Goal: Task Accomplishment & Management: Manage account settings

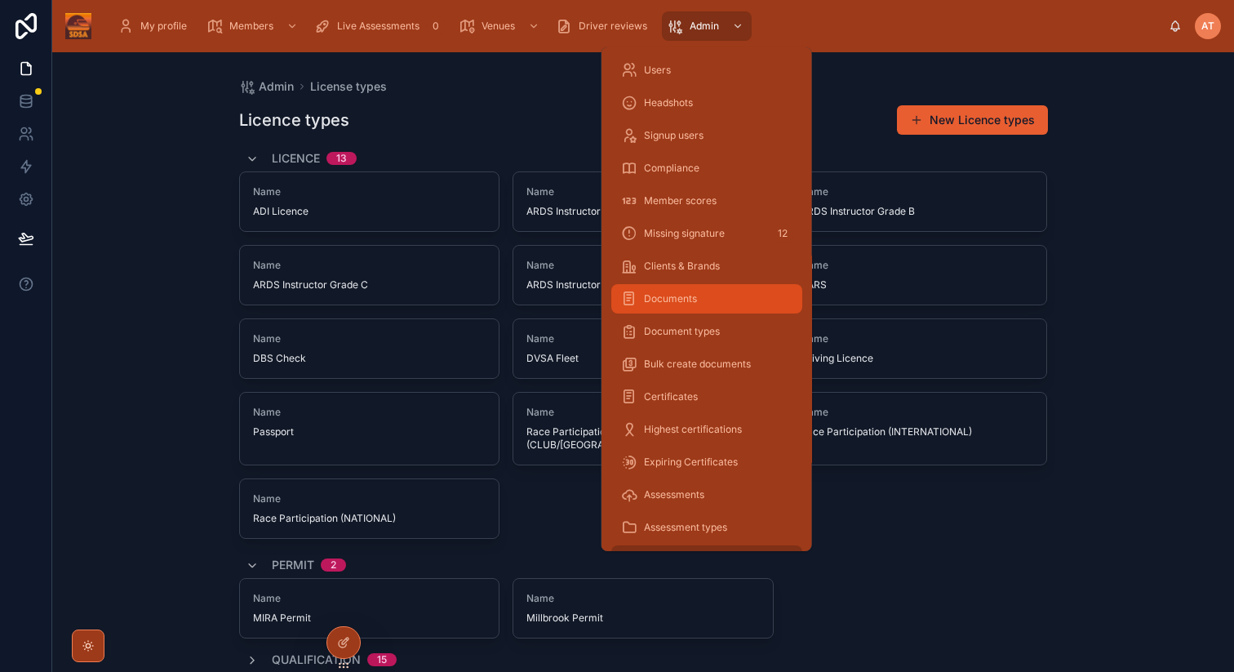
click at [682, 296] on span "Documents" at bounding box center [670, 298] width 53 height 13
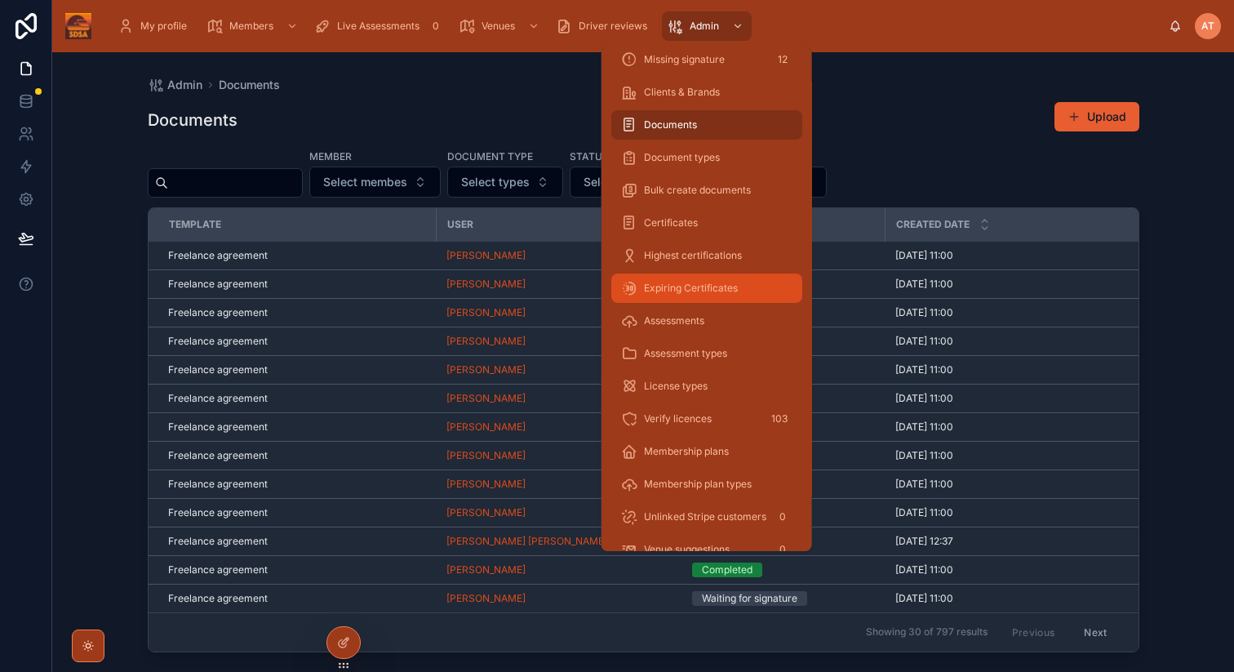
scroll to position [194, 0]
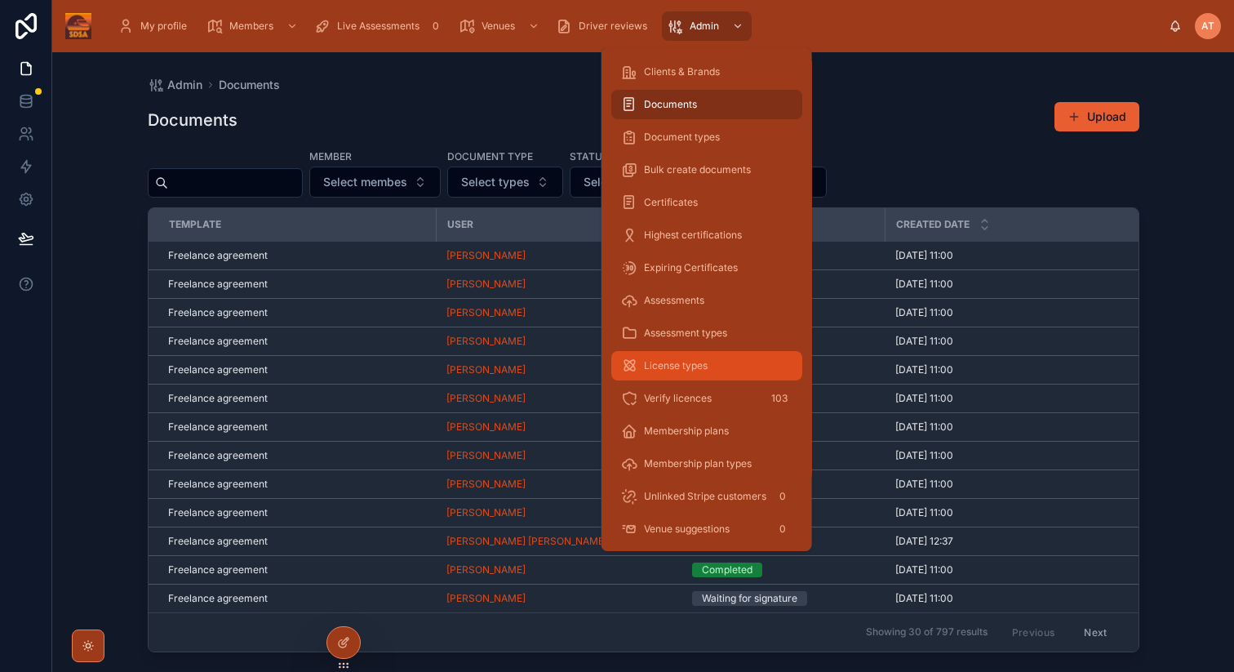
click at [694, 367] on span "License types" at bounding box center [676, 365] width 64 height 13
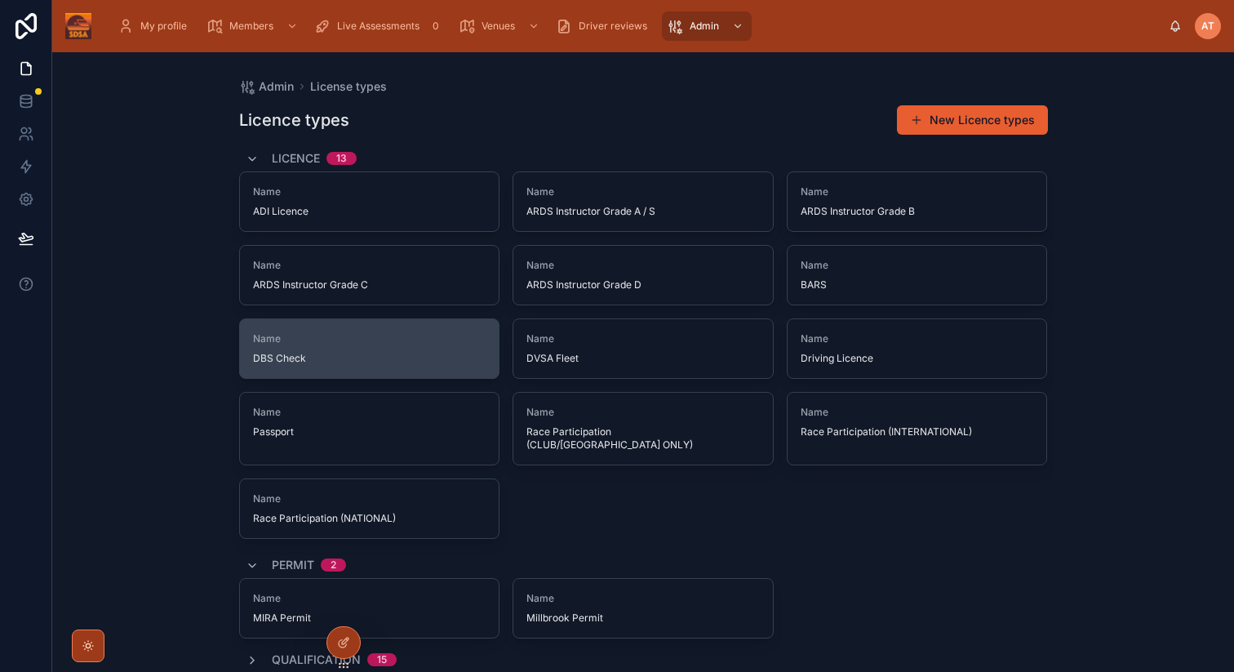
click at [344, 338] on span "Name" at bounding box center [370, 338] width 234 height 13
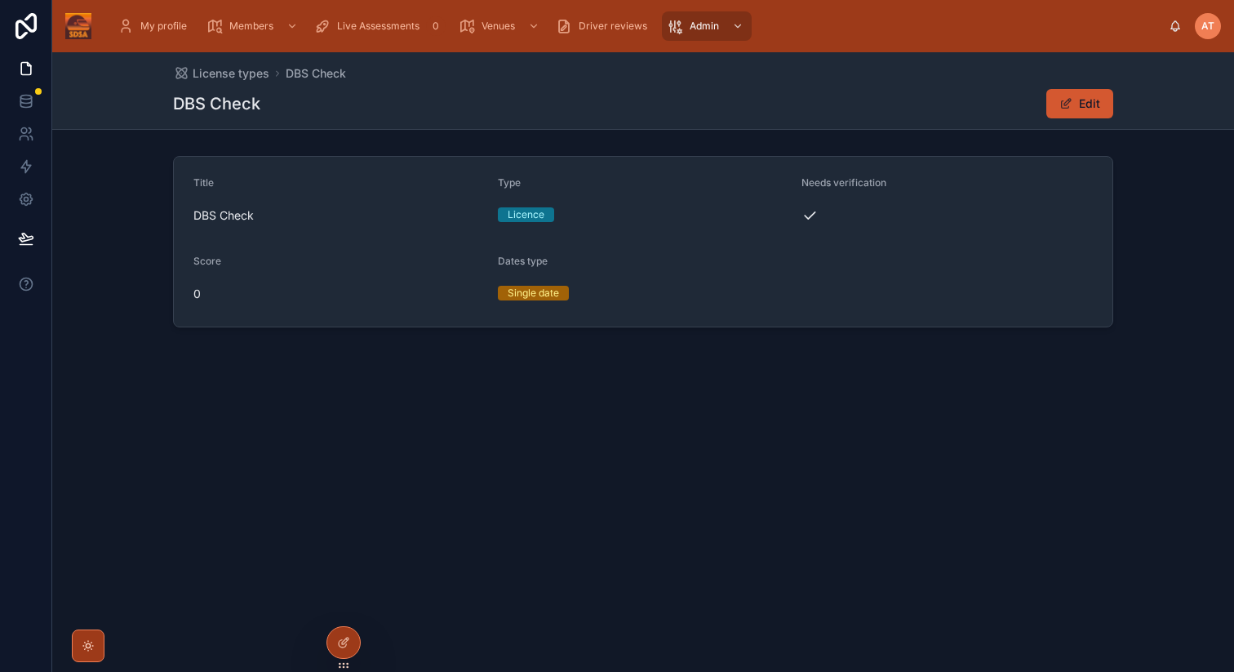
click at [1082, 96] on button "Edit" at bounding box center [1080, 103] width 67 height 29
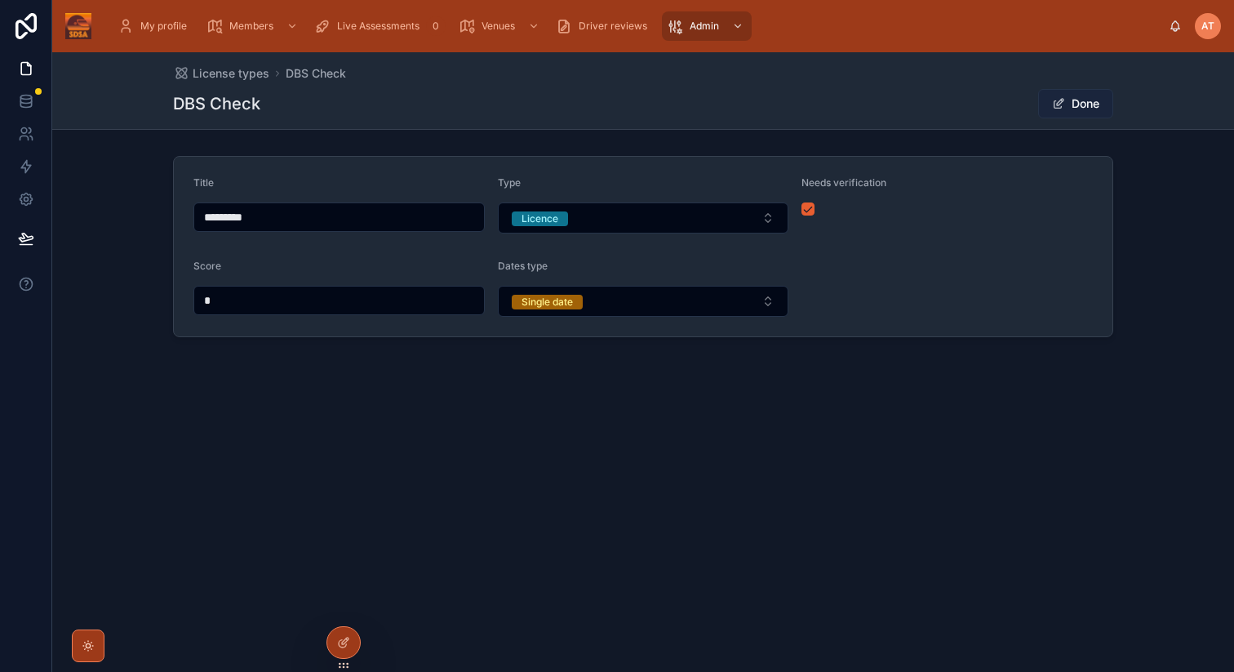
click at [1072, 109] on button "Done" at bounding box center [1076, 103] width 75 height 29
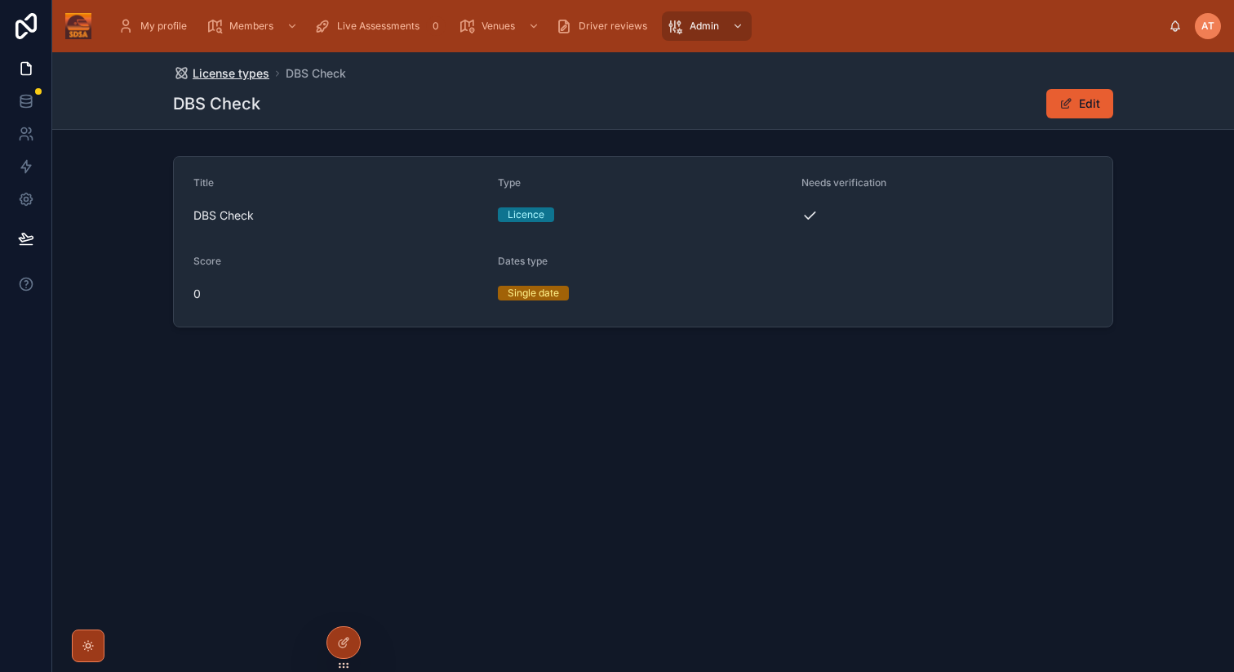
click at [232, 74] on span "License types" at bounding box center [231, 73] width 77 height 16
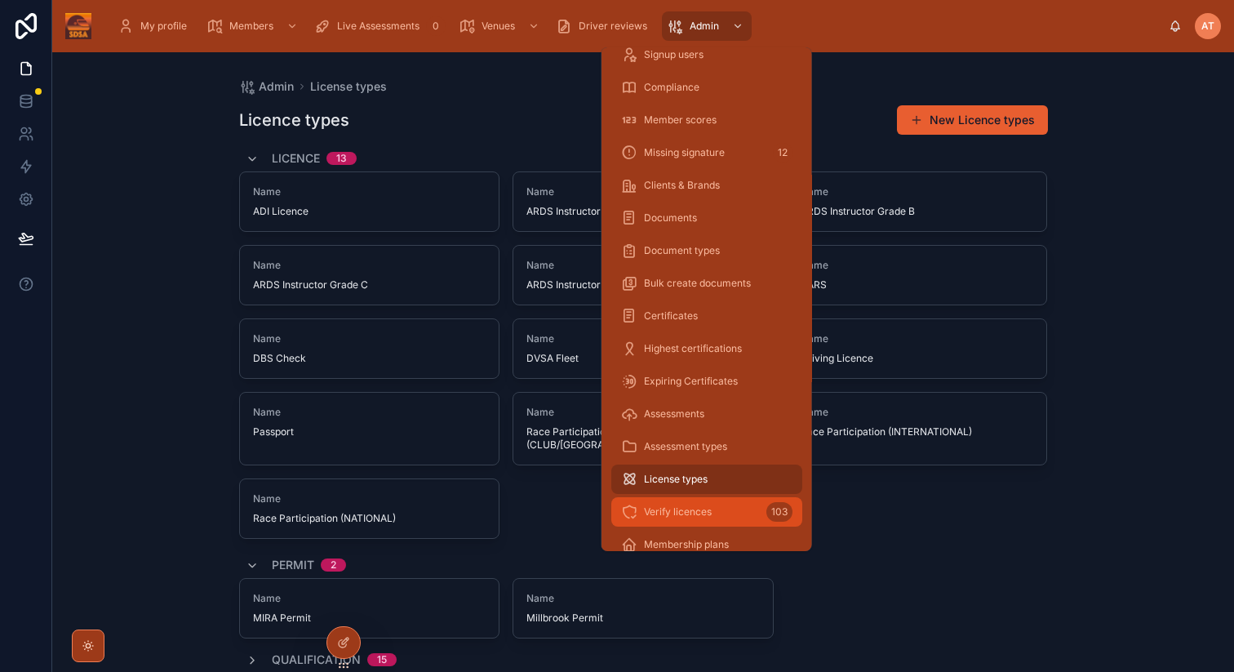
scroll to position [46, 0]
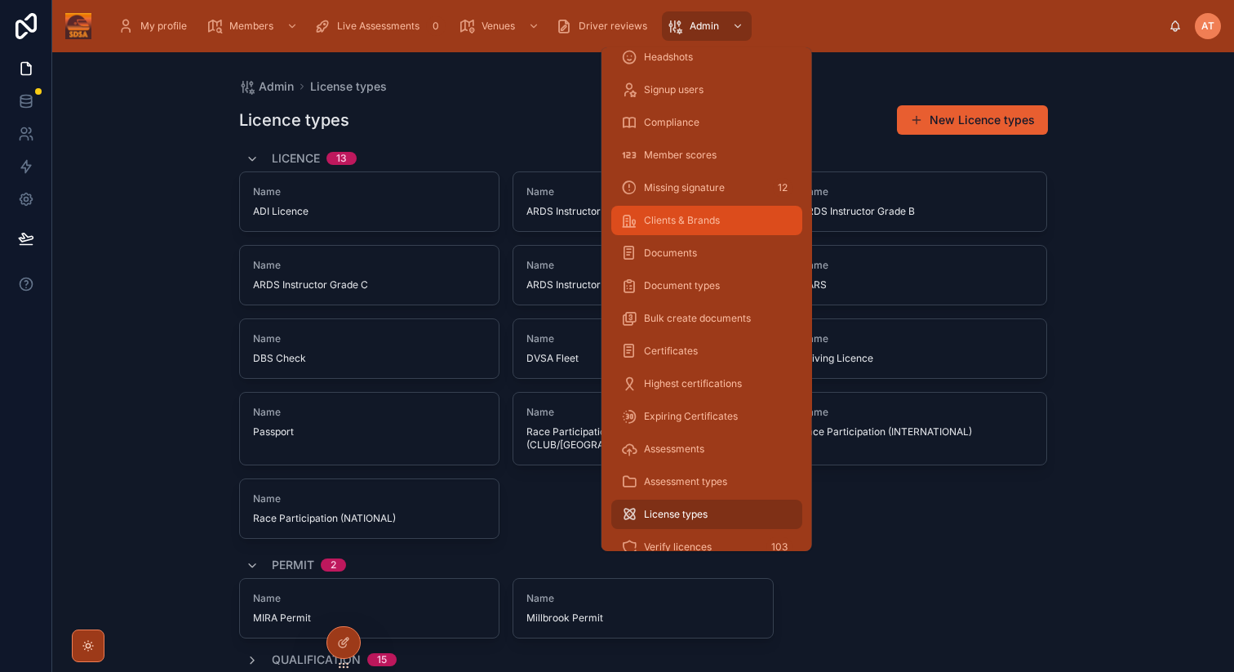
click at [678, 221] on span "Clients & Brands" at bounding box center [682, 220] width 76 height 13
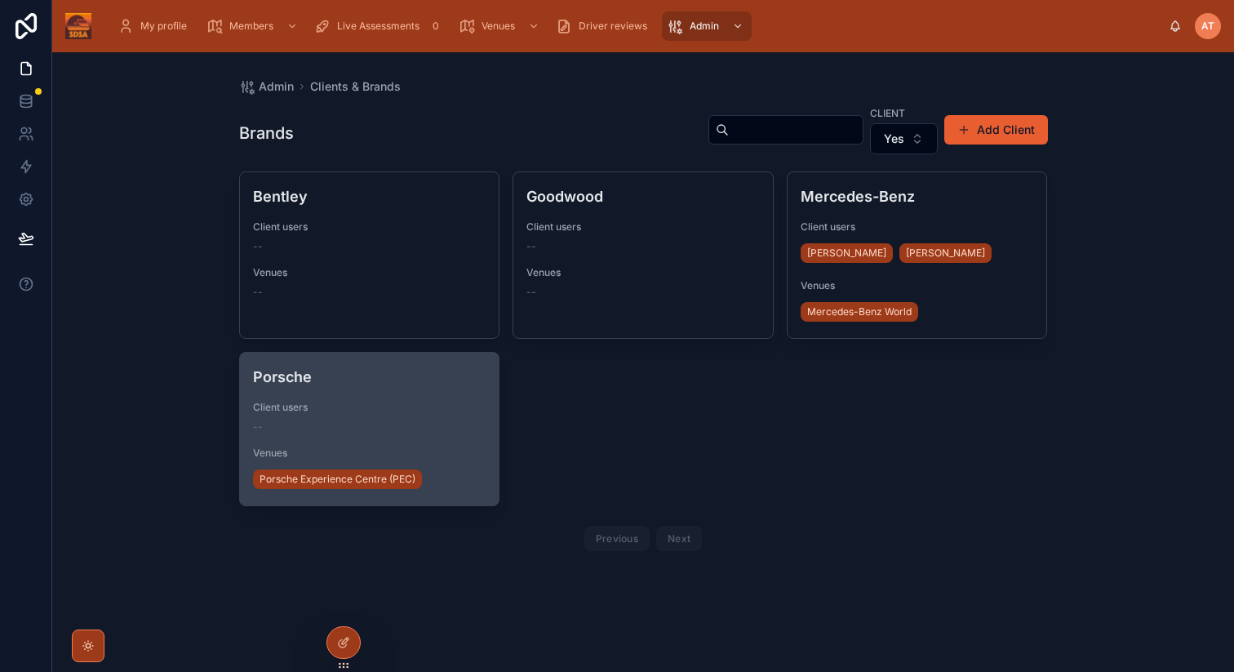
click at [394, 389] on div "Porsche Client users -- Venues Porsche Experience Centre (PEC)" at bounding box center [370, 429] width 260 height 153
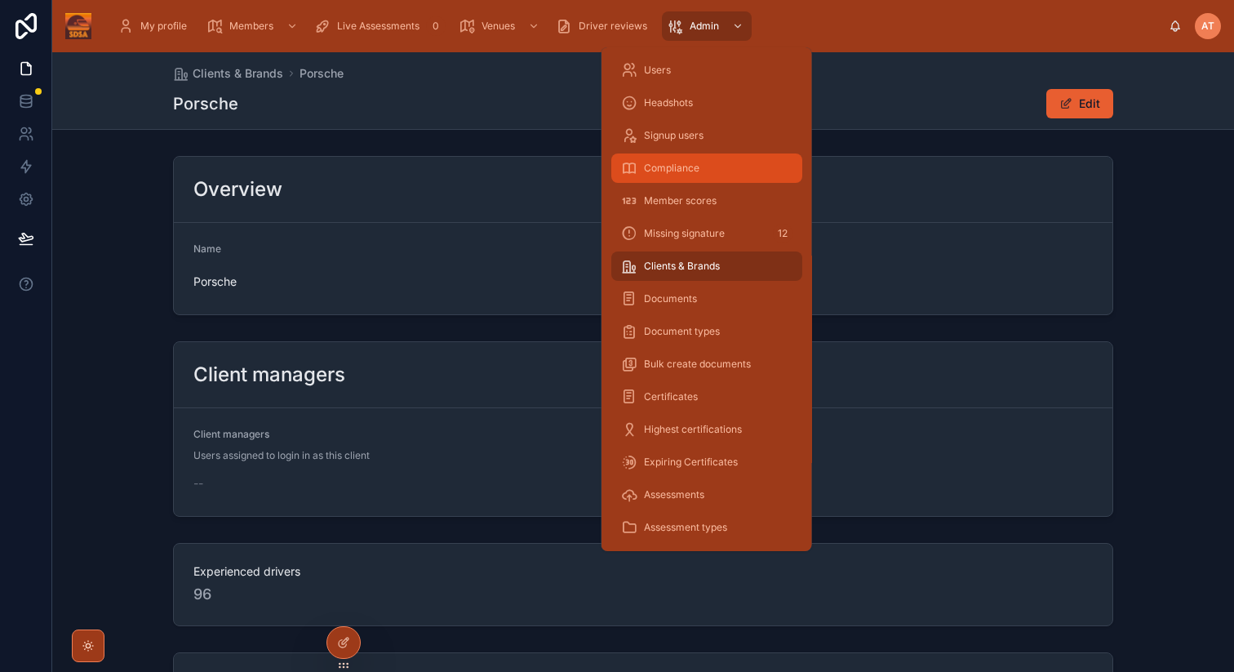
click at [676, 164] on span "Compliance" at bounding box center [672, 168] width 56 height 13
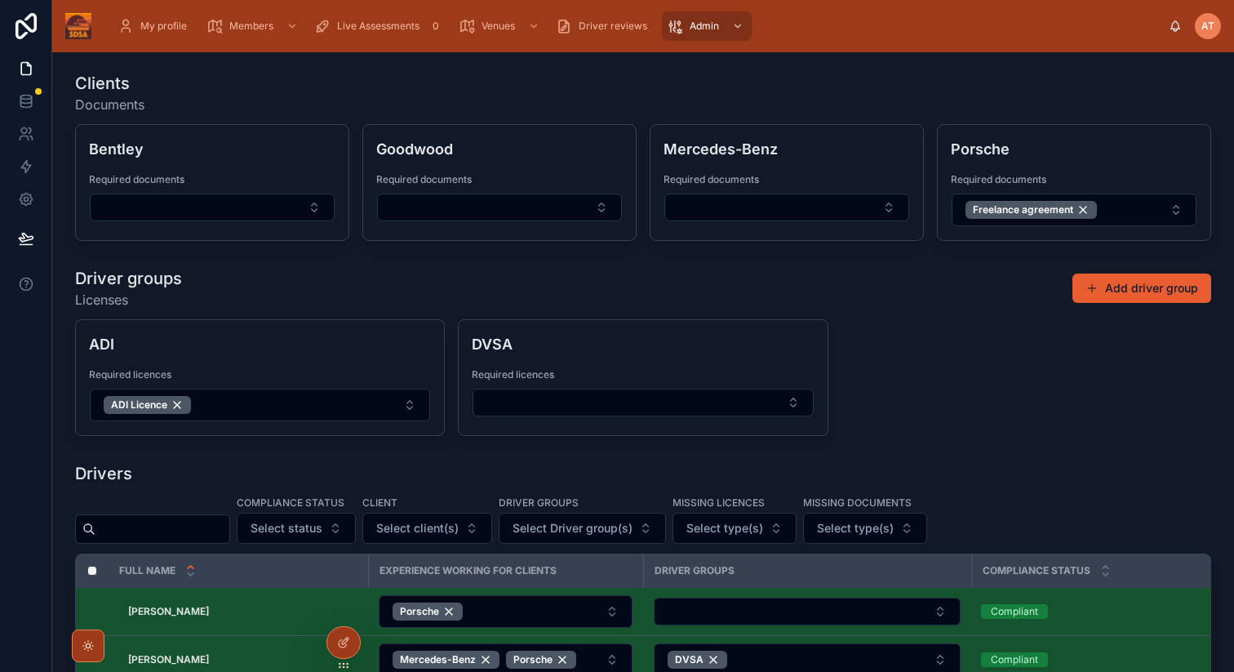
click at [951, 336] on div "ADI Required licences ADI Licence DVSA Required licences" at bounding box center [643, 377] width 1137 height 117
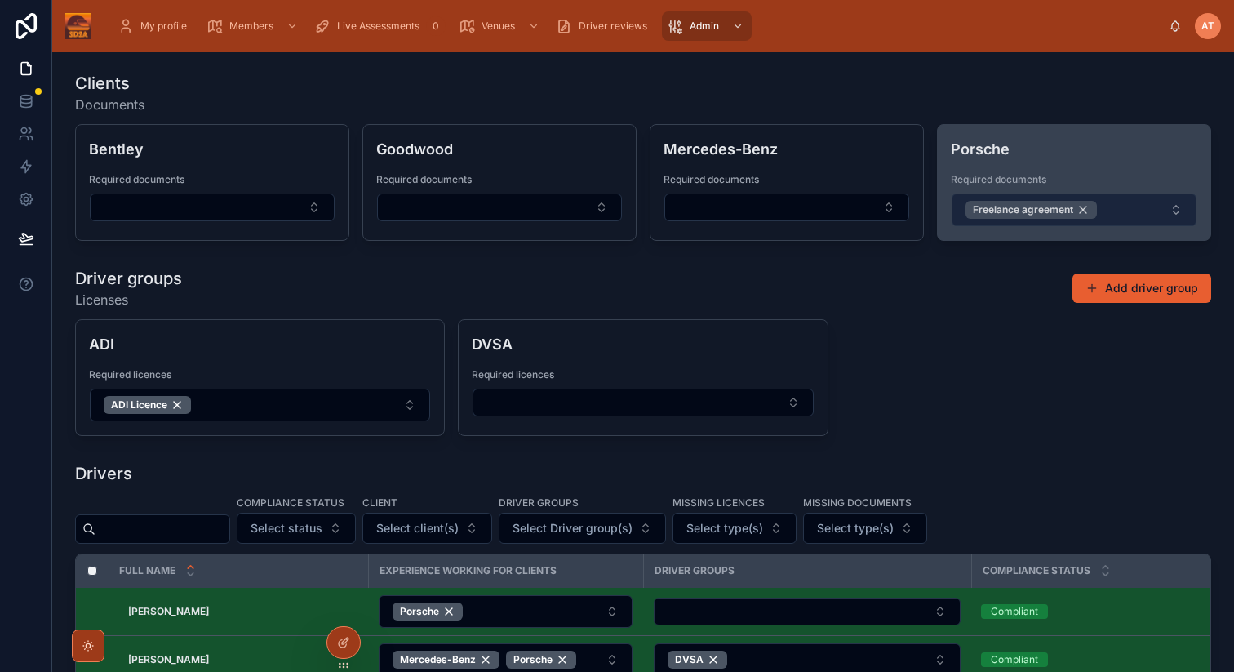
click at [1083, 210] on div "Freelance agreement" at bounding box center [1031, 210] width 131 height 18
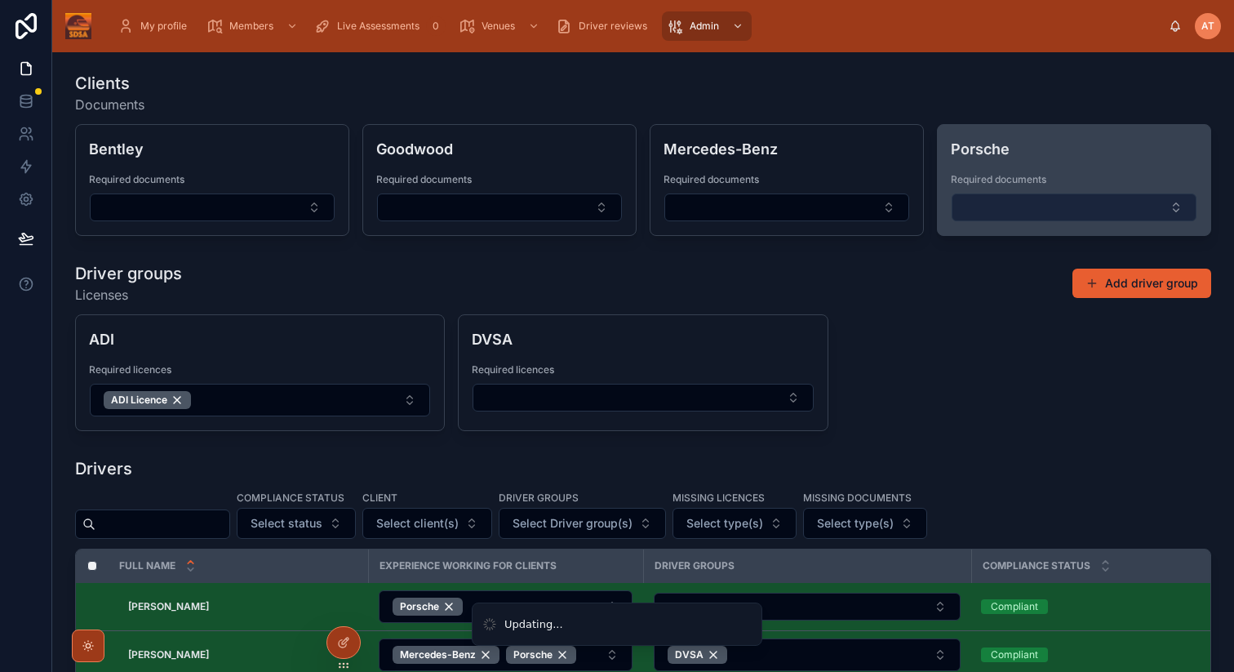
click at [1145, 211] on button "Select Button" at bounding box center [1074, 208] width 245 height 28
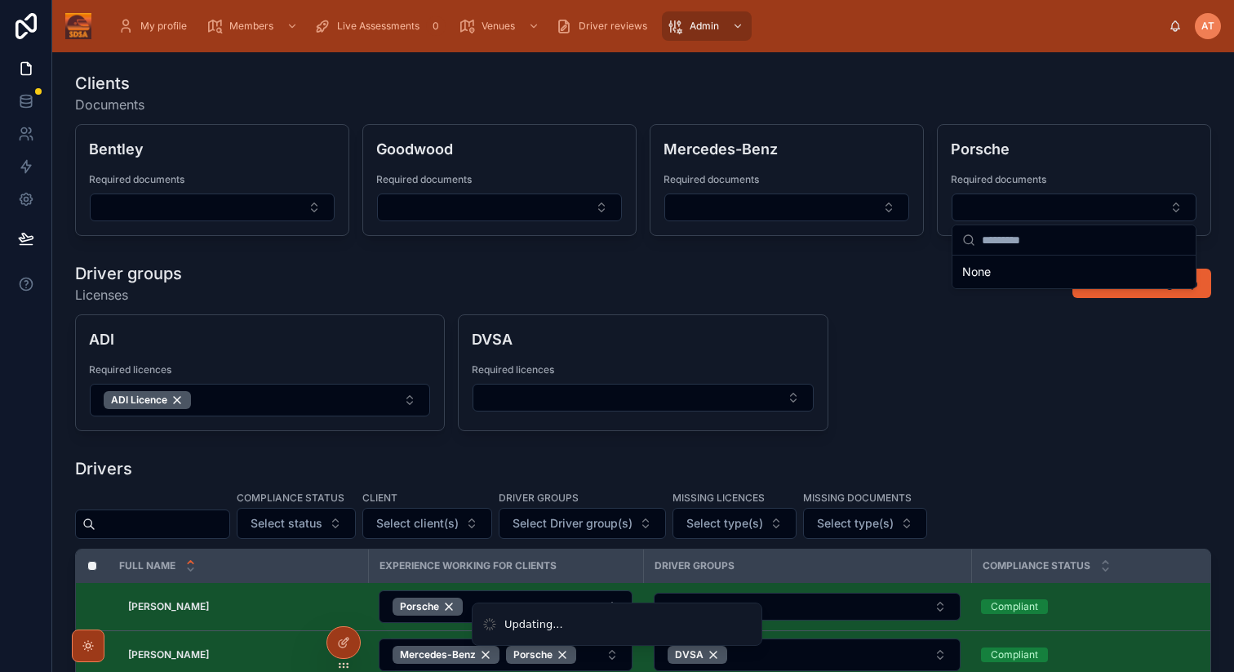
click at [928, 332] on div "ADI Required licences ADI Licence DVSA Required licences" at bounding box center [643, 372] width 1137 height 117
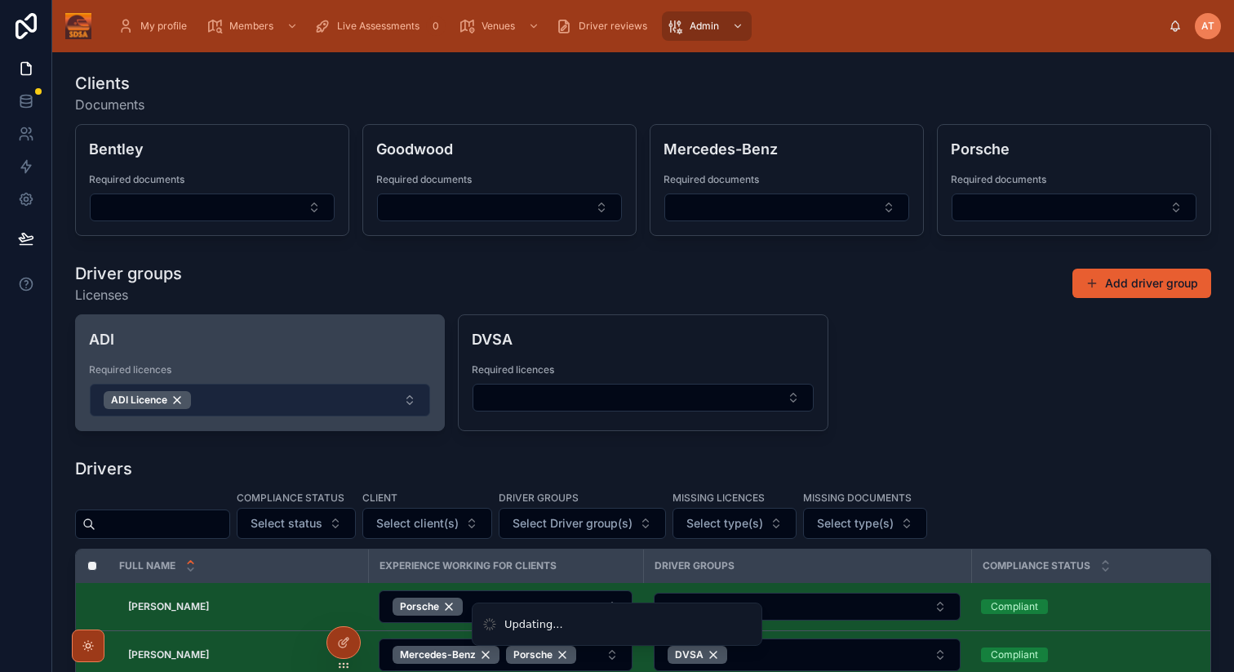
click at [365, 398] on button "ADI Licence" at bounding box center [260, 400] width 340 height 33
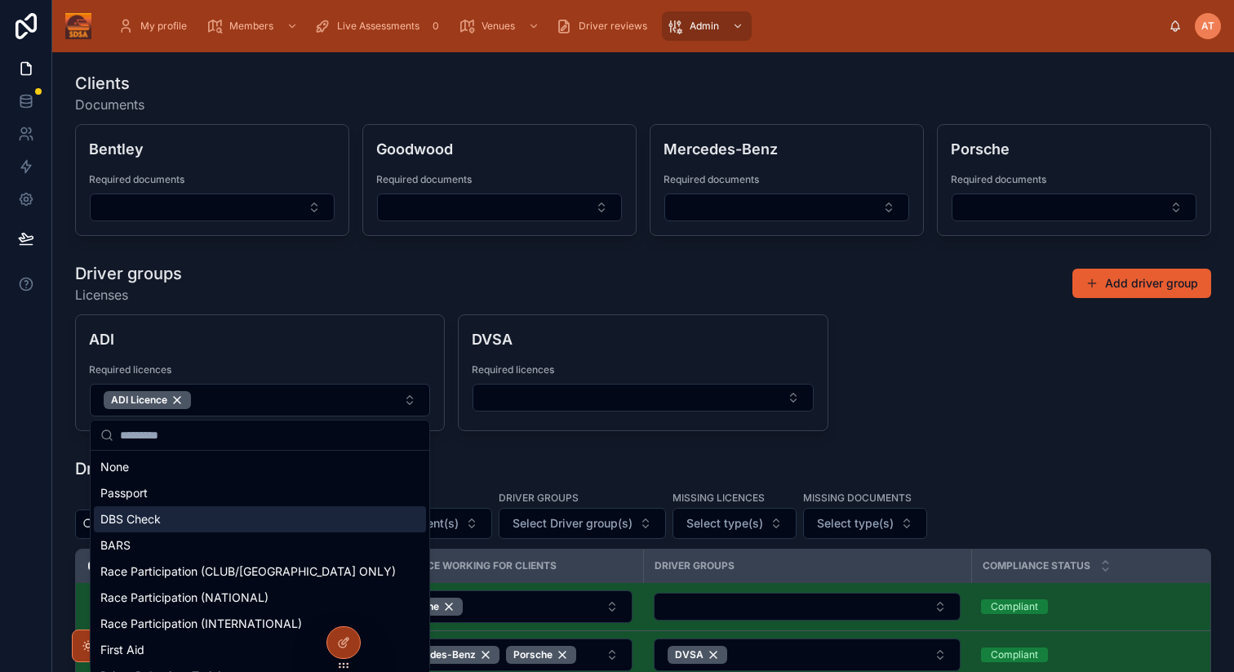
click at [247, 518] on div "DBS Check" at bounding box center [260, 519] width 332 height 26
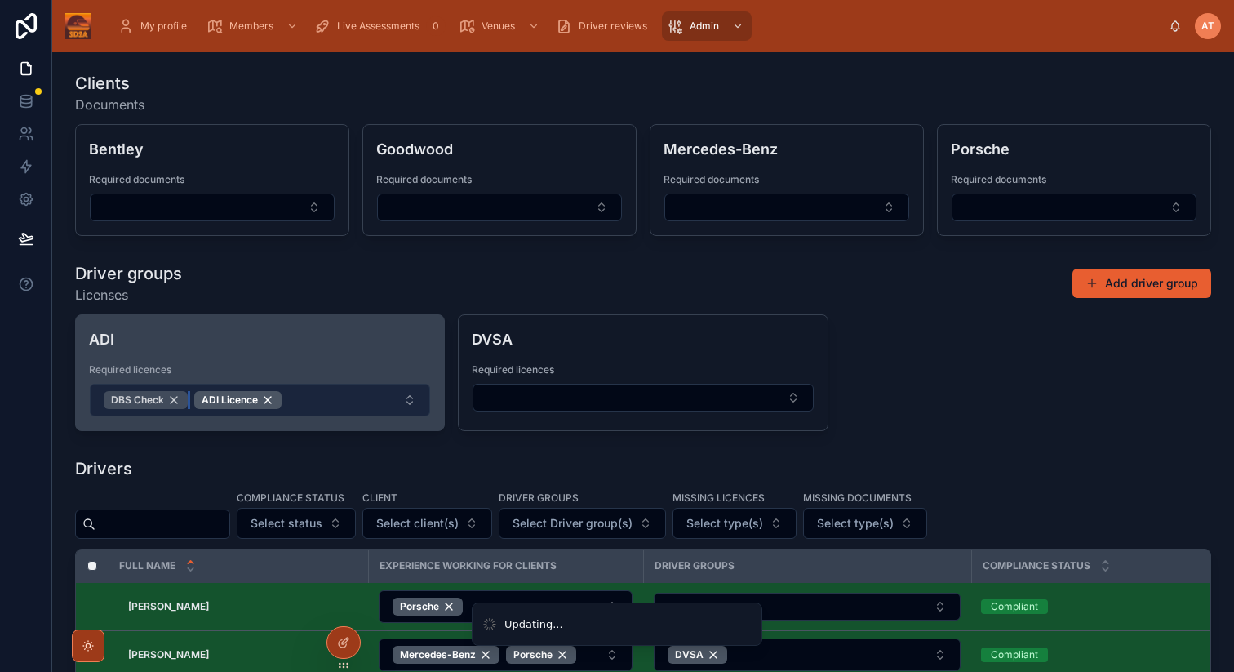
click at [174, 400] on div "DBS Check" at bounding box center [146, 400] width 84 height 18
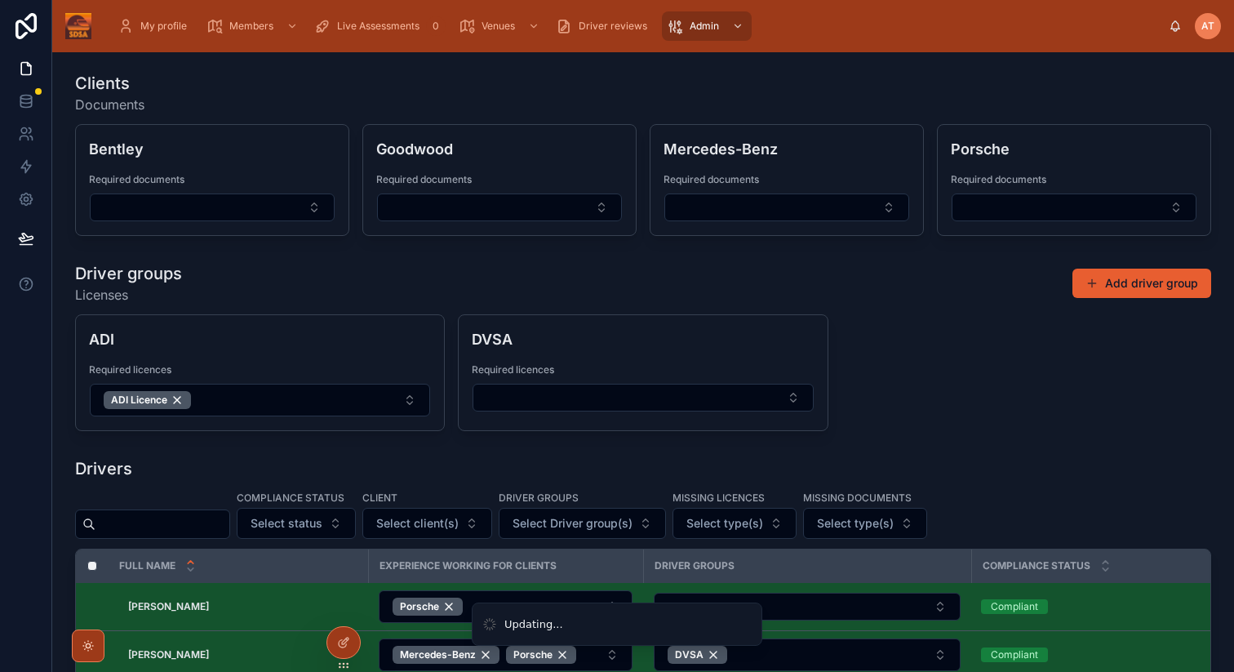
click at [1078, 348] on div "ADI Required licences ADI Licence DVSA Required licences" at bounding box center [643, 372] width 1137 height 117
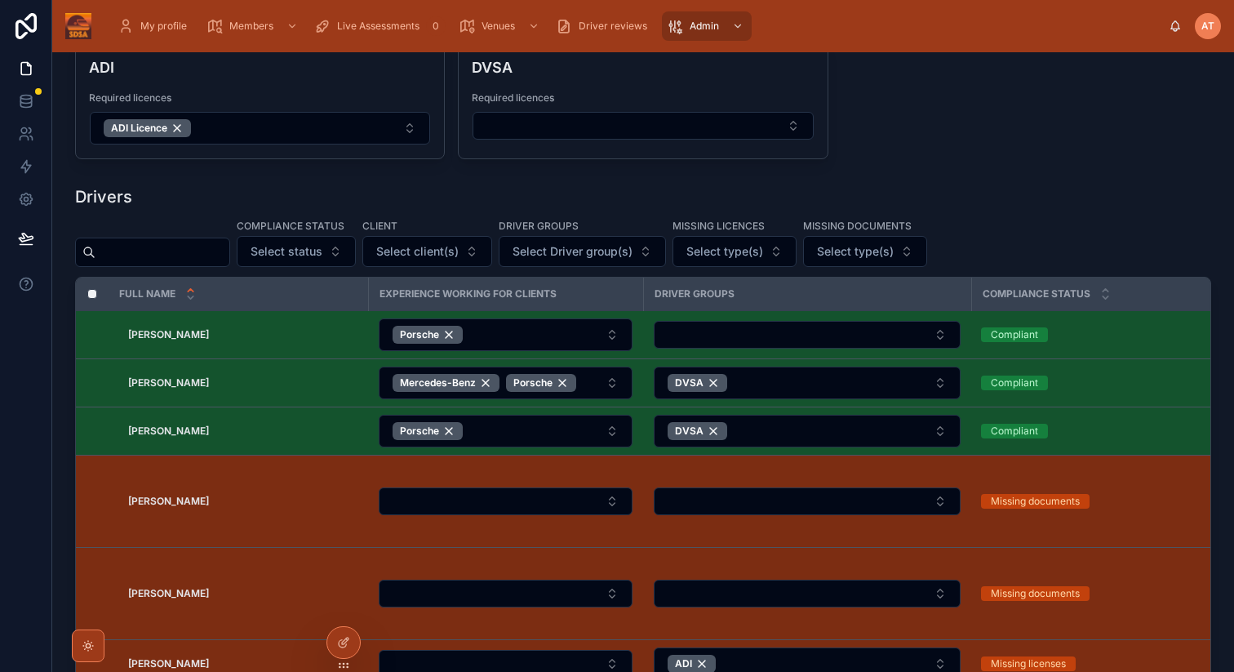
scroll to position [259, 0]
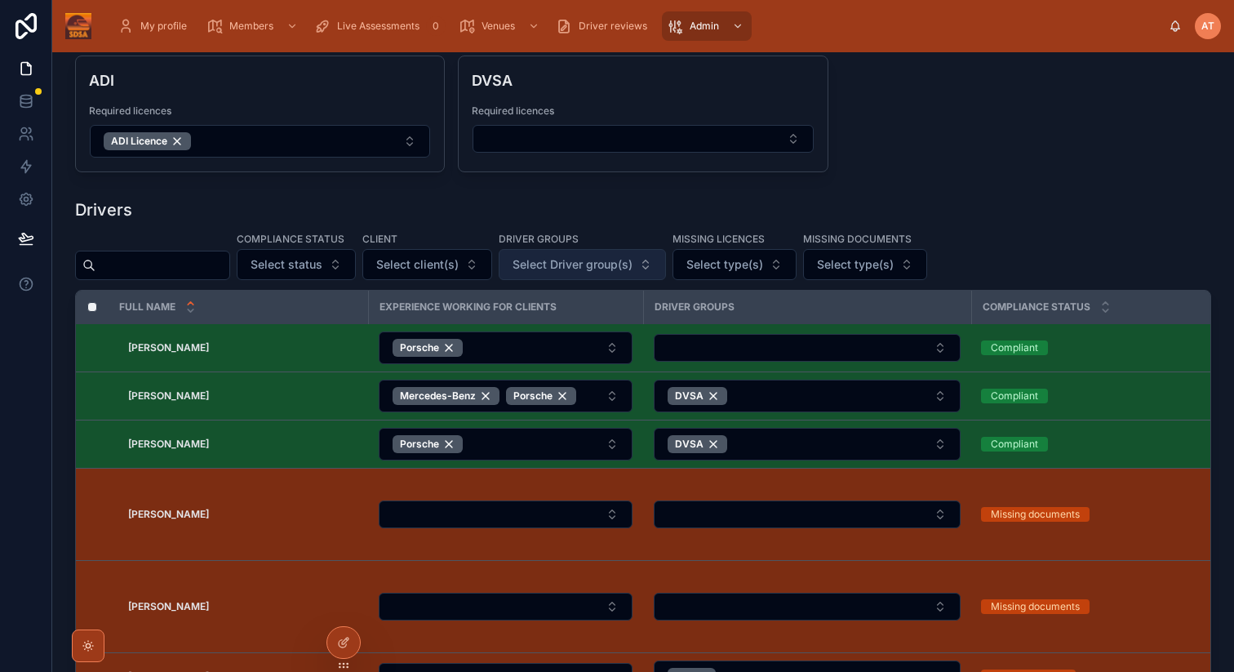
click at [576, 265] on span "Select Driver group(s)" at bounding box center [573, 264] width 120 height 16
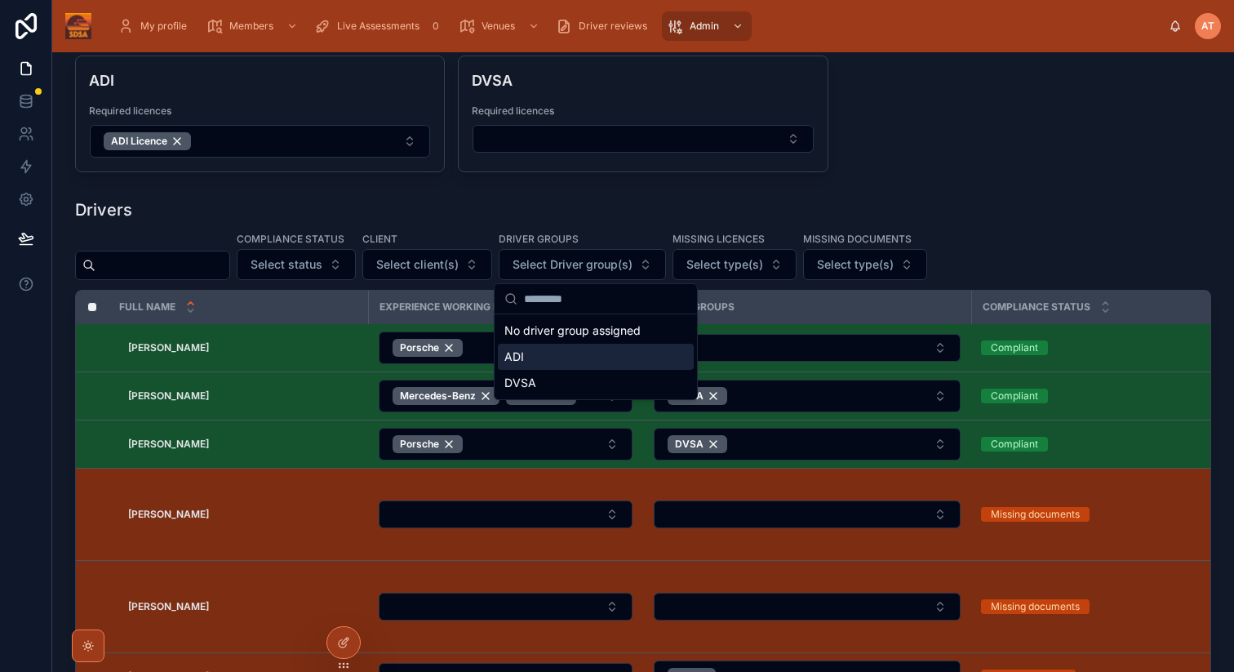
click at [540, 356] on div "ADI" at bounding box center [596, 357] width 196 height 26
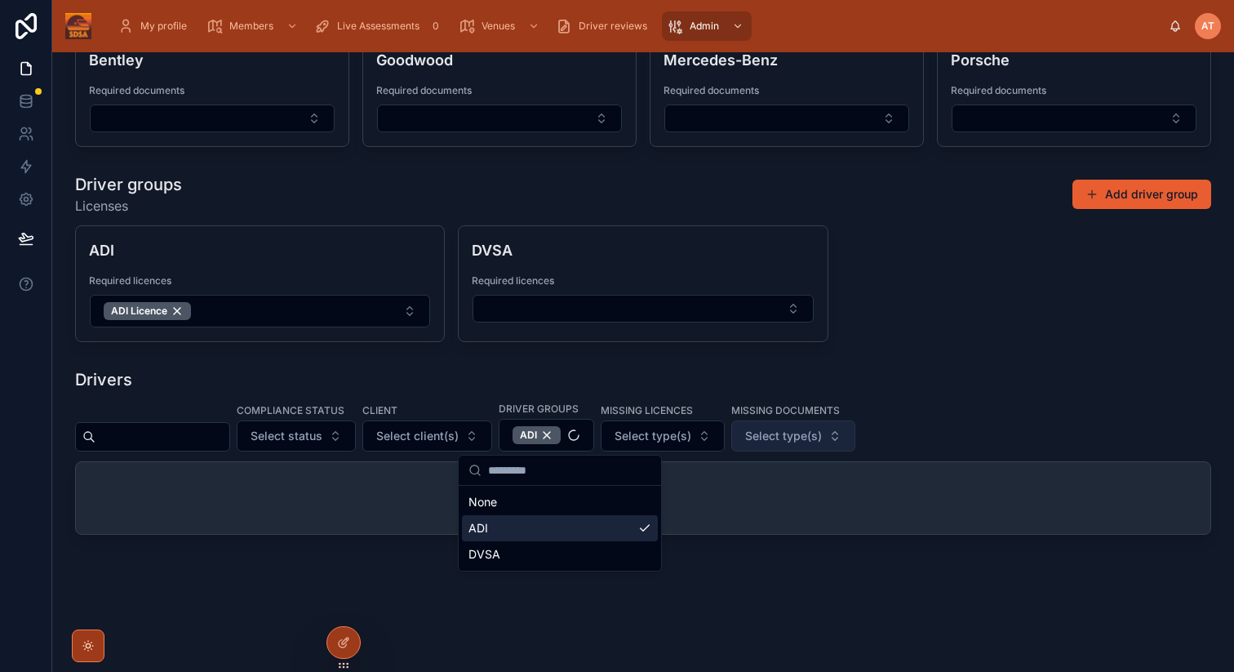
scroll to position [259, 0]
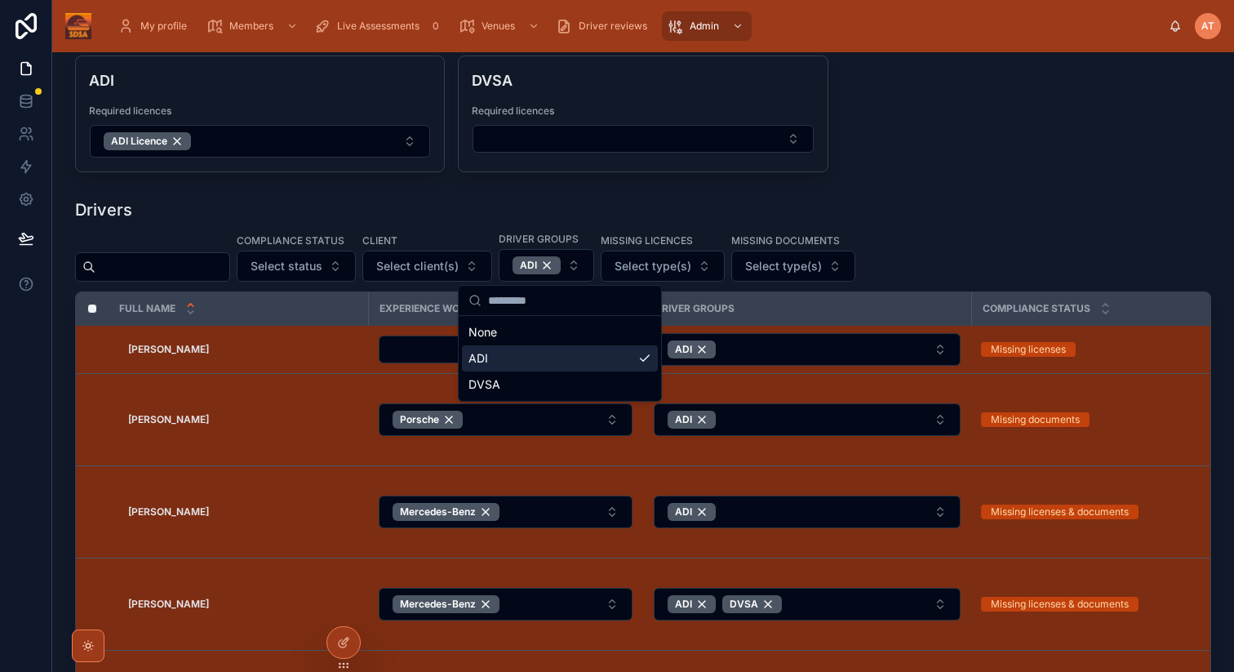
click at [1027, 216] on div "Drivers" at bounding box center [643, 209] width 1137 height 23
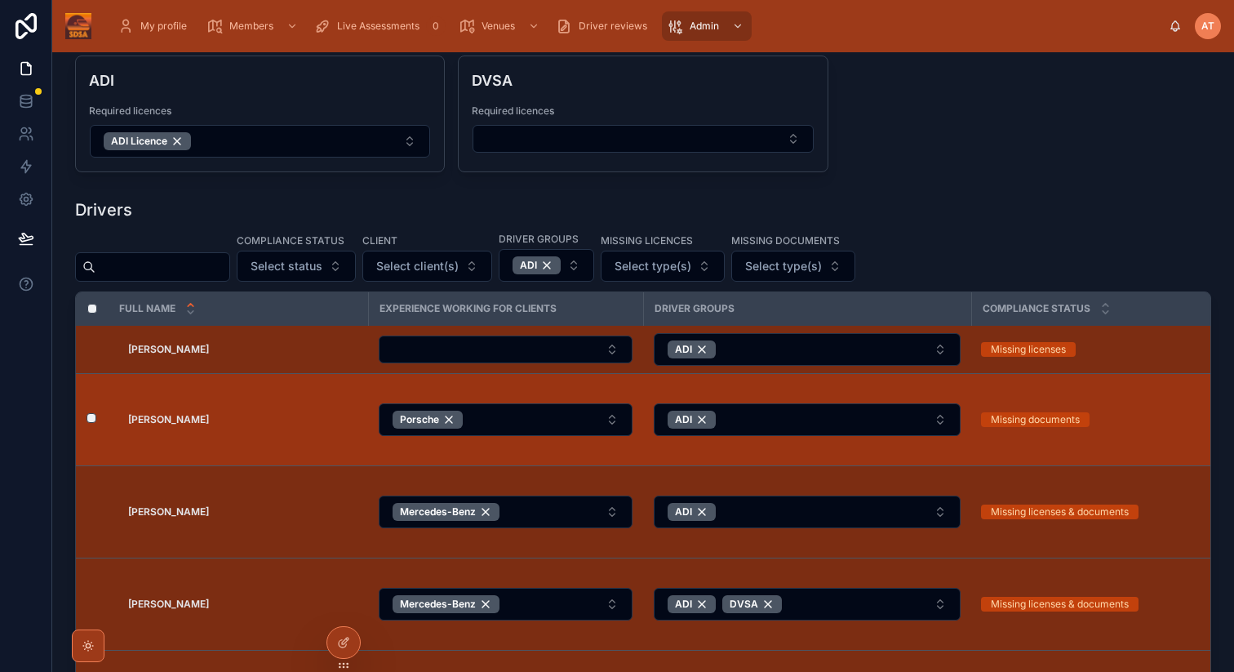
click at [1023, 418] on div "Missing documents" at bounding box center [1035, 419] width 89 height 15
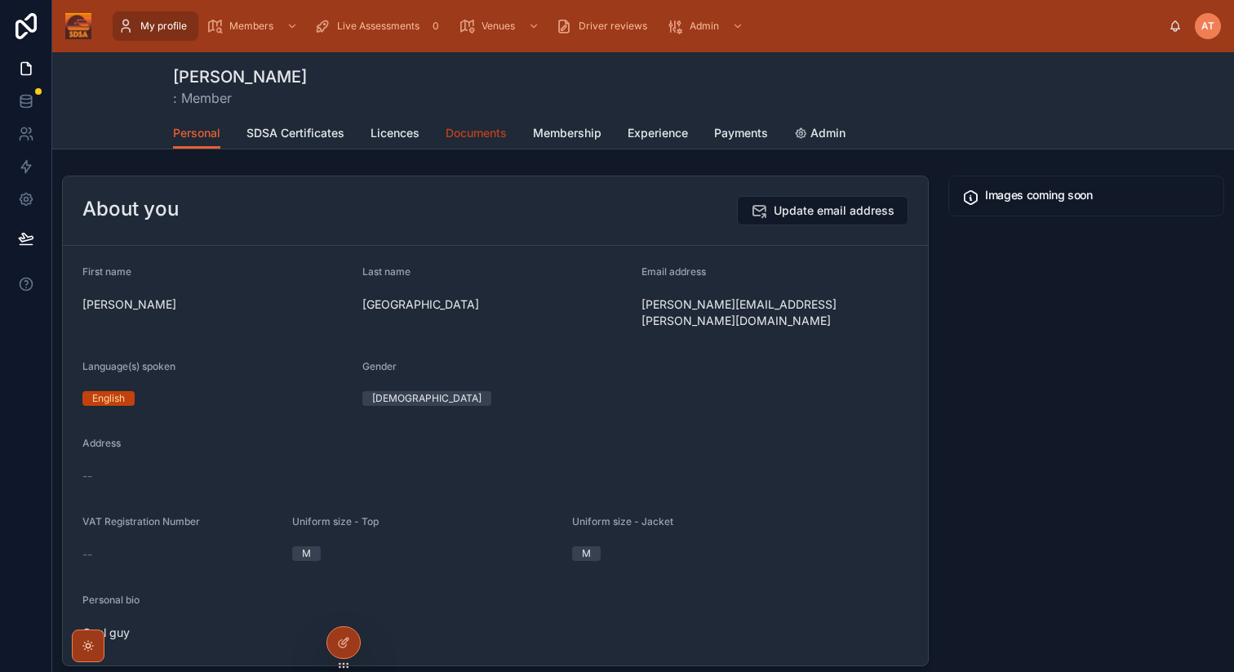
click at [476, 130] on span "Documents" at bounding box center [476, 133] width 61 height 16
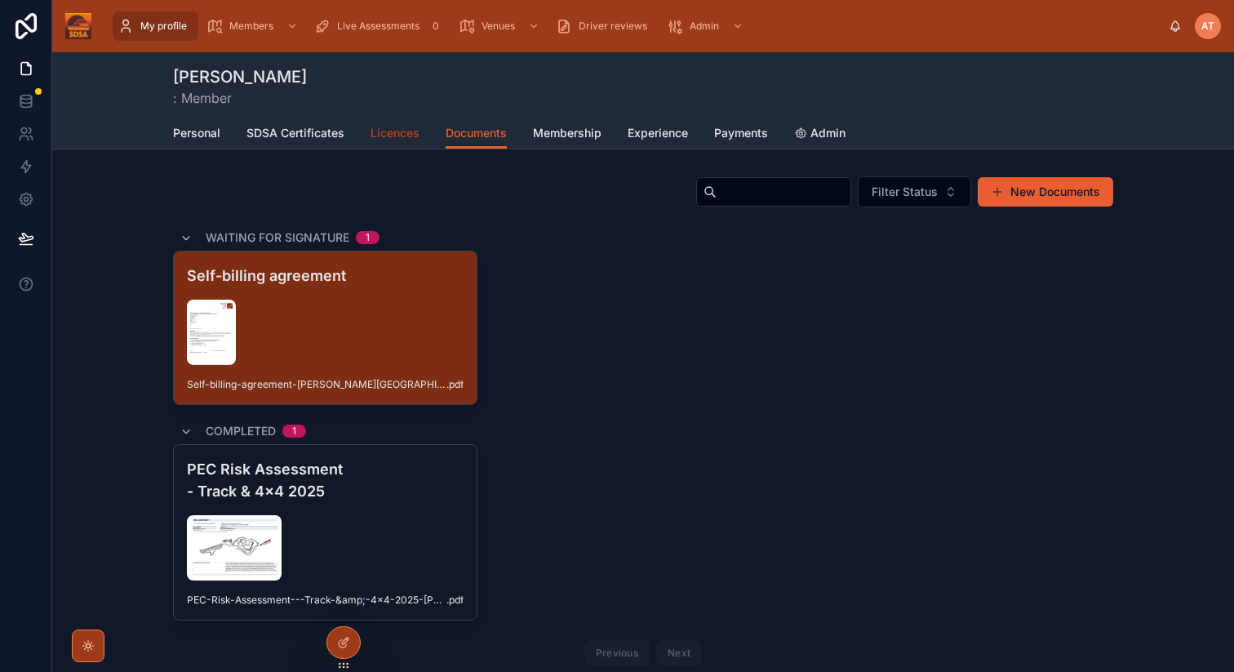
click at [412, 135] on span "Licences" at bounding box center [395, 133] width 49 height 16
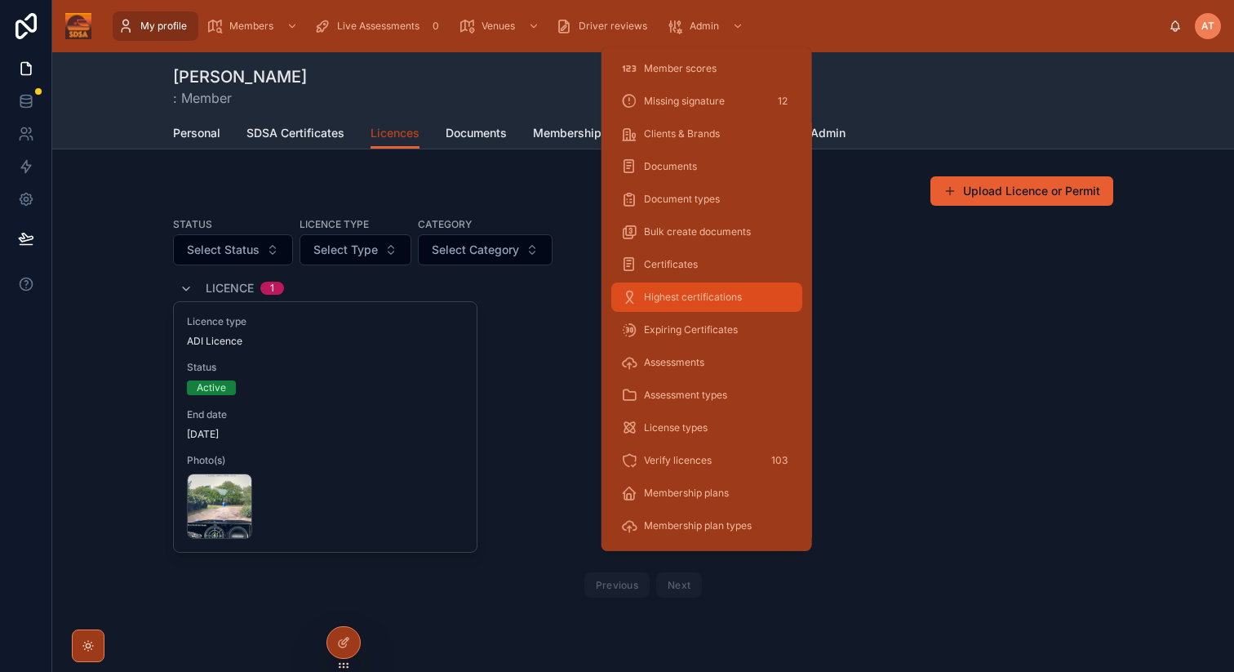
scroll to position [194, 0]
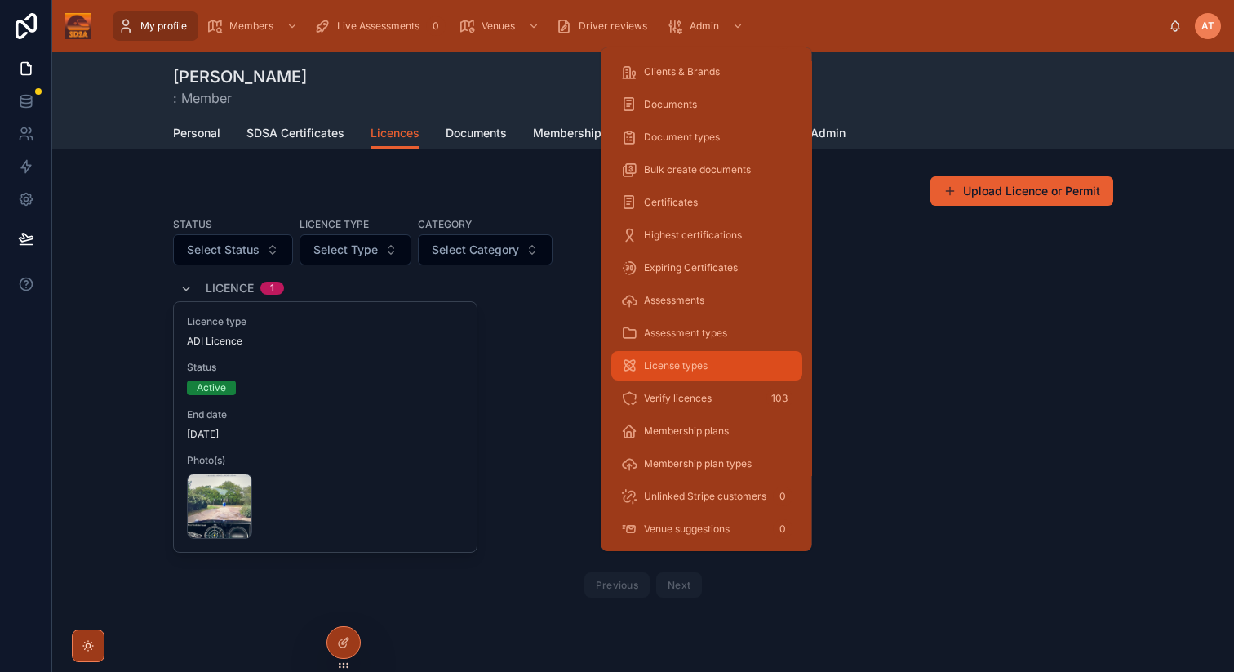
click at [698, 361] on span "License types" at bounding box center [676, 365] width 64 height 13
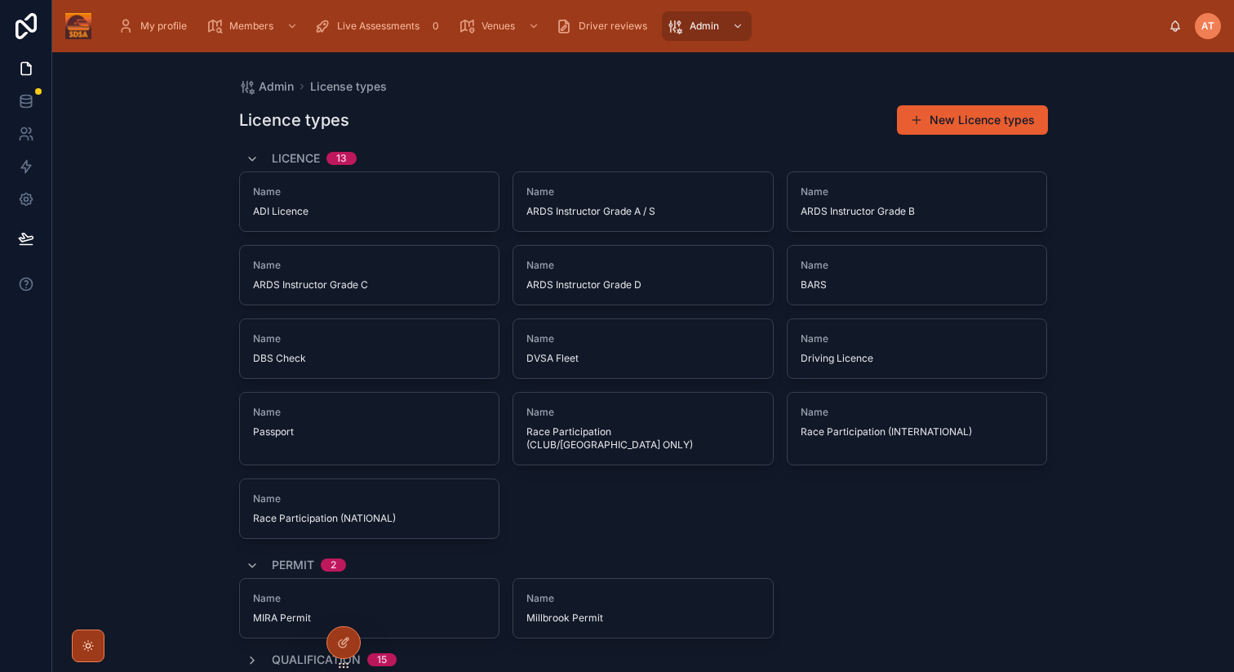
scroll to position [106, 0]
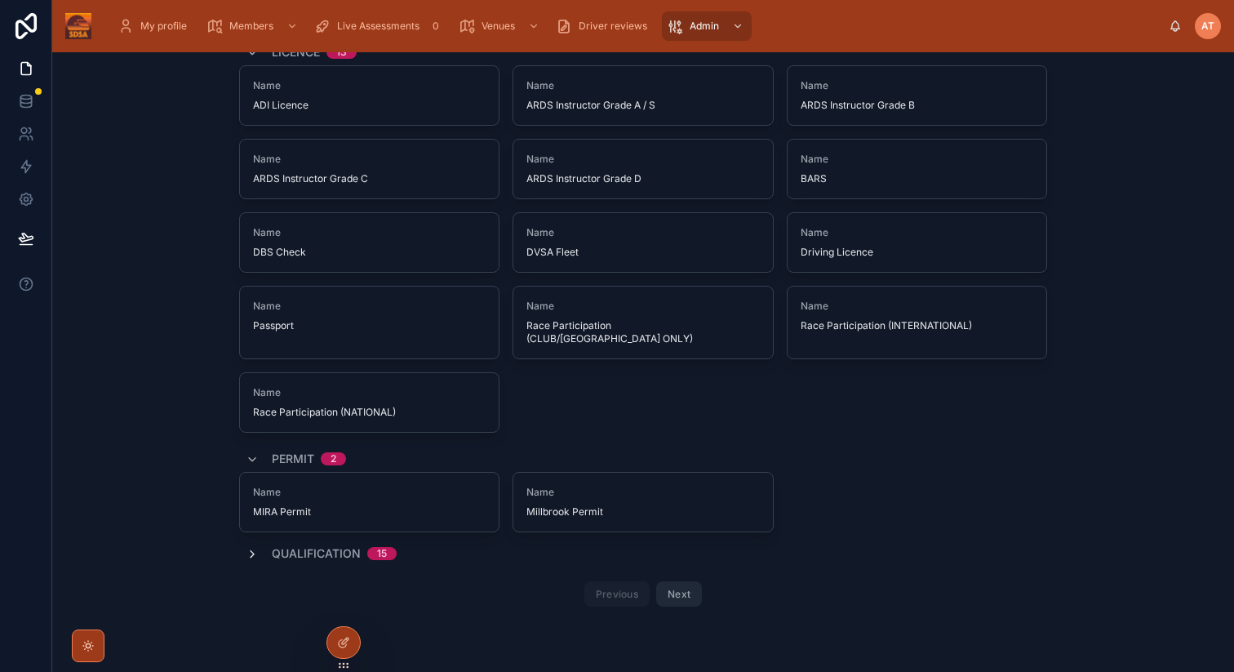
click at [256, 548] on icon at bounding box center [252, 554] width 13 height 13
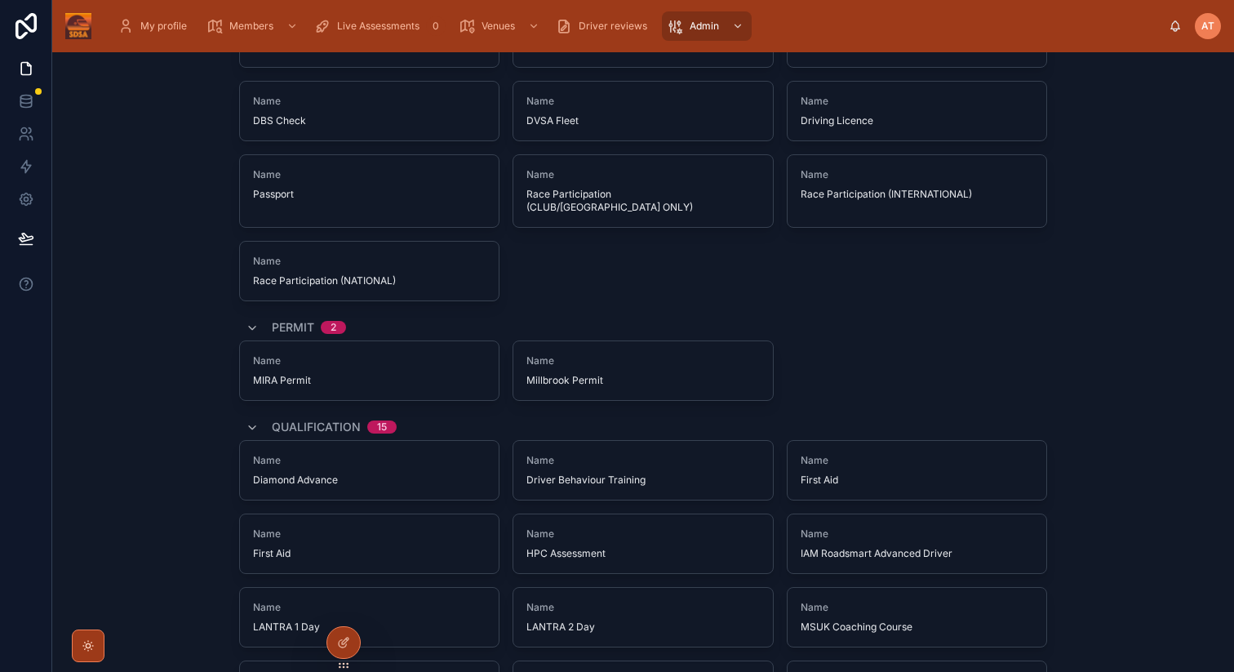
scroll to position [0, 0]
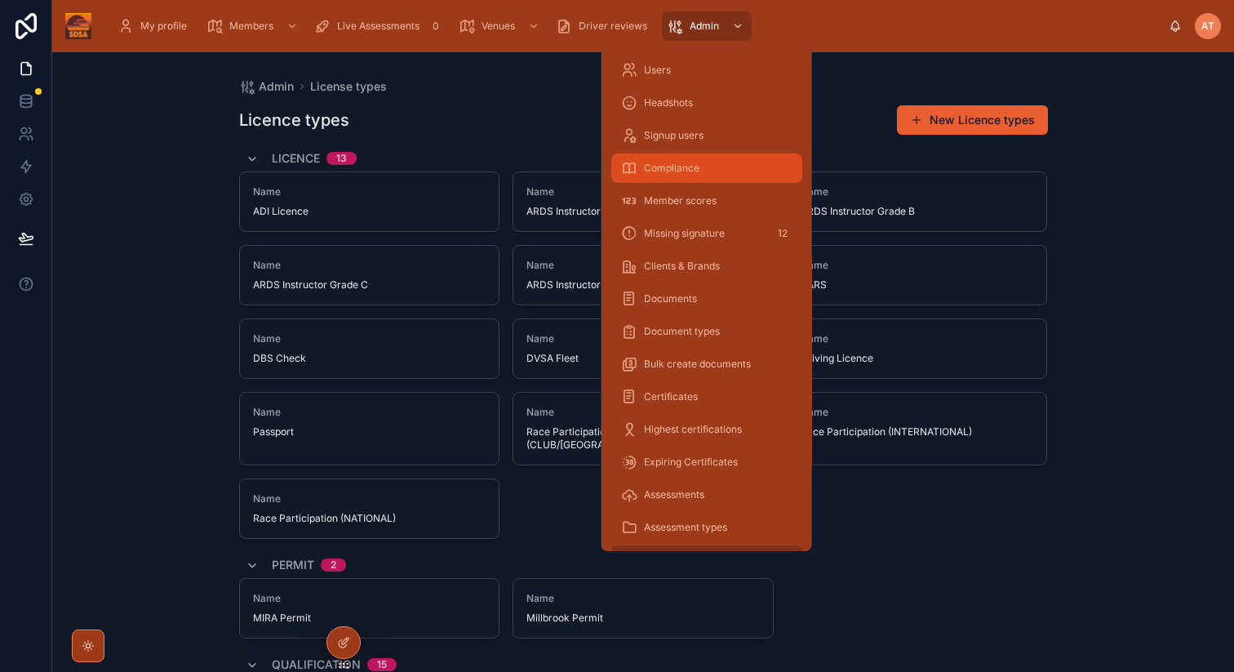
click at [689, 171] on span "Compliance" at bounding box center [672, 168] width 56 height 13
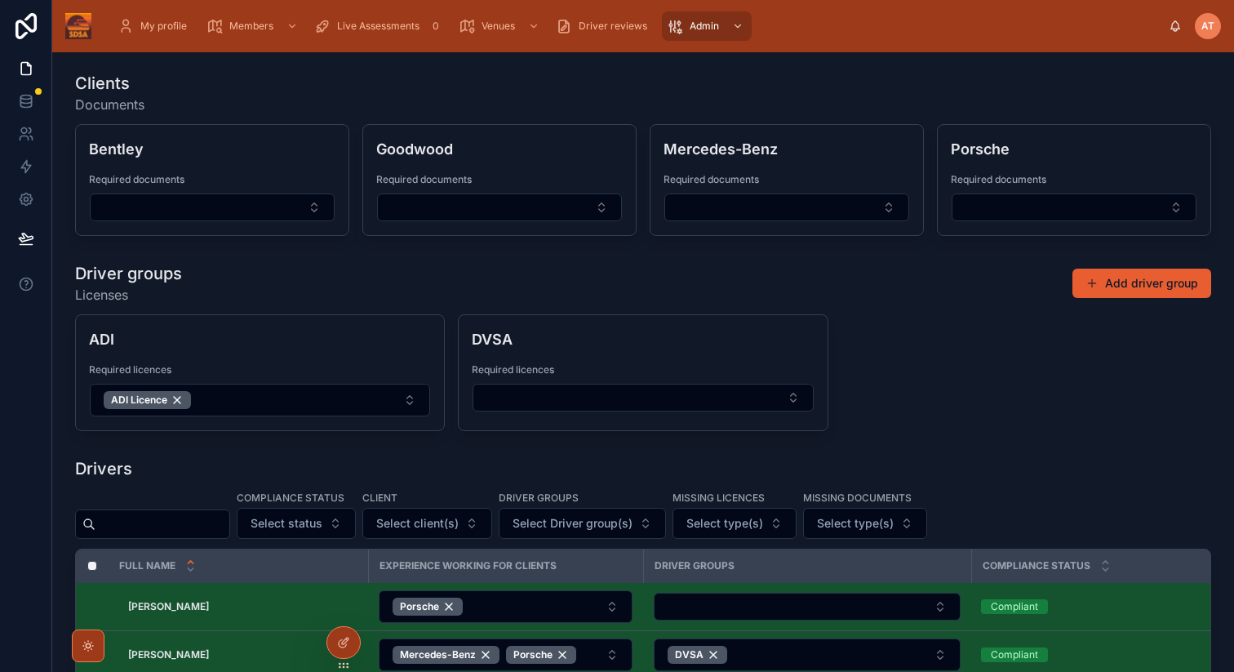
drag, startPoint x: 1021, startPoint y: 364, endPoint x: 1074, endPoint y: 351, distance: 53.9
click at [1021, 364] on div "ADI Required licences ADI Licence DVSA Required licences" at bounding box center [643, 372] width 1137 height 117
click at [1107, 287] on button "Add driver group" at bounding box center [1142, 283] width 139 height 29
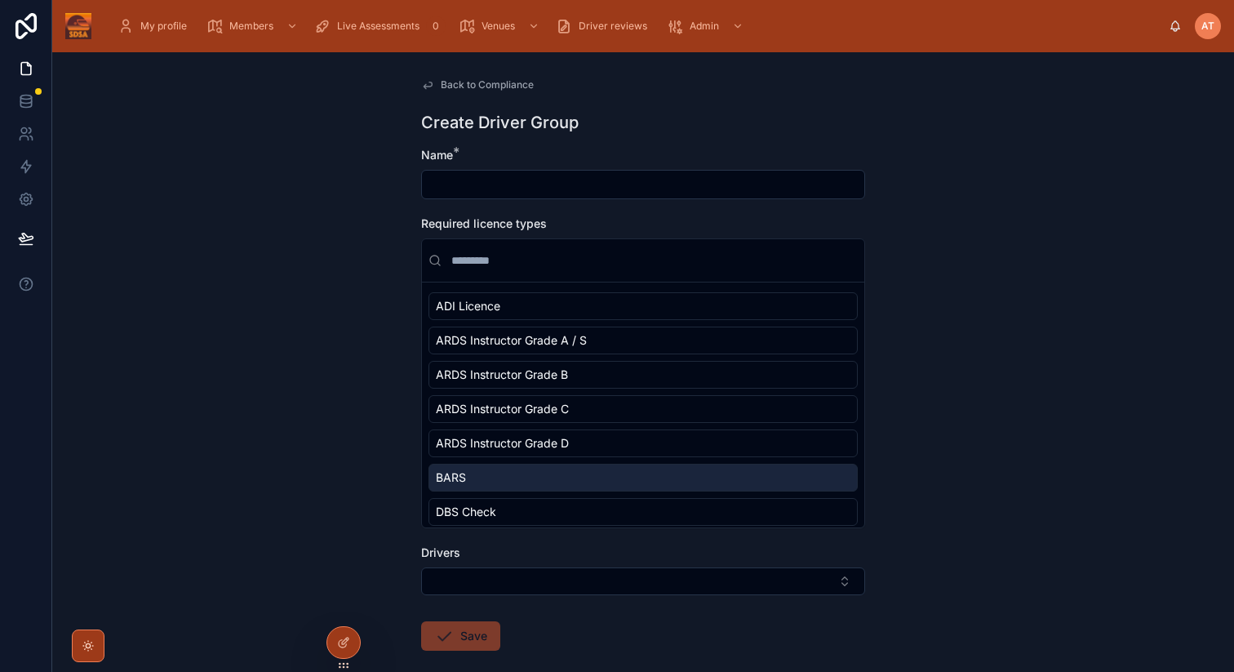
click at [999, 468] on div "Back to Compliance Create Driver Group Name * Required licence types ADI Licenc…" at bounding box center [643, 362] width 1182 height 620
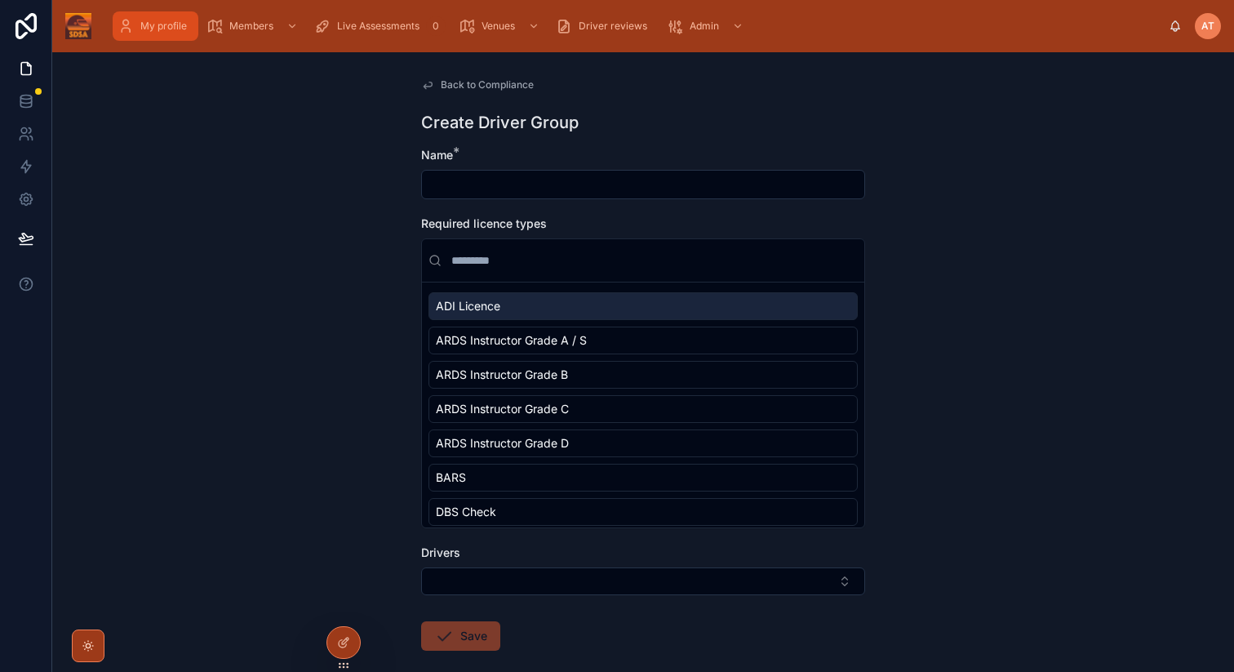
click at [162, 29] on span "My profile" at bounding box center [163, 26] width 47 height 13
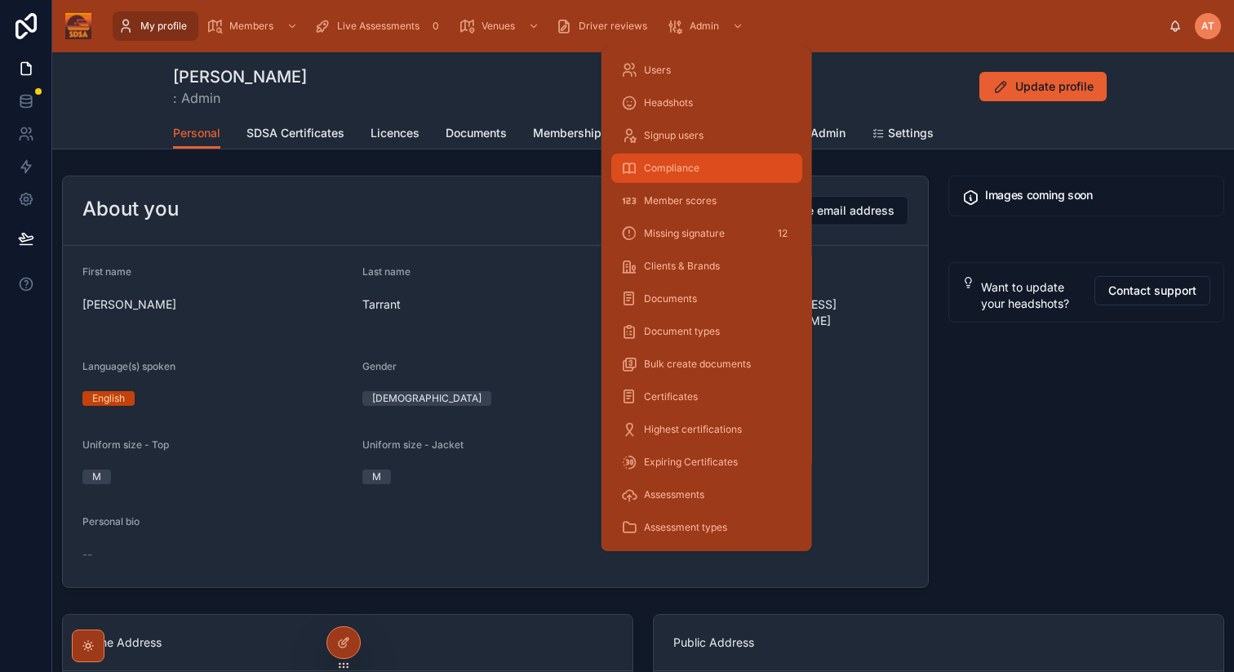
click at [690, 171] on span "Compliance" at bounding box center [672, 168] width 56 height 13
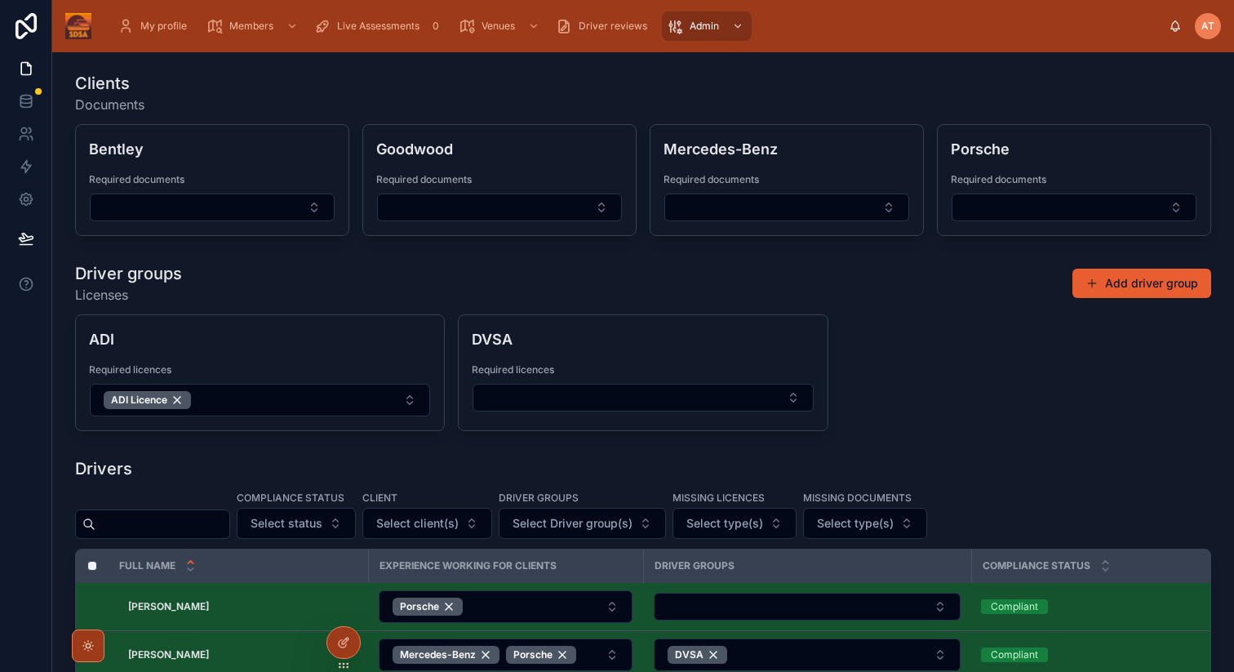
click at [905, 402] on div "ADI Required licences ADI Licence DVSA Required licences" at bounding box center [643, 372] width 1137 height 117
click at [1123, 284] on button "Add driver group" at bounding box center [1142, 283] width 139 height 29
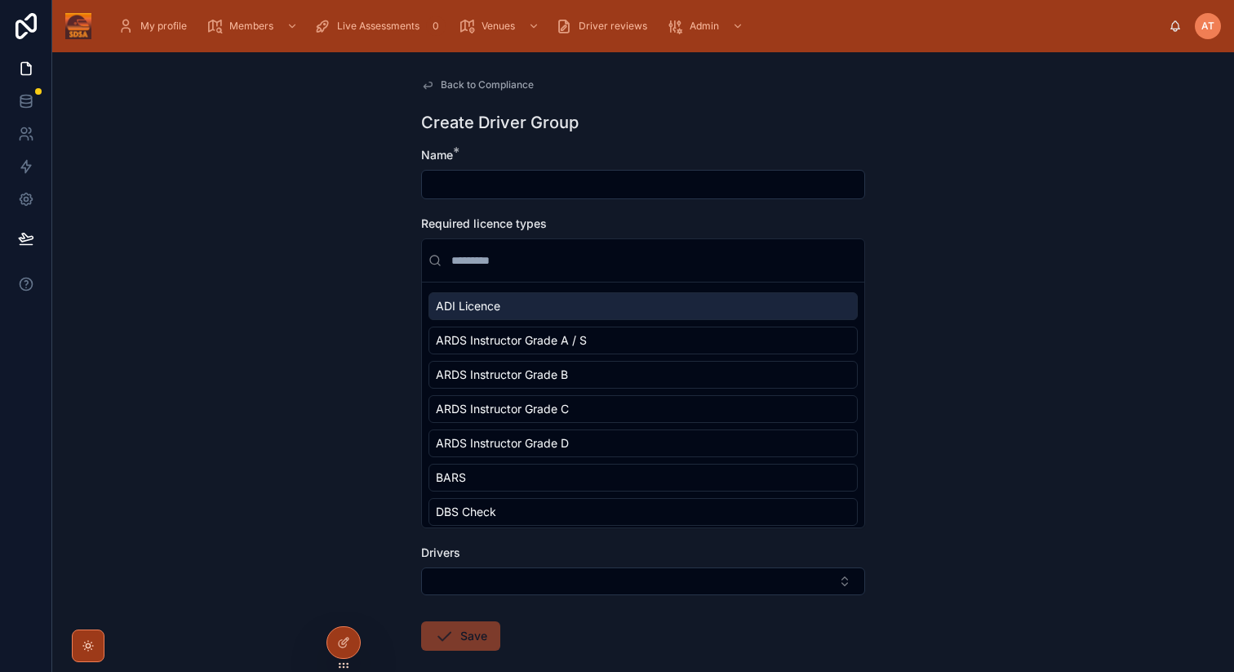
click at [495, 183] on input "text" at bounding box center [643, 184] width 443 height 23
type input "**********"
click at [1070, 282] on div "**********" at bounding box center [643, 362] width 1182 height 620
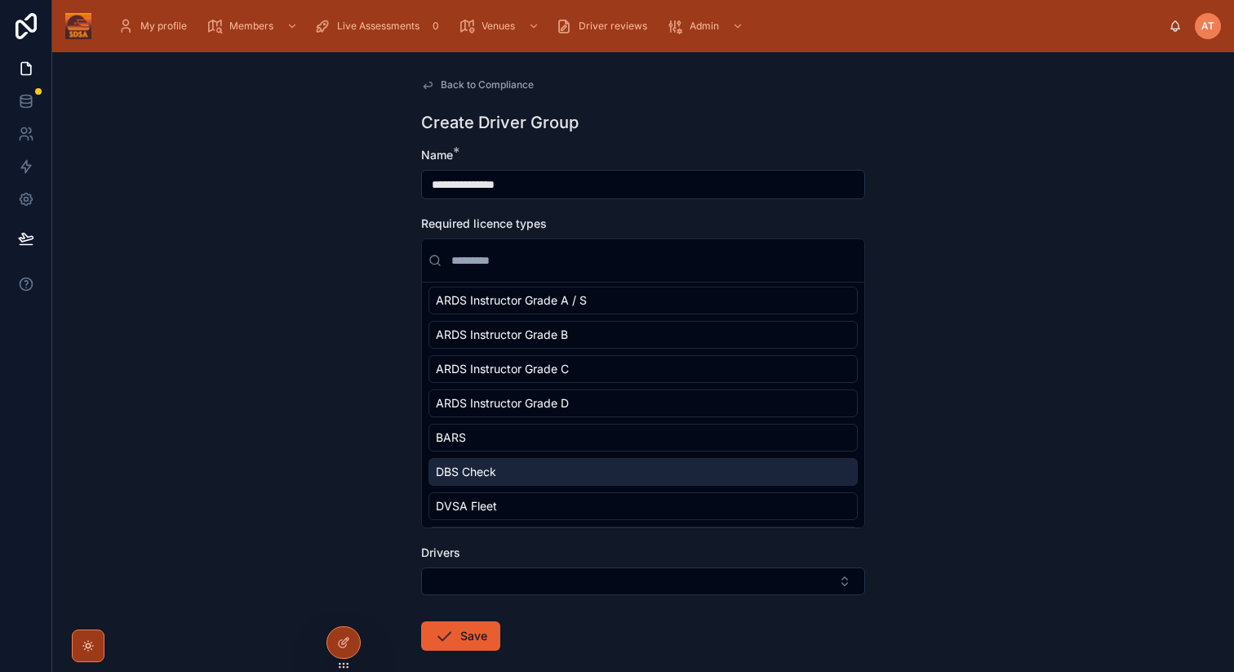
click at [492, 474] on span "DBS Check" at bounding box center [466, 472] width 60 height 16
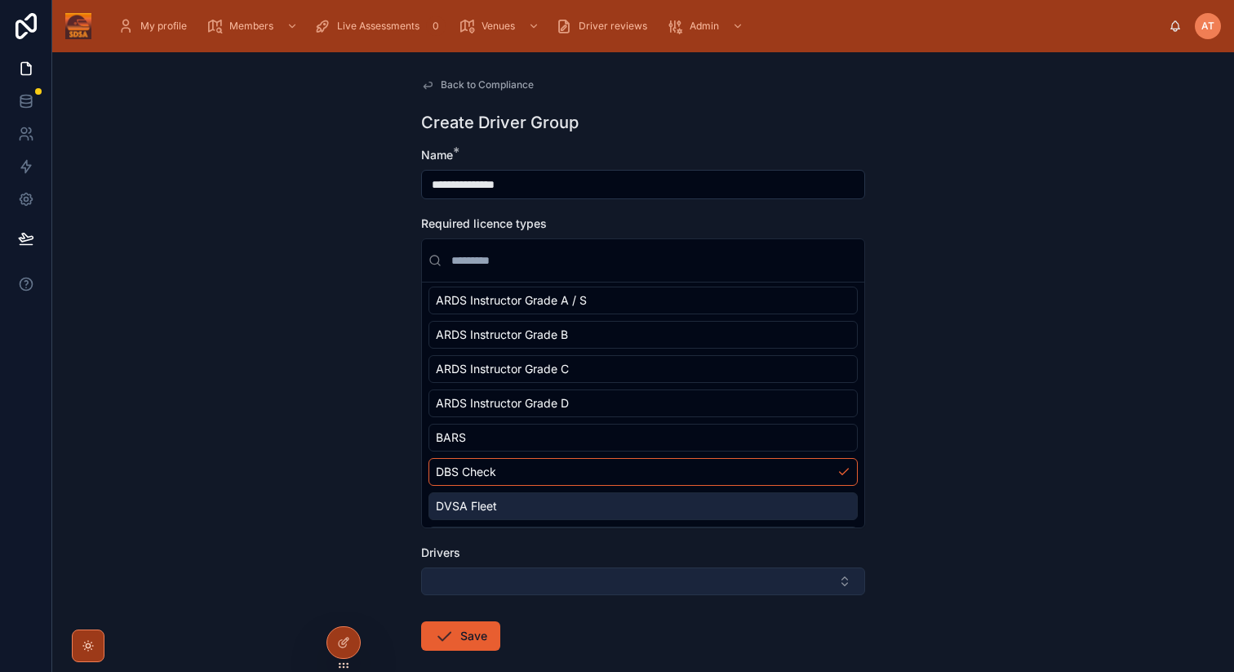
click at [542, 576] on button "Select Button" at bounding box center [643, 581] width 444 height 28
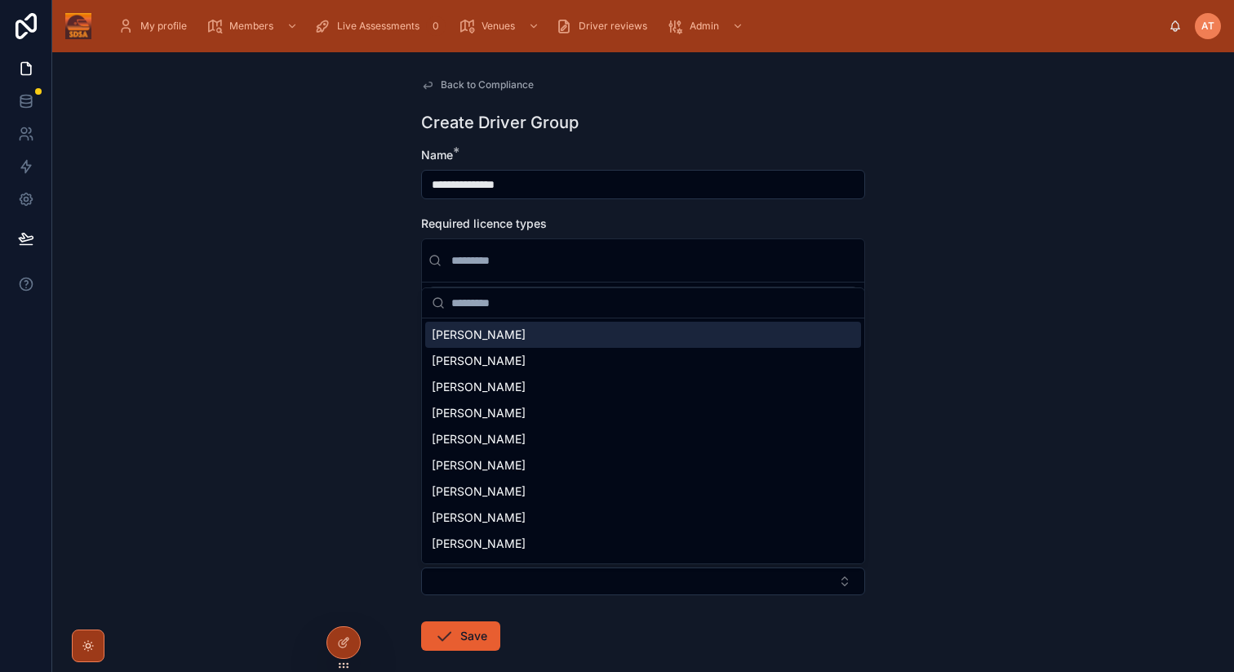
click at [511, 338] on div "[PERSON_NAME]" at bounding box center [643, 335] width 436 height 26
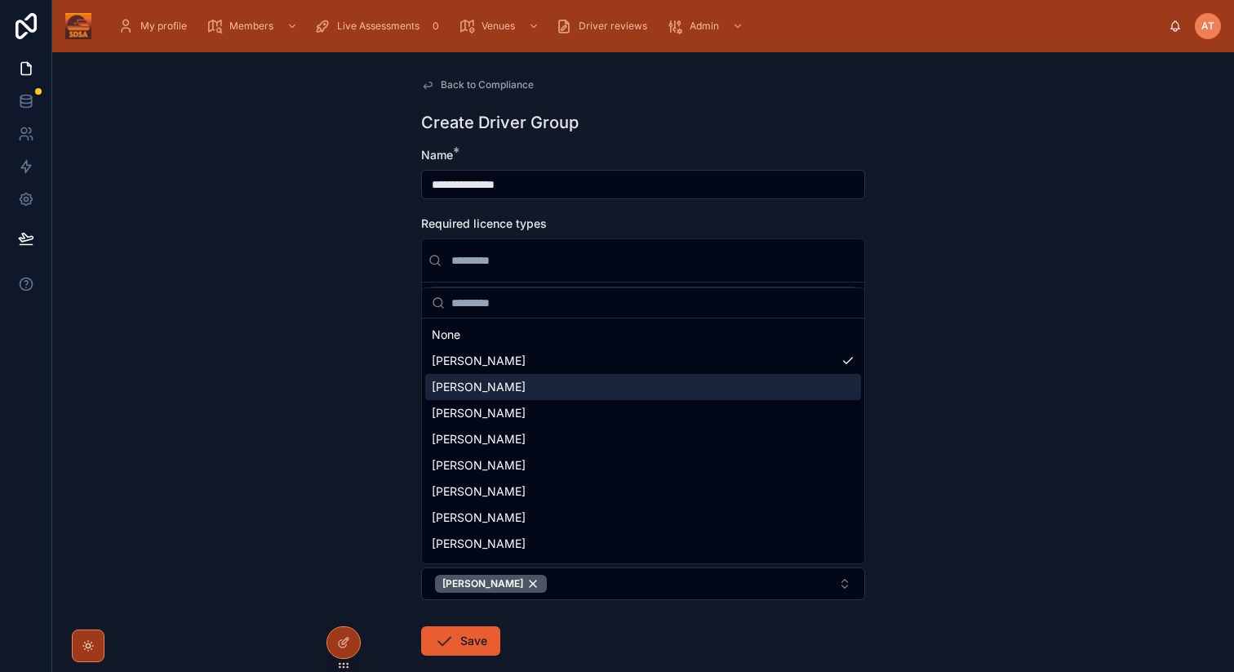
click at [516, 389] on div "[PERSON_NAME]" at bounding box center [643, 387] width 436 height 26
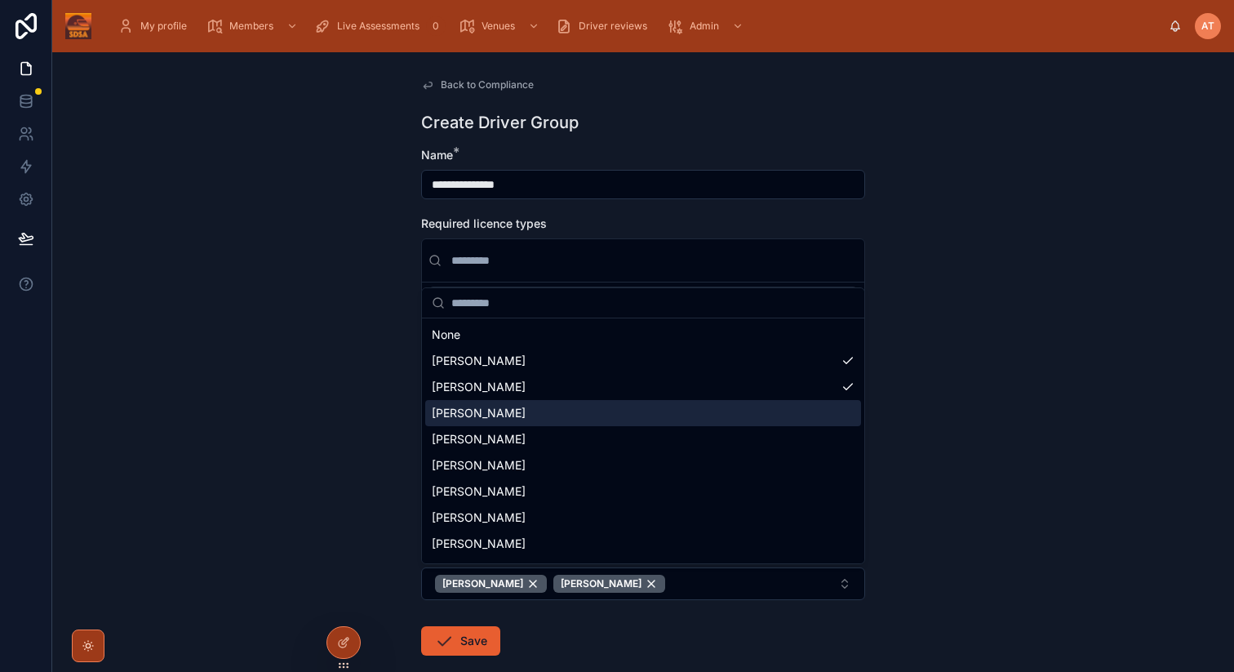
click at [566, 413] on div "[PERSON_NAME]" at bounding box center [643, 413] width 436 height 26
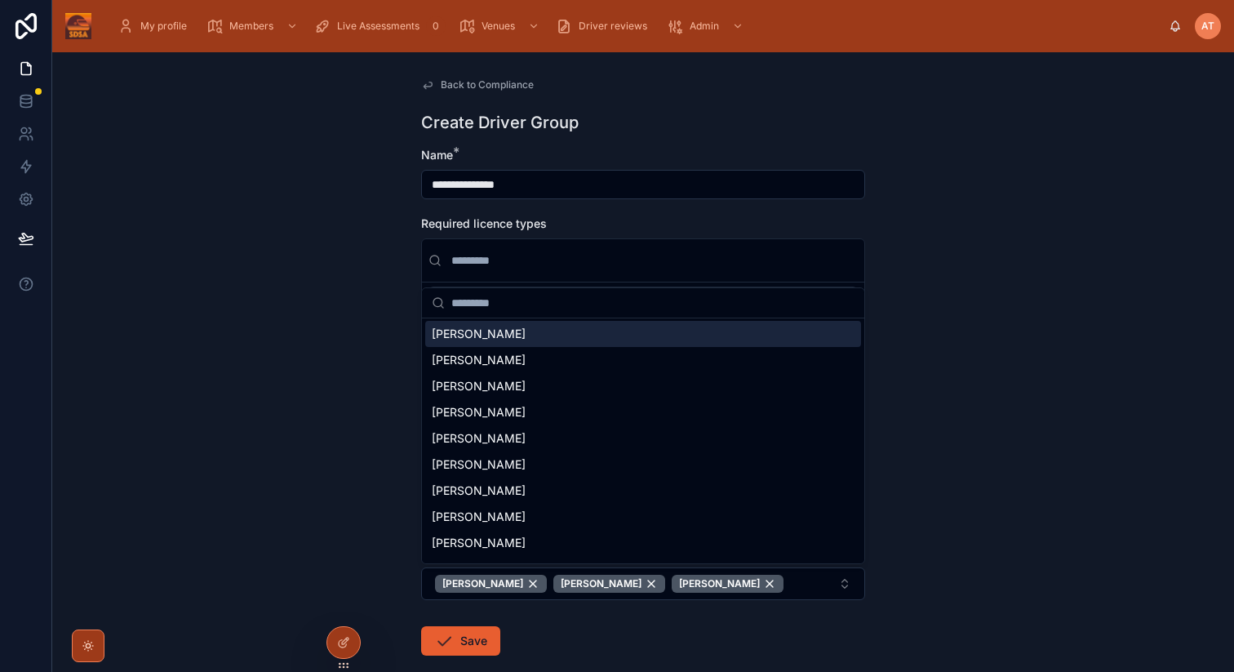
scroll to position [172, 0]
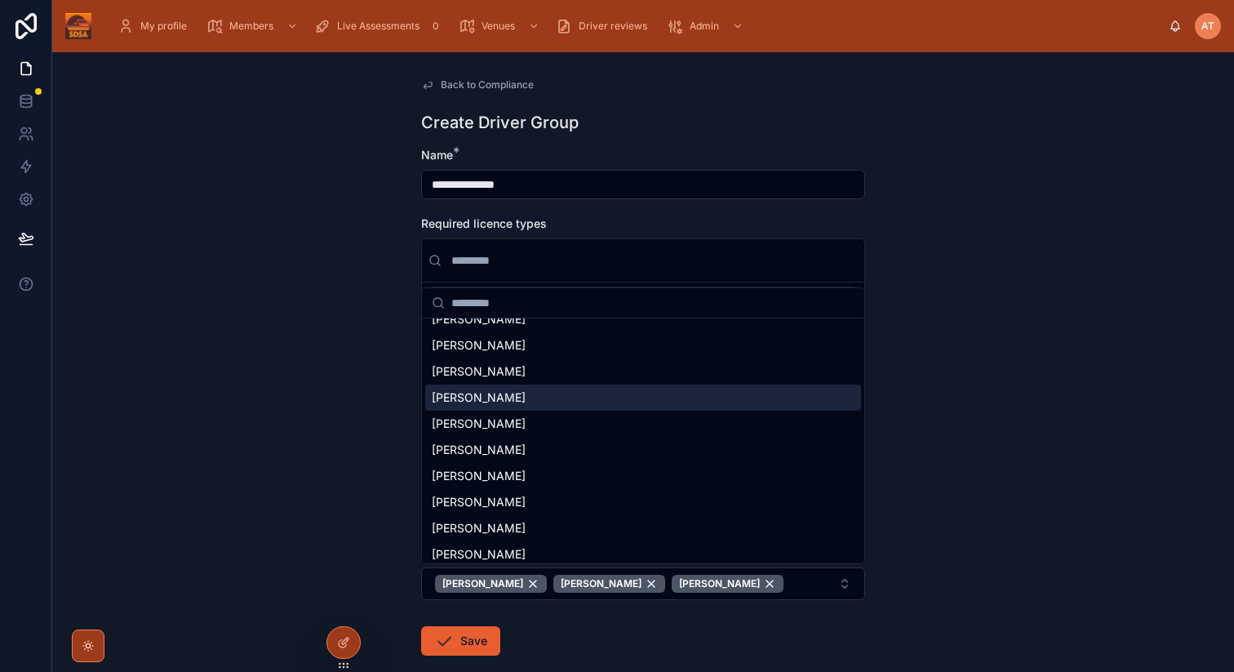
click at [522, 401] on div "[PERSON_NAME]" at bounding box center [643, 398] width 436 height 26
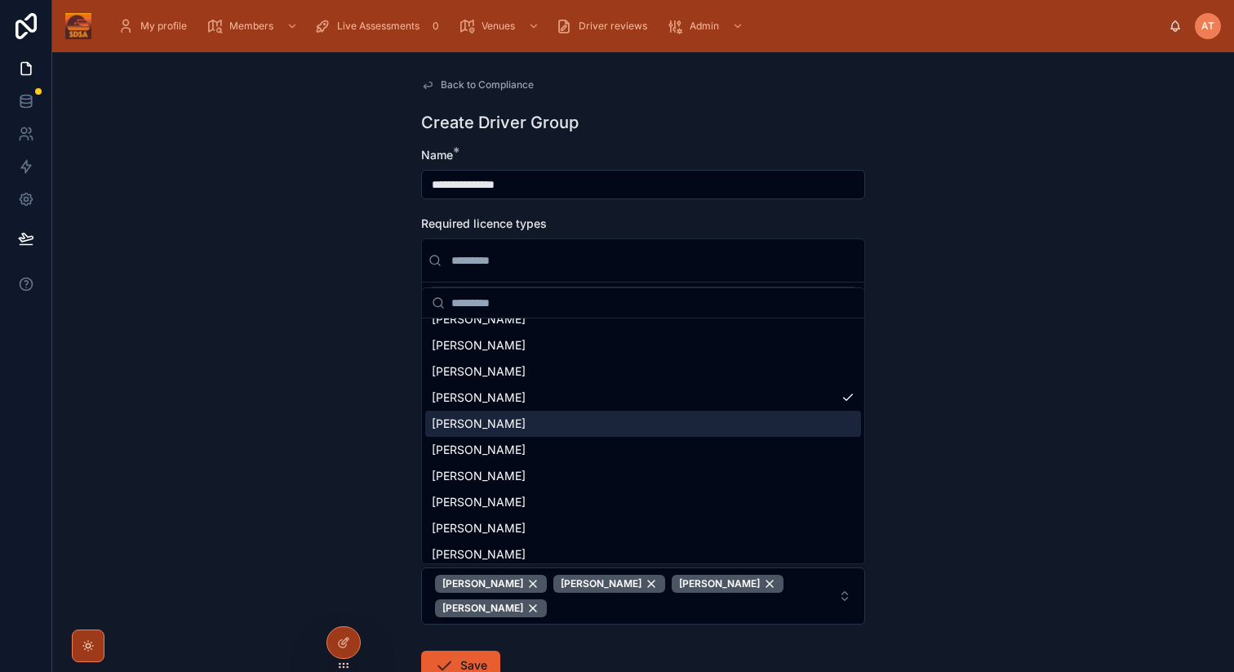
click at [523, 425] on div "[PERSON_NAME]" at bounding box center [643, 424] width 436 height 26
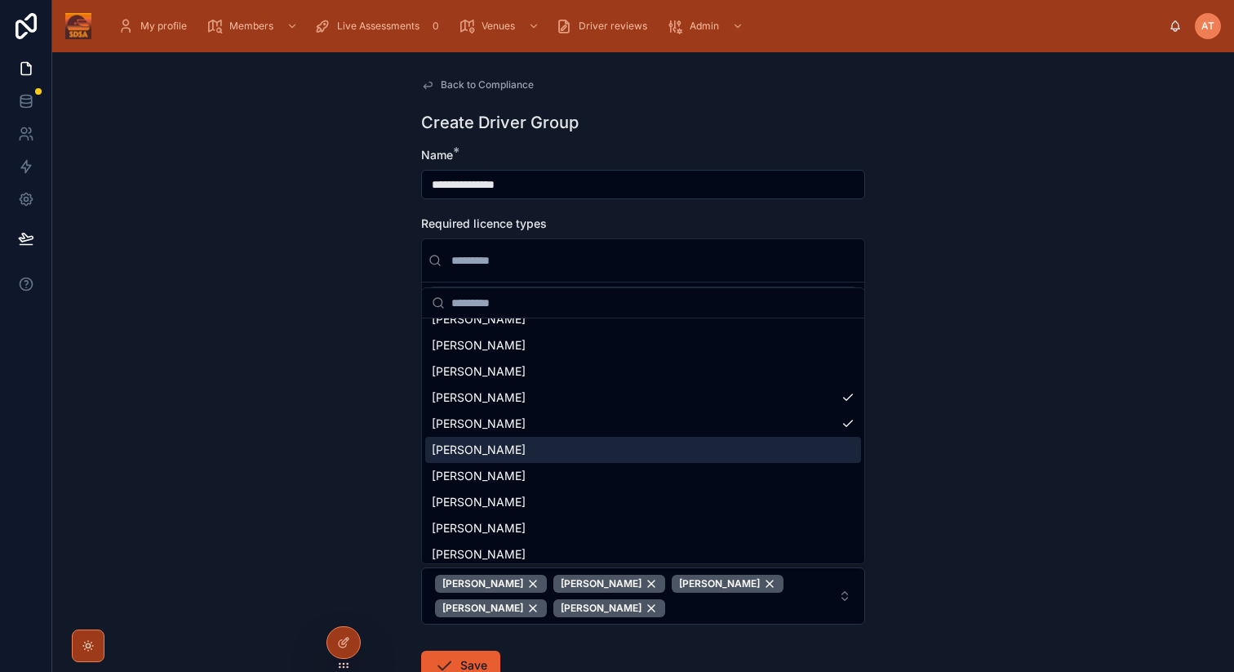
click at [521, 450] on div "[PERSON_NAME]" at bounding box center [643, 450] width 436 height 26
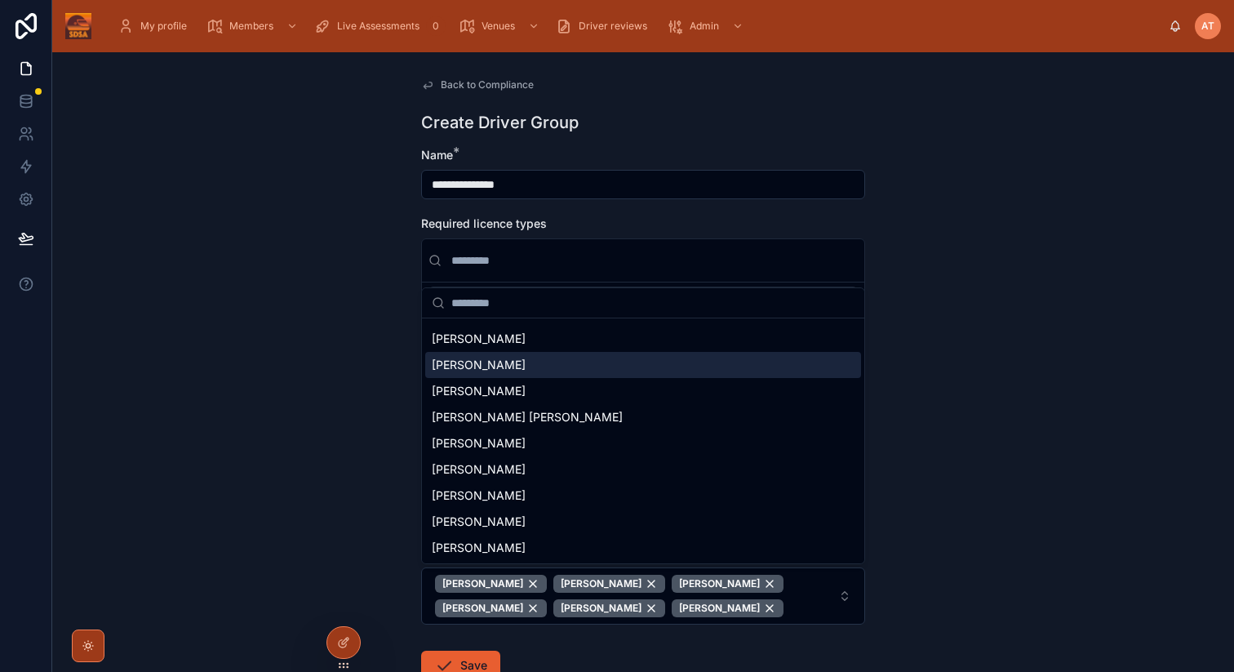
scroll to position [345, 0]
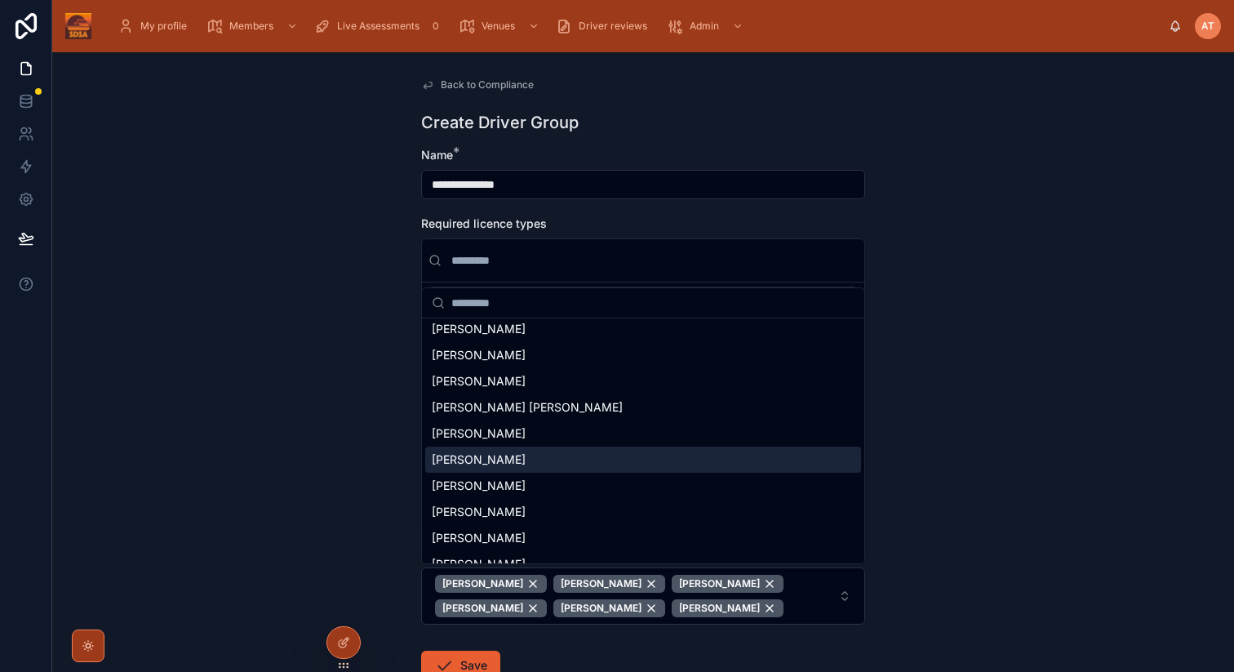
click at [526, 461] on div "[PERSON_NAME]" at bounding box center [643, 460] width 436 height 26
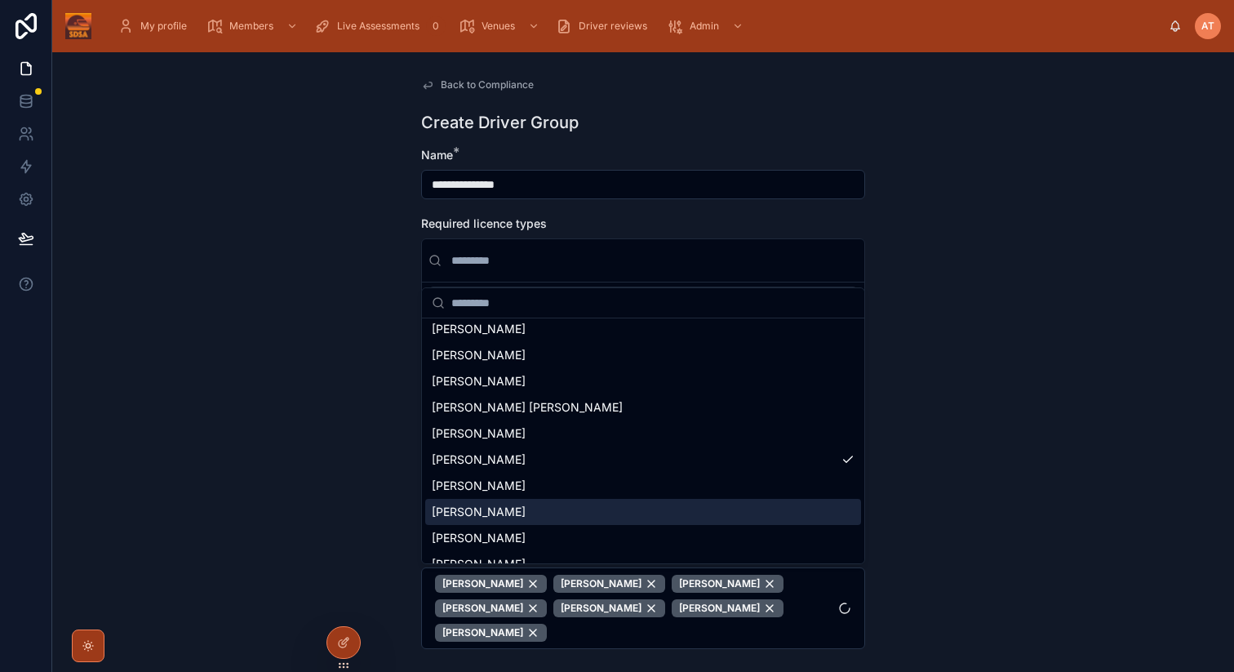
click at [526, 508] on div "[PERSON_NAME]" at bounding box center [643, 512] width 436 height 26
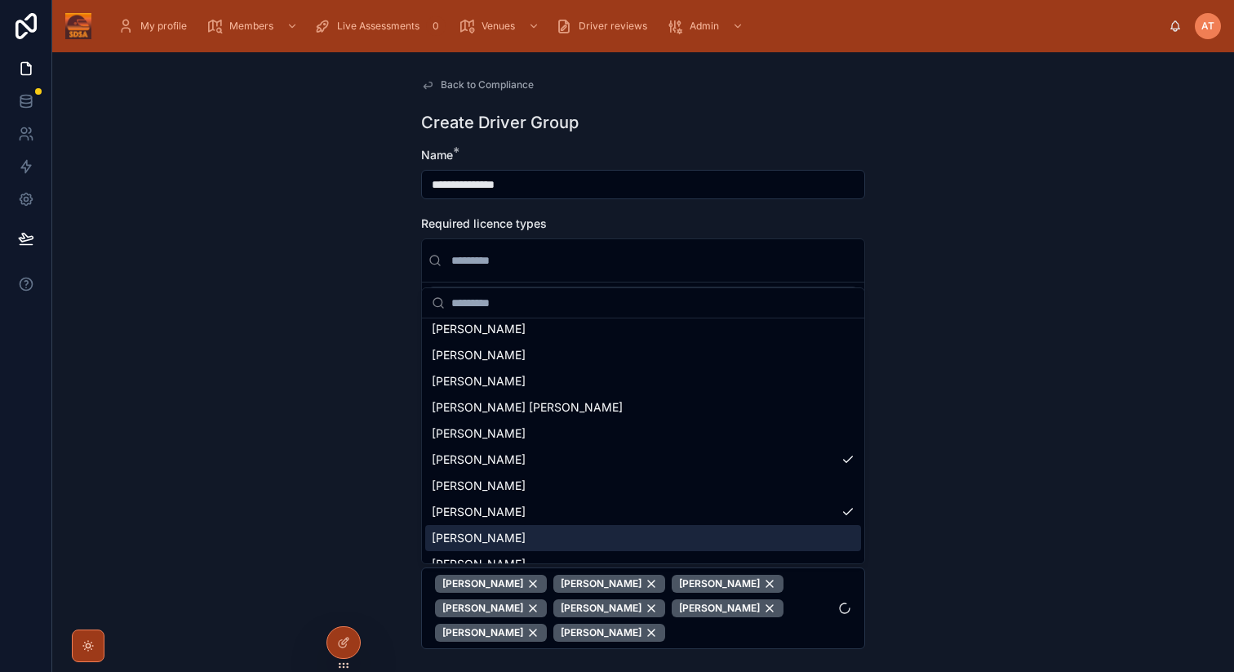
click at [518, 539] on div "[PERSON_NAME]" at bounding box center [643, 538] width 436 height 26
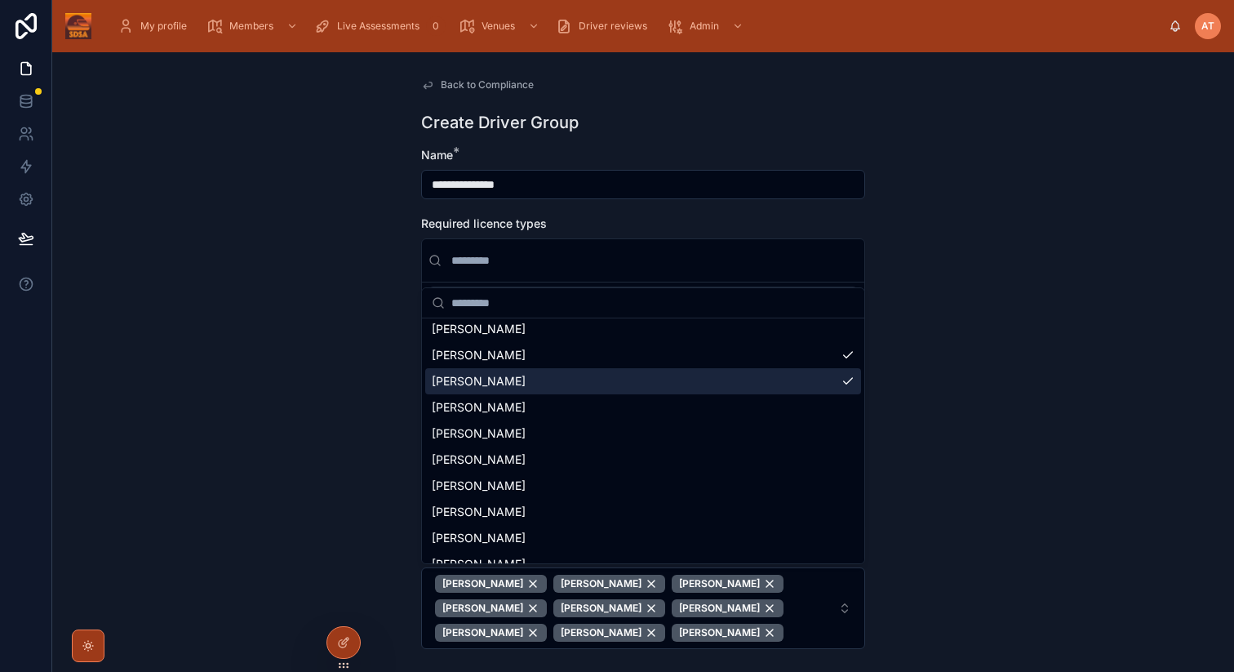
scroll to position [510, 0]
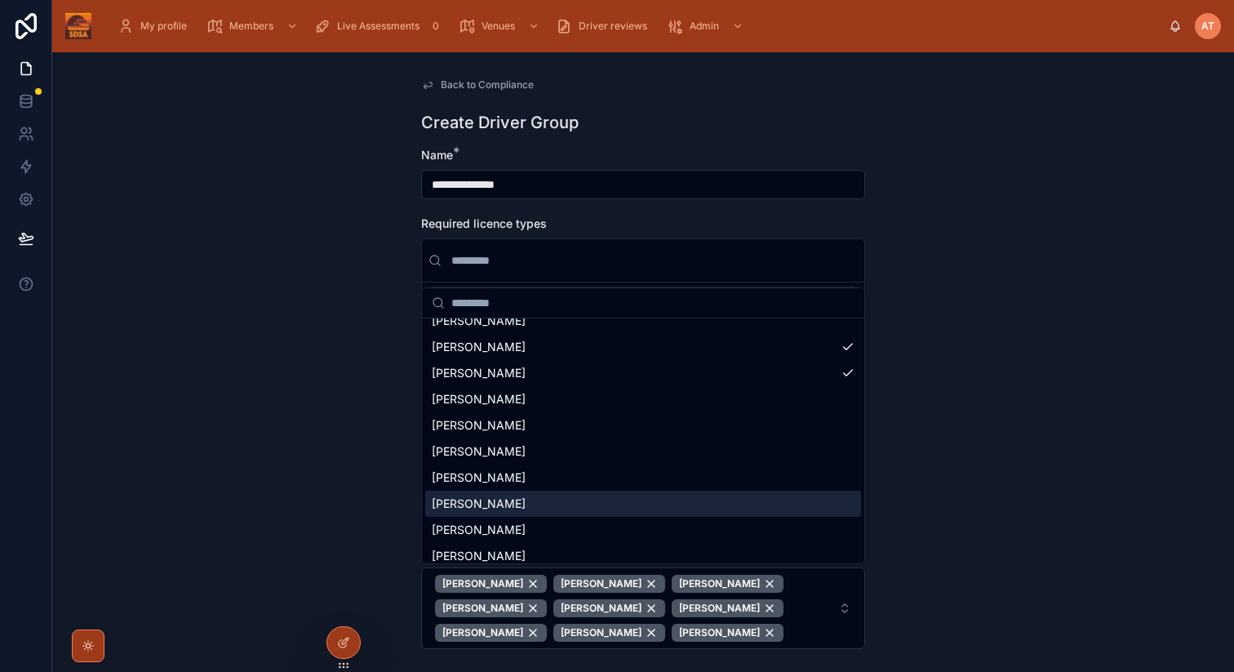
click at [498, 499] on span "[PERSON_NAME]" at bounding box center [479, 504] width 94 height 16
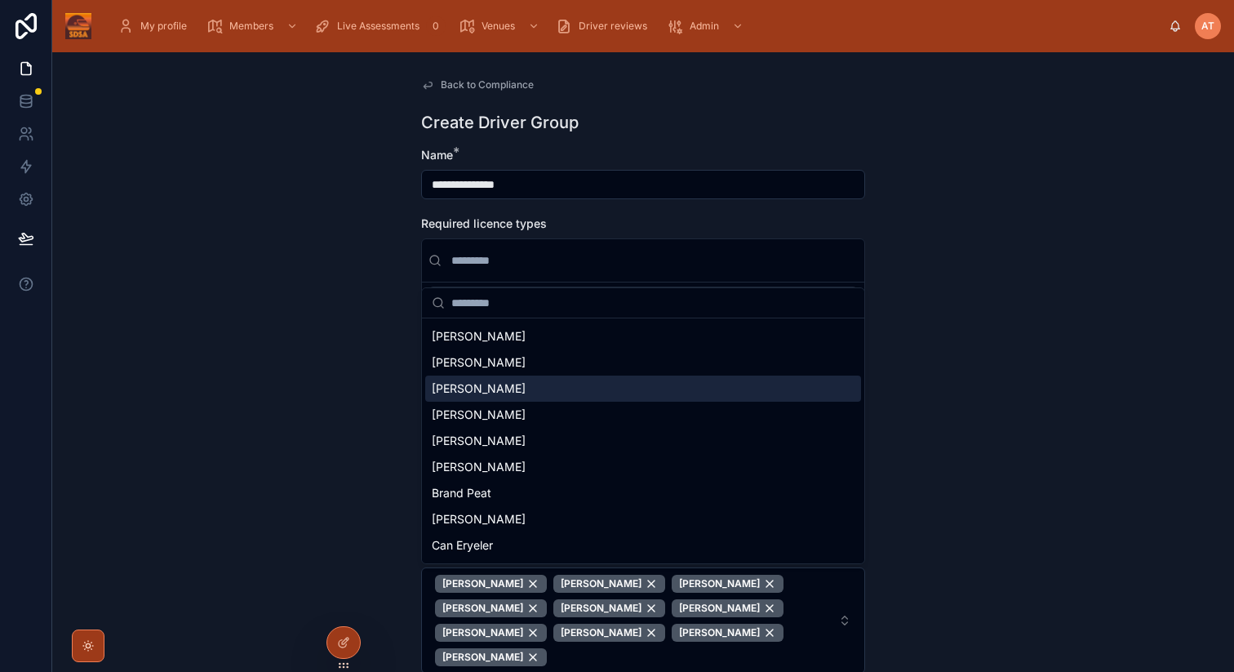
scroll to position [742, 0]
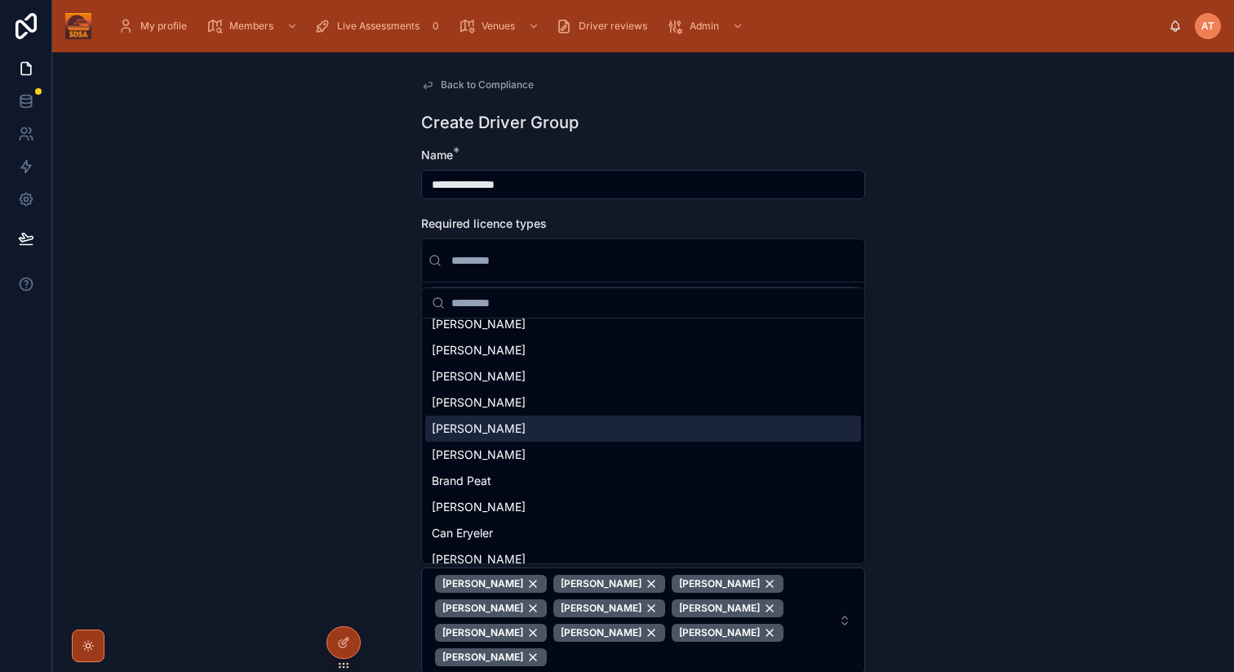
click at [486, 430] on span "[PERSON_NAME]" at bounding box center [479, 428] width 94 height 16
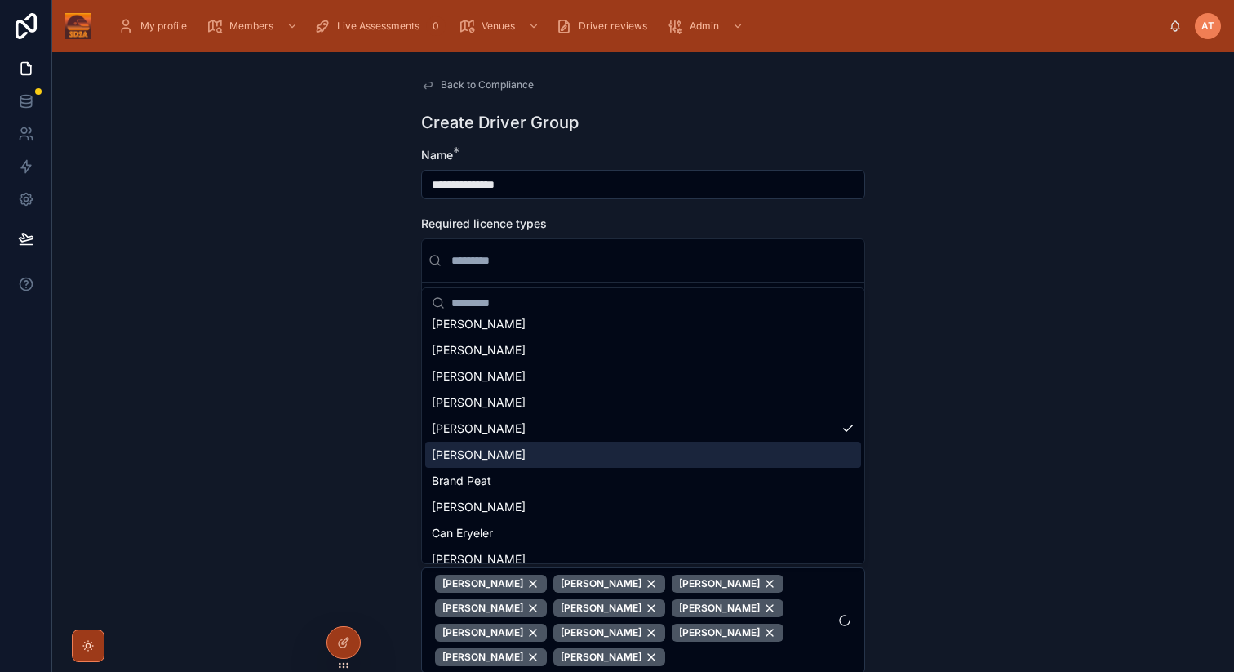
click at [495, 455] on span "[PERSON_NAME]" at bounding box center [479, 455] width 94 height 16
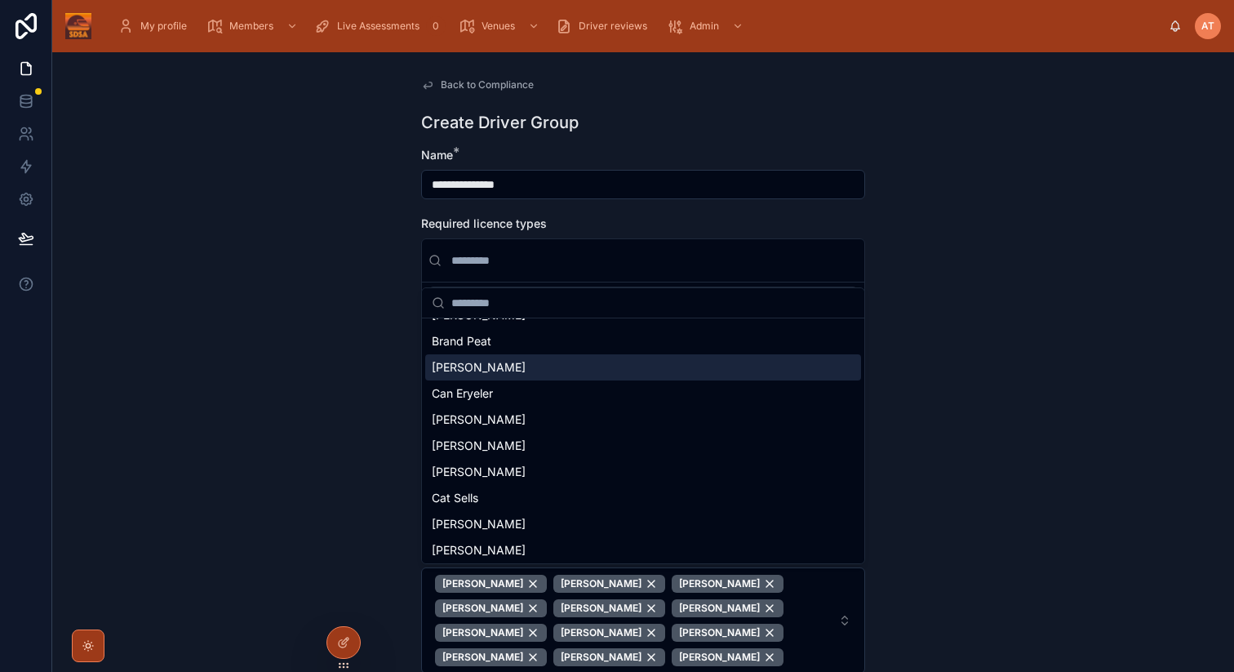
scroll to position [883, 0]
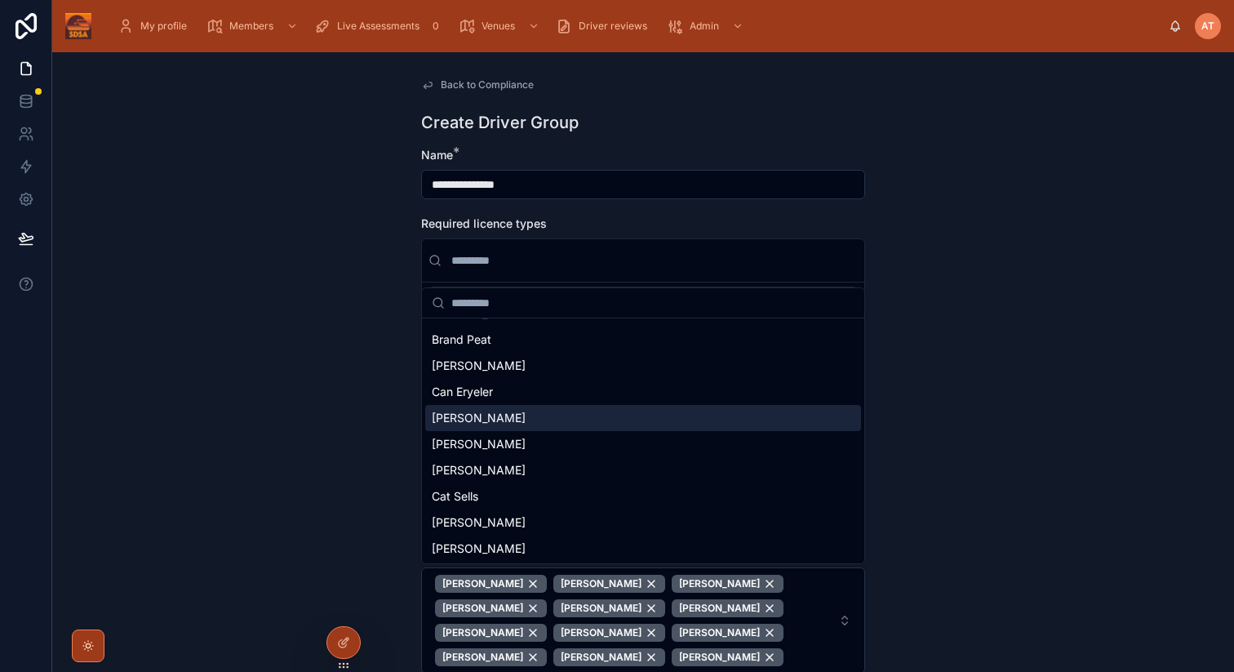
click at [484, 421] on span "[PERSON_NAME]" at bounding box center [479, 418] width 94 height 16
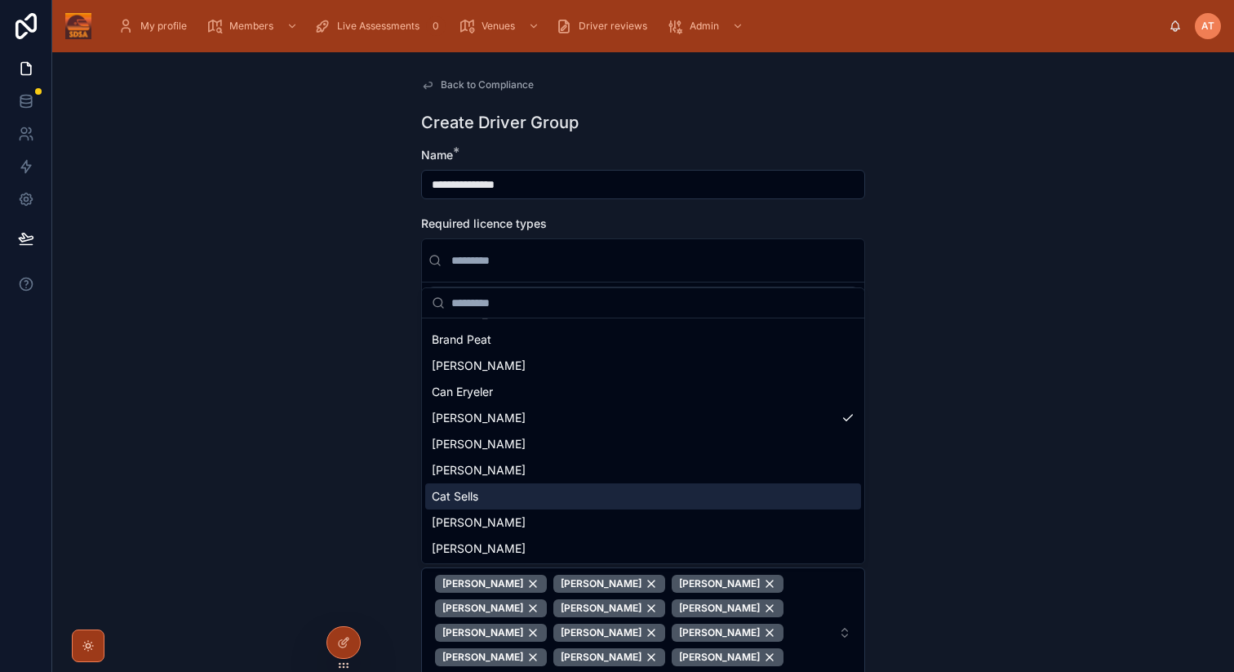
click at [484, 495] on div "Cat Sells" at bounding box center [643, 496] width 436 height 26
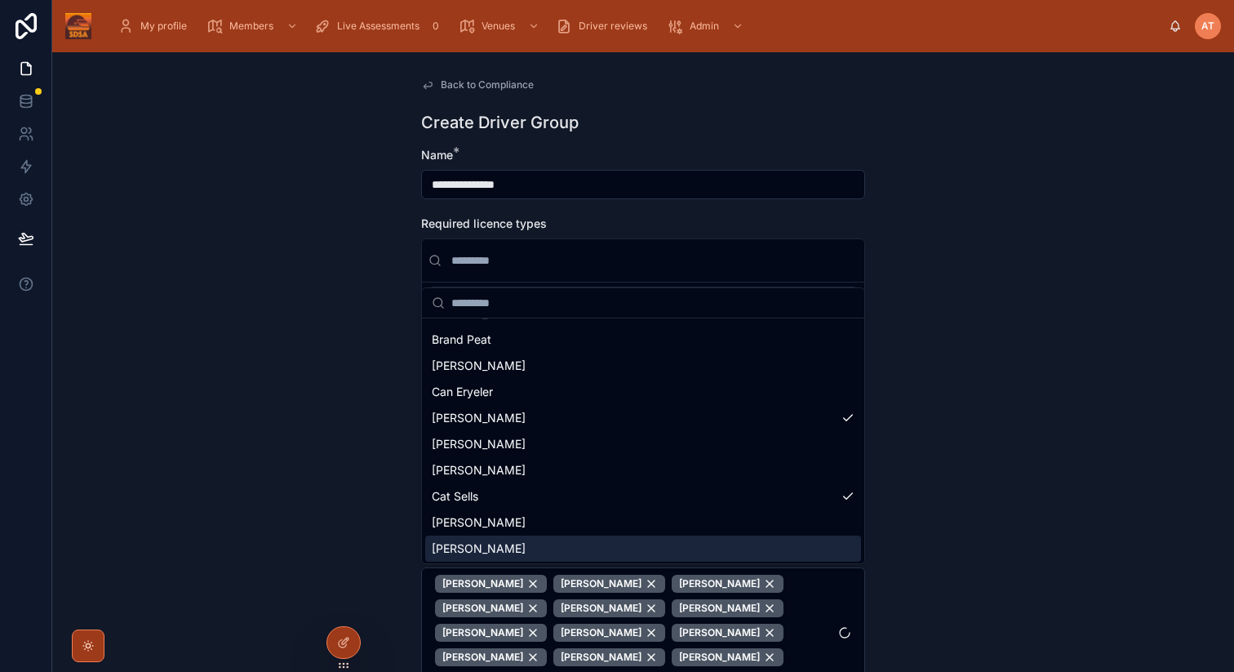
click at [514, 552] on div "[PERSON_NAME]" at bounding box center [643, 549] width 436 height 26
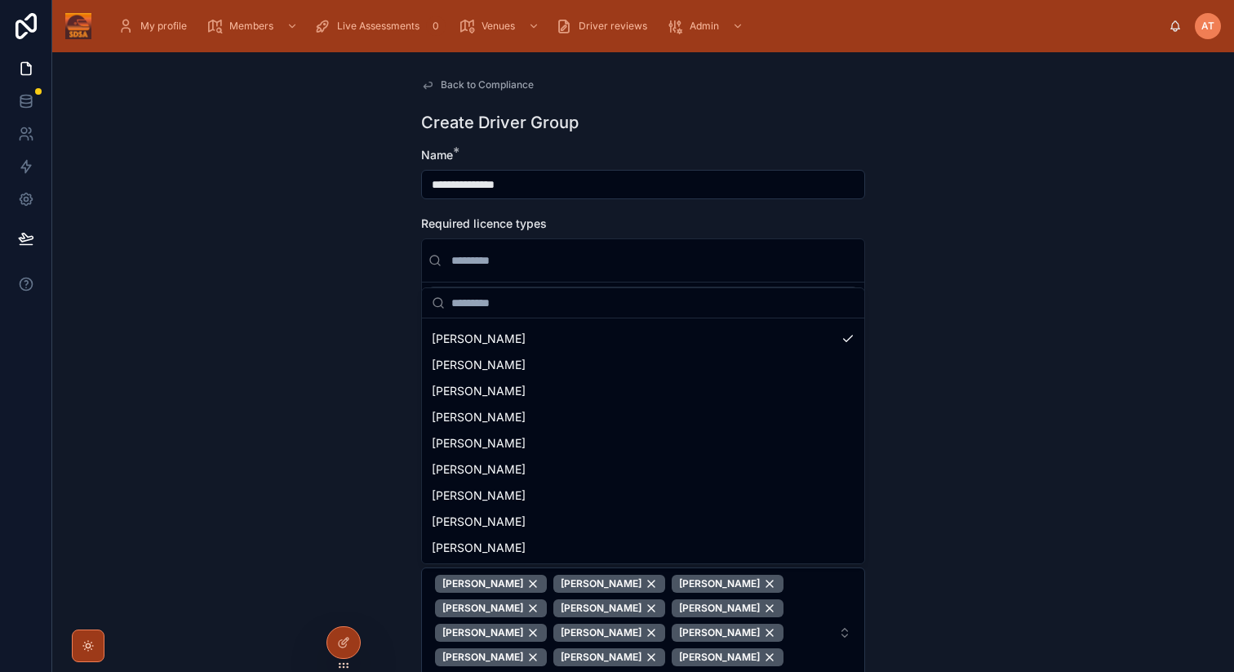
scroll to position [1095, 0]
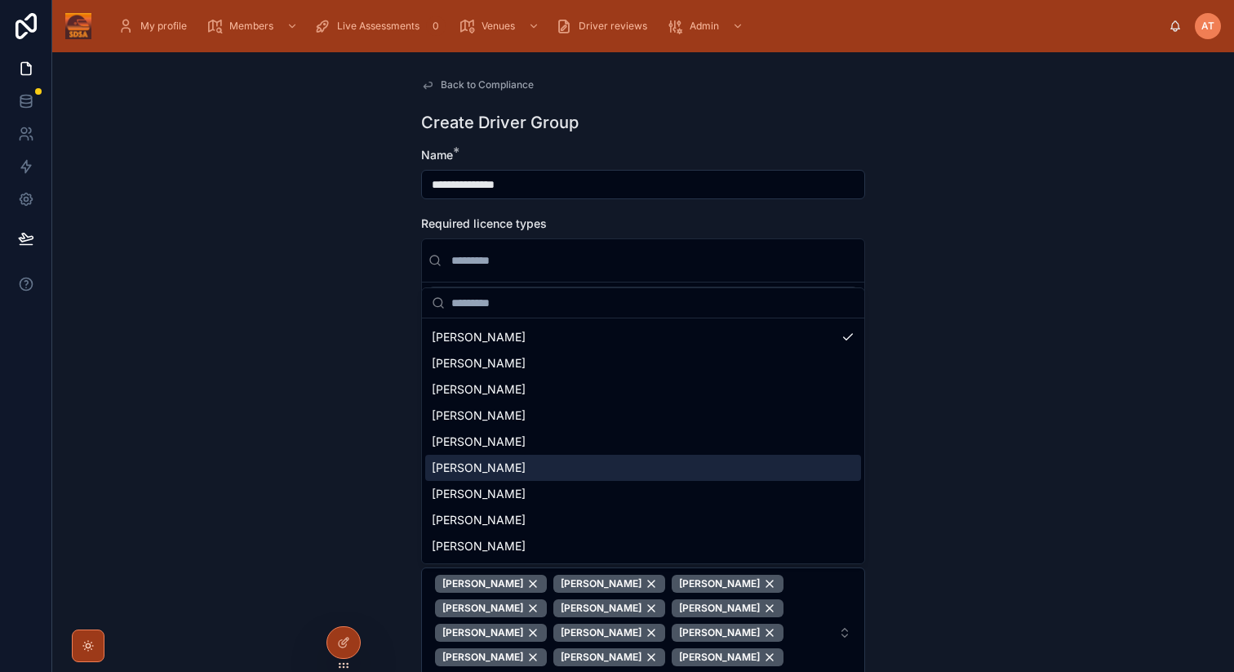
click at [480, 470] on span "[PERSON_NAME]" at bounding box center [479, 468] width 94 height 16
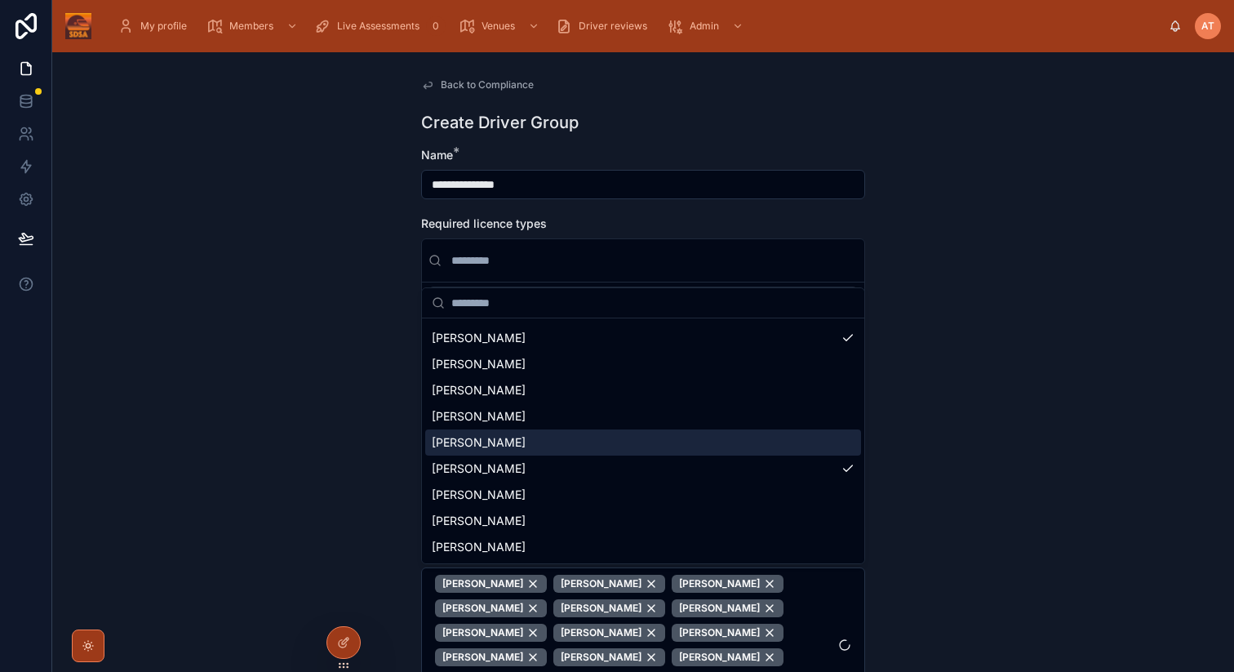
click at [481, 445] on span "[PERSON_NAME]" at bounding box center [479, 442] width 94 height 16
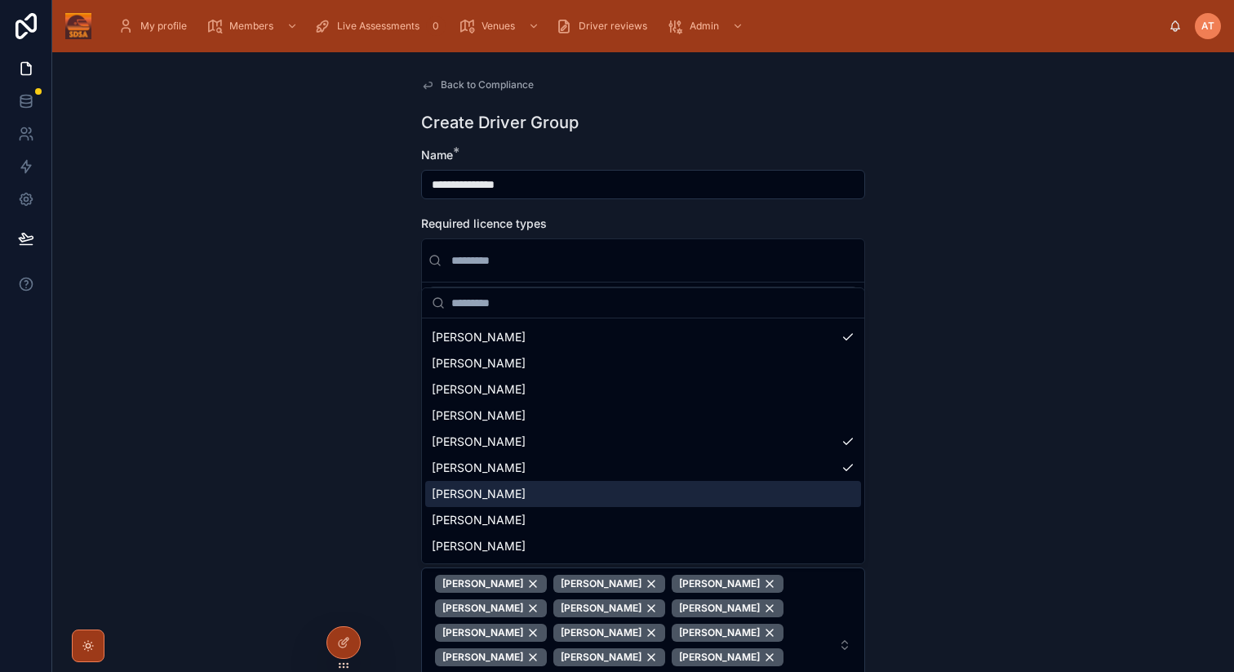
click at [474, 492] on span "[PERSON_NAME]" at bounding box center [479, 494] width 94 height 16
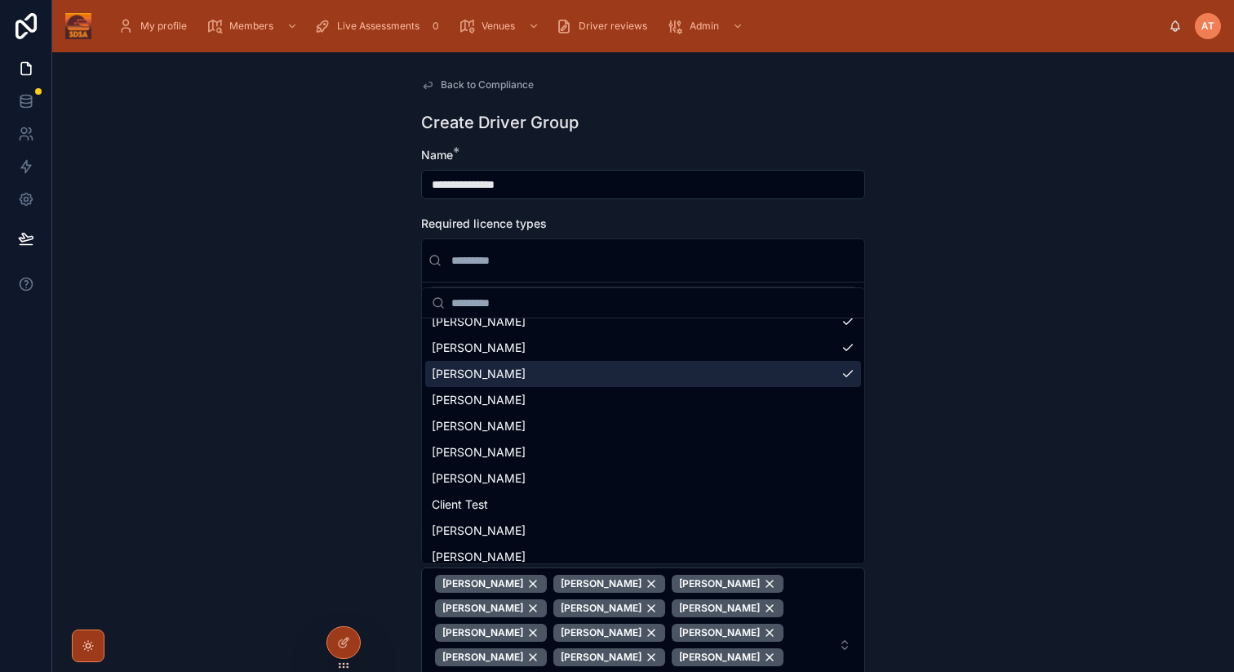
scroll to position [1267, 0]
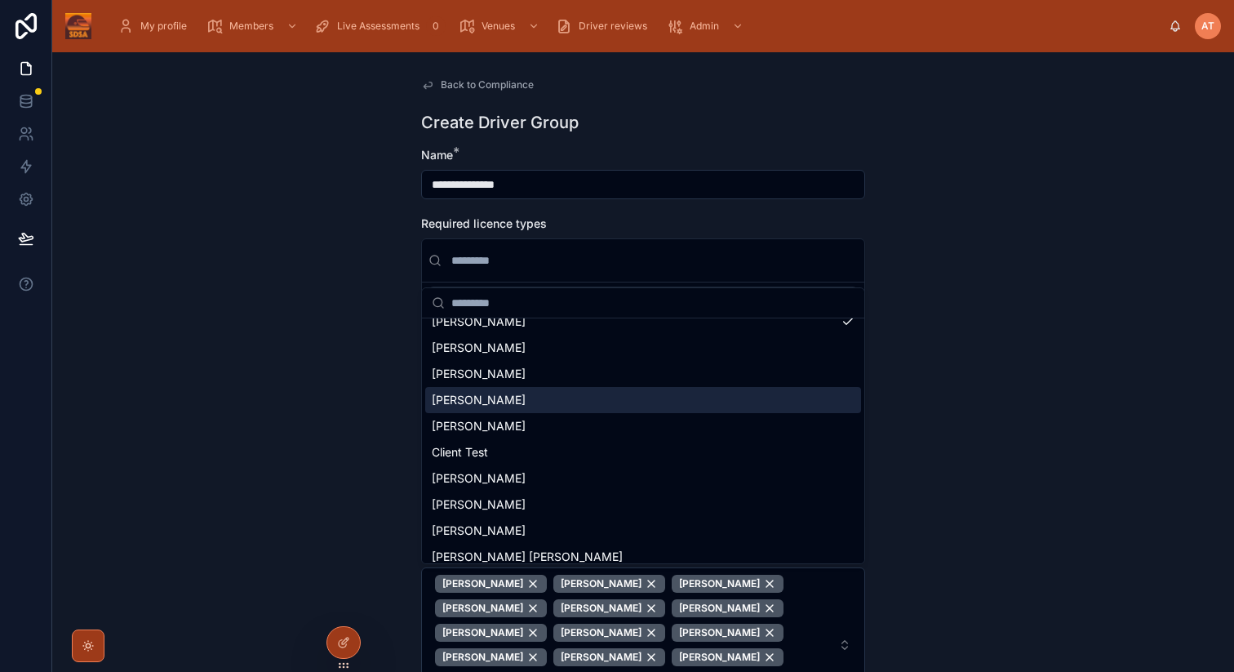
click at [500, 408] on div "[PERSON_NAME]" at bounding box center [643, 400] width 436 height 26
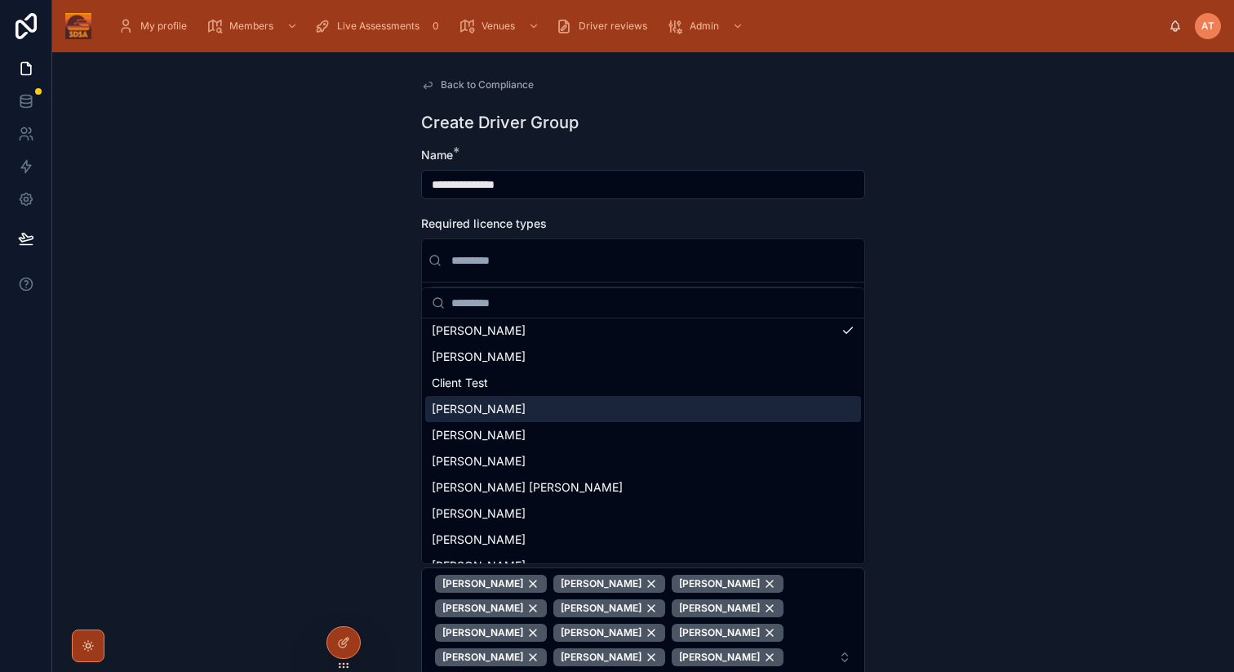
scroll to position [1341, 0]
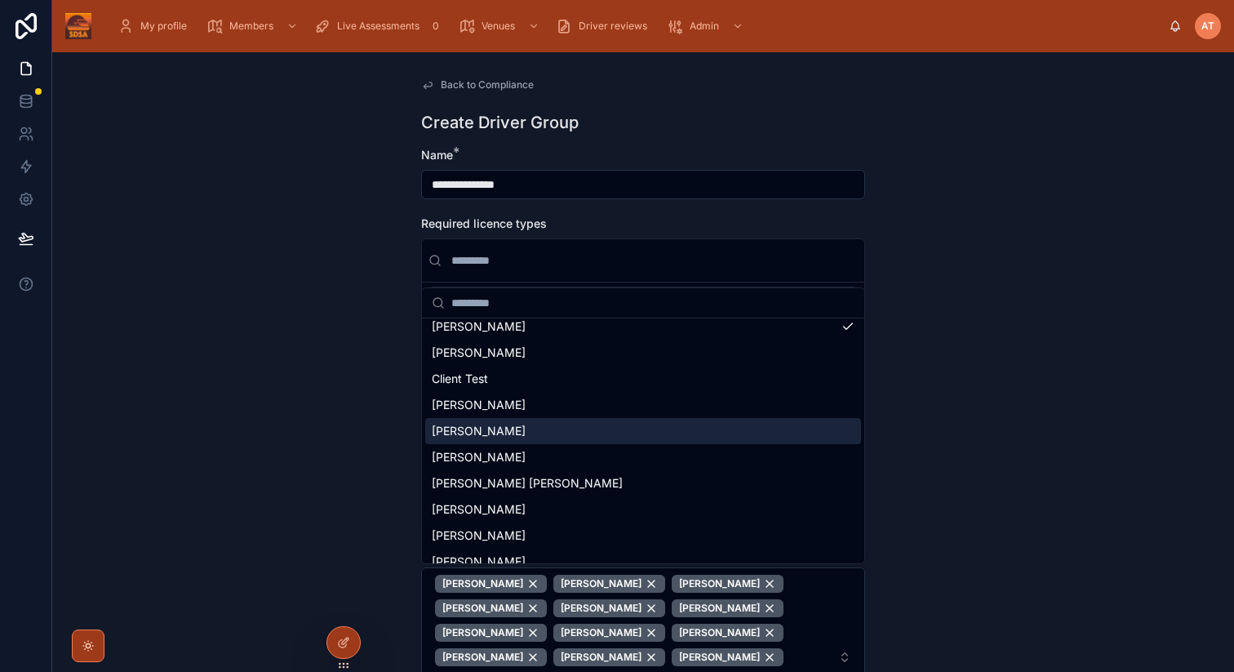
click at [475, 432] on span "[PERSON_NAME]" at bounding box center [479, 431] width 94 height 16
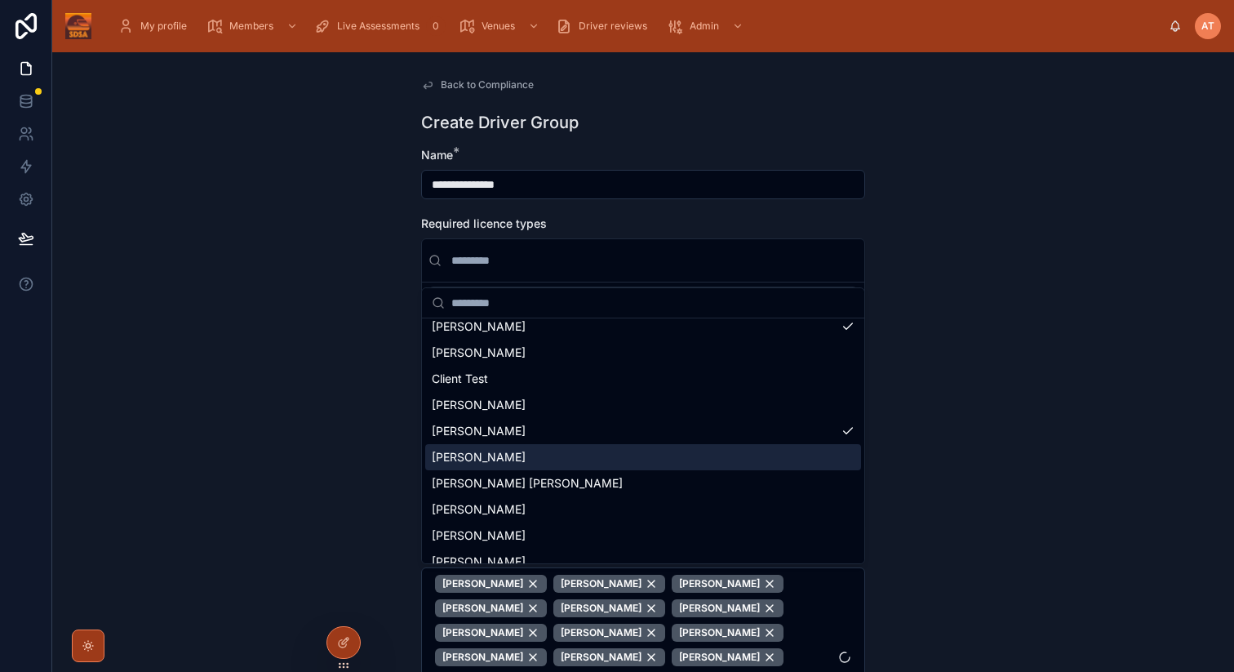
click at [475, 453] on span "[PERSON_NAME]" at bounding box center [479, 457] width 94 height 16
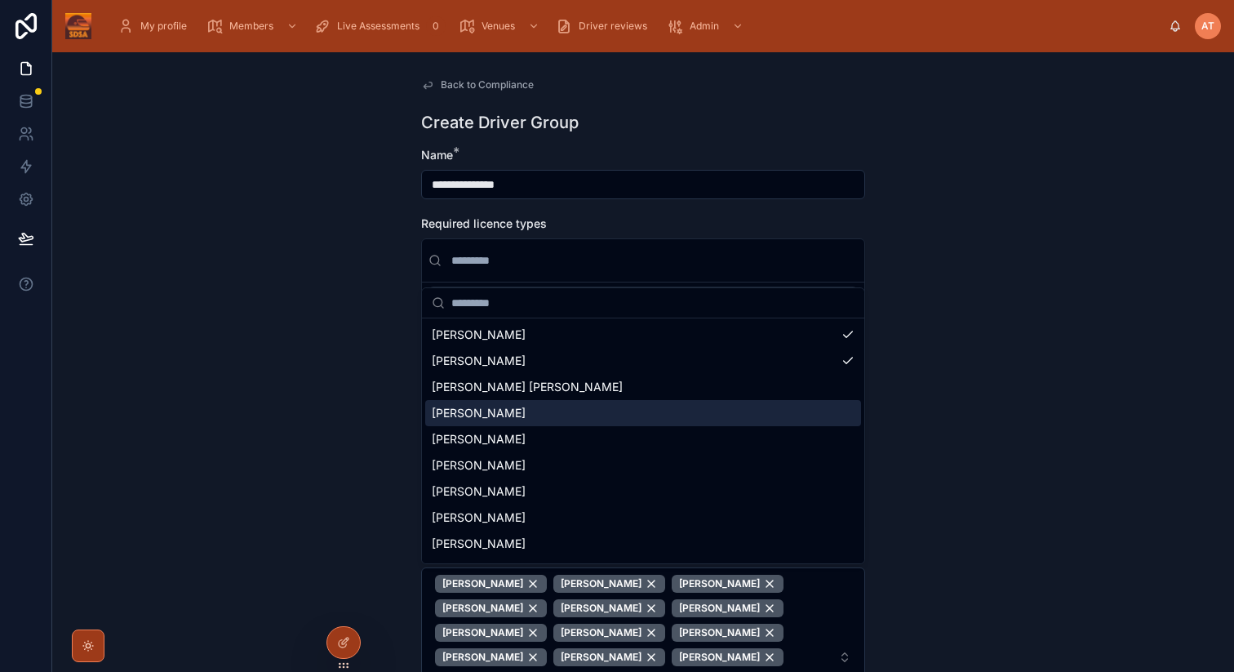
scroll to position [1458, 0]
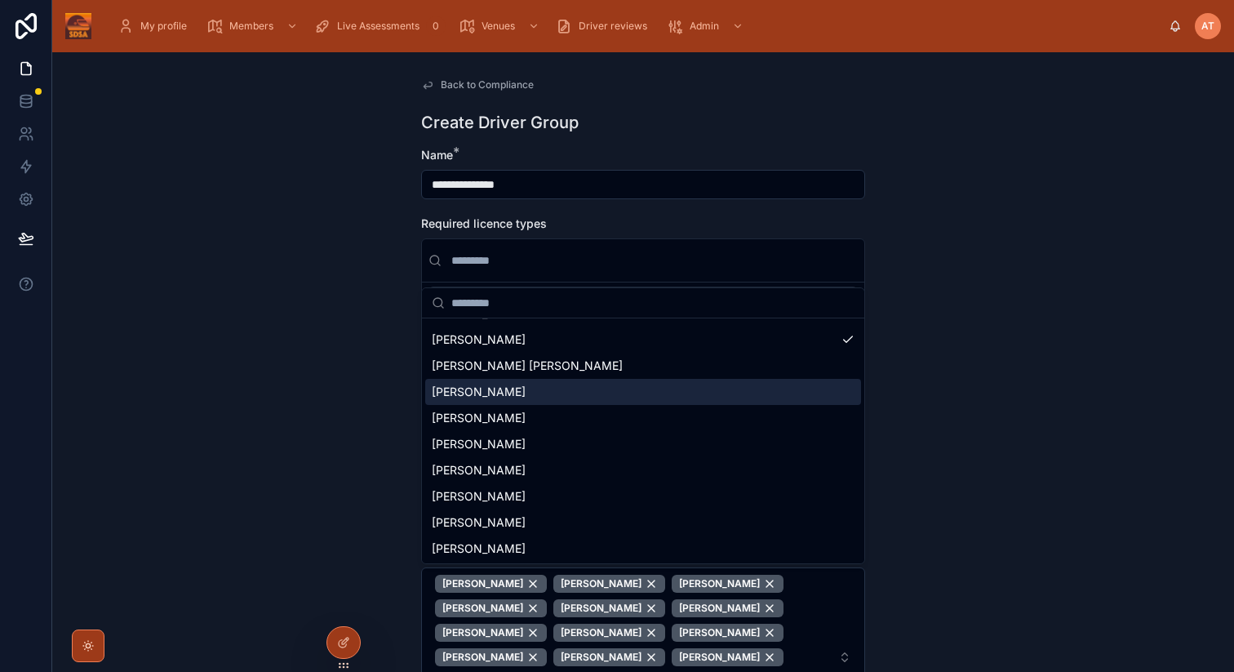
click at [492, 392] on span "[PERSON_NAME]" at bounding box center [479, 392] width 94 height 16
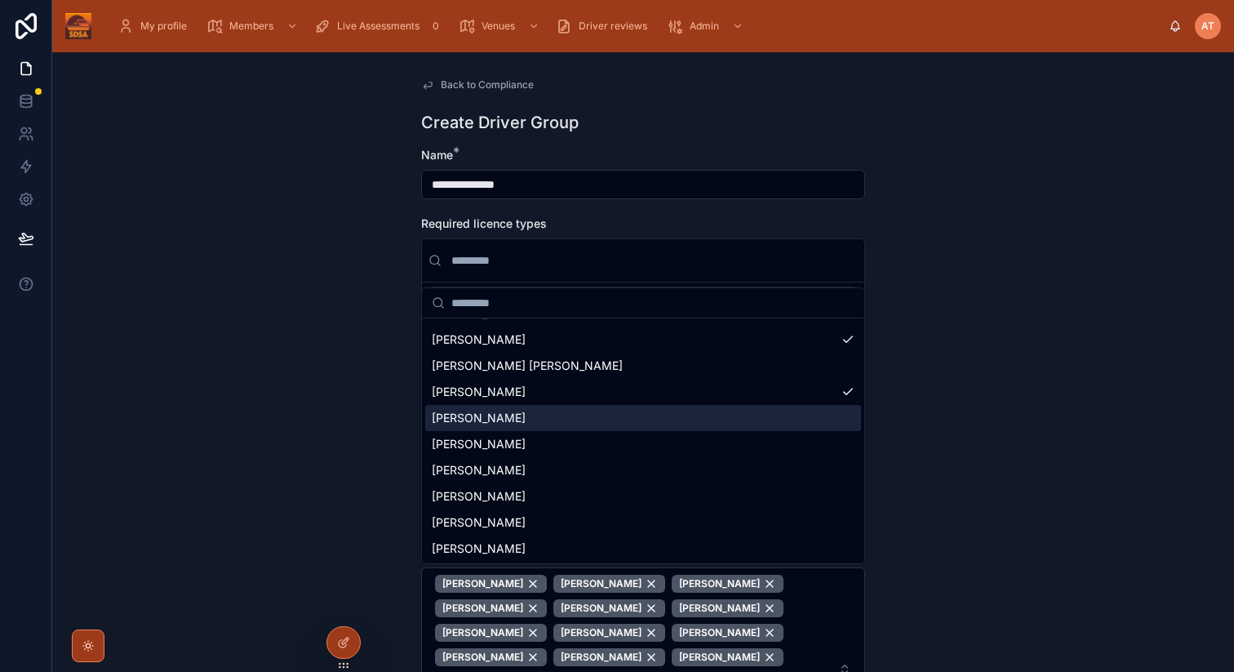
click at [492, 412] on span "[PERSON_NAME]" at bounding box center [479, 418] width 94 height 16
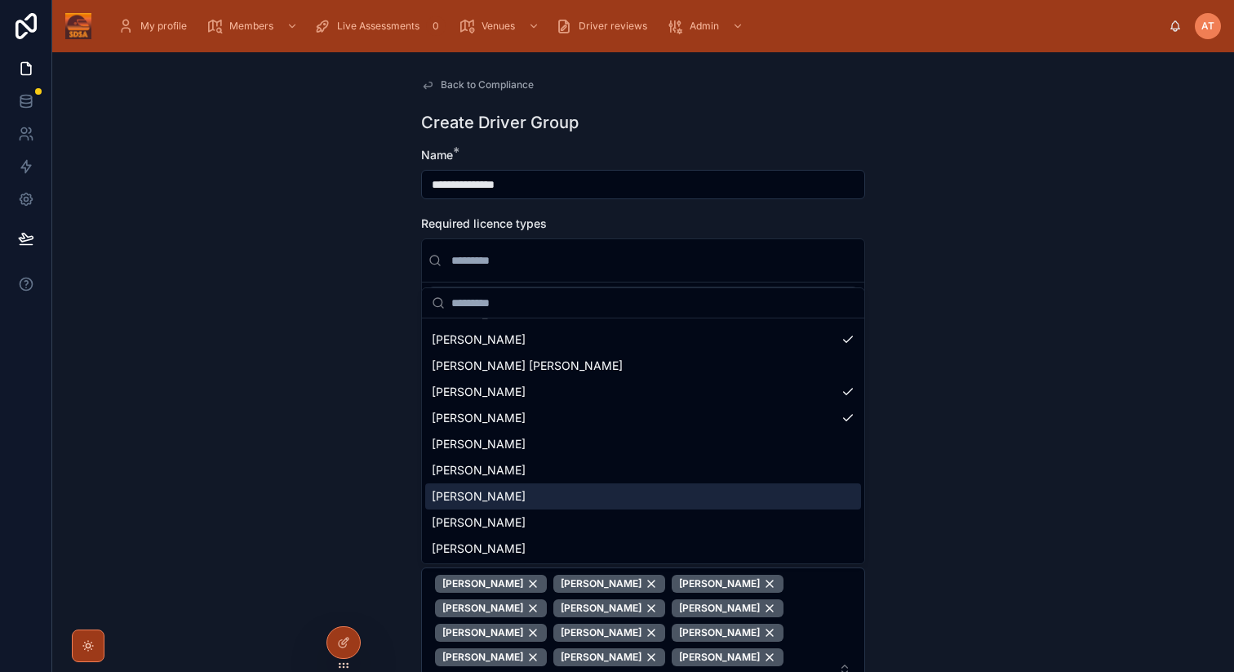
click at [521, 495] on span "[PERSON_NAME]" at bounding box center [479, 496] width 94 height 16
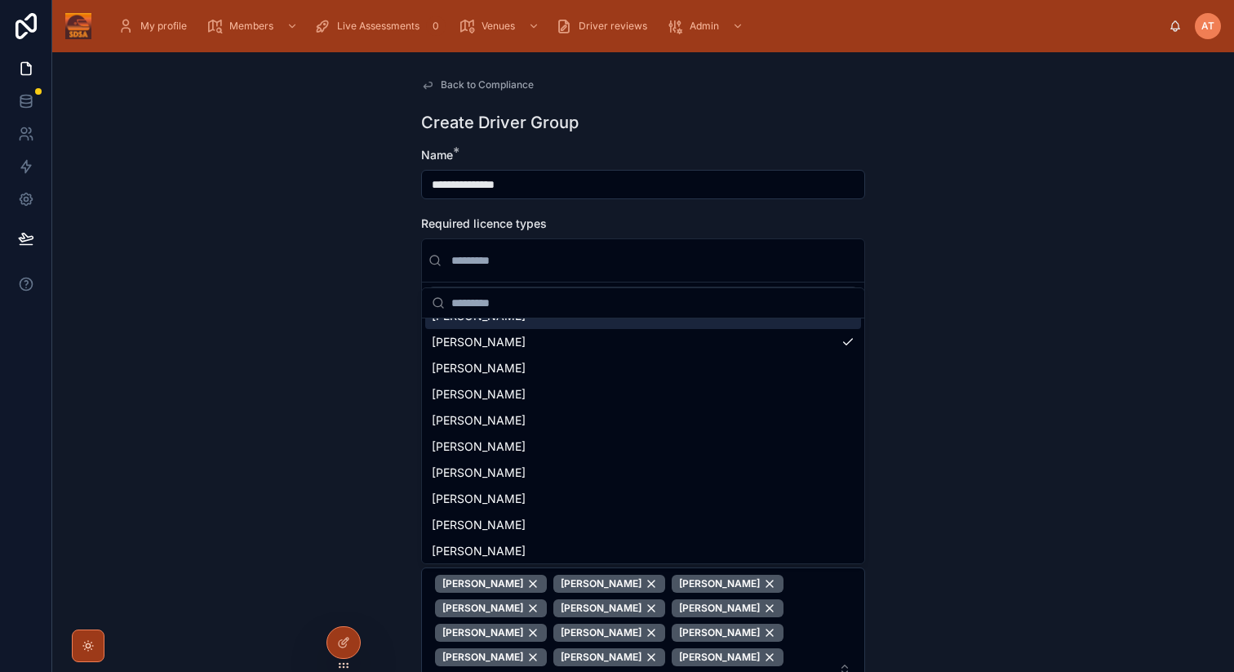
scroll to position [1620, 0]
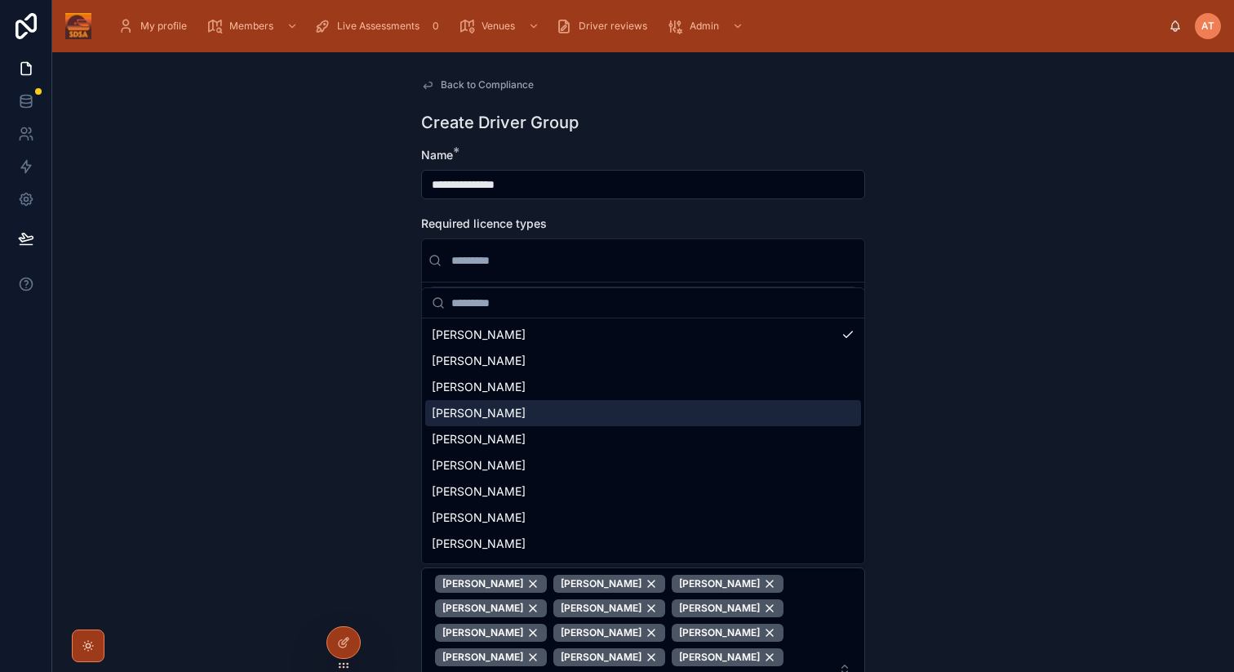
click at [494, 413] on div "[PERSON_NAME]" at bounding box center [643, 413] width 436 height 26
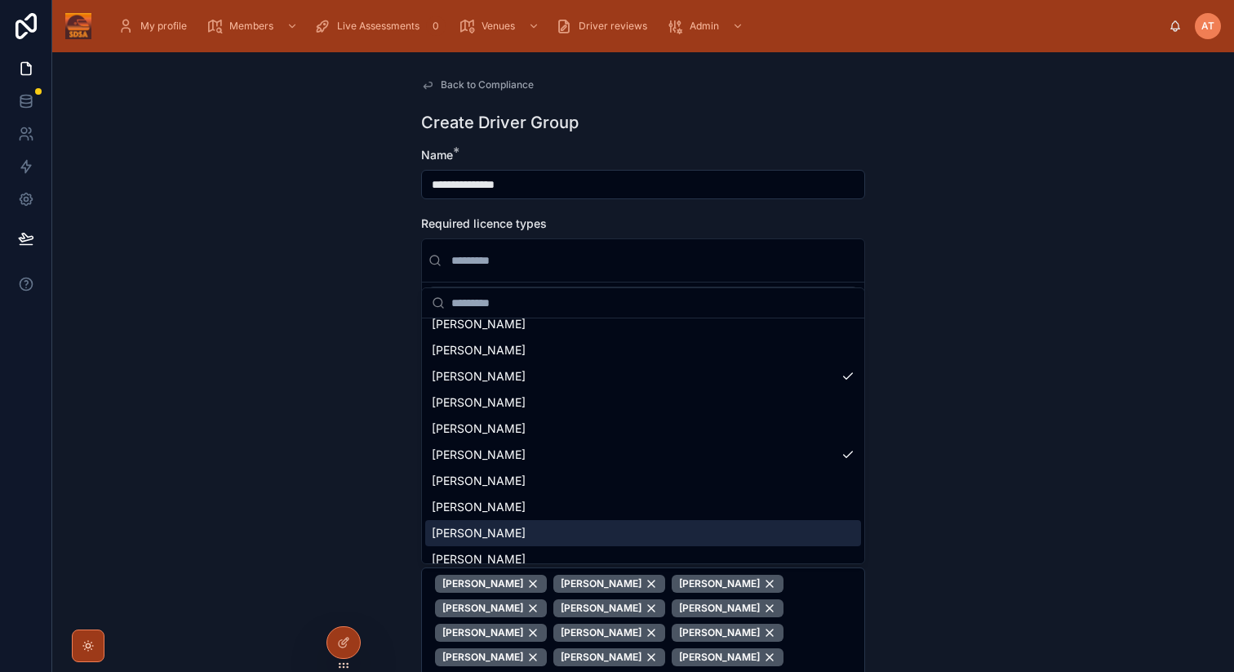
scroll to position [1577, 0]
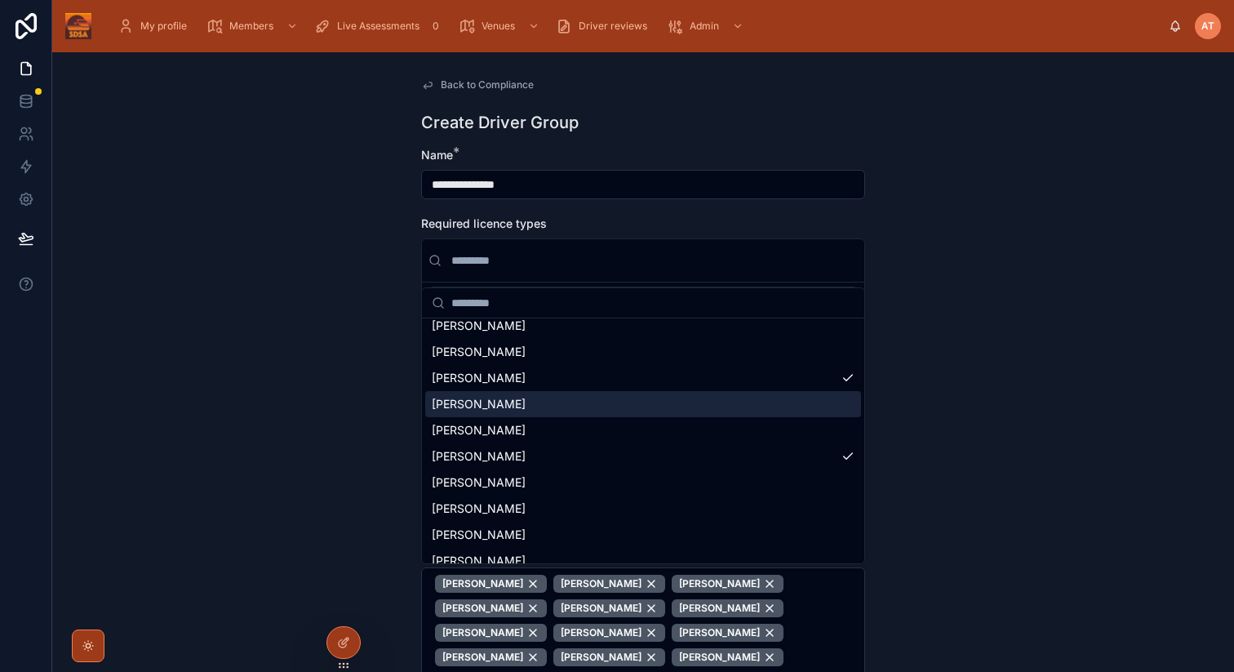
click at [472, 396] on span "[PERSON_NAME]" at bounding box center [479, 404] width 94 height 16
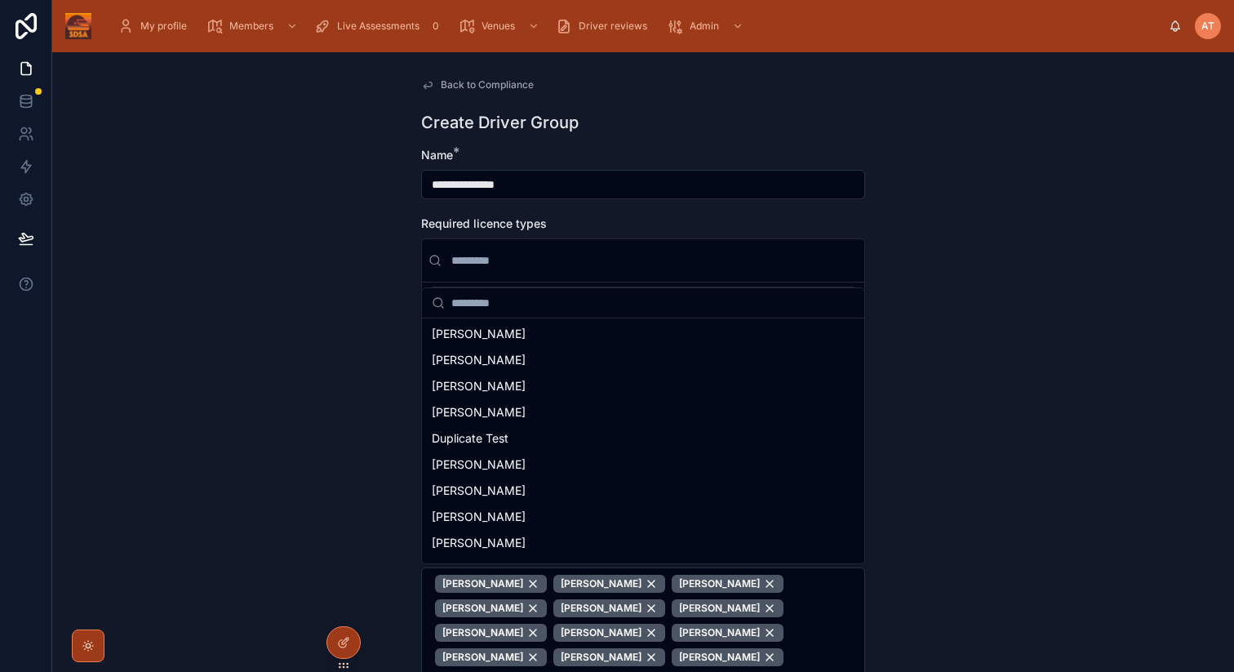
scroll to position [1782, 0]
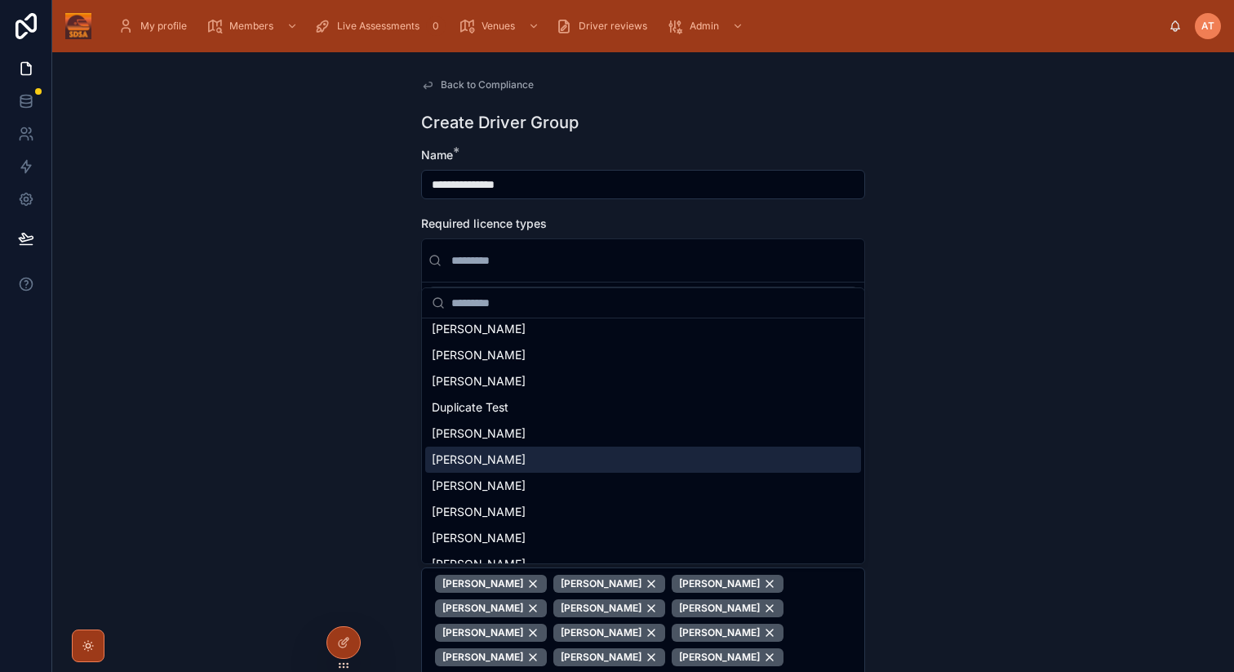
click at [485, 458] on div "[PERSON_NAME]" at bounding box center [643, 460] width 436 height 26
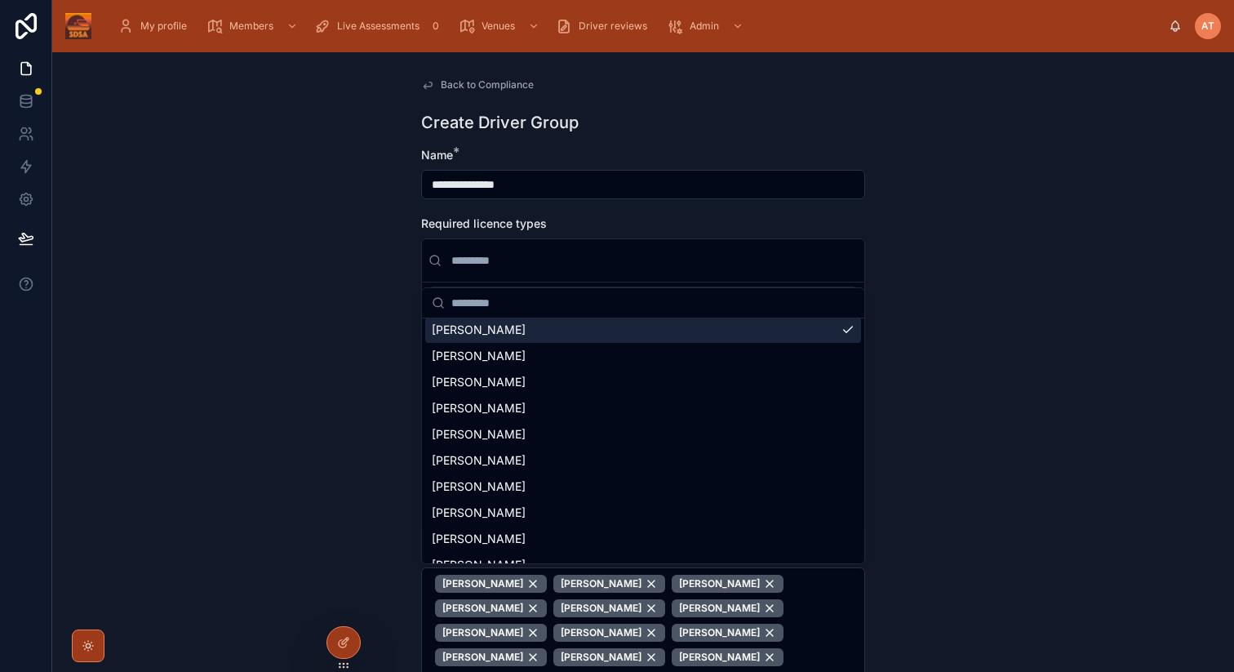
scroll to position [1913, 0]
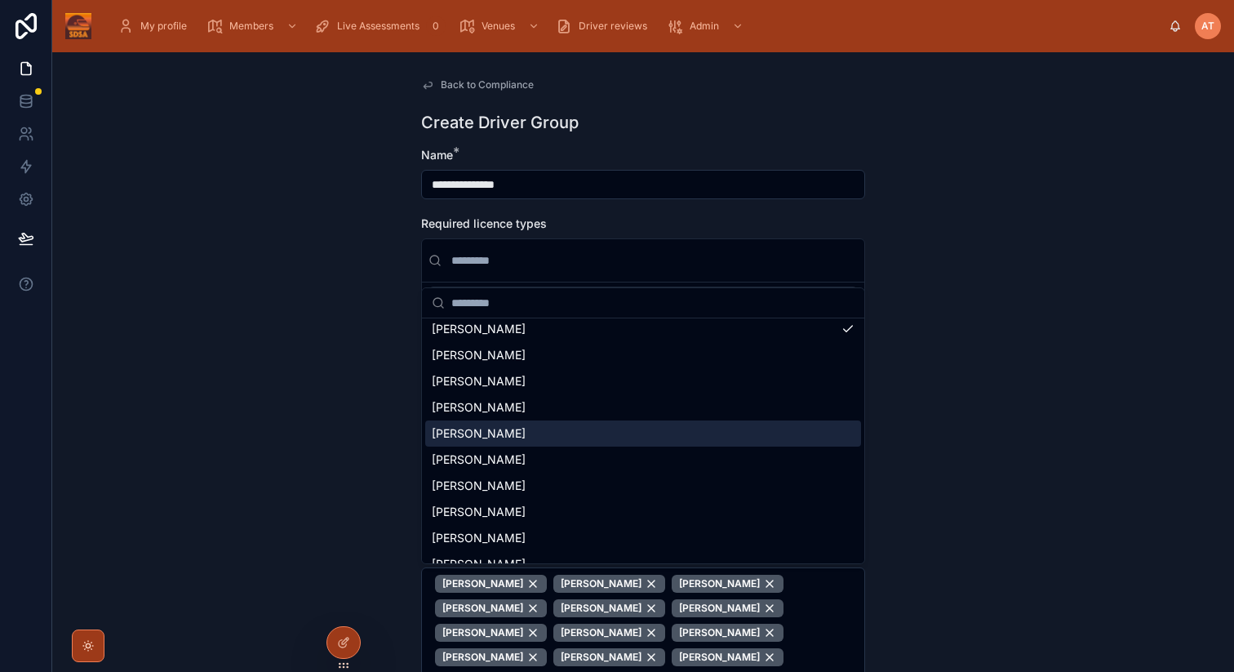
click at [526, 437] on span "[PERSON_NAME]" at bounding box center [479, 433] width 94 height 16
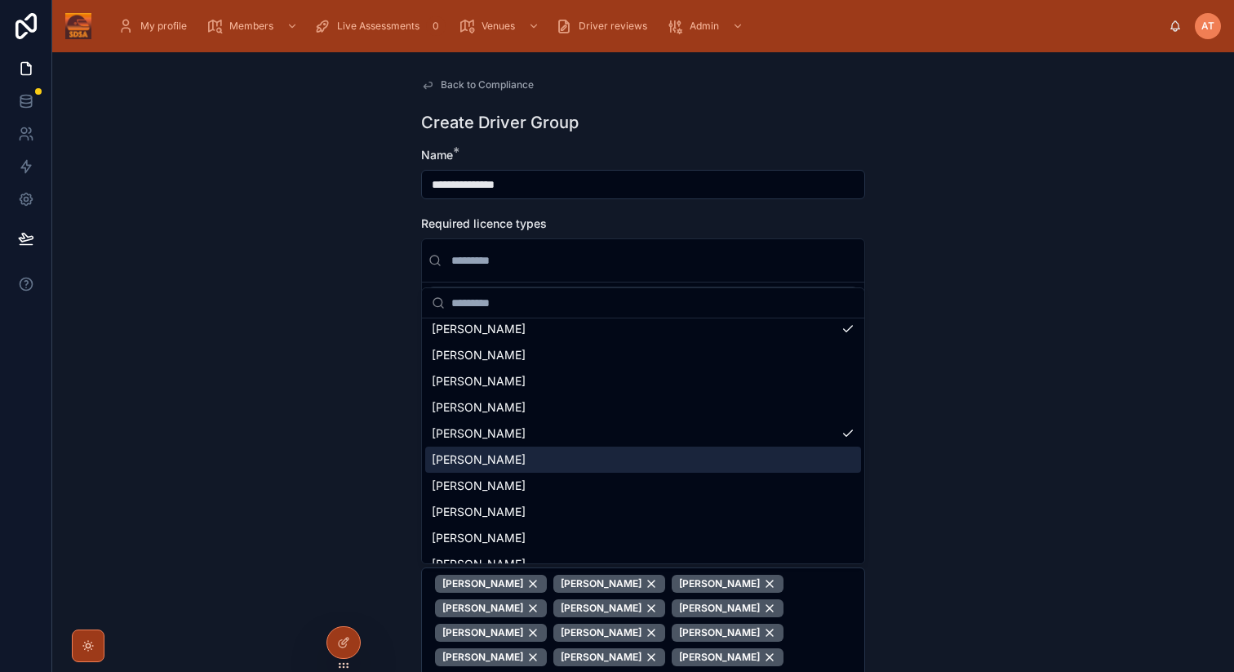
click at [518, 463] on div "[PERSON_NAME]" at bounding box center [643, 460] width 436 height 26
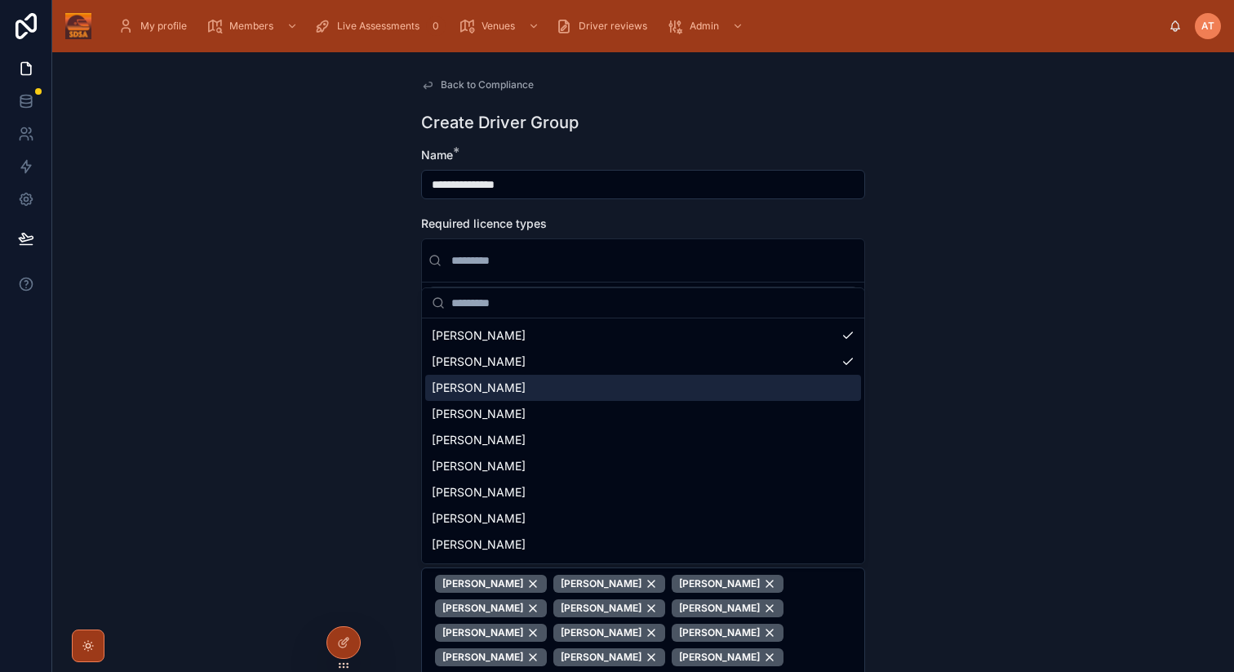
scroll to position [2039, 0]
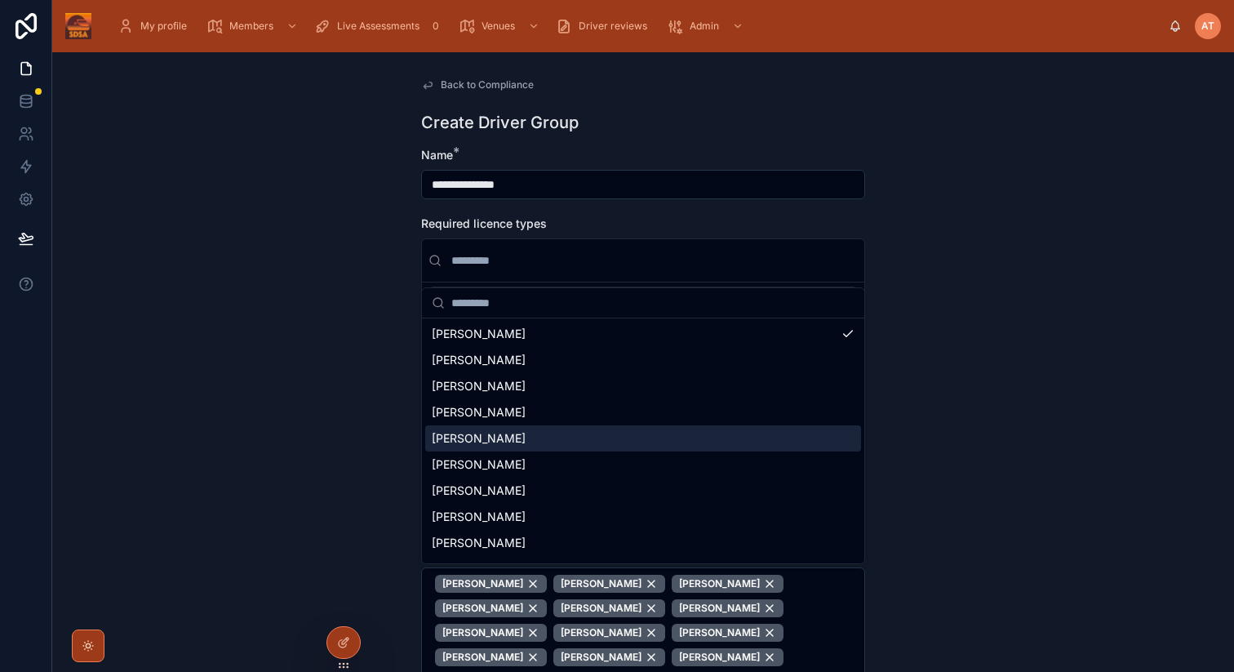
click at [508, 416] on span "[PERSON_NAME]" at bounding box center [479, 412] width 94 height 16
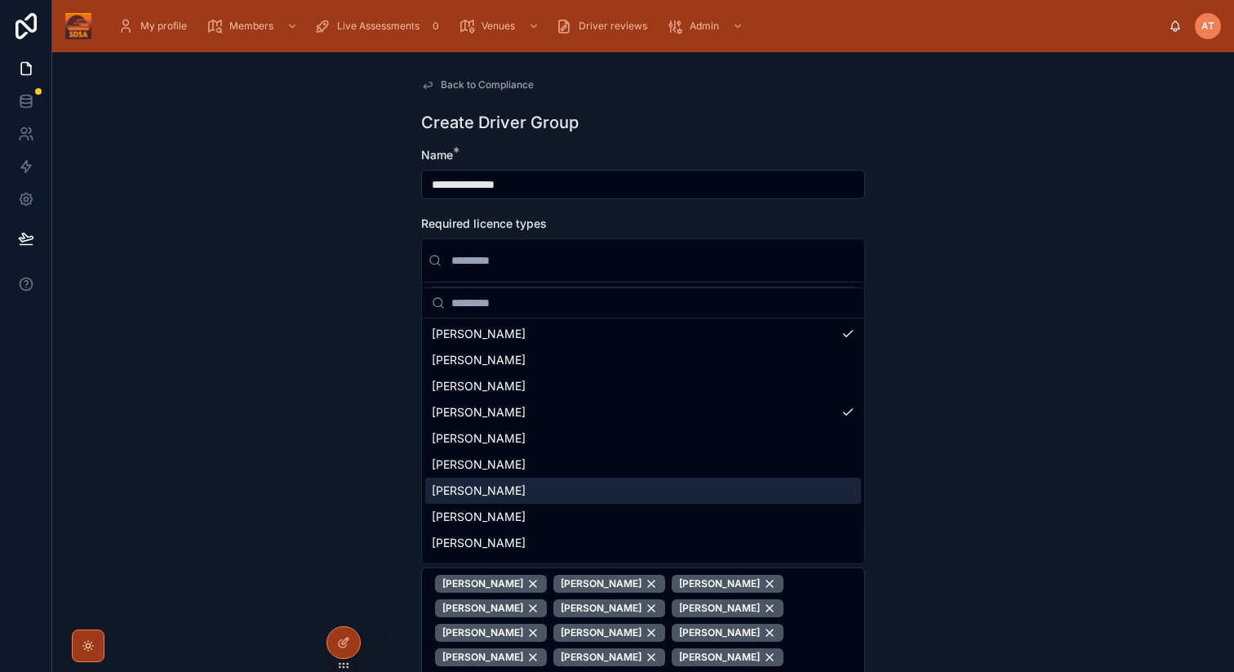
click at [509, 491] on div "[PERSON_NAME]" at bounding box center [643, 491] width 436 height 26
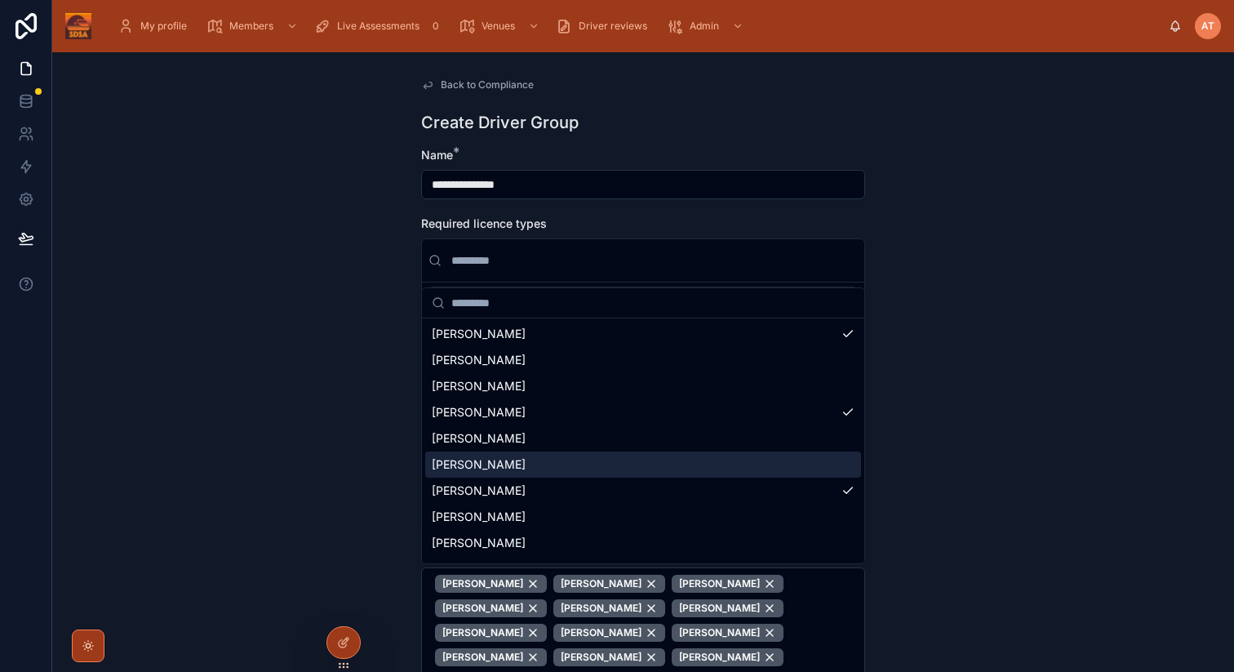
click at [478, 461] on span "[PERSON_NAME]" at bounding box center [479, 464] width 94 height 16
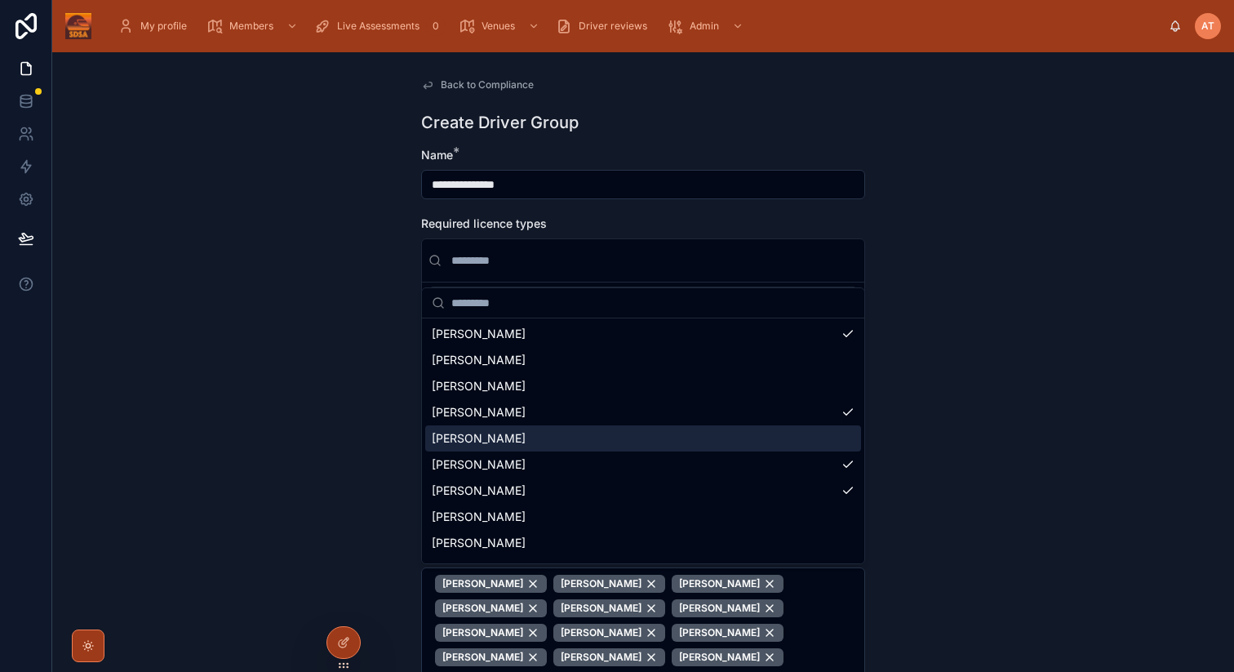
click at [493, 440] on div "[PERSON_NAME]" at bounding box center [643, 438] width 436 height 26
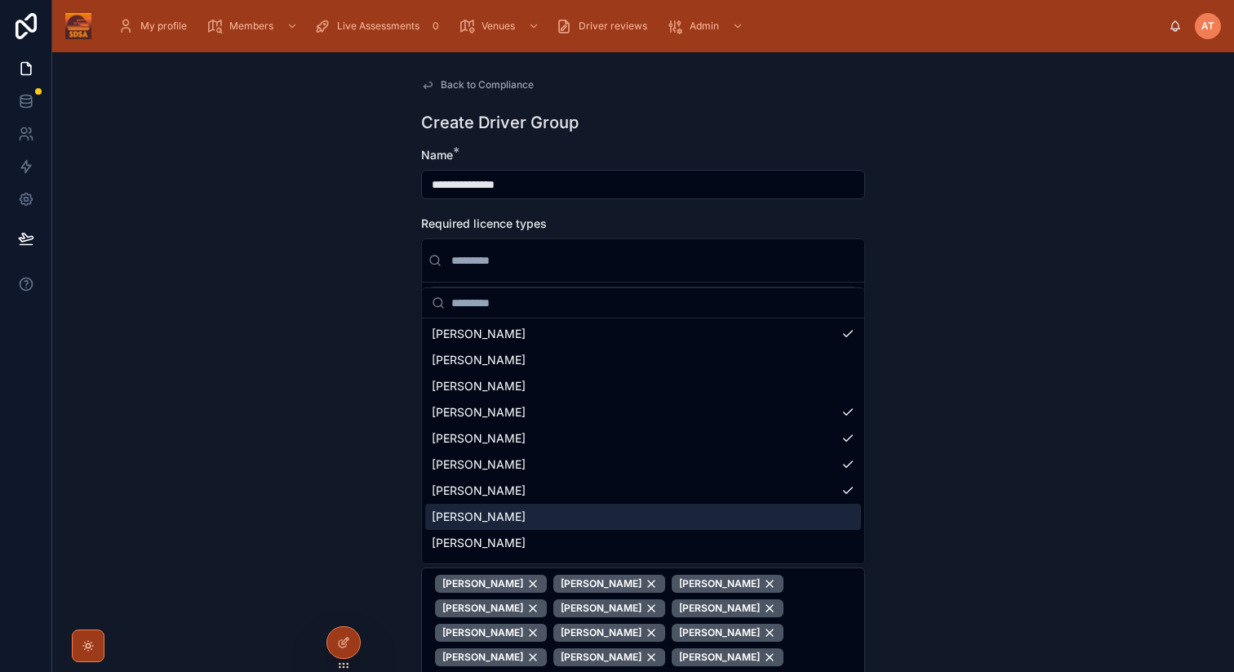
click at [533, 521] on div "[PERSON_NAME]" at bounding box center [643, 517] width 436 height 26
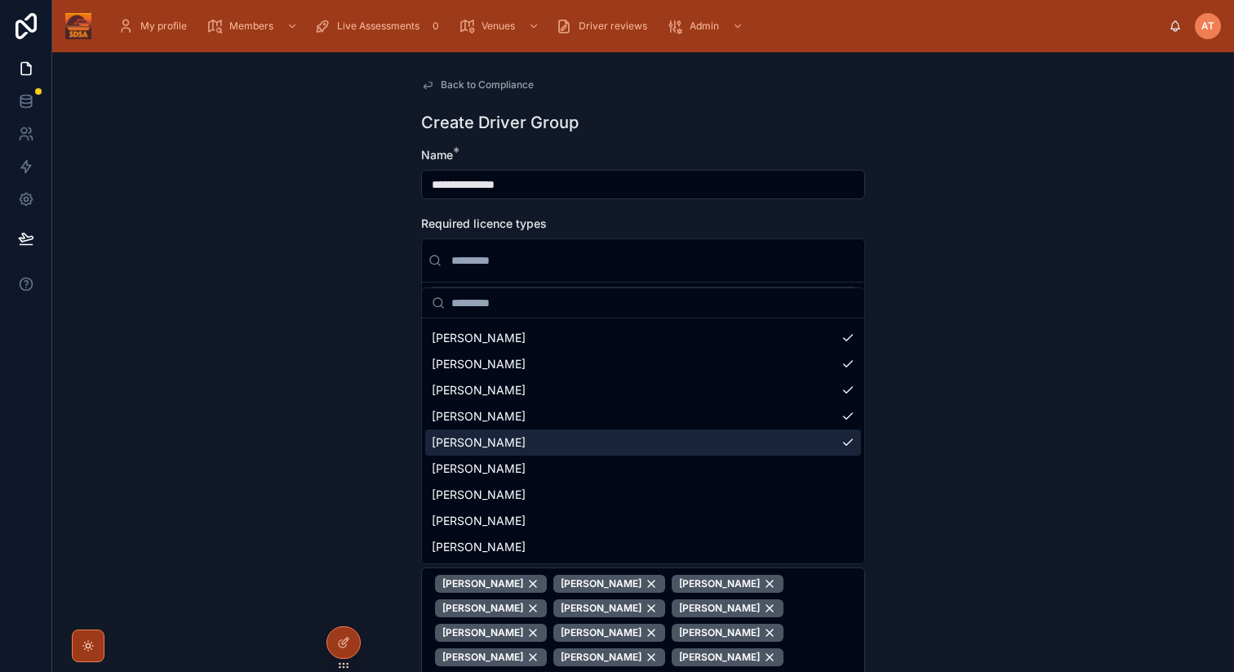
scroll to position [2171, 0]
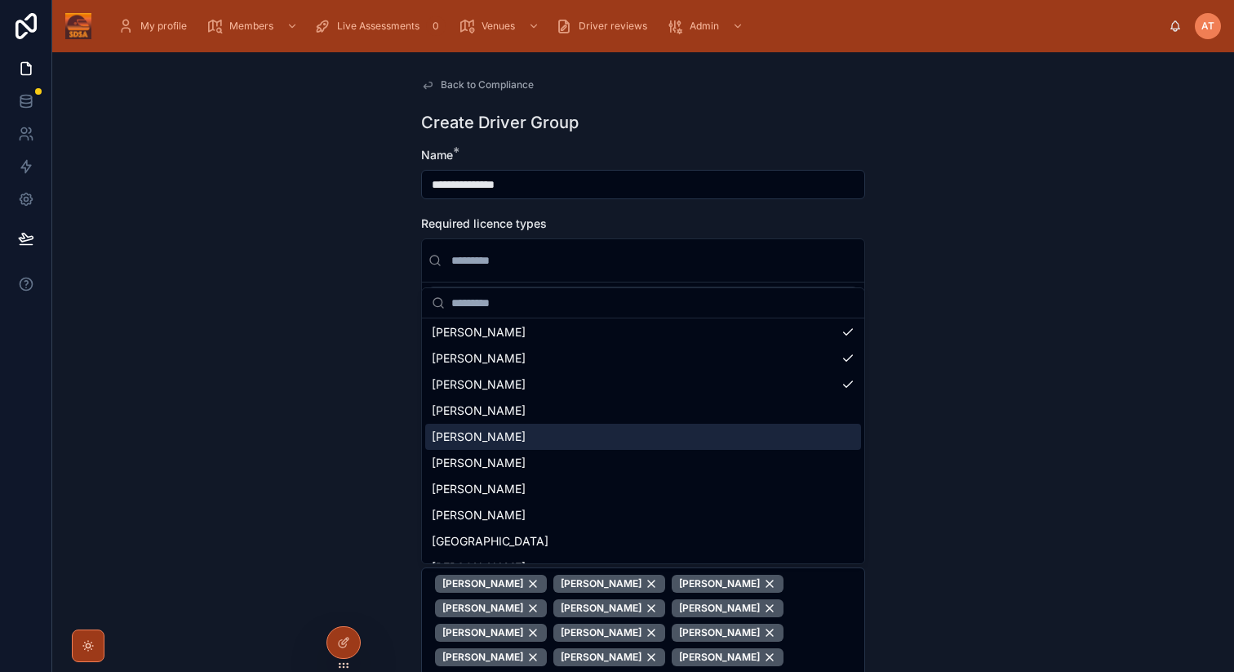
click at [492, 437] on div "[PERSON_NAME]" at bounding box center [643, 437] width 436 height 26
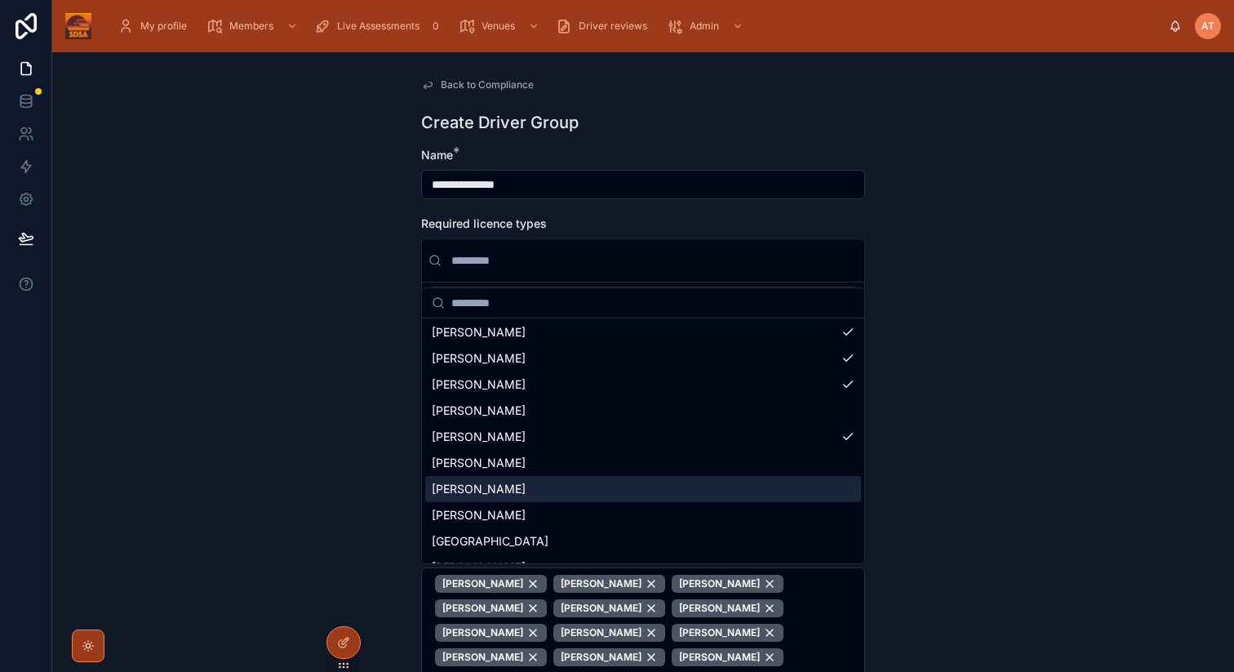
click at [539, 487] on div "[PERSON_NAME]" at bounding box center [643, 489] width 436 height 26
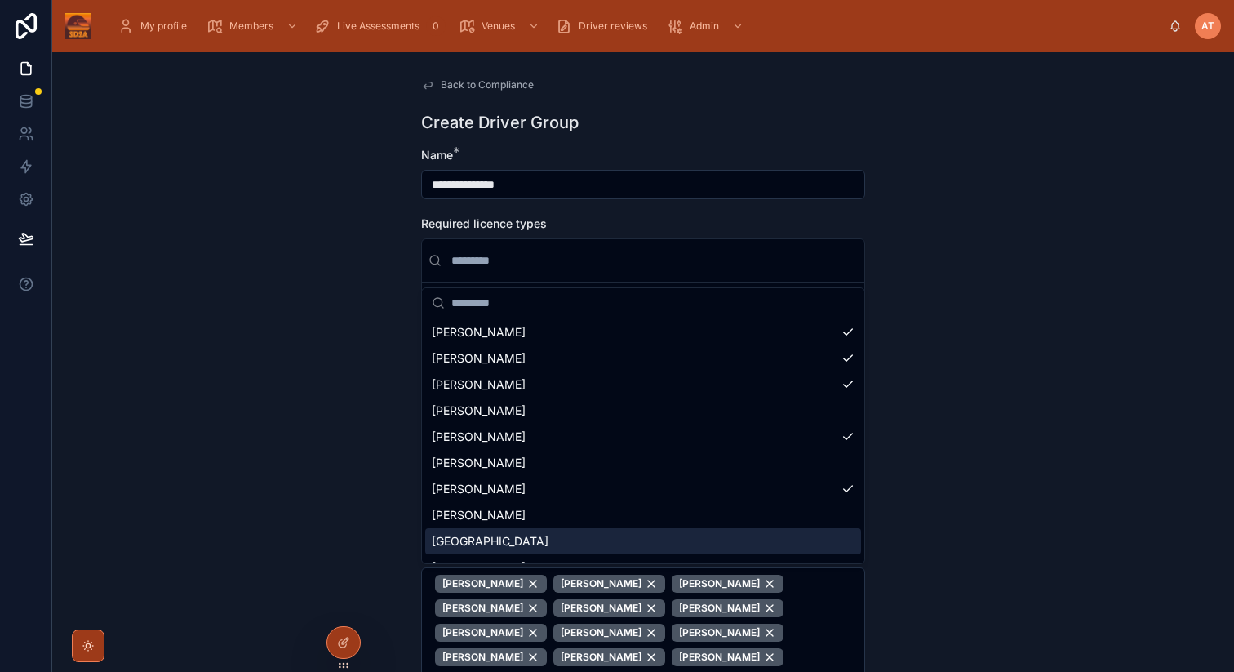
click at [523, 540] on div "[GEOGRAPHIC_DATA]" at bounding box center [643, 541] width 436 height 26
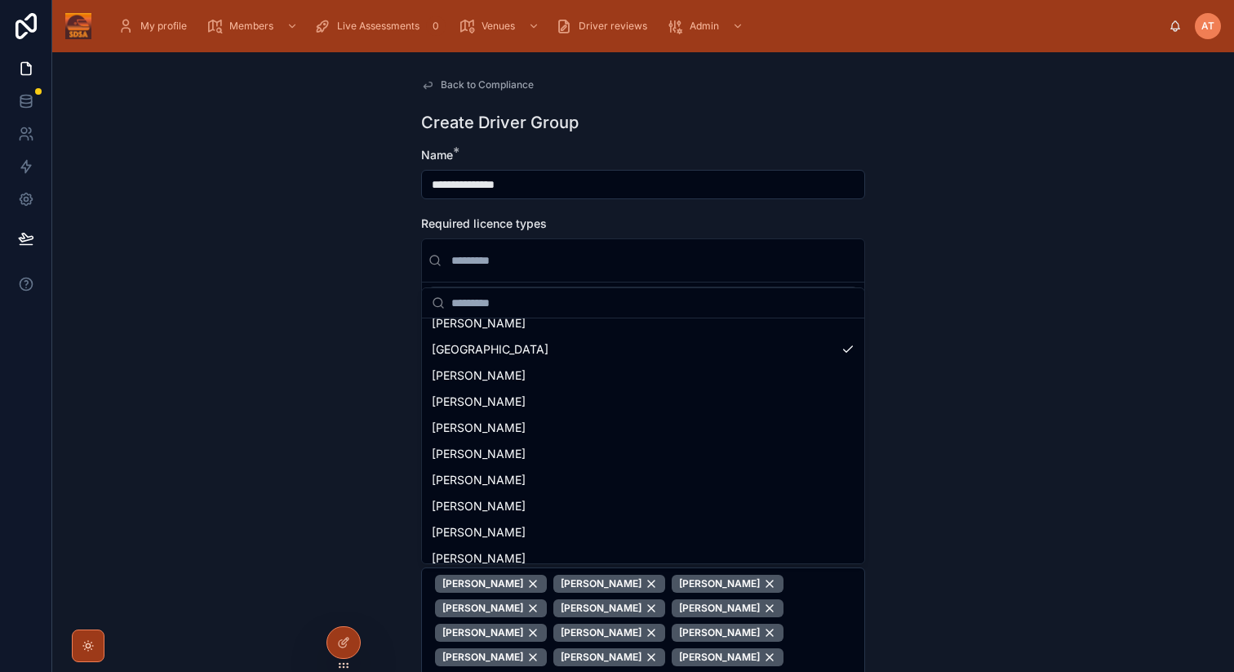
scroll to position [2387, 0]
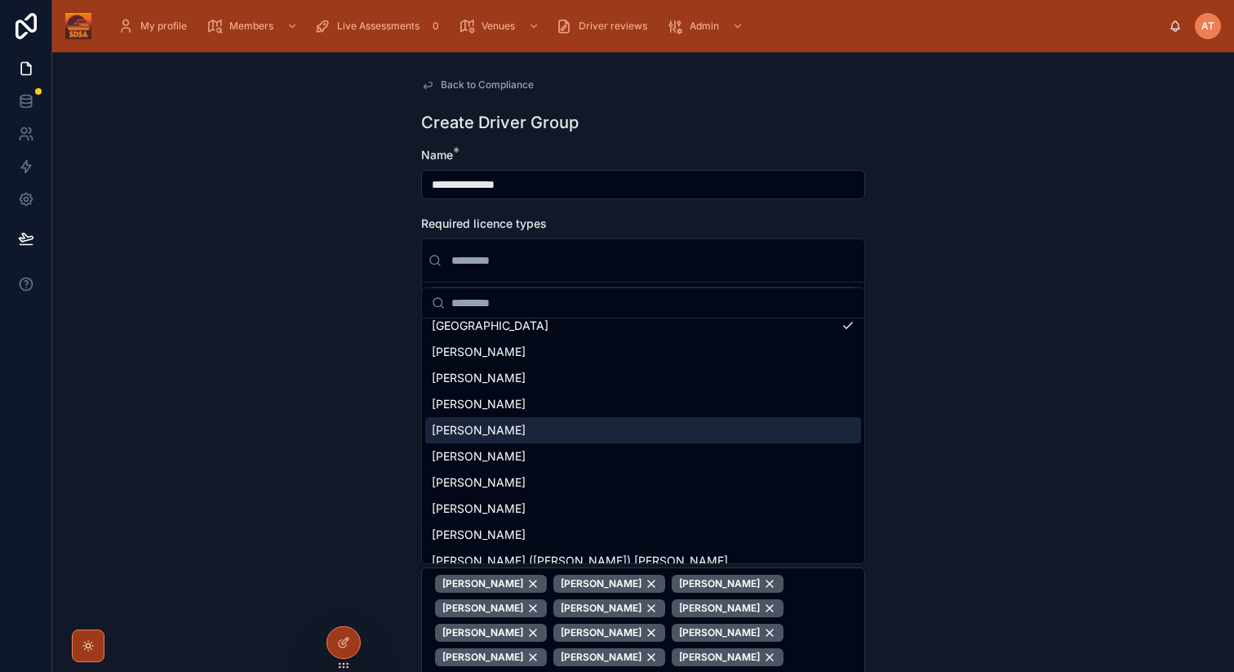
click at [522, 429] on div "[PERSON_NAME]" at bounding box center [643, 430] width 436 height 26
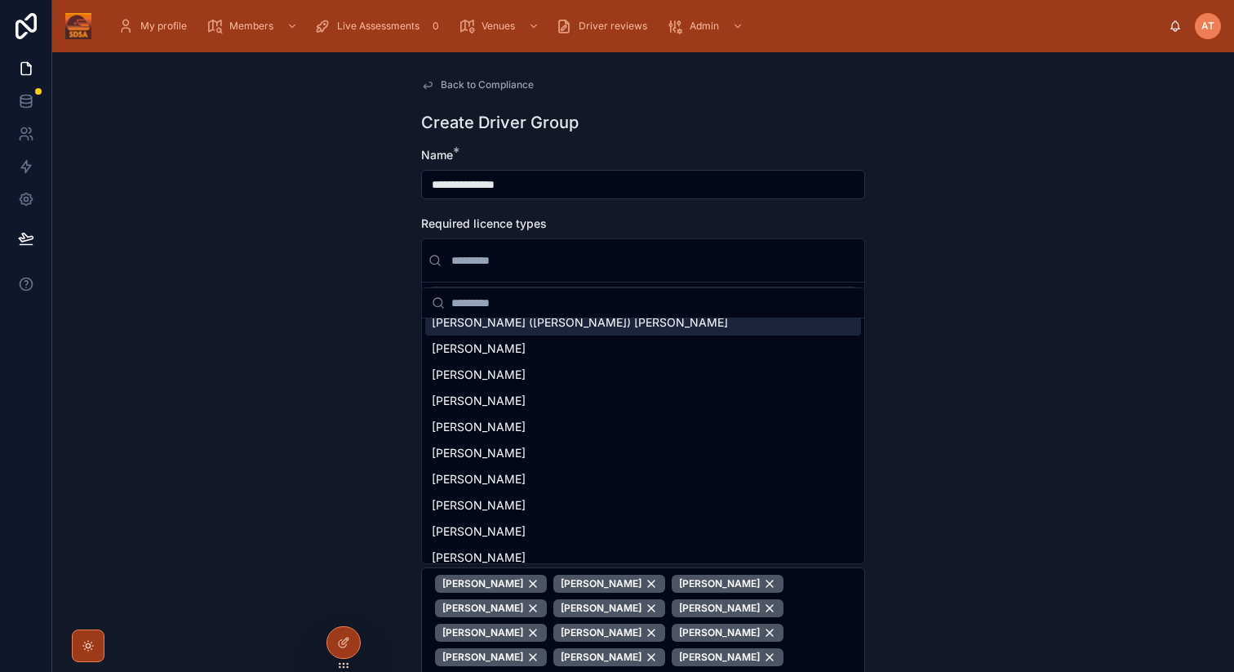
scroll to position [2637, 0]
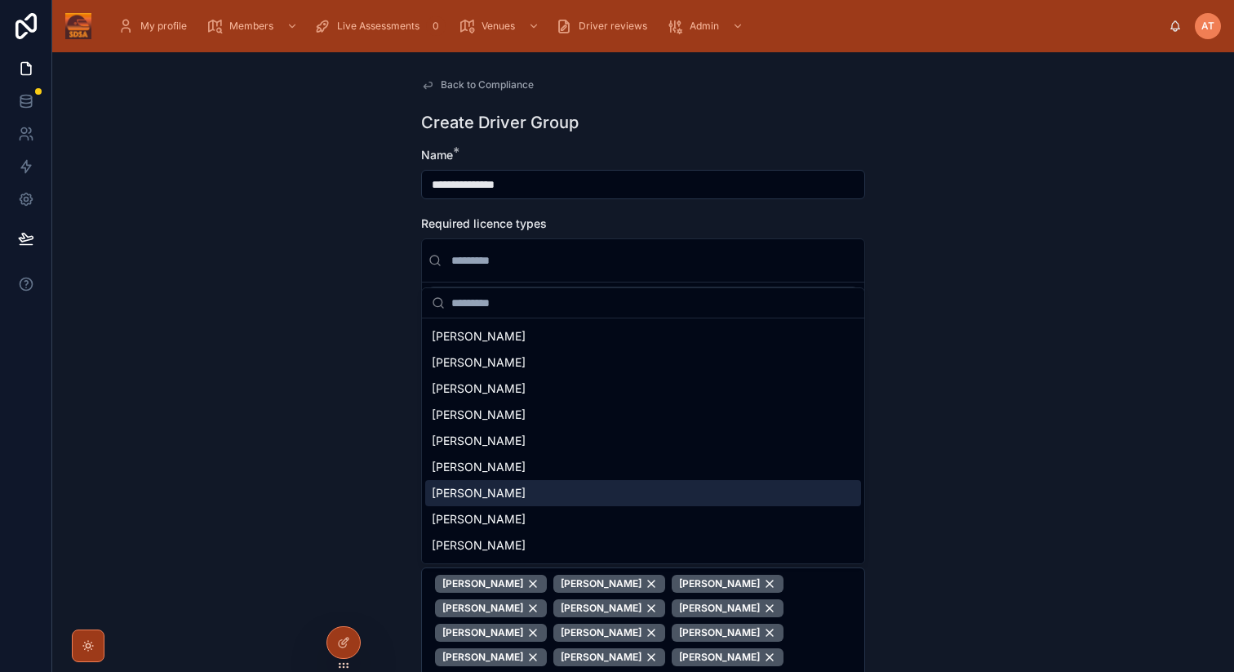
click at [501, 492] on div "[PERSON_NAME]" at bounding box center [643, 493] width 436 height 26
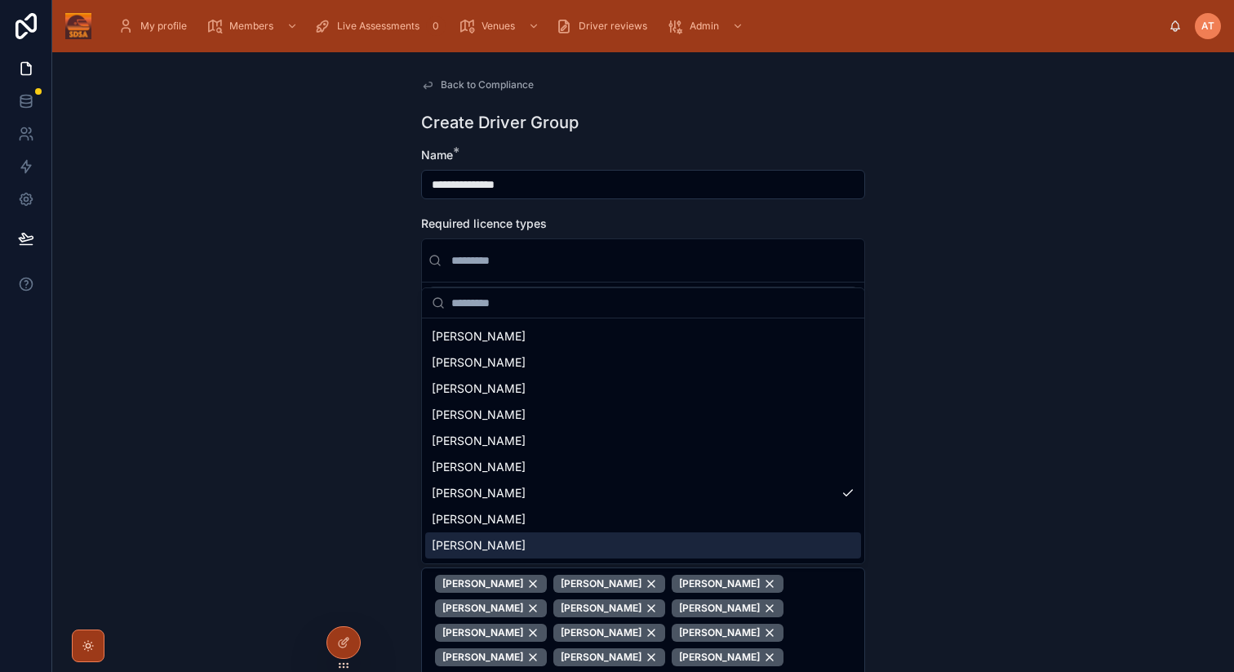
click at [501, 542] on span "[PERSON_NAME]" at bounding box center [479, 545] width 94 height 16
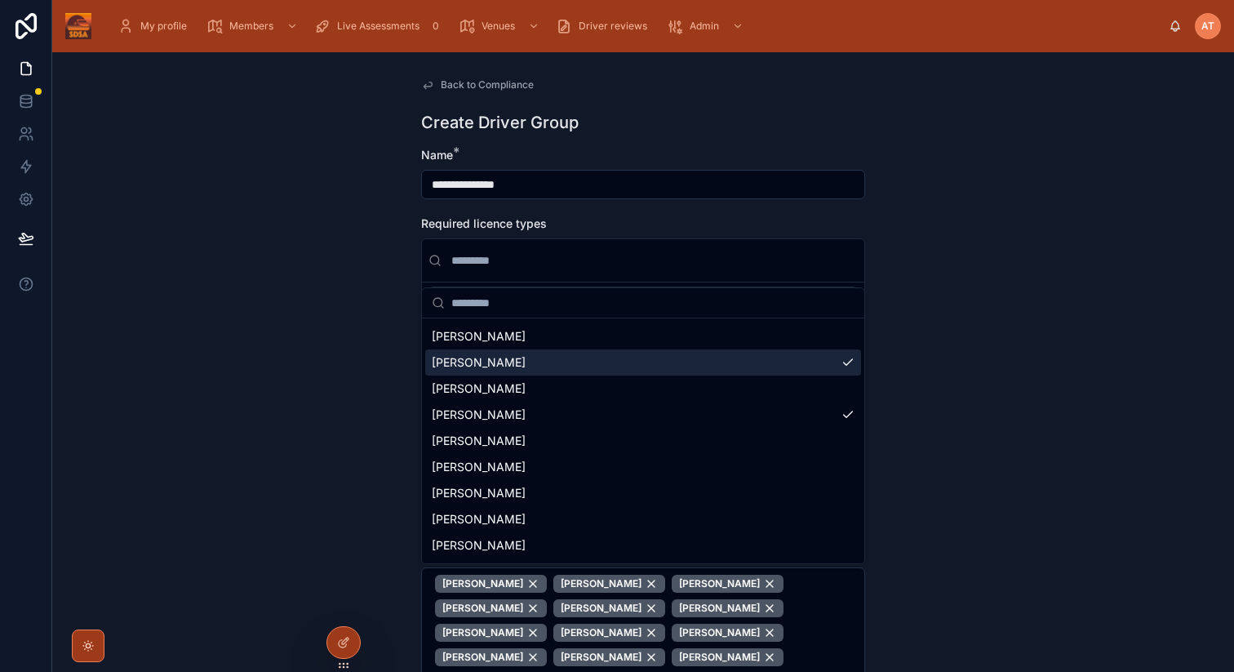
scroll to position [2777, 0]
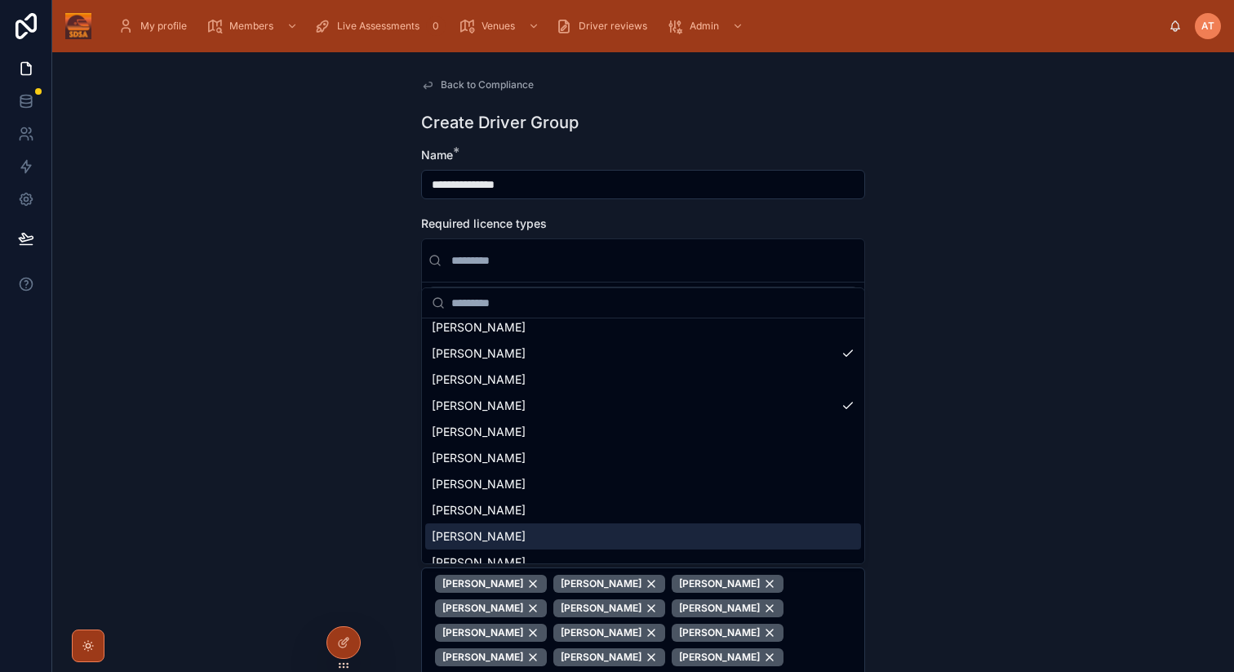
click at [549, 526] on div "[PERSON_NAME]" at bounding box center [643, 536] width 436 height 26
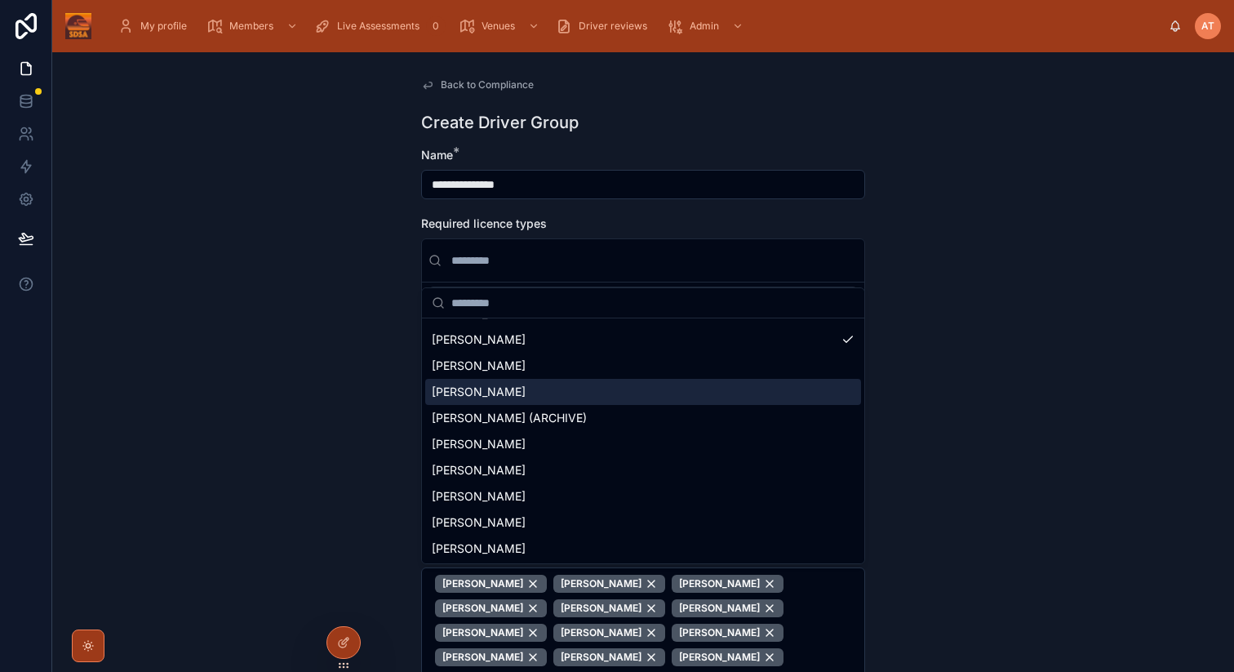
scroll to position [2978, 0]
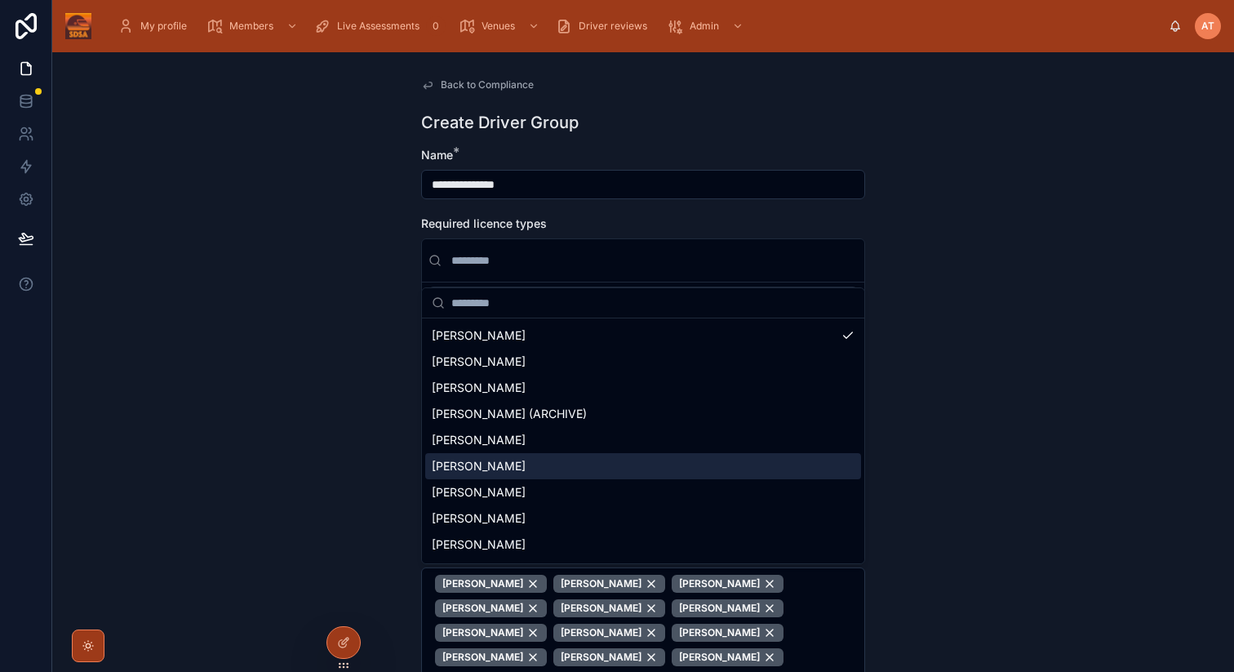
click at [500, 461] on span "[PERSON_NAME]" at bounding box center [479, 466] width 94 height 16
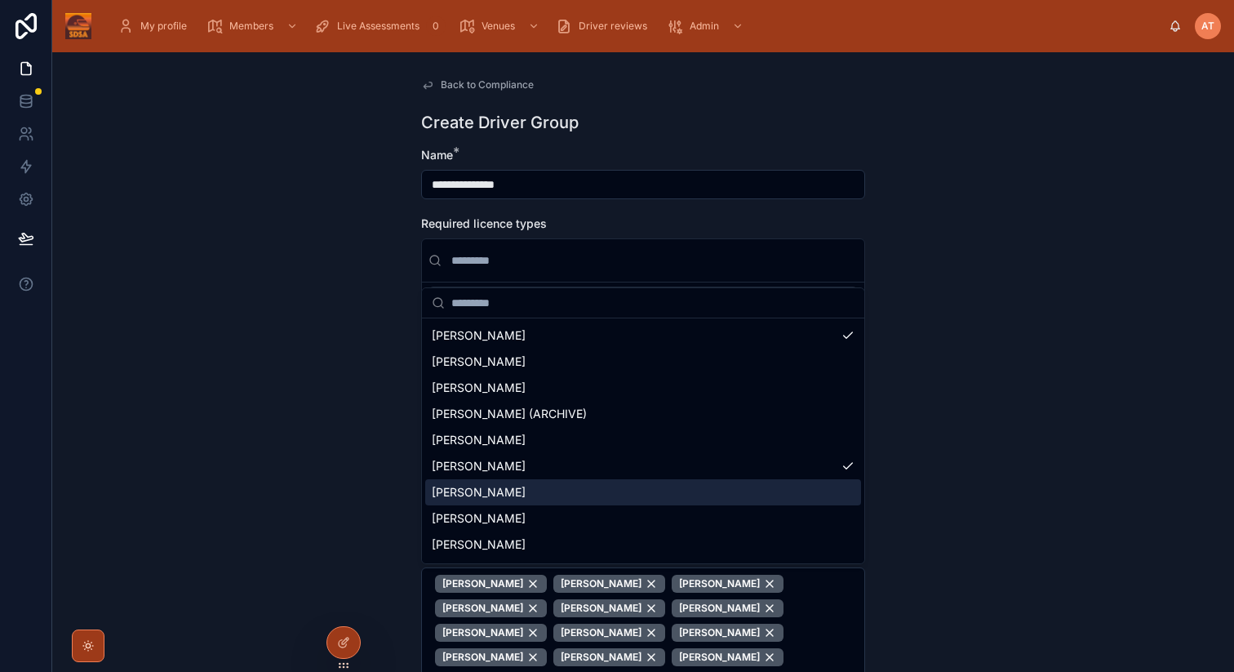
click at [500, 492] on span "[PERSON_NAME]" at bounding box center [479, 492] width 94 height 16
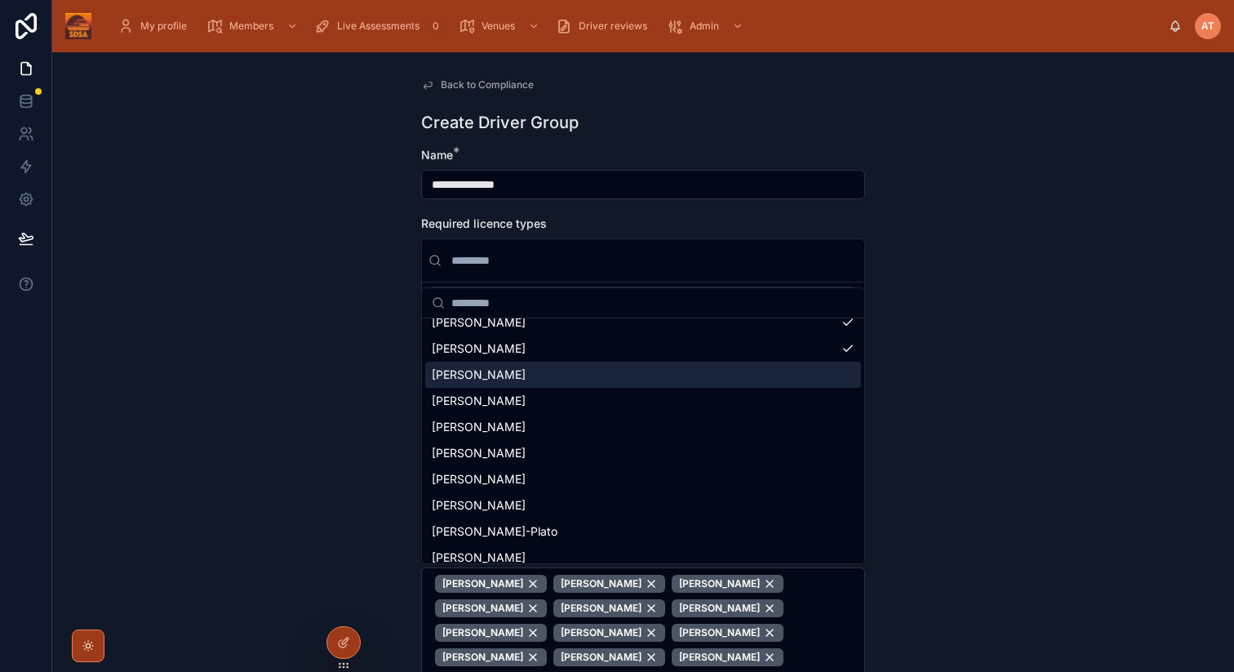
scroll to position [3123, 0]
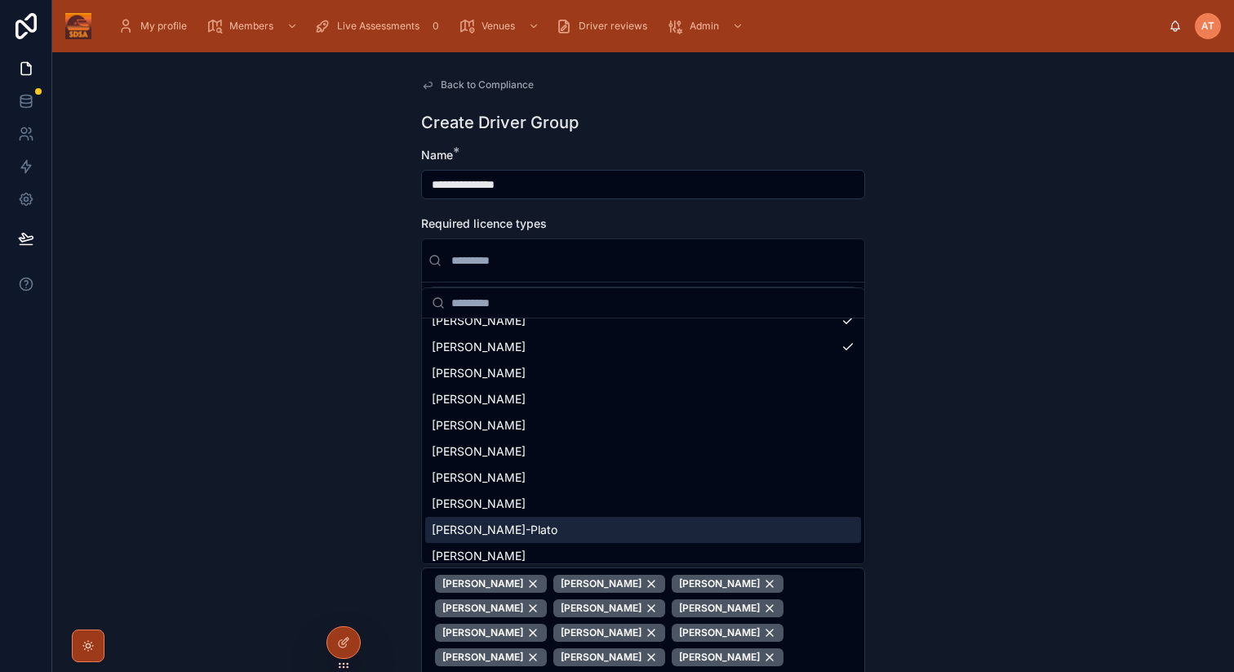
click at [490, 527] on span "[PERSON_NAME]-Plato" at bounding box center [495, 530] width 126 height 16
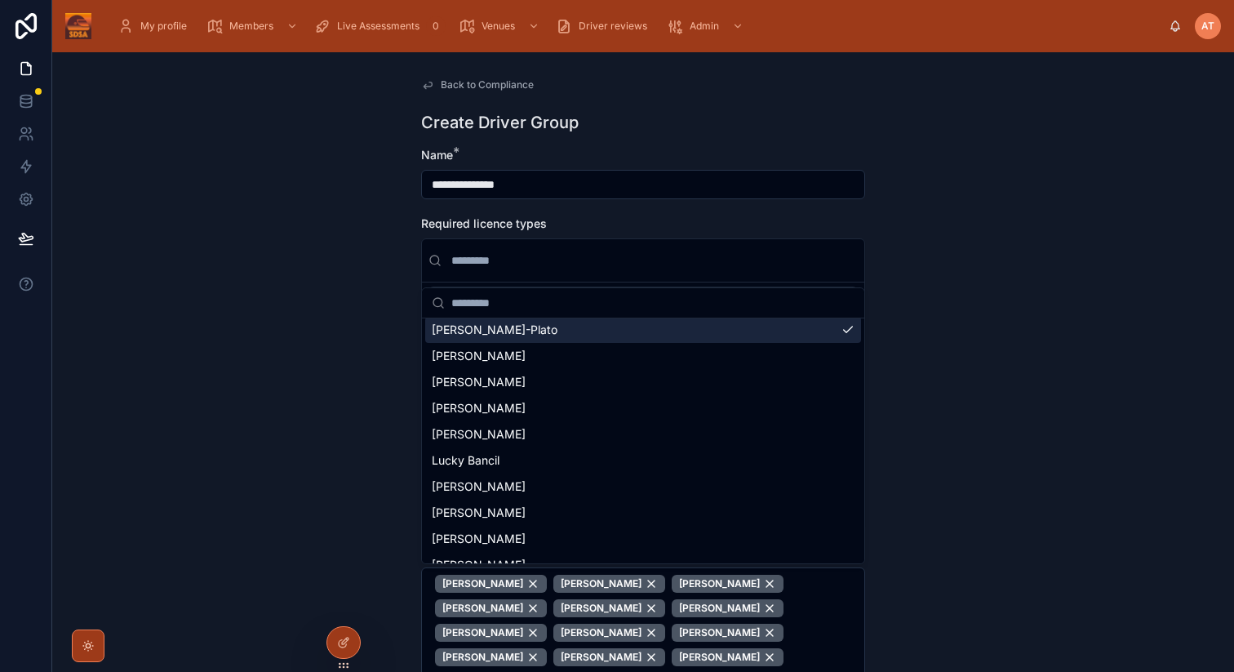
scroll to position [3330, 0]
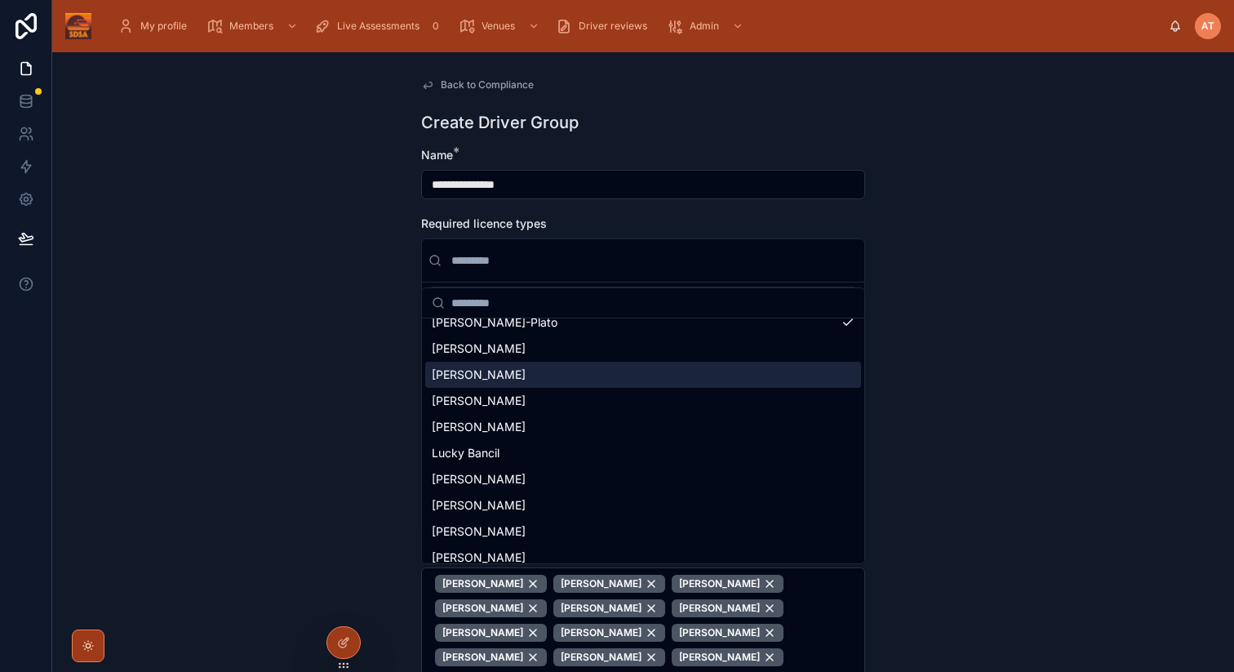
click at [496, 378] on span "[PERSON_NAME]" at bounding box center [479, 375] width 94 height 16
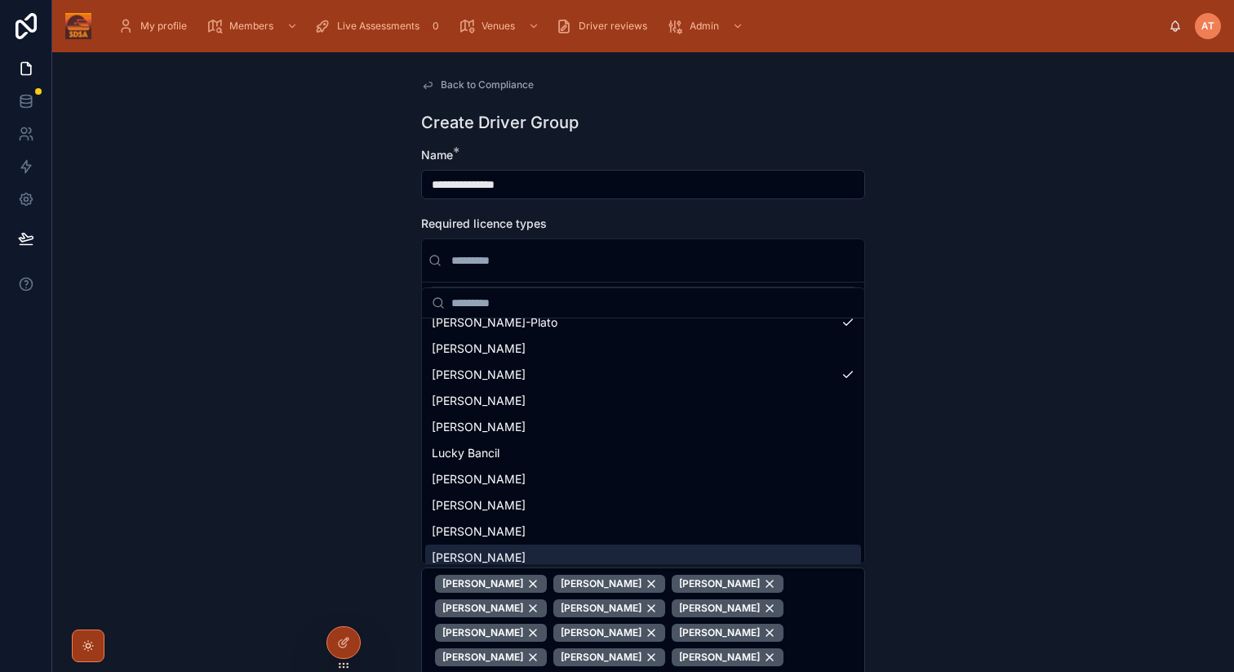
click at [507, 551] on span "[PERSON_NAME]" at bounding box center [479, 557] width 94 height 16
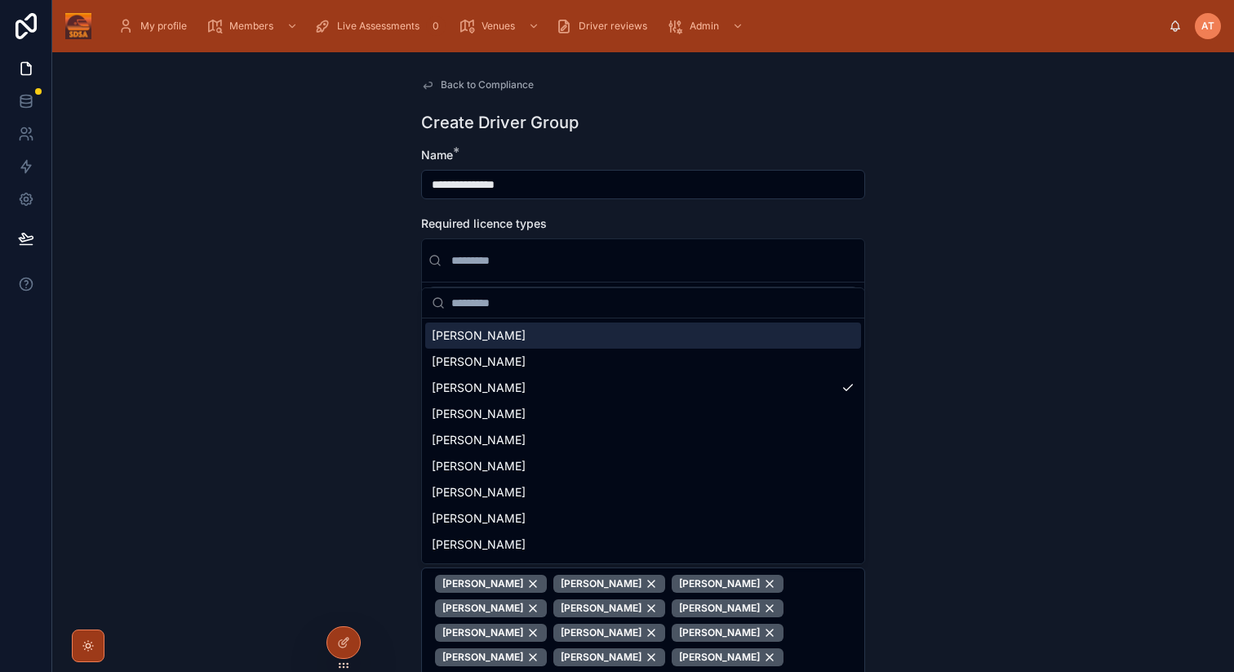
scroll to position [3523, 0]
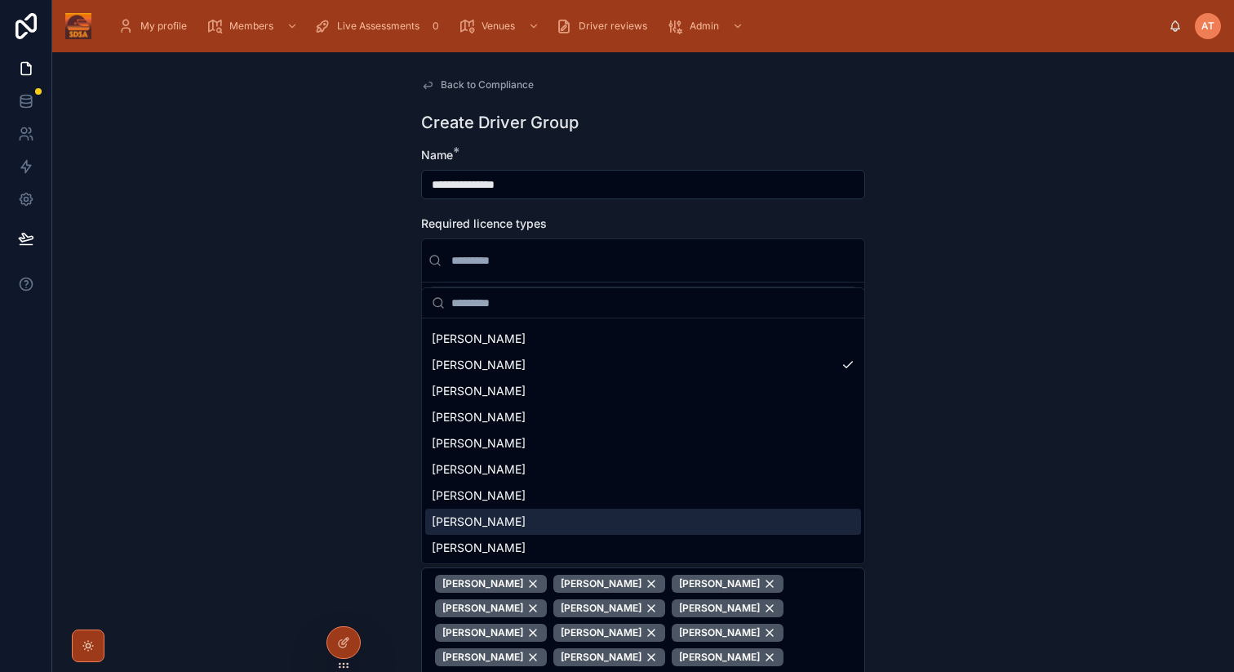
click at [493, 525] on span "[PERSON_NAME]" at bounding box center [479, 522] width 94 height 16
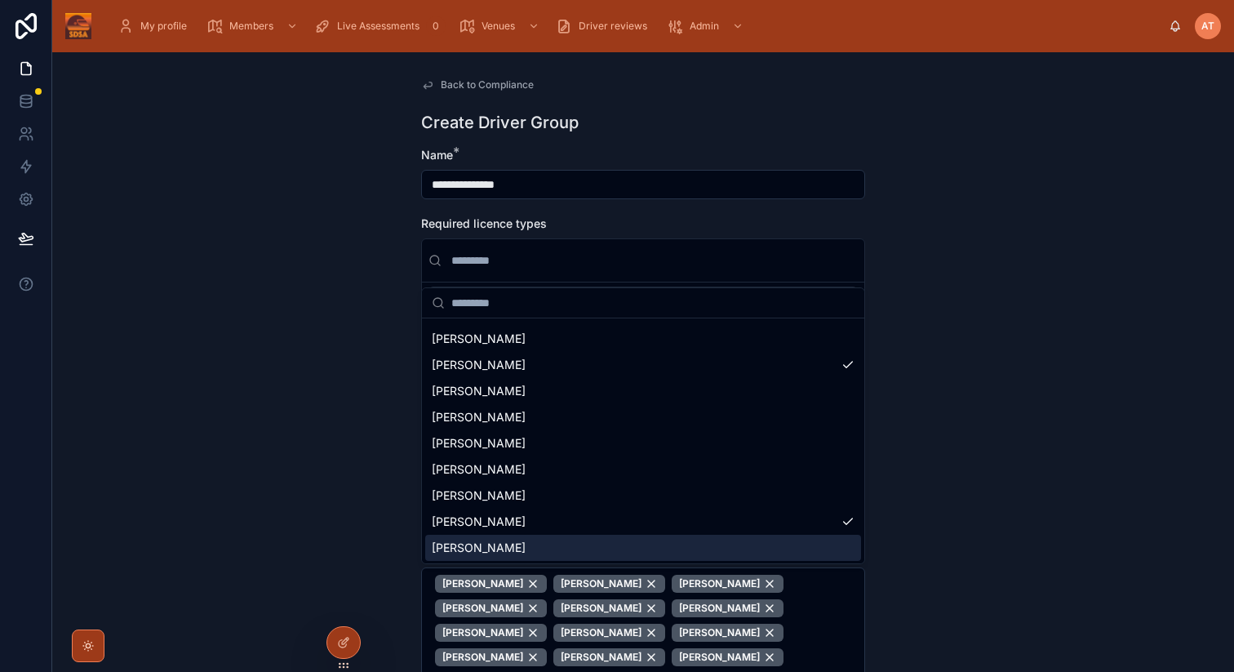
click at [493, 549] on span "[PERSON_NAME]" at bounding box center [479, 548] width 94 height 16
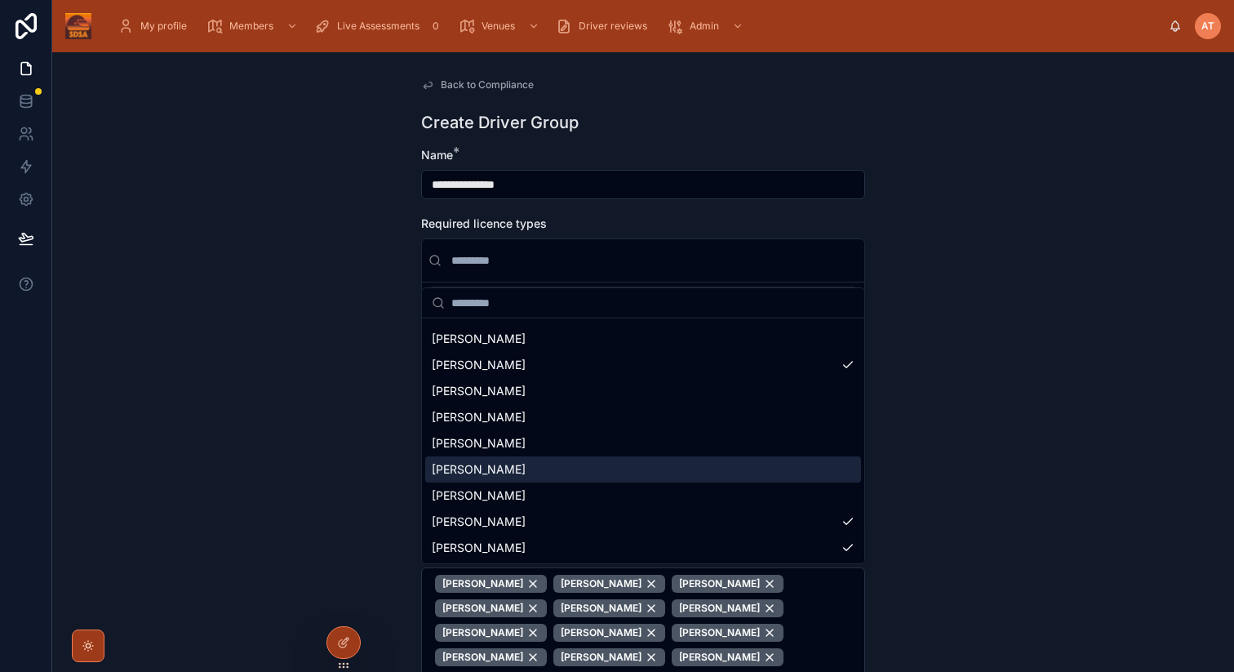
click at [492, 469] on span "[PERSON_NAME]" at bounding box center [479, 469] width 94 height 16
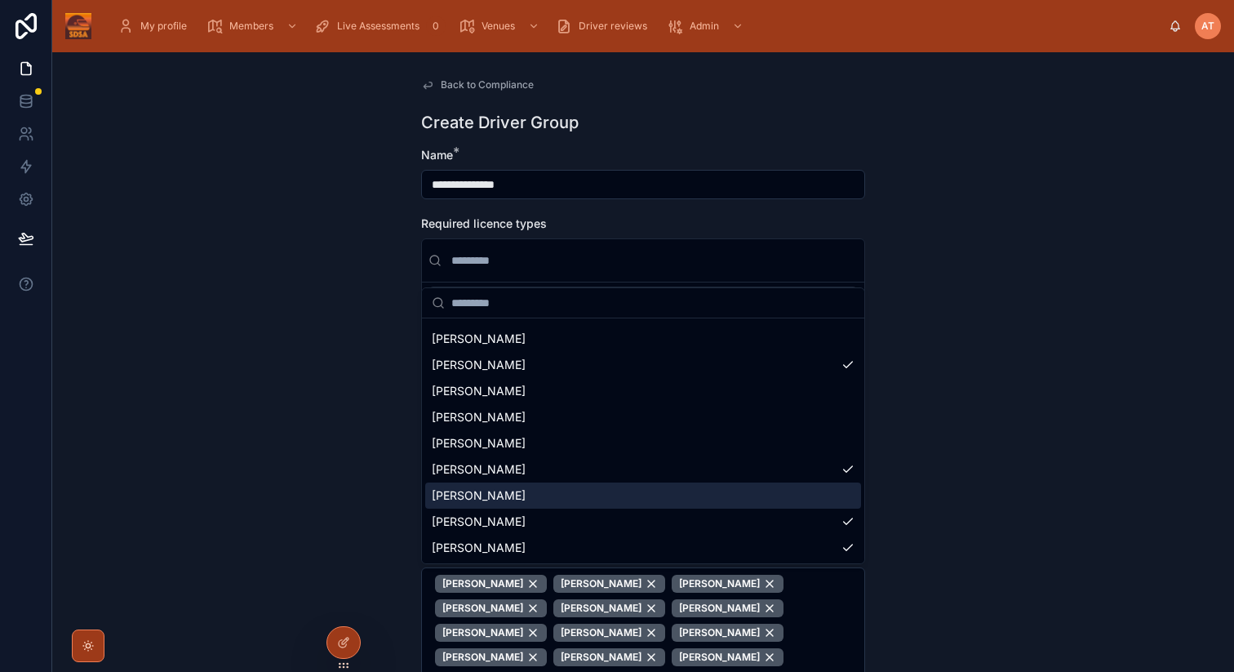
click at [492, 487] on span "[PERSON_NAME]" at bounding box center [479, 495] width 94 height 16
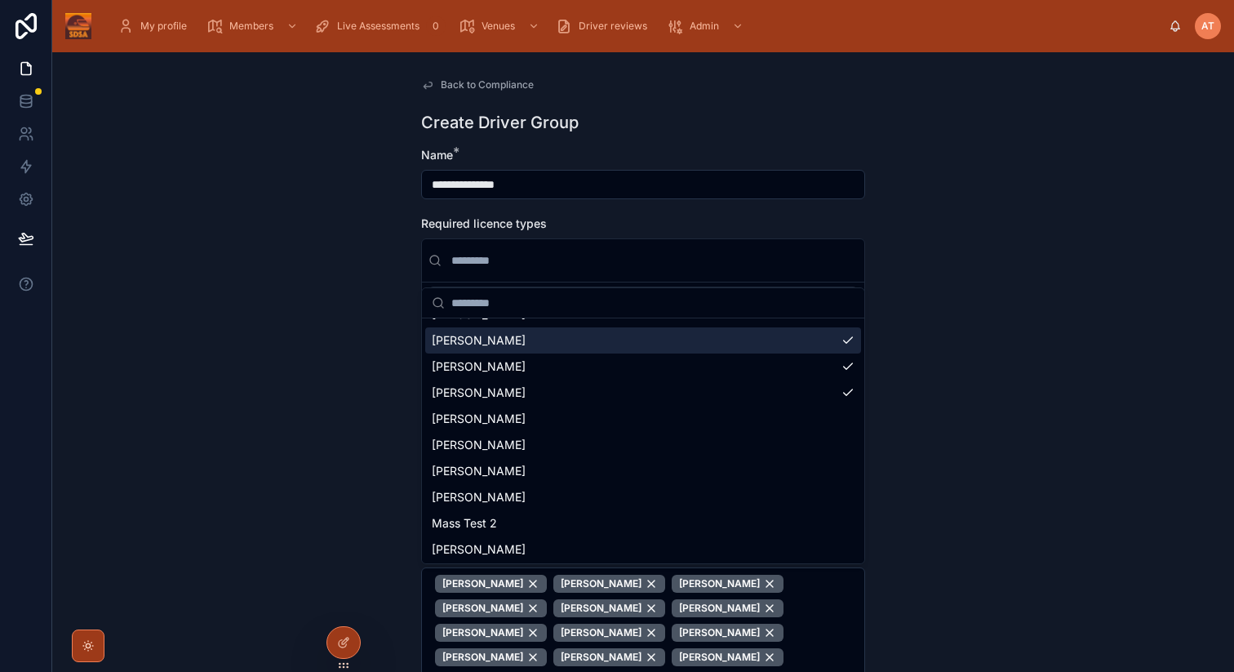
scroll to position [3686, 0]
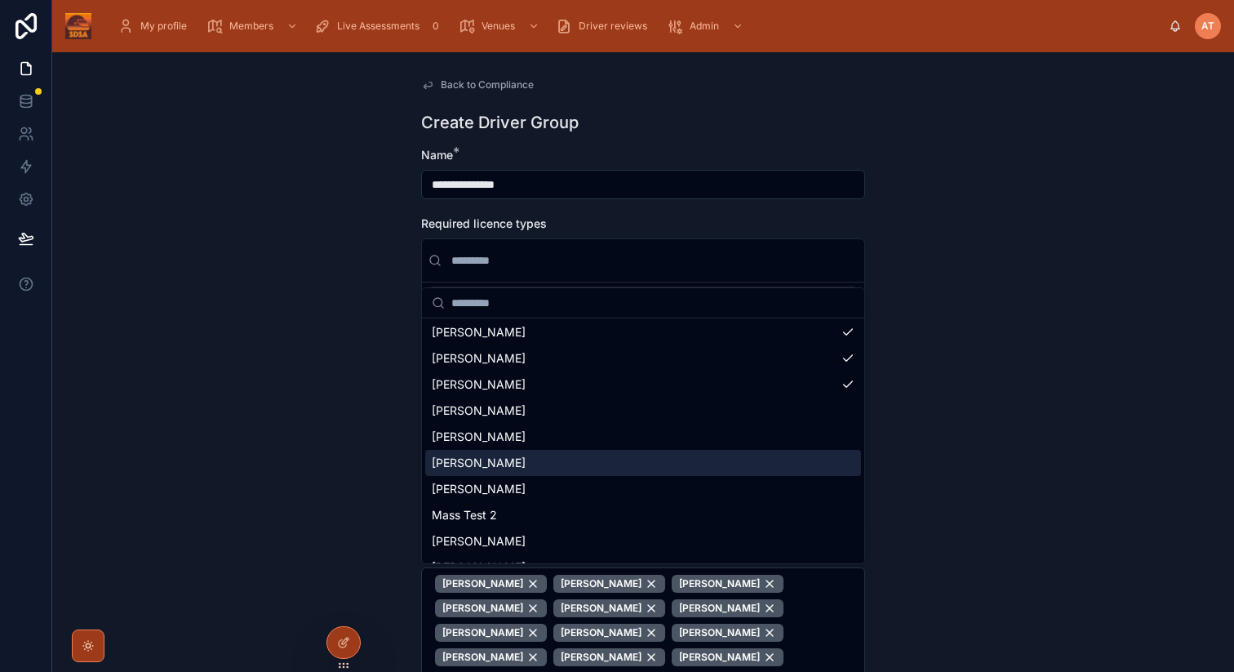
click at [508, 465] on div "[PERSON_NAME]" at bounding box center [643, 463] width 436 height 26
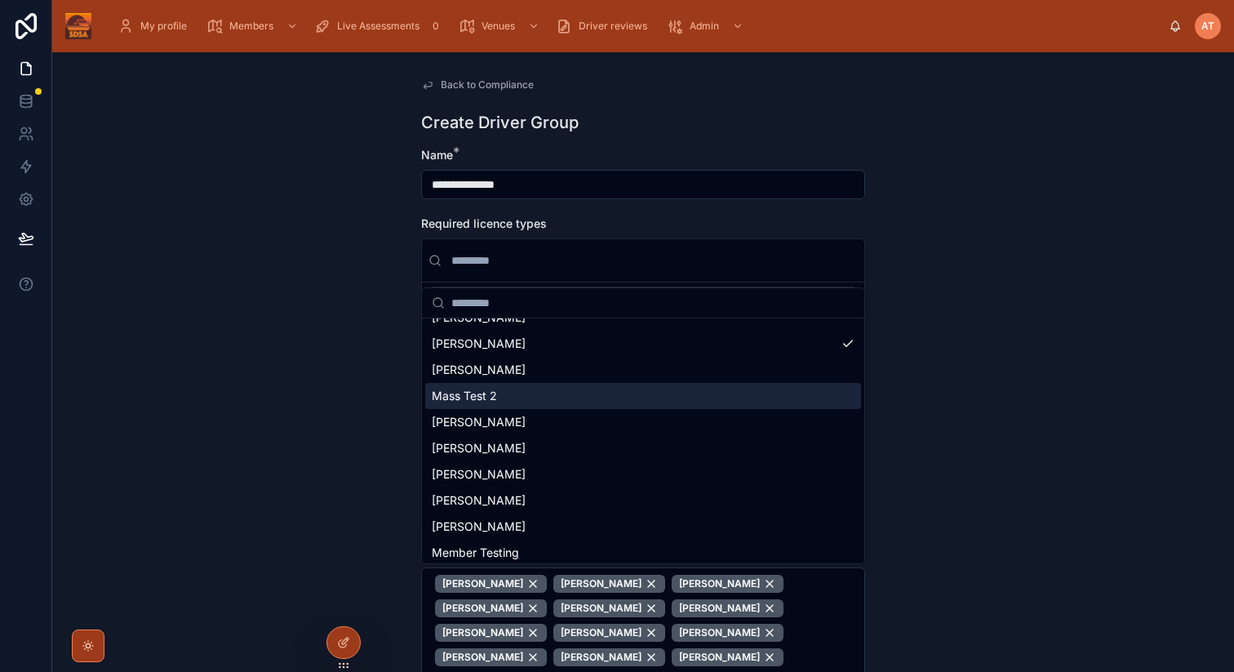
scroll to position [3813, 0]
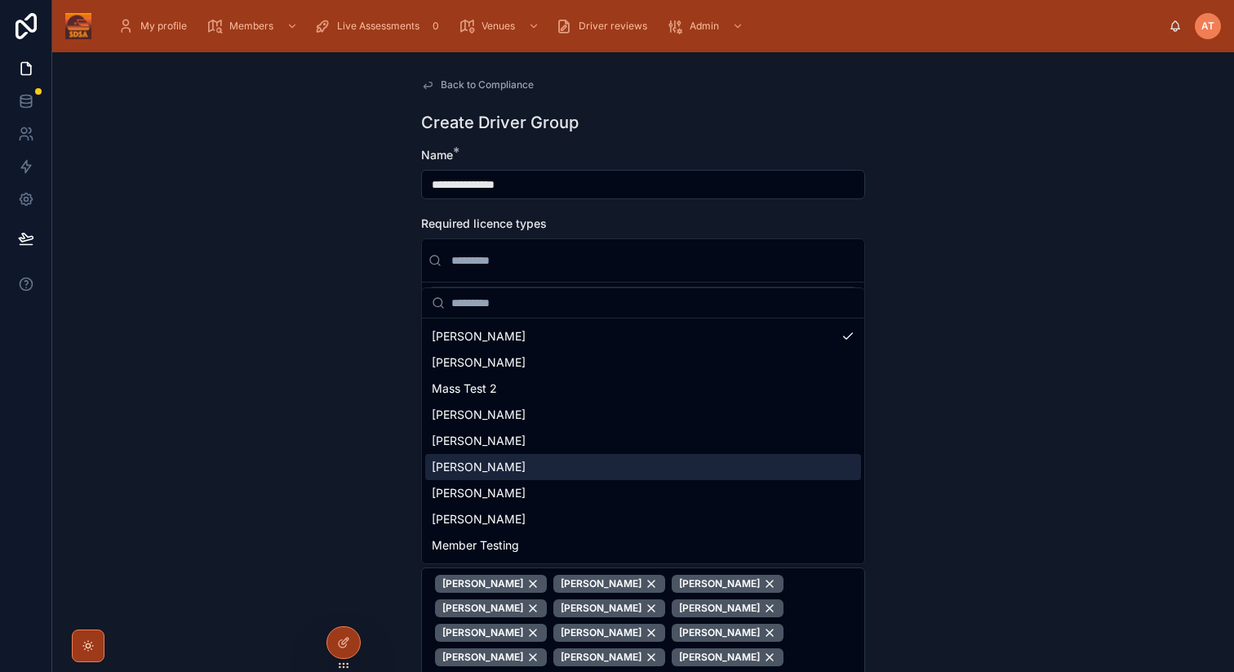
click at [509, 466] on span "[PERSON_NAME]" at bounding box center [479, 467] width 94 height 16
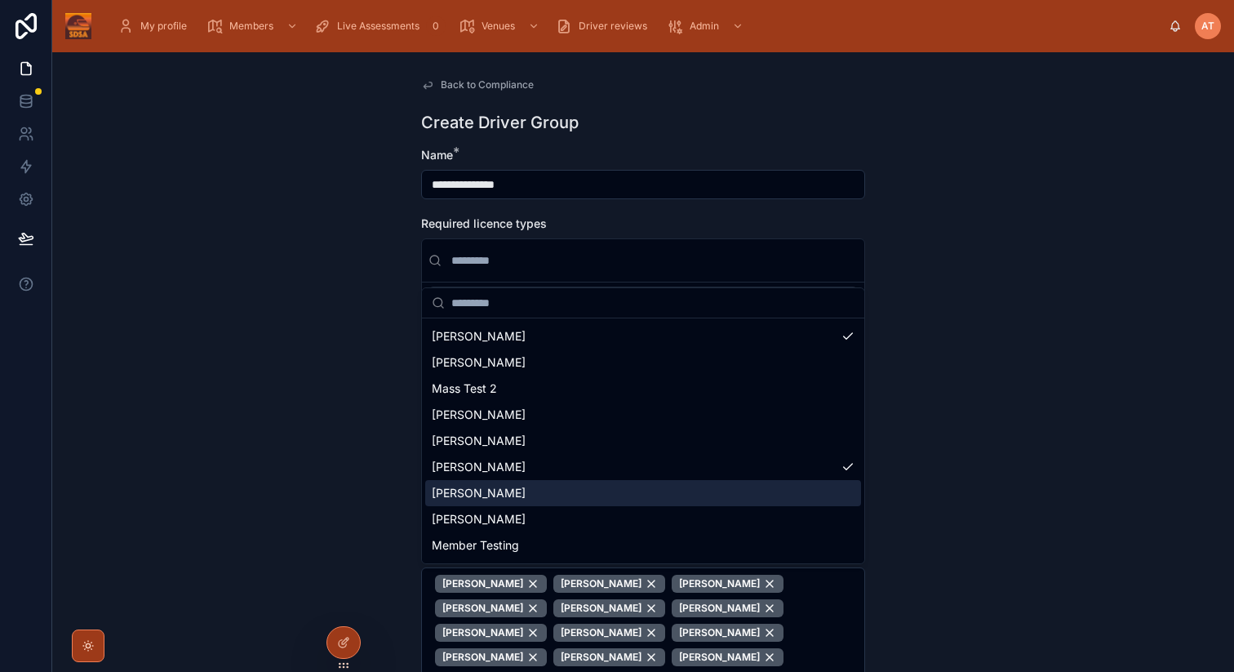
click at [500, 498] on div "[PERSON_NAME]" at bounding box center [643, 493] width 436 height 26
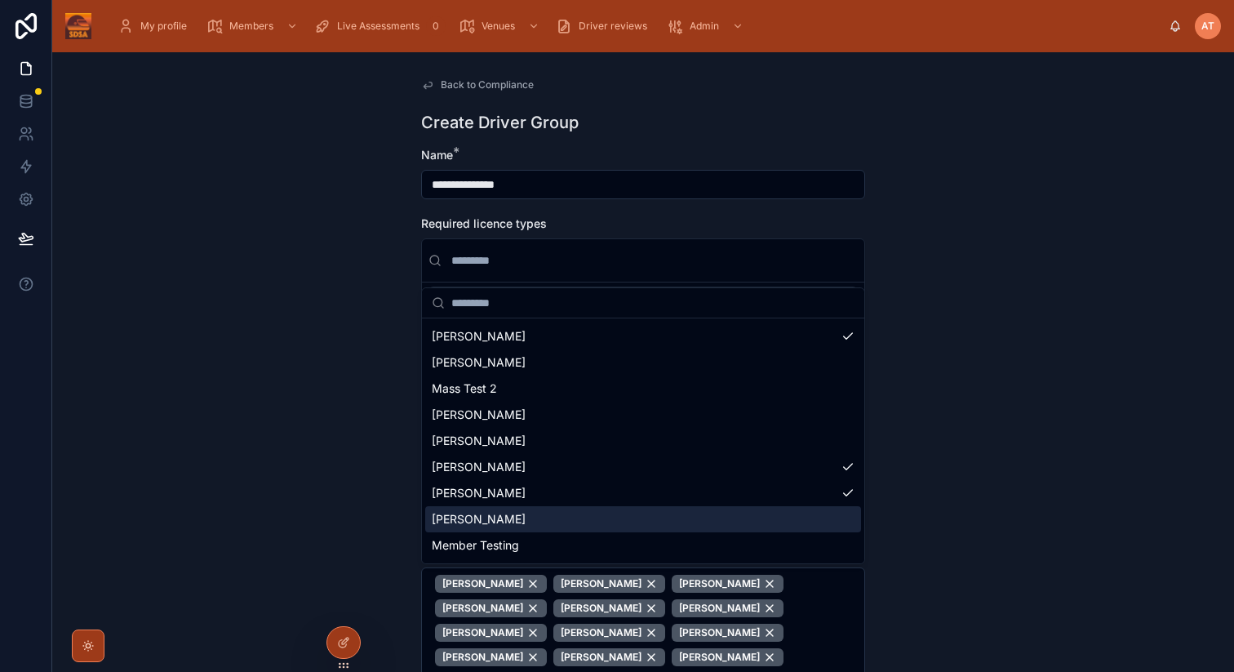
click at [488, 520] on div "[PERSON_NAME]" at bounding box center [643, 519] width 436 height 26
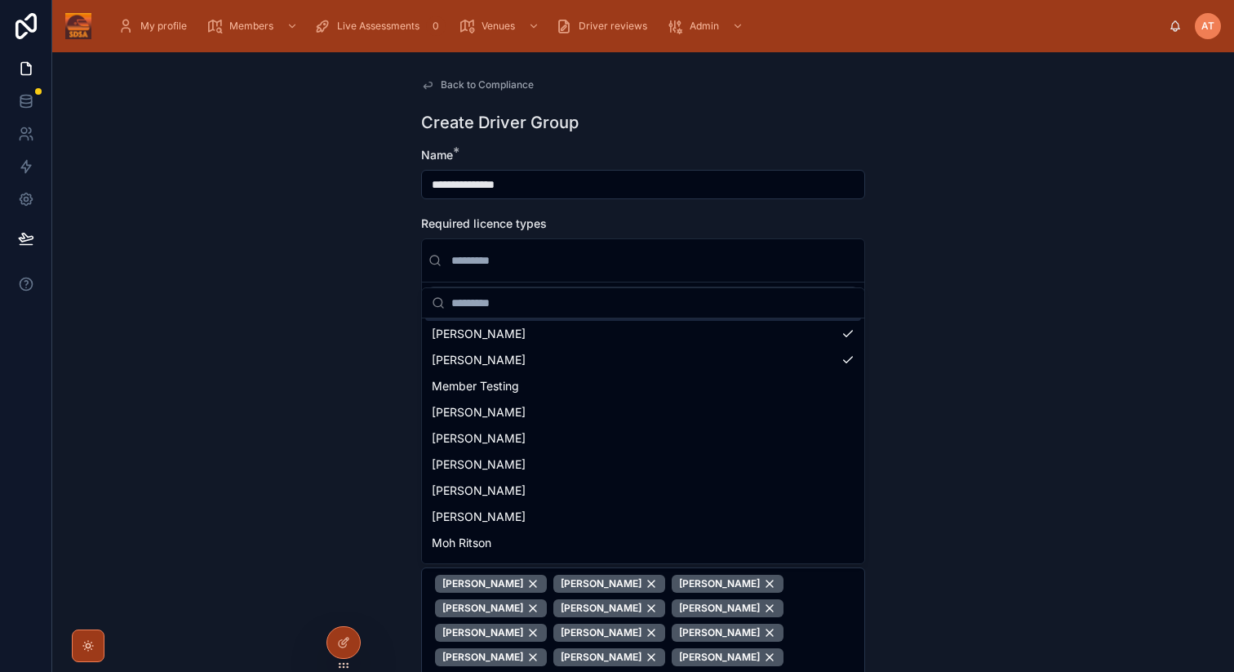
scroll to position [3973, 0]
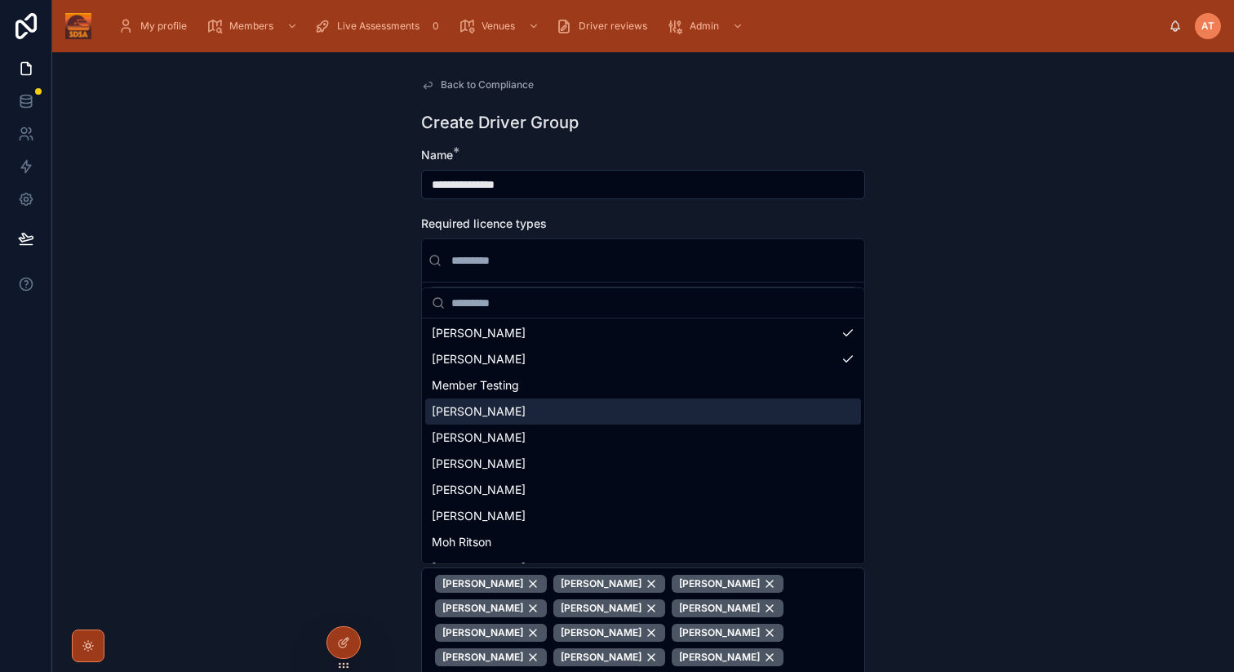
click at [525, 415] on div "[PERSON_NAME]" at bounding box center [643, 411] width 436 height 26
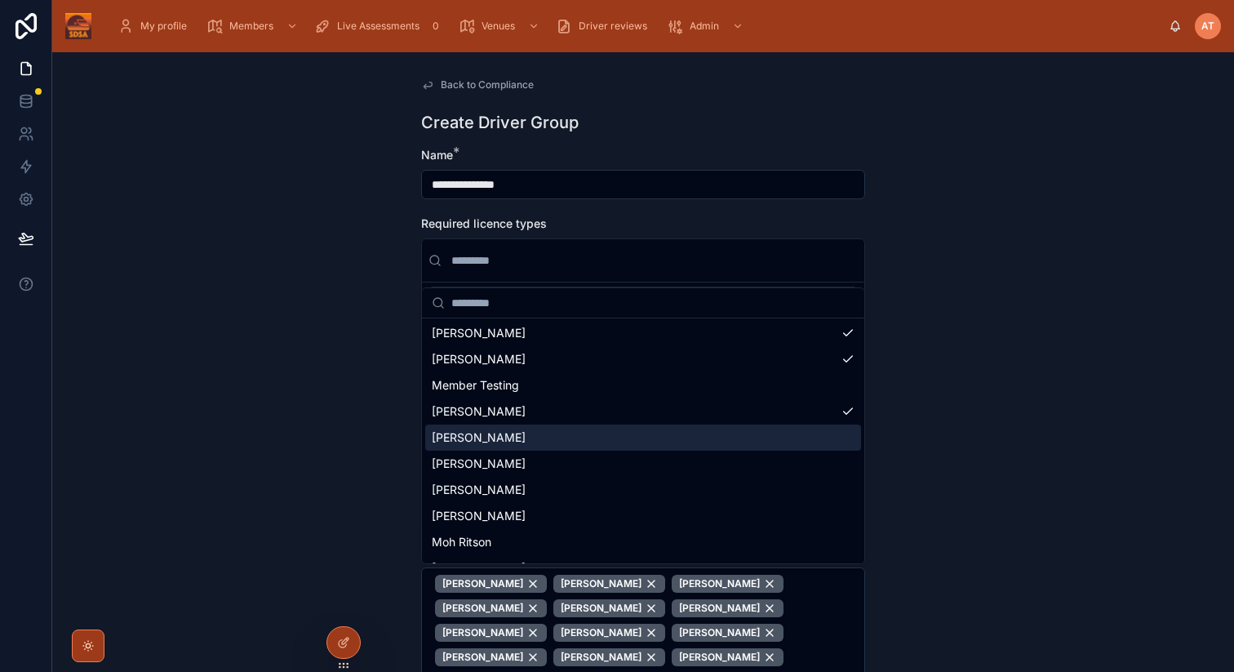
click at [509, 441] on div "[PERSON_NAME]" at bounding box center [643, 438] width 436 height 26
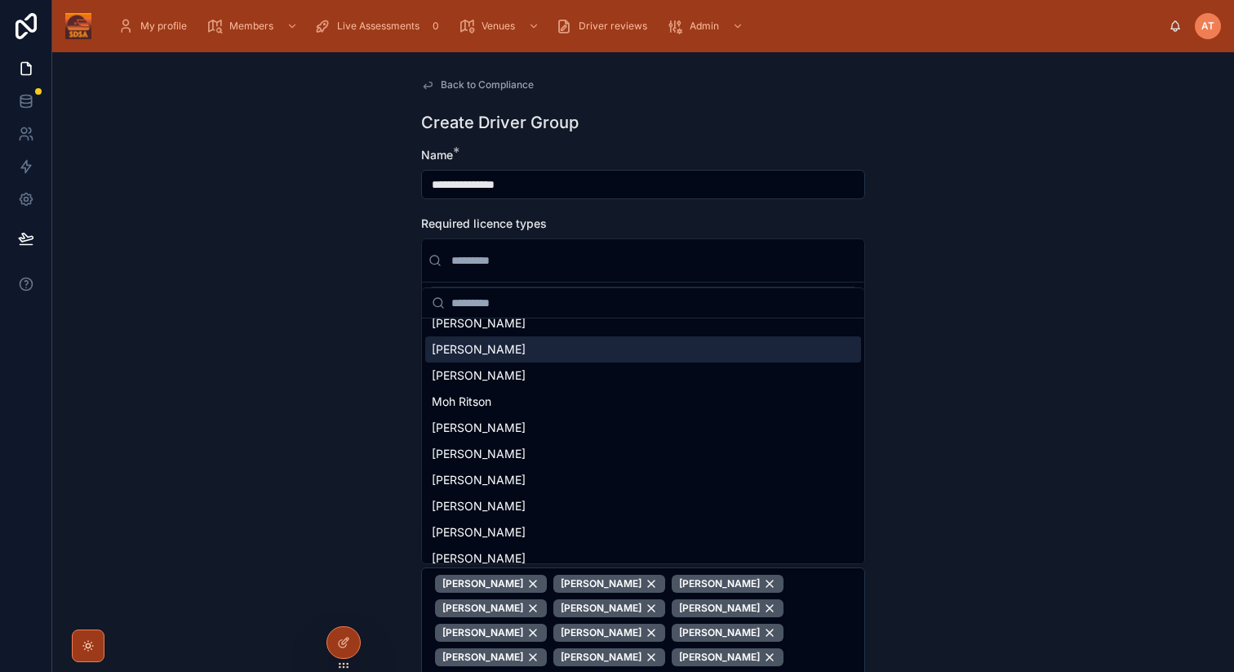
scroll to position [4117, 0]
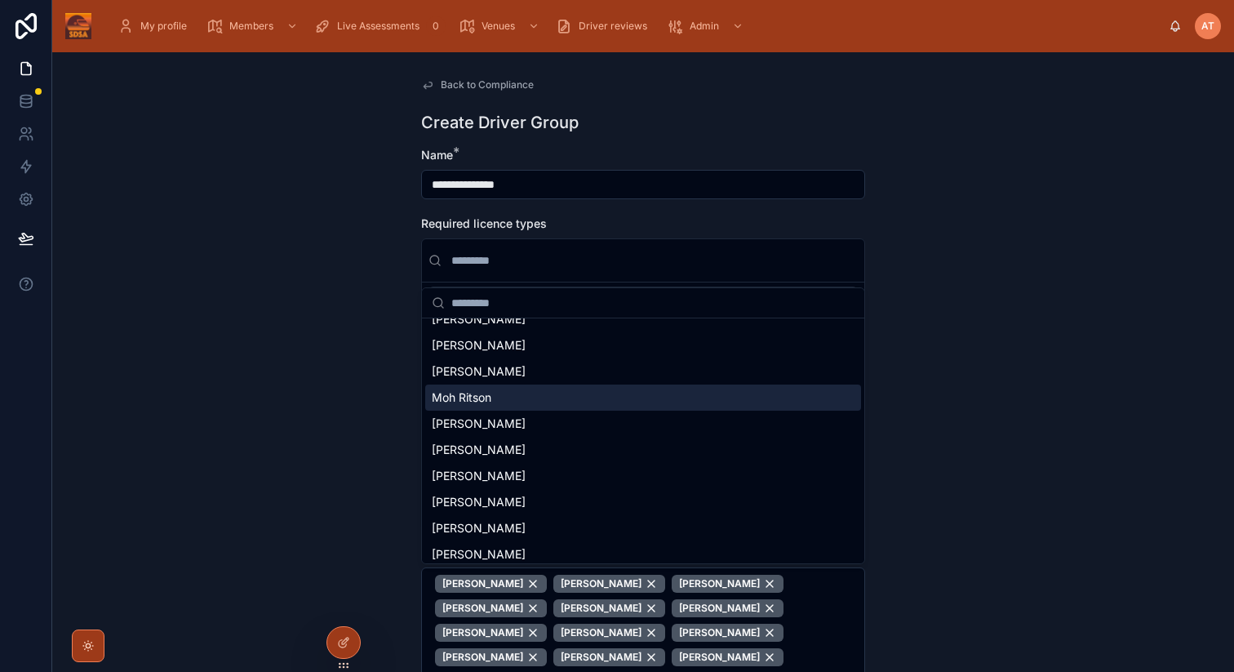
click at [505, 405] on div "Moh Ritson" at bounding box center [643, 398] width 436 height 26
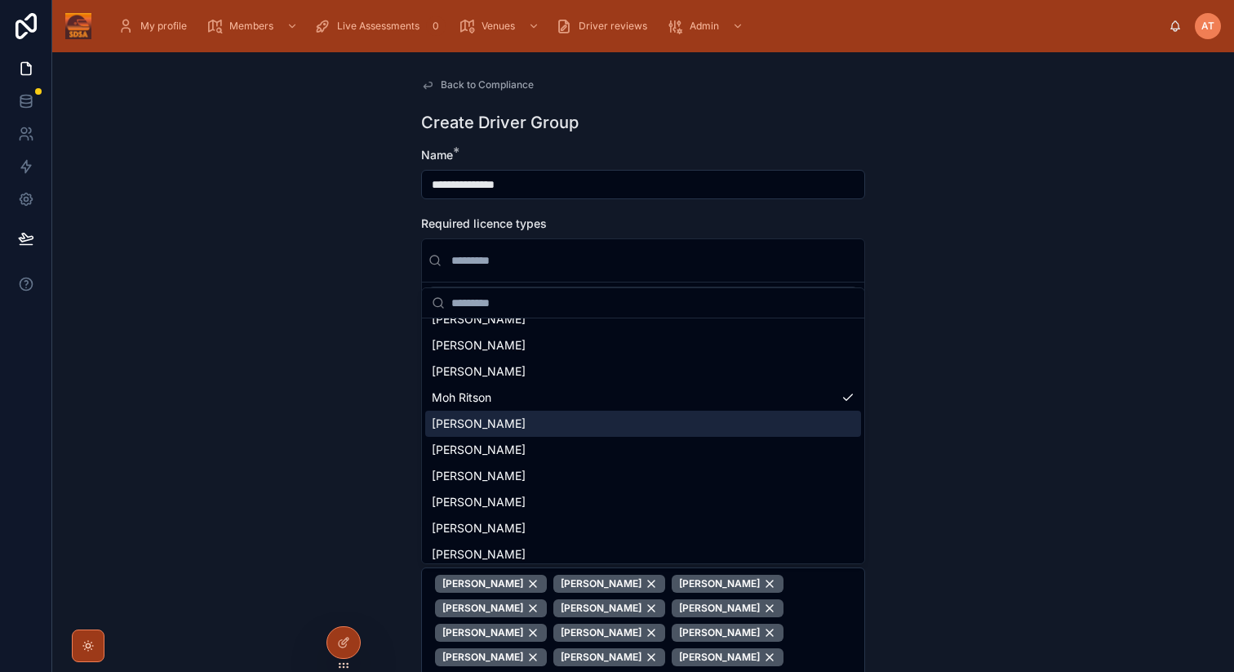
click at [504, 420] on span "[PERSON_NAME]" at bounding box center [479, 424] width 94 height 16
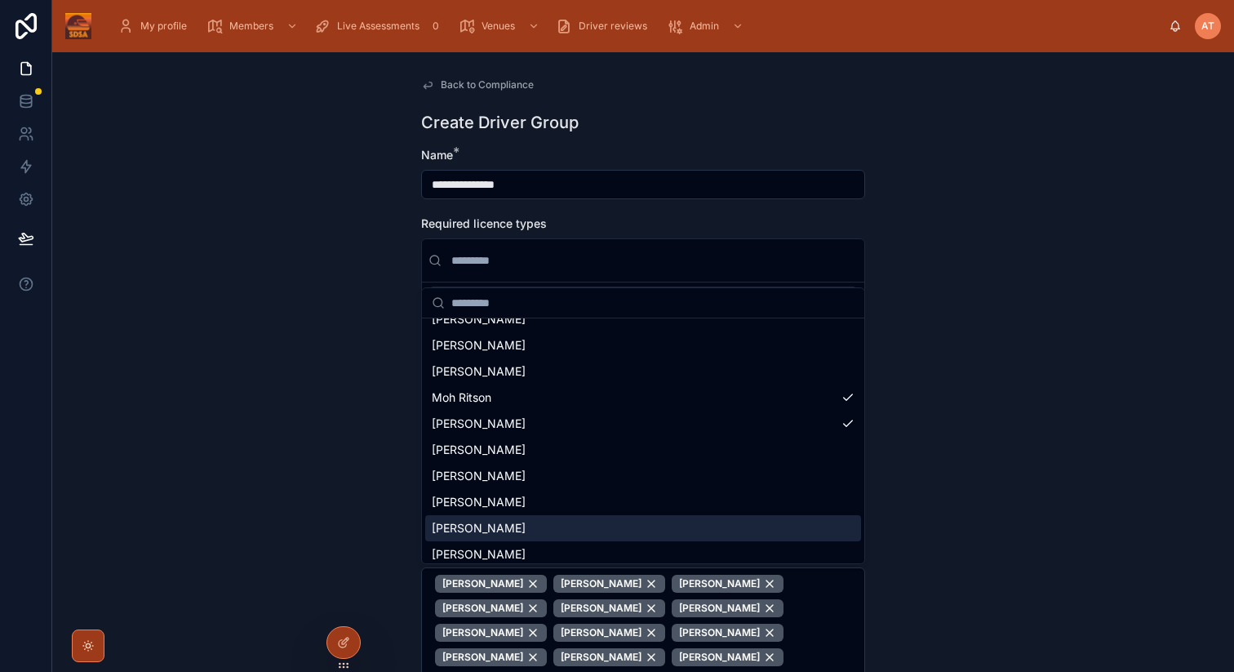
click at [487, 526] on span "[PERSON_NAME]" at bounding box center [479, 528] width 94 height 16
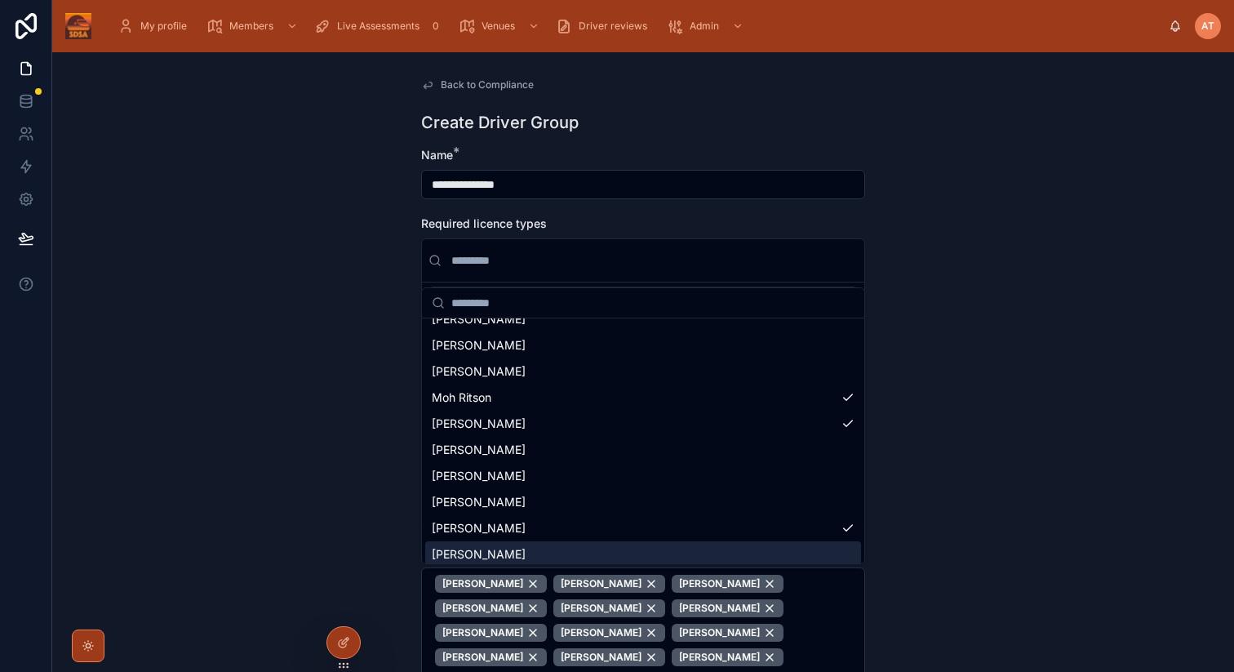
click at [483, 553] on div "[PERSON_NAME]" at bounding box center [643, 554] width 436 height 26
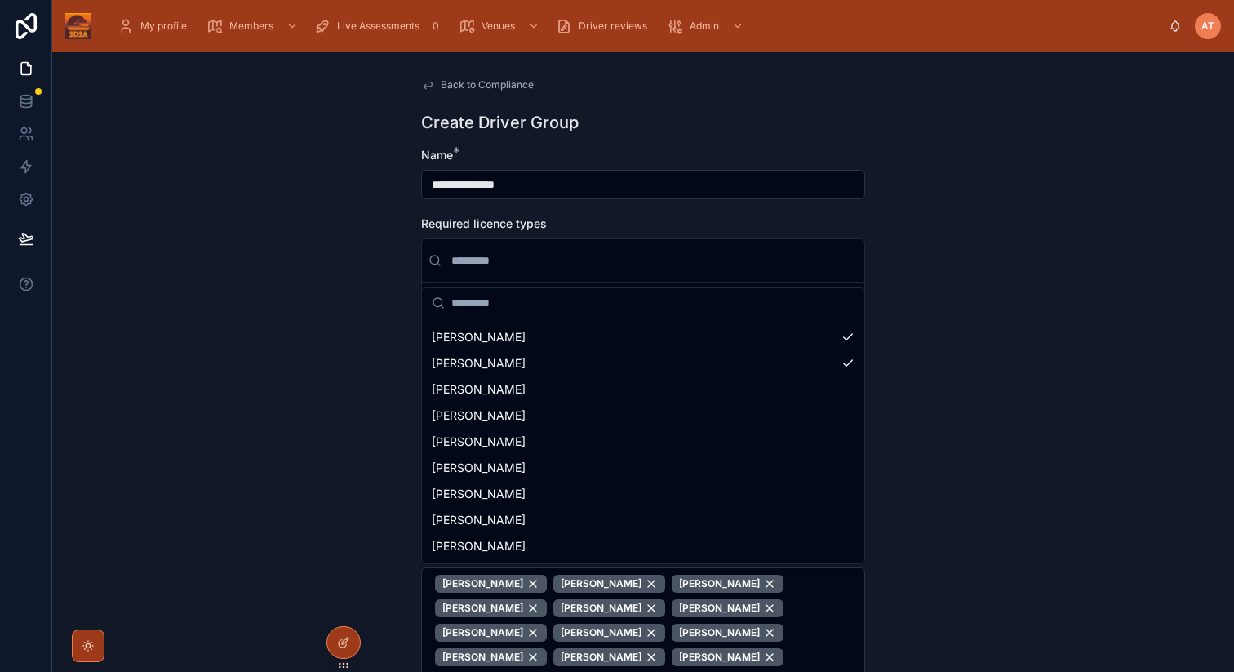
scroll to position [4314, 0]
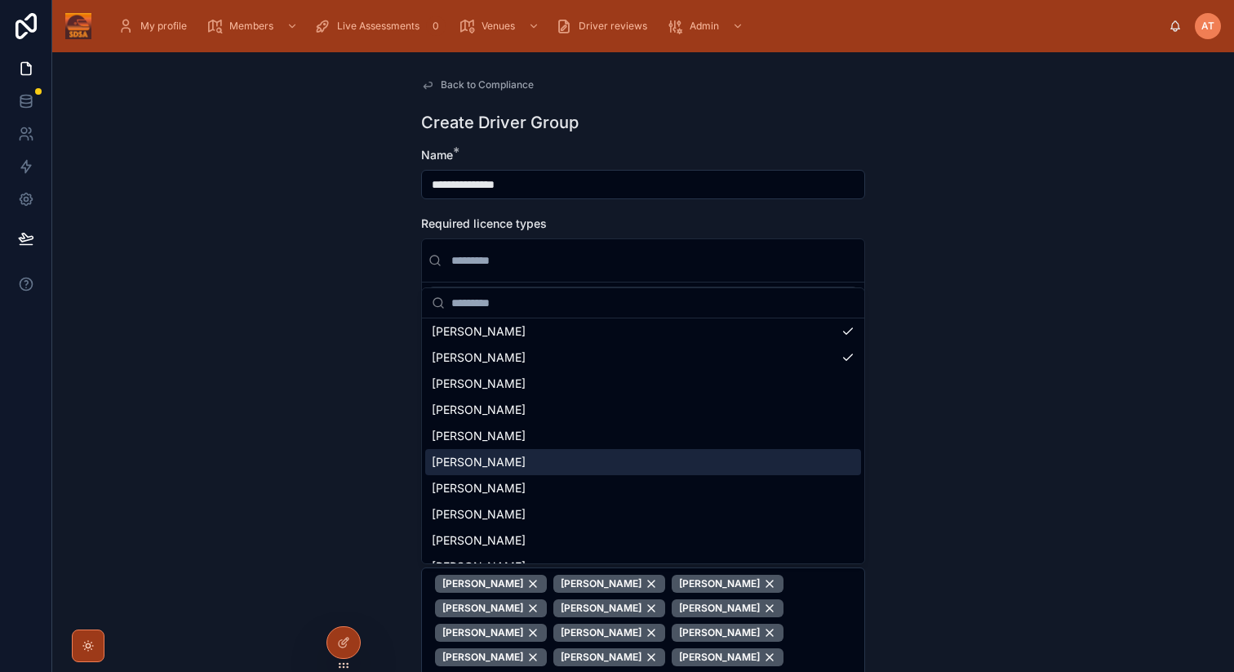
click at [495, 460] on span "[PERSON_NAME]" at bounding box center [479, 462] width 94 height 16
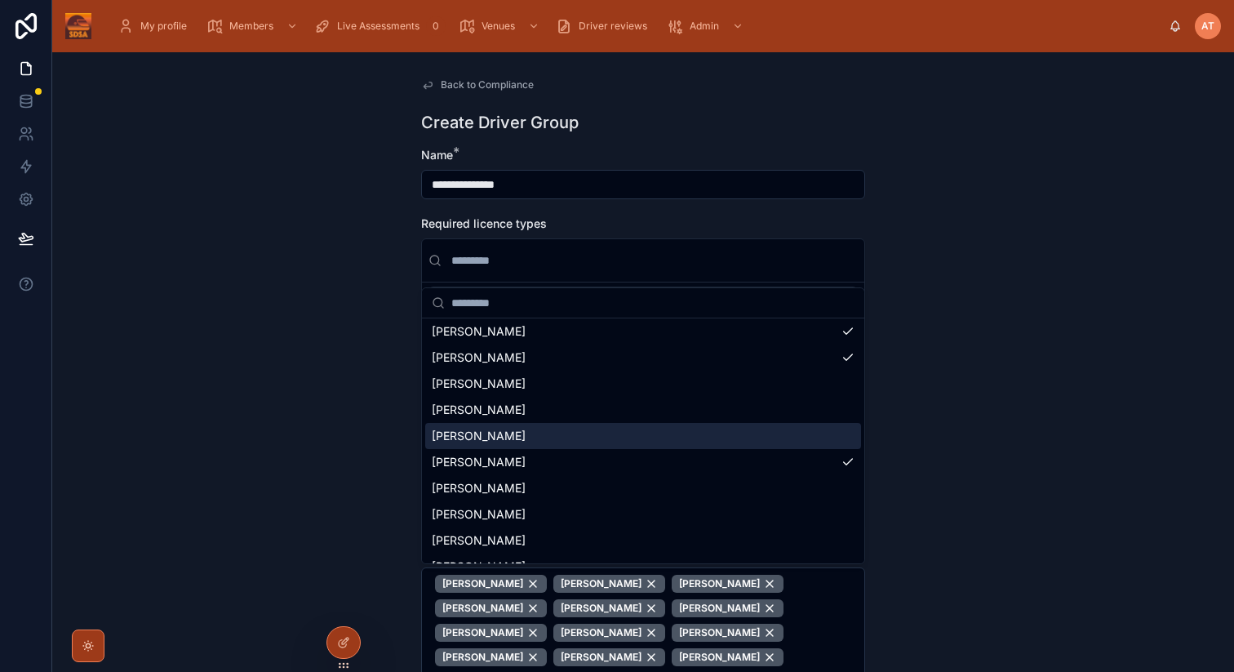
click at [490, 430] on span "[PERSON_NAME]" at bounding box center [479, 436] width 94 height 16
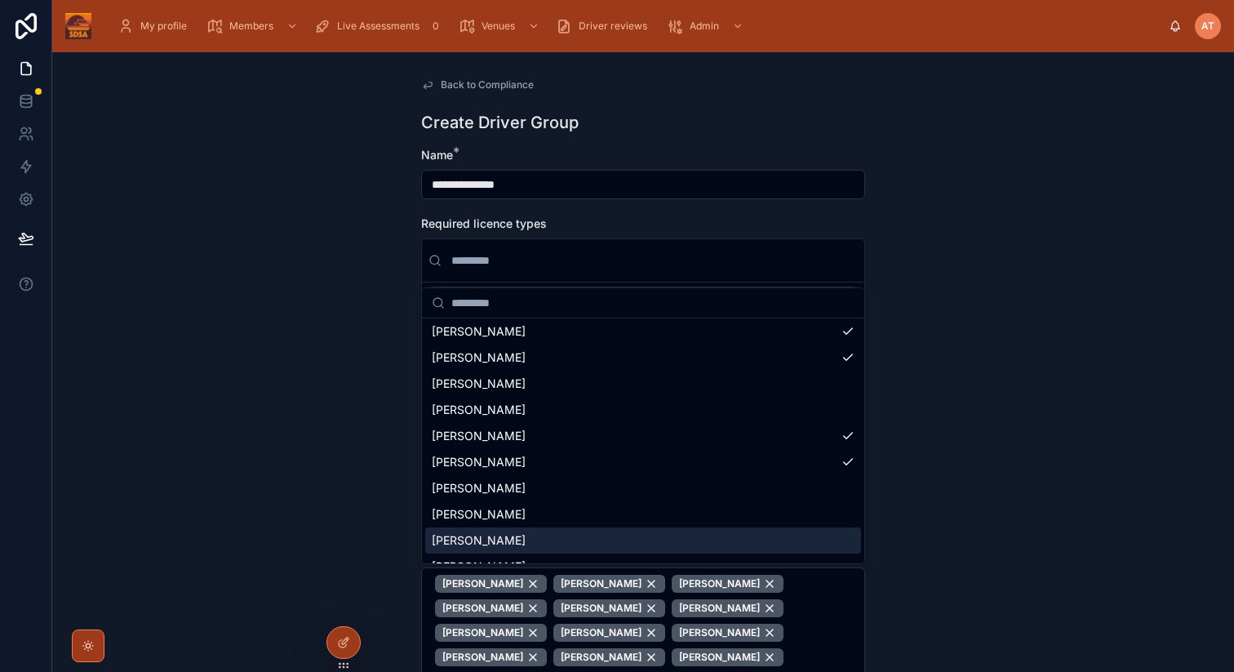
click at [506, 544] on div "[PERSON_NAME]" at bounding box center [643, 540] width 436 height 26
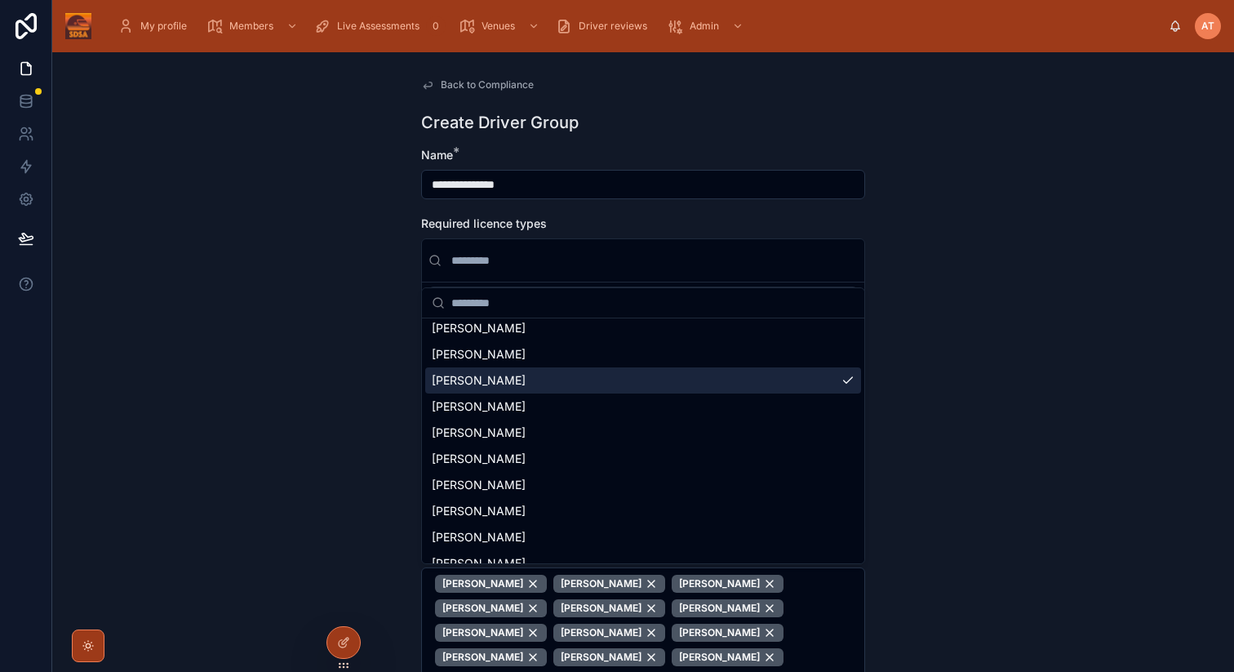
scroll to position [4482, 0]
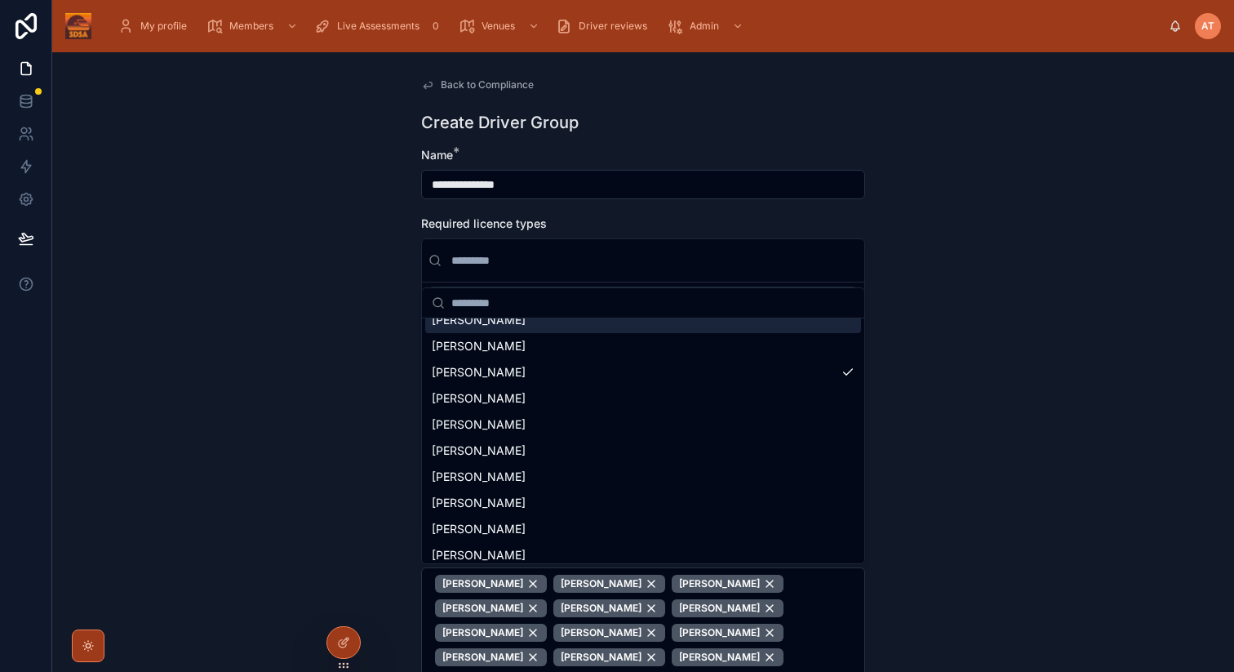
click at [490, 326] on span "[PERSON_NAME]" at bounding box center [479, 320] width 94 height 16
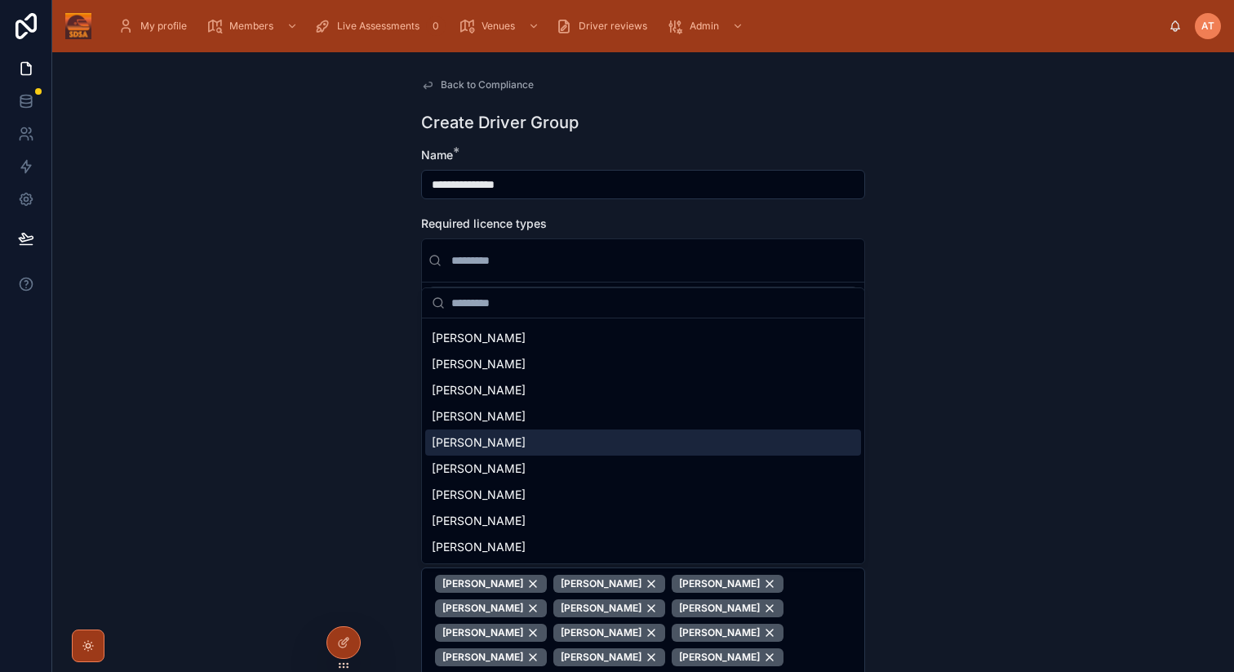
scroll to position [4544, 0]
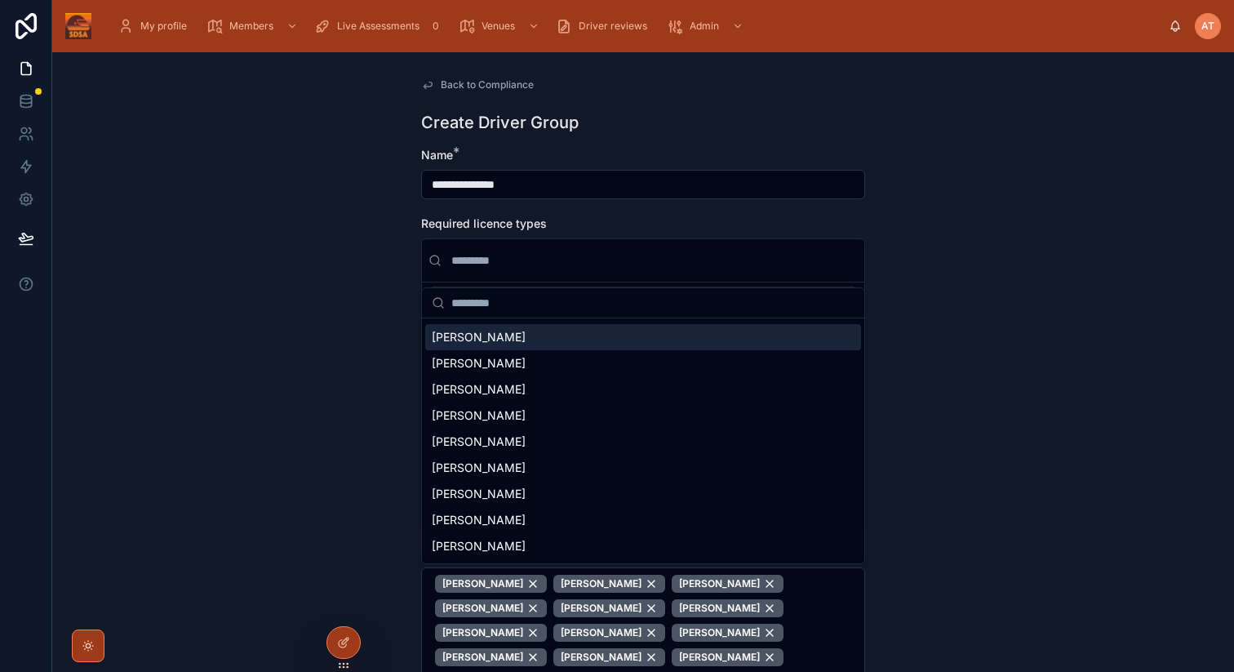
click at [507, 342] on div "[PERSON_NAME]" at bounding box center [643, 337] width 436 height 26
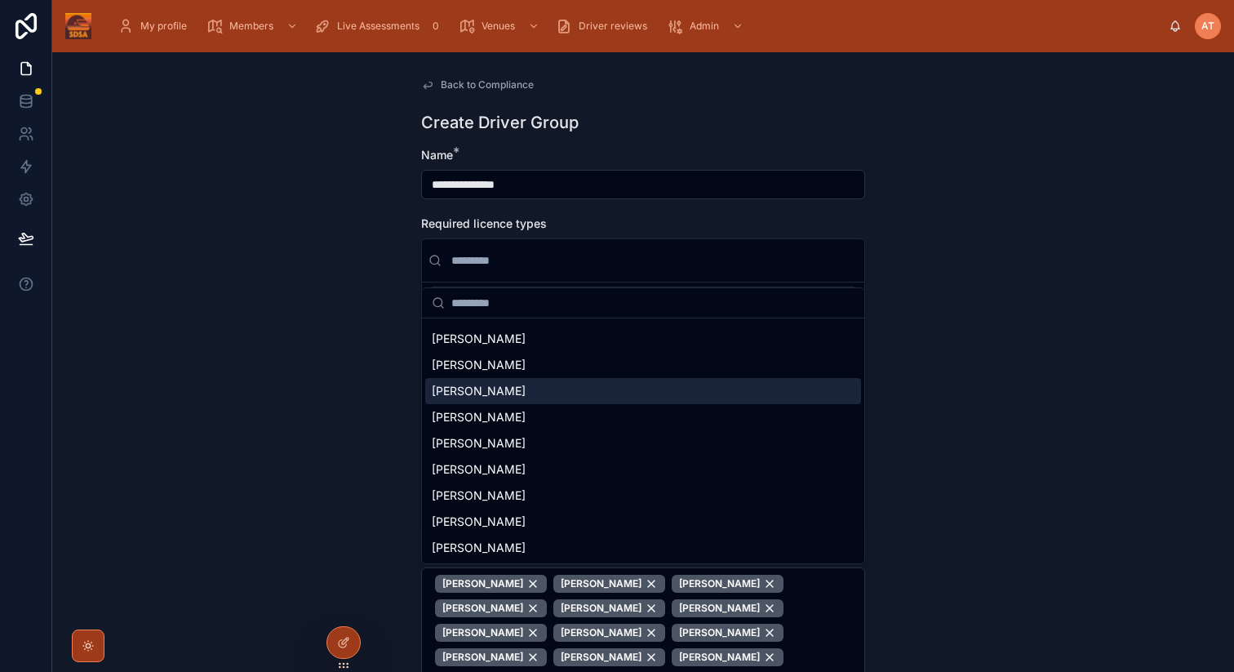
scroll to position [4683, 0]
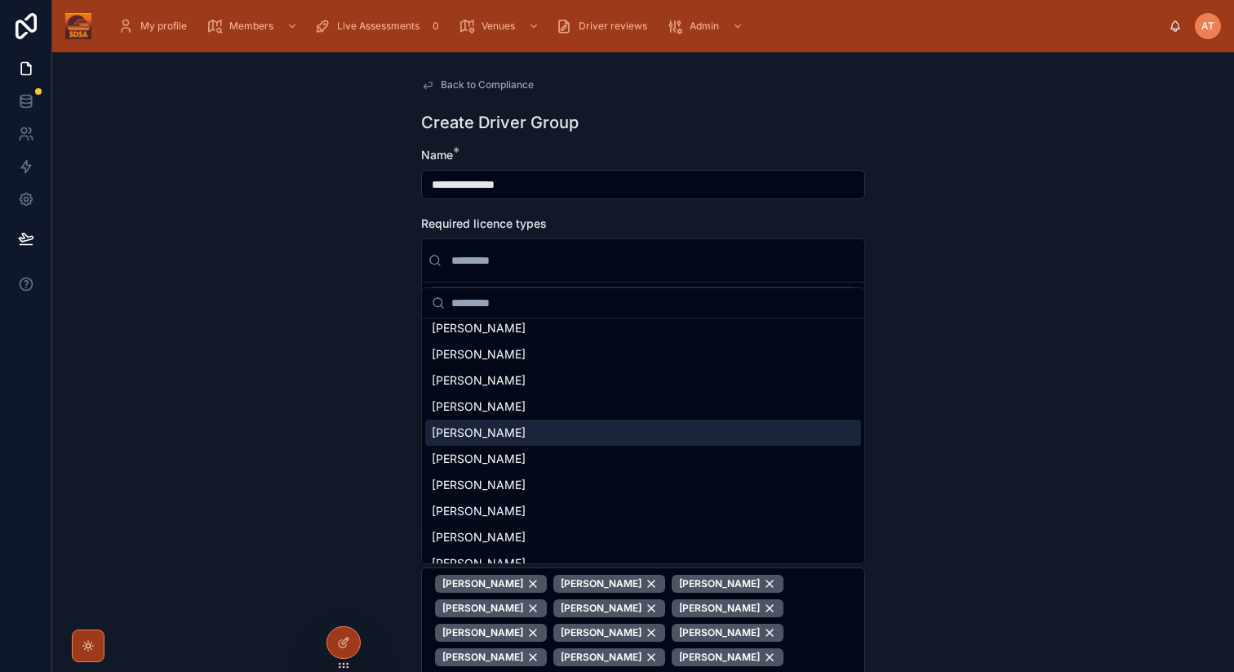
click at [472, 432] on span "[PERSON_NAME]" at bounding box center [479, 433] width 94 height 16
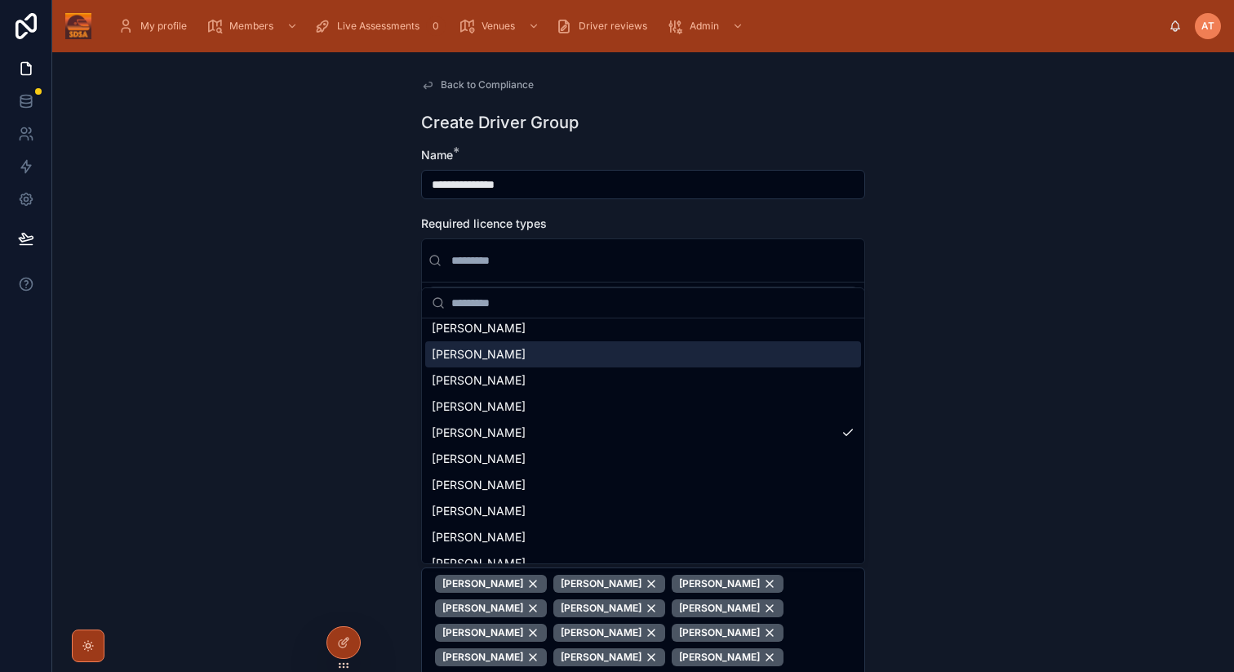
click at [534, 350] on div "[PERSON_NAME]" at bounding box center [643, 354] width 436 height 26
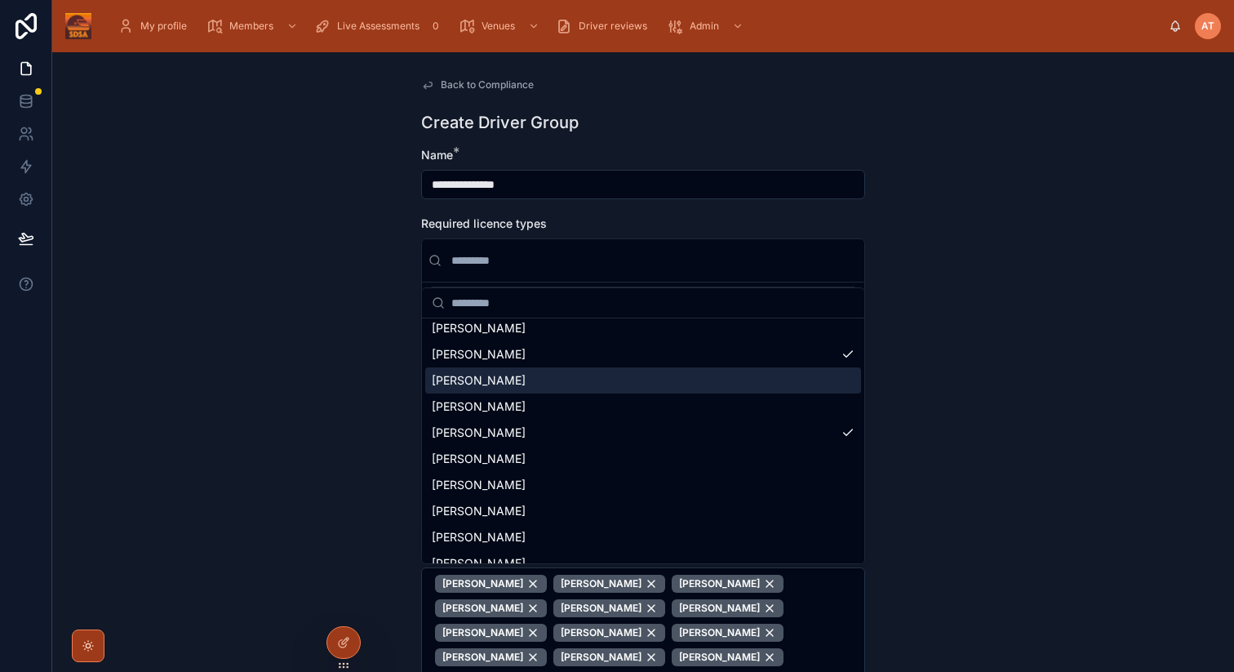
click at [524, 384] on div "[PERSON_NAME]" at bounding box center [643, 380] width 436 height 26
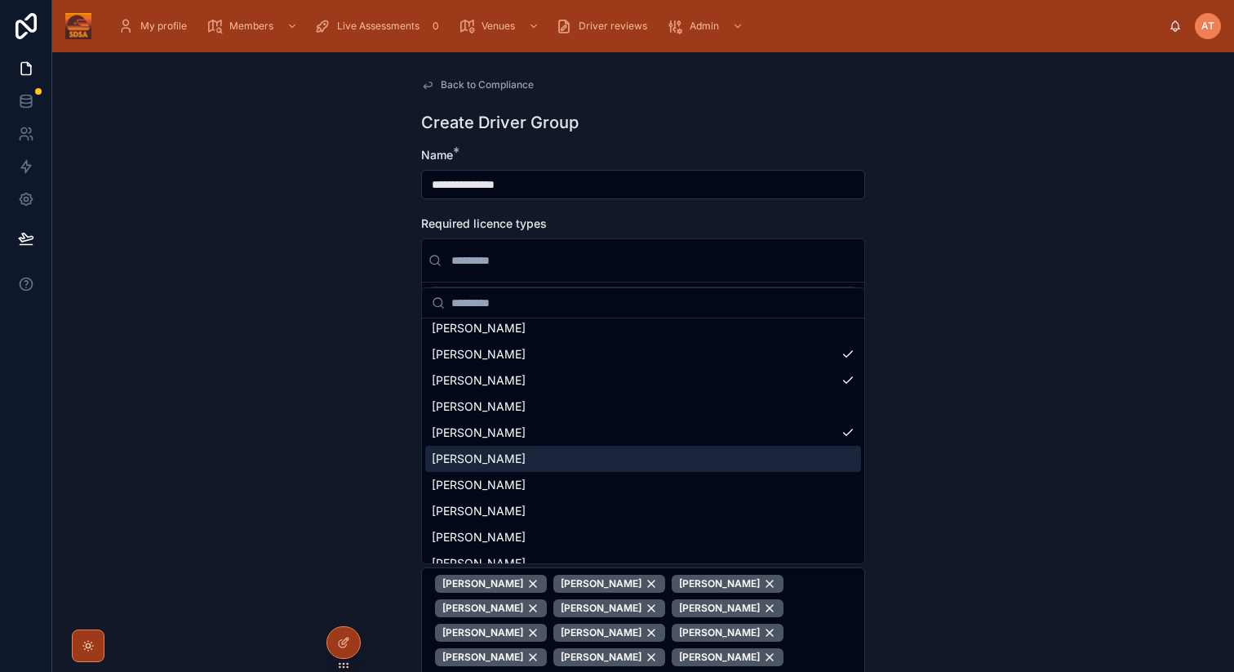
click at [504, 462] on div "[PERSON_NAME]" at bounding box center [643, 459] width 436 height 26
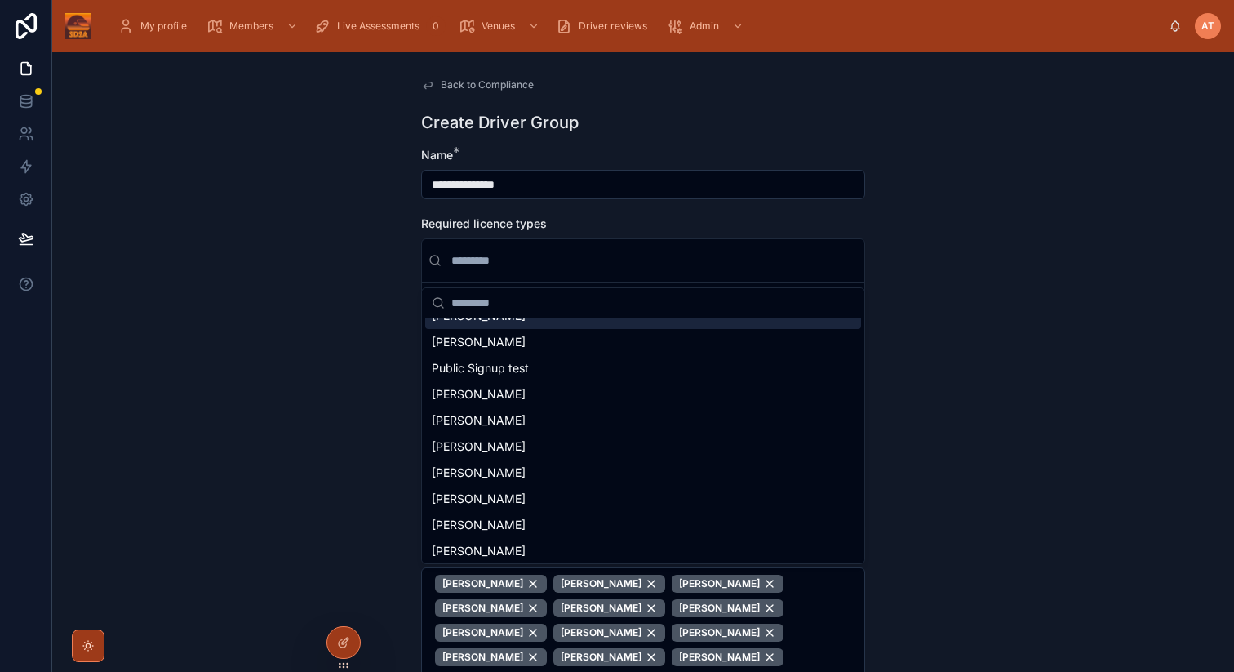
scroll to position [4964, 0]
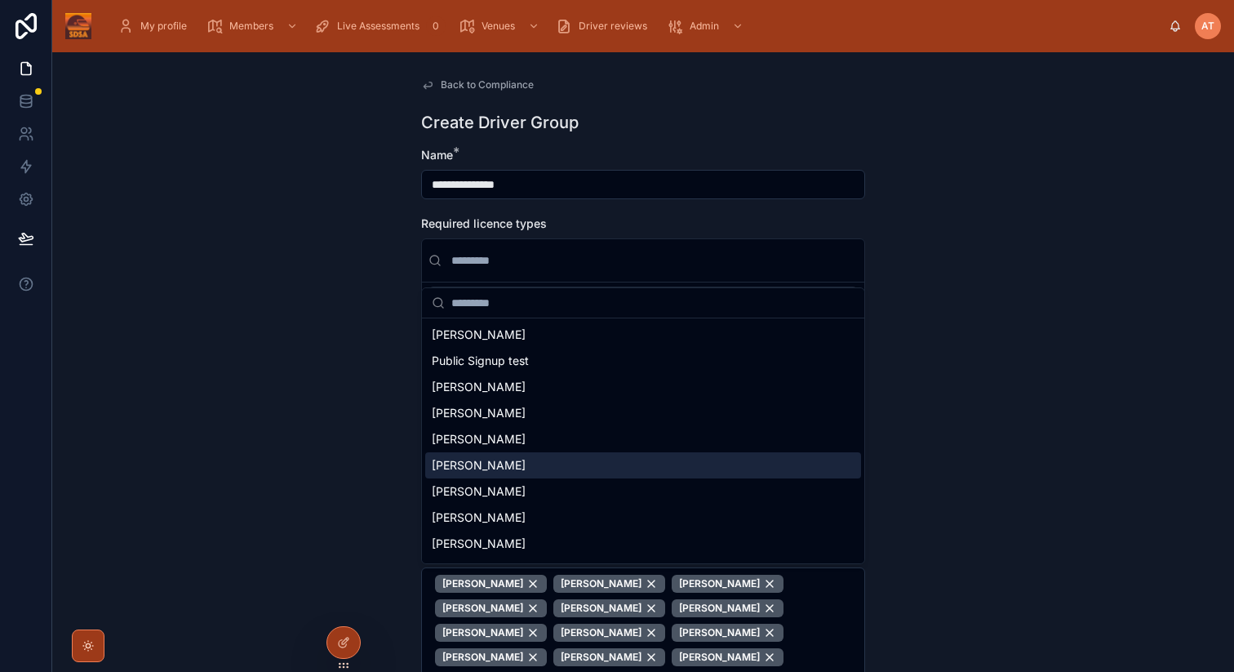
click at [507, 464] on span "[PERSON_NAME]" at bounding box center [479, 465] width 94 height 16
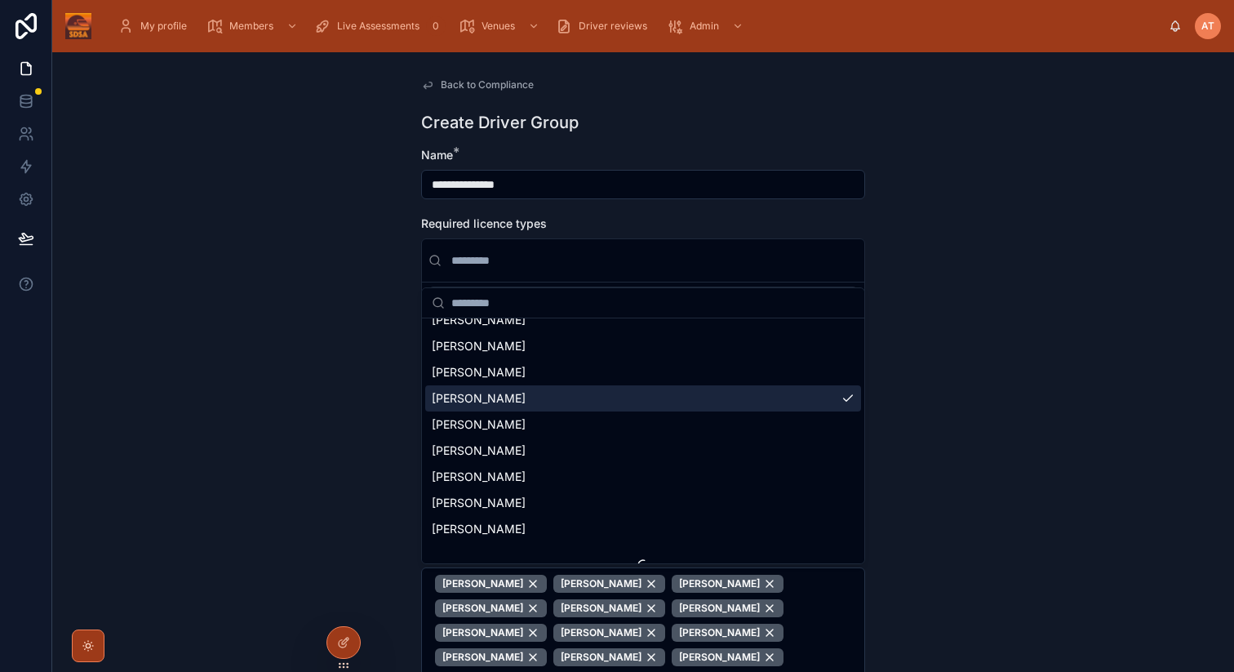
scroll to position [5052, 0]
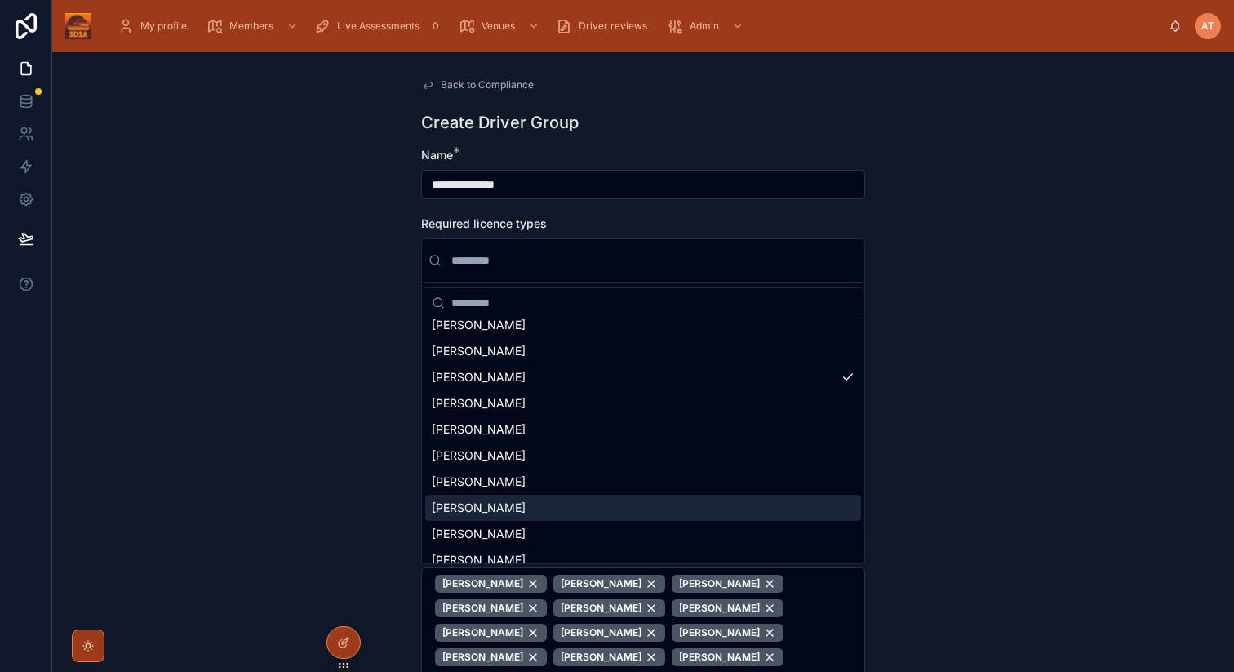
click at [492, 505] on span "[PERSON_NAME]" at bounding box center [479, 508] width 94 height 16
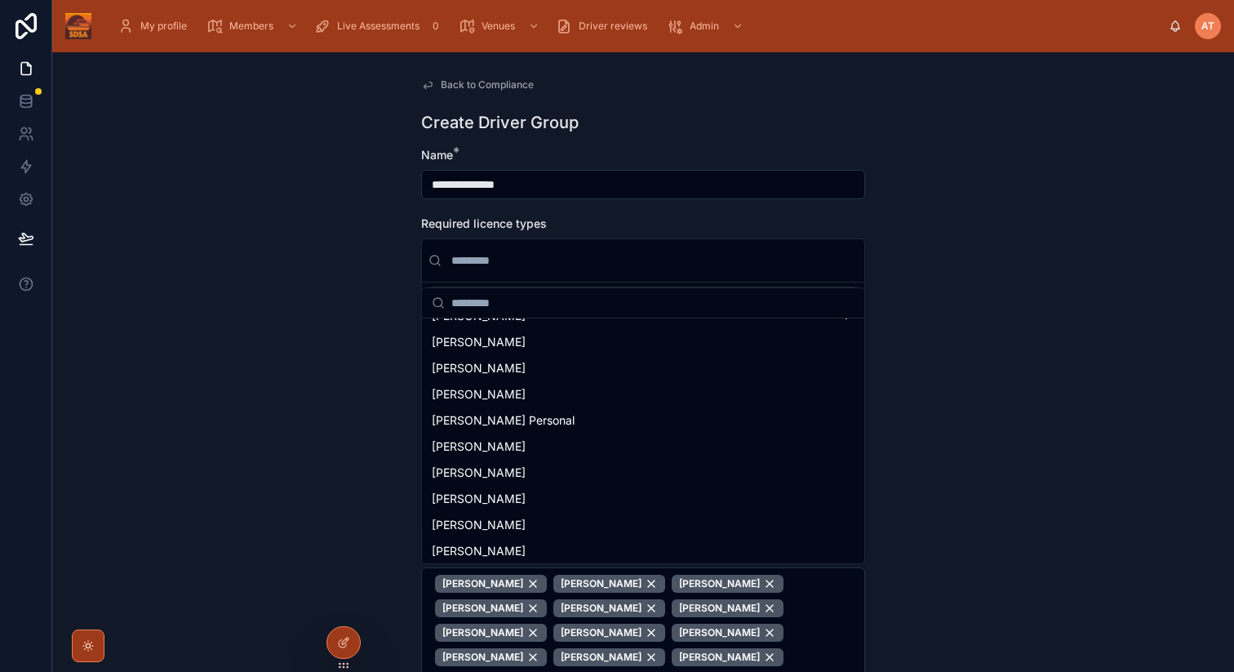
scroll to position [5248, 0]
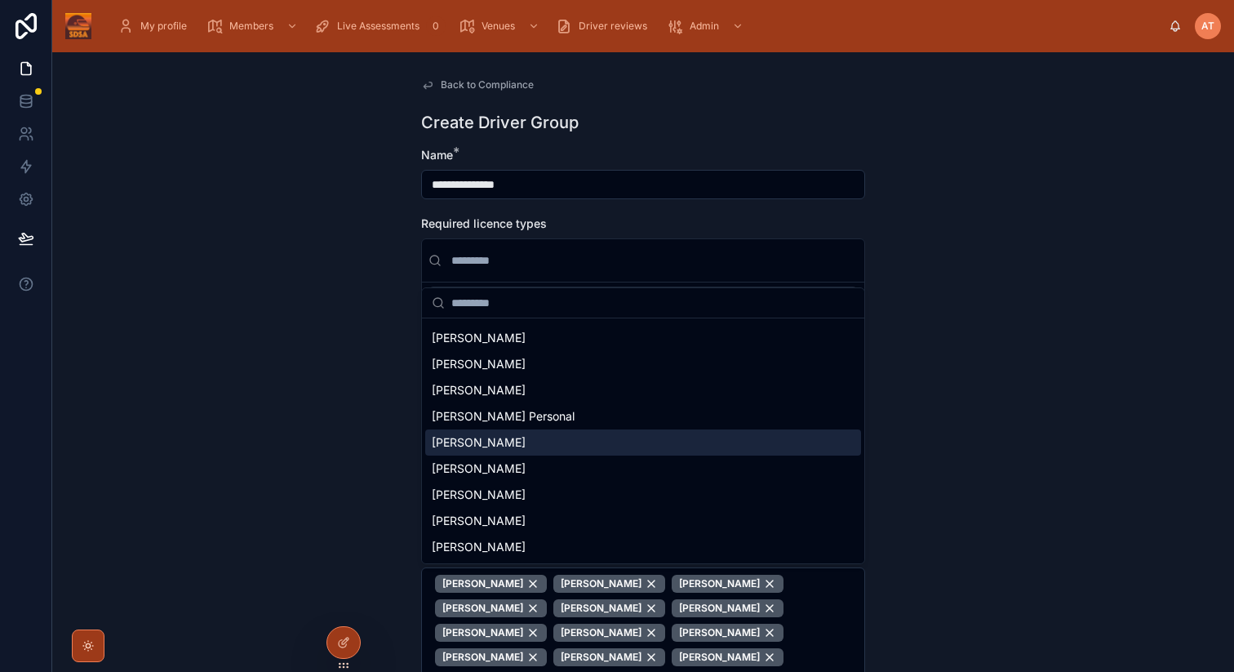
click at [502, 443] on span "[PERSON_NAME]" at bounding box center [479, 442] width 94 height 16
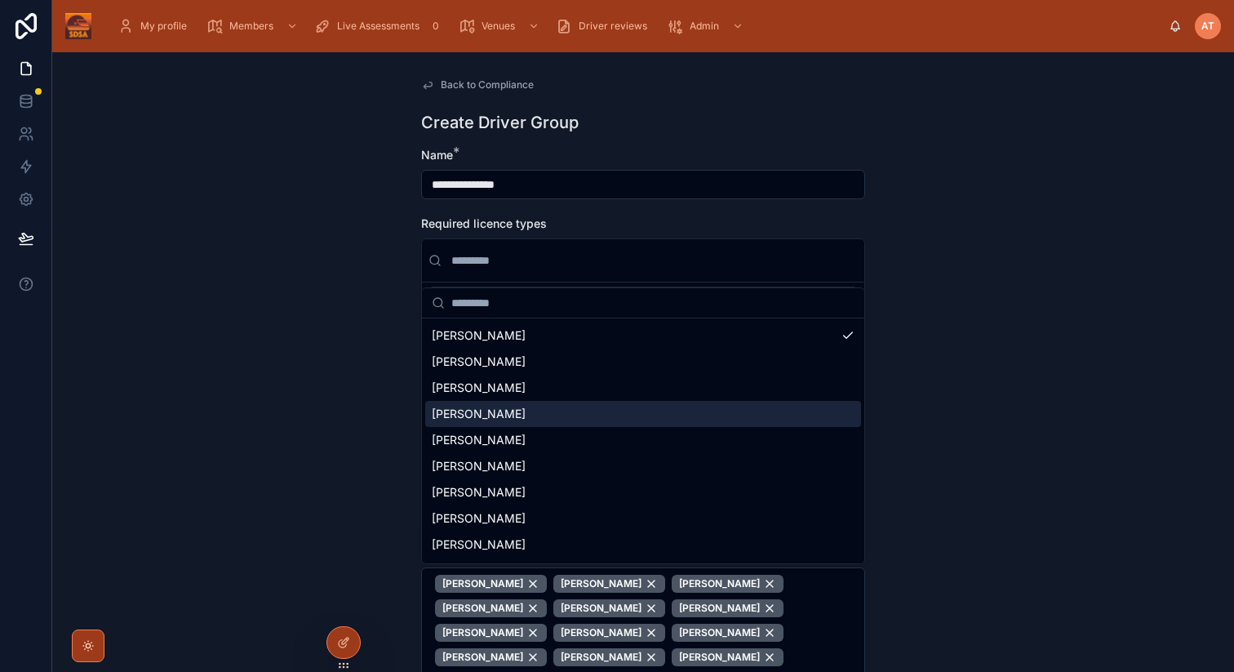
scroll to position [5356, 0]
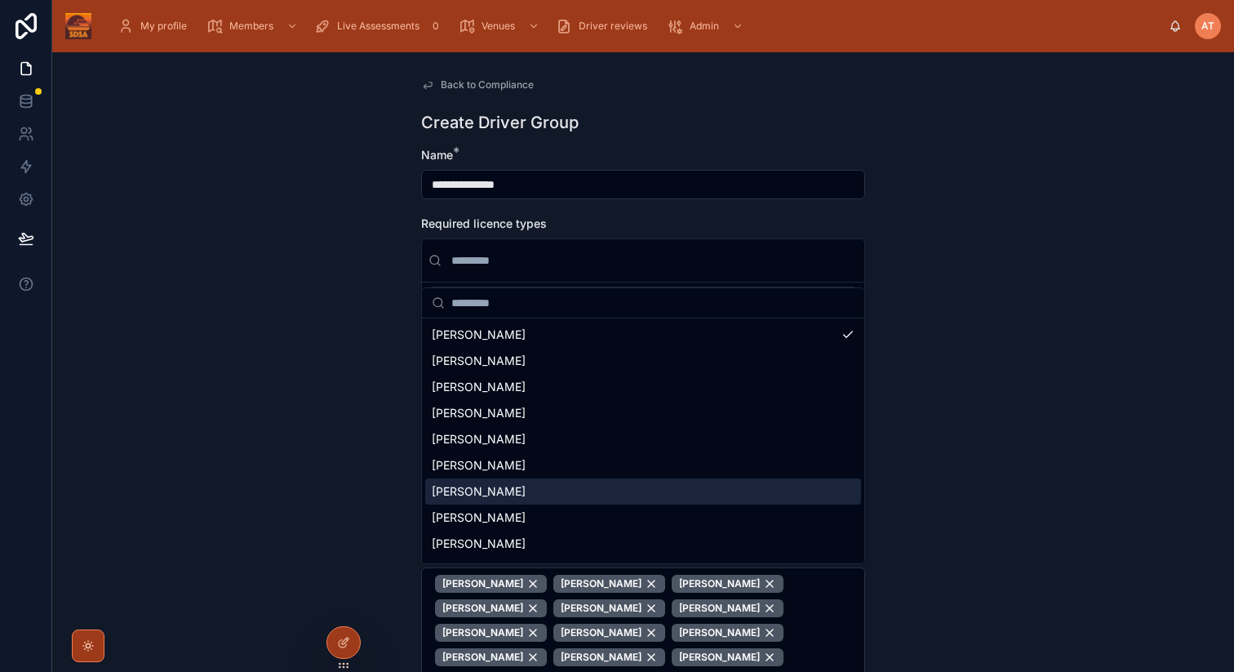
click at [482, 491] on span "[PERSON_NAME]" at bounding box center [479, 491] width 94 height 16
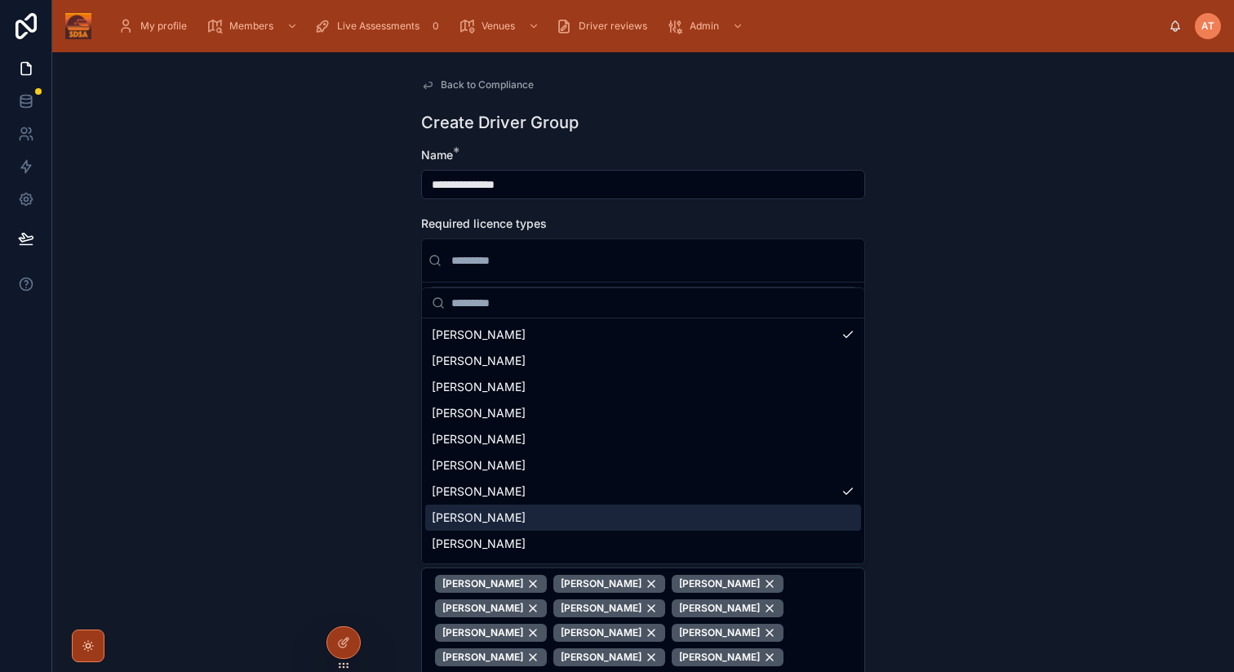
click at [487, 521] on div "[PERSON_NAME]" at bounding box center [643, 518] width 436 height 26
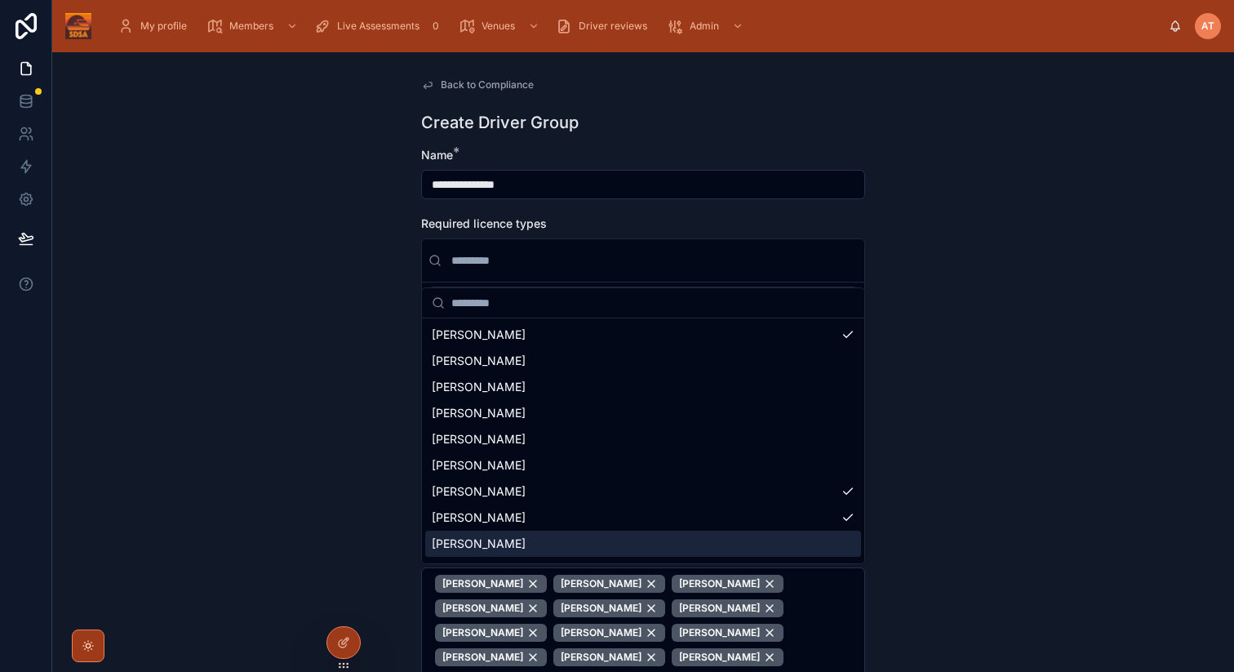
click at [496, 540] on div "[PERSON_NAME]" at bounding box center [643, 544] width 436 height 26
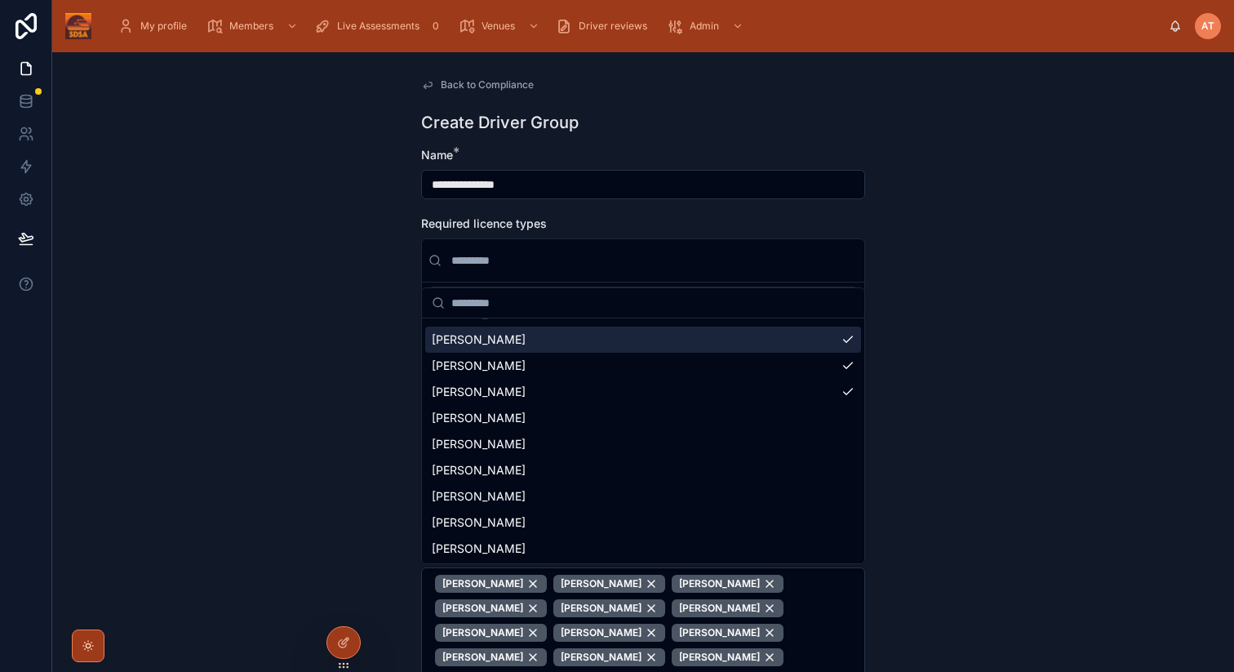
scroll to position [5522, 0]
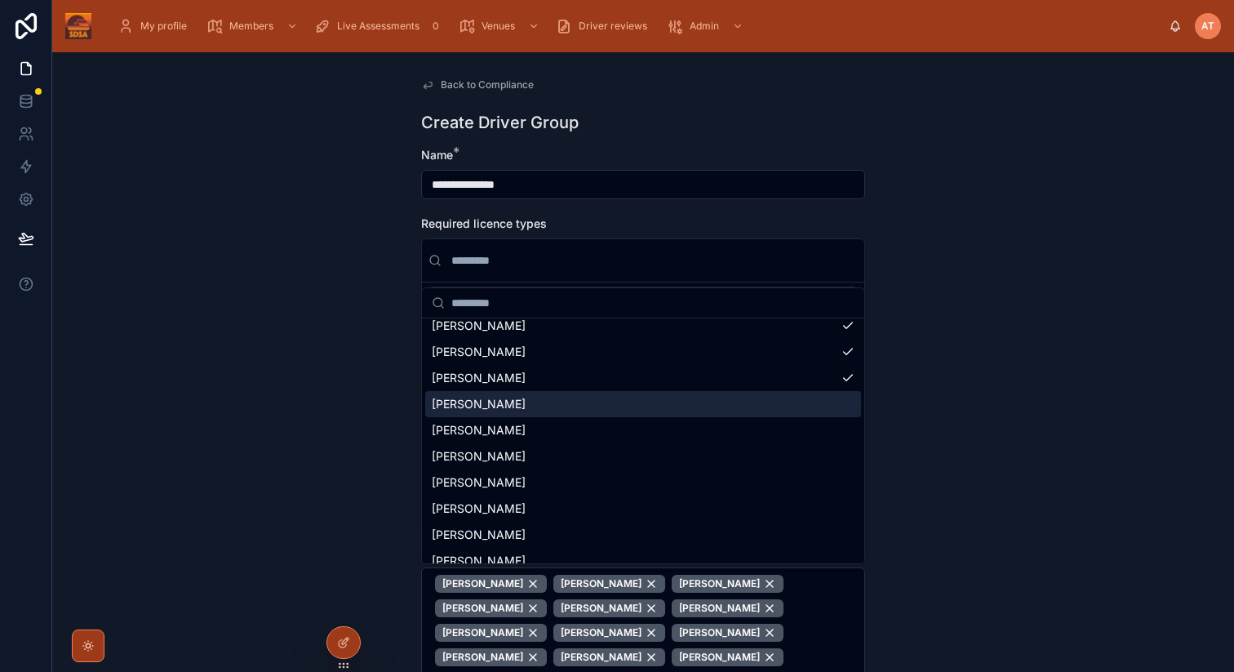
click at [493, 407] on span "[PERSON_NAME]" at bounding box center [479, 404] width 94 height 16
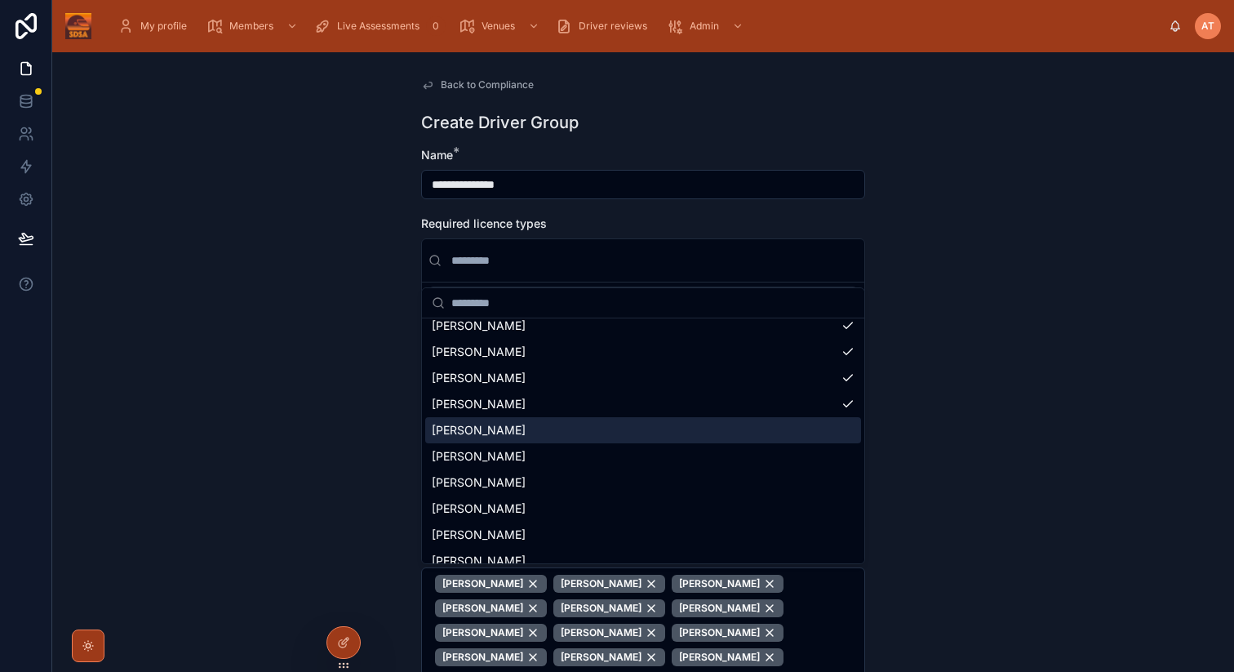
click at [493, 425] on span "[PERSON_NAME]" at bounding box center [479, 430] width 94 height 16
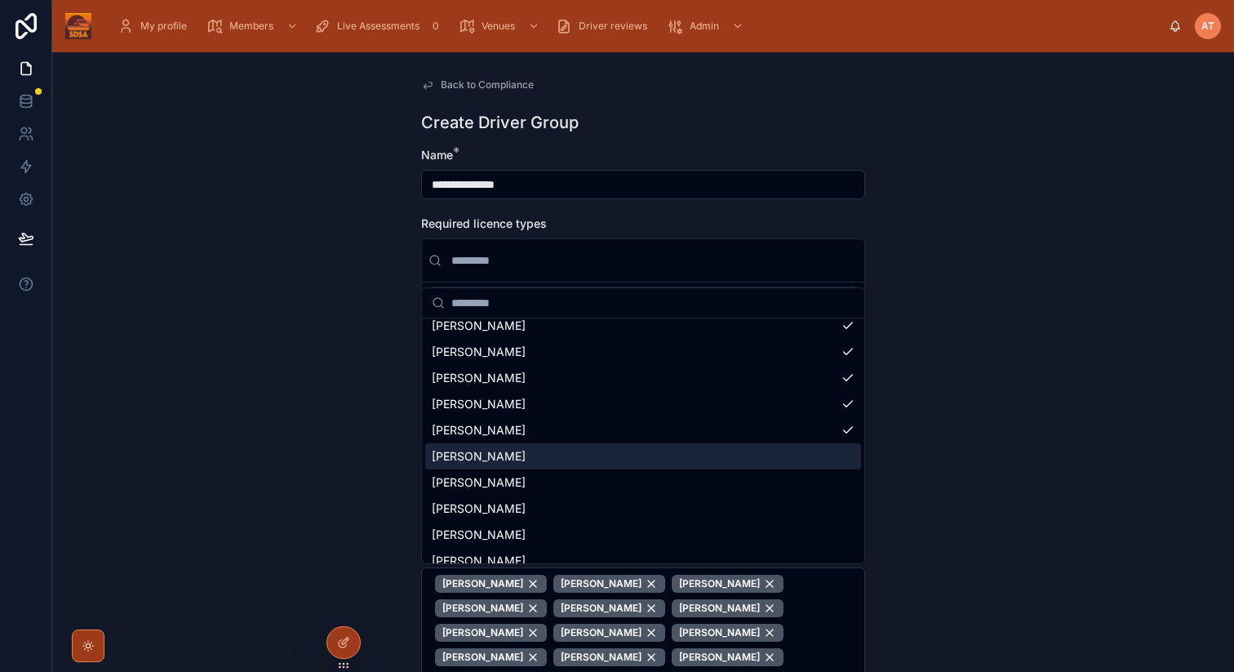
click at [502, 458] on div "[PERSON_NAME]" at bounding box center [643, 456] width 436 height 26
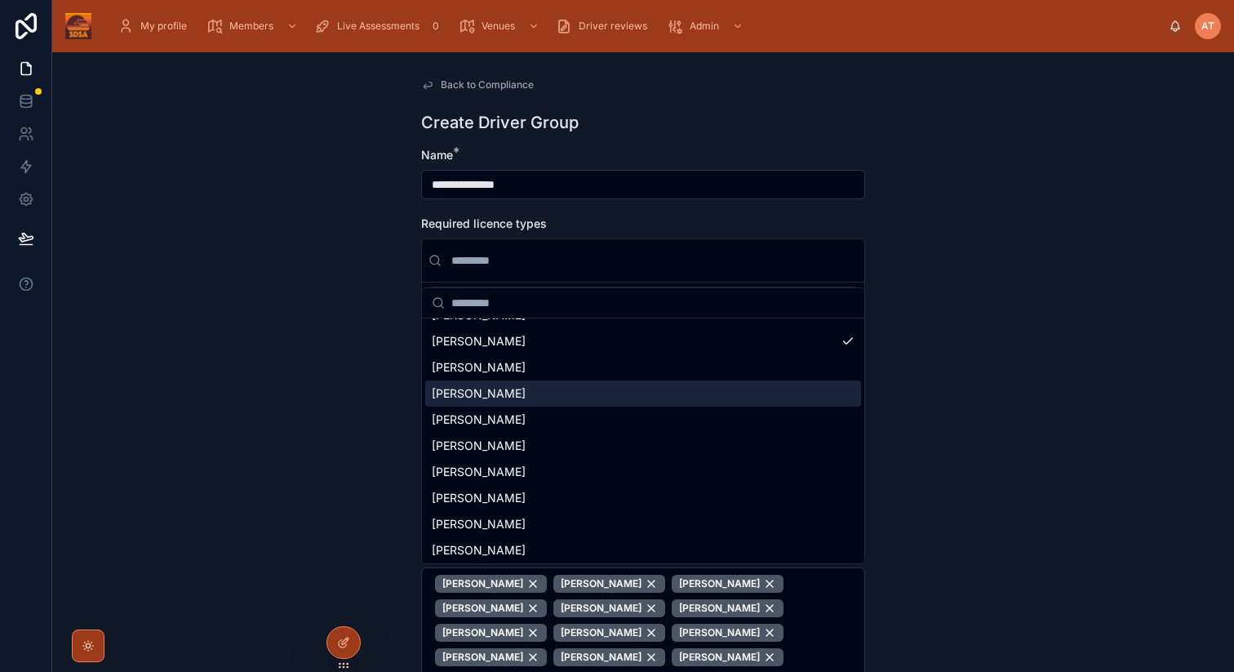
scroll to position [5642, 0]
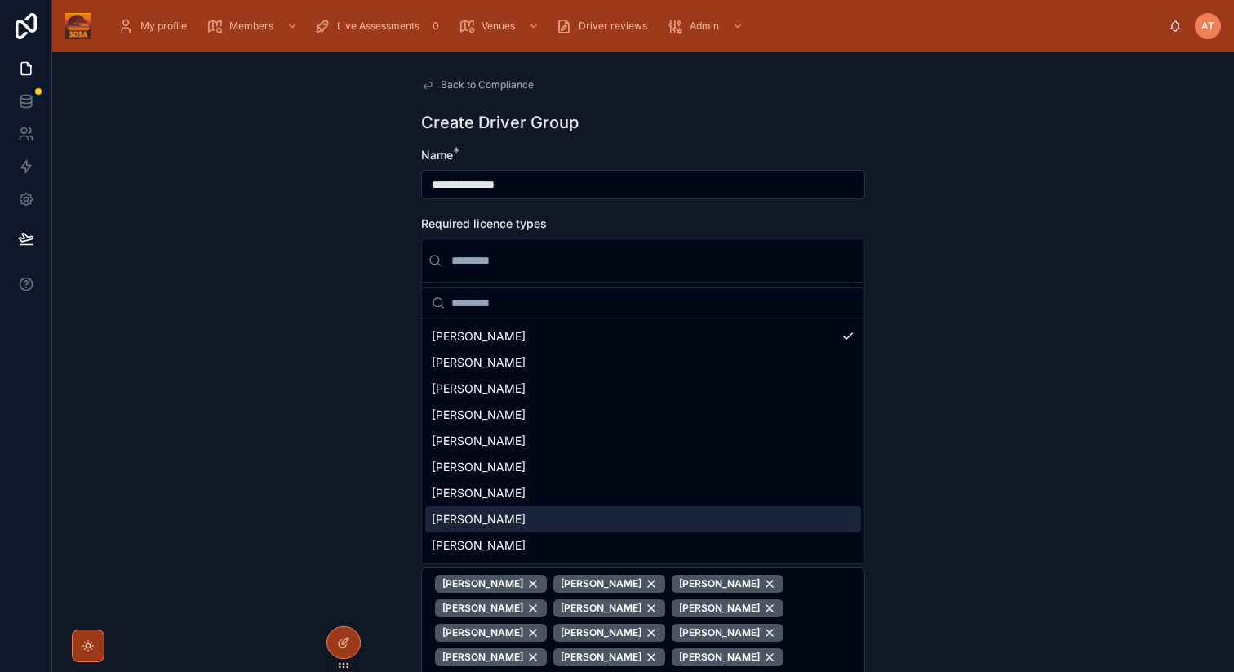
click at [498, 518] on span "[PERSON_NAME]" at bounding box center [479, 519] width 94 height 16
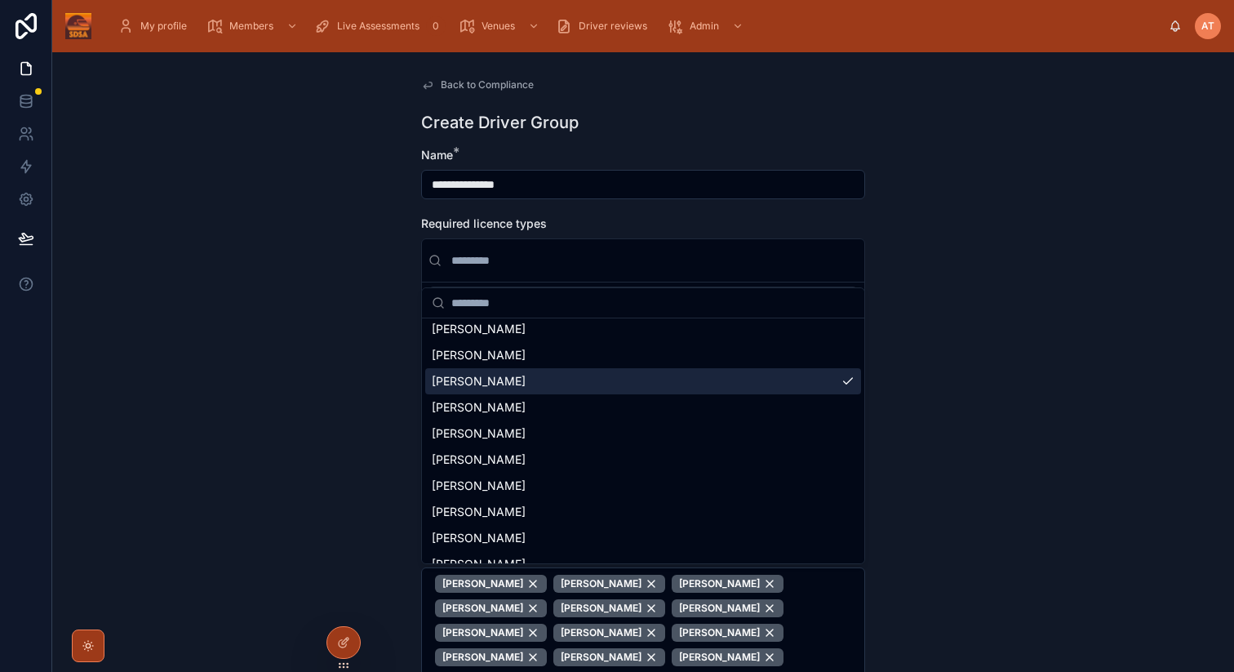
scroll to position [5786, 0]
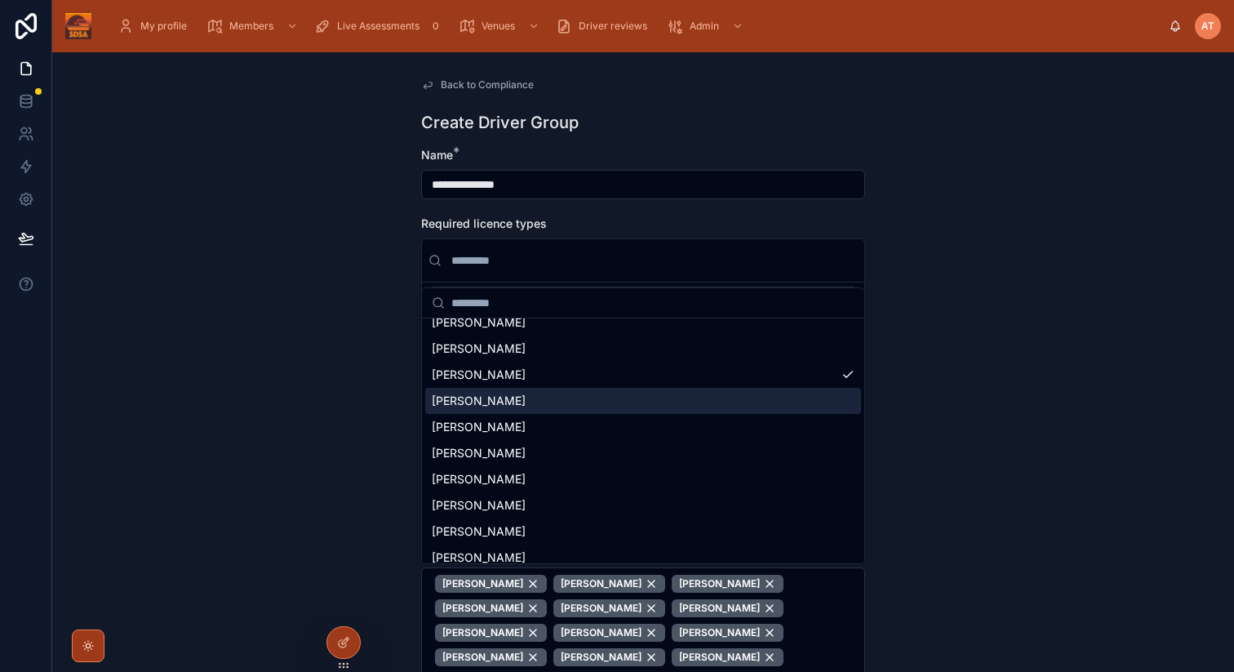
click at [498, 396] on span "[PERSON_NAME]" at bounding box center [479, 401] width 94 height 16
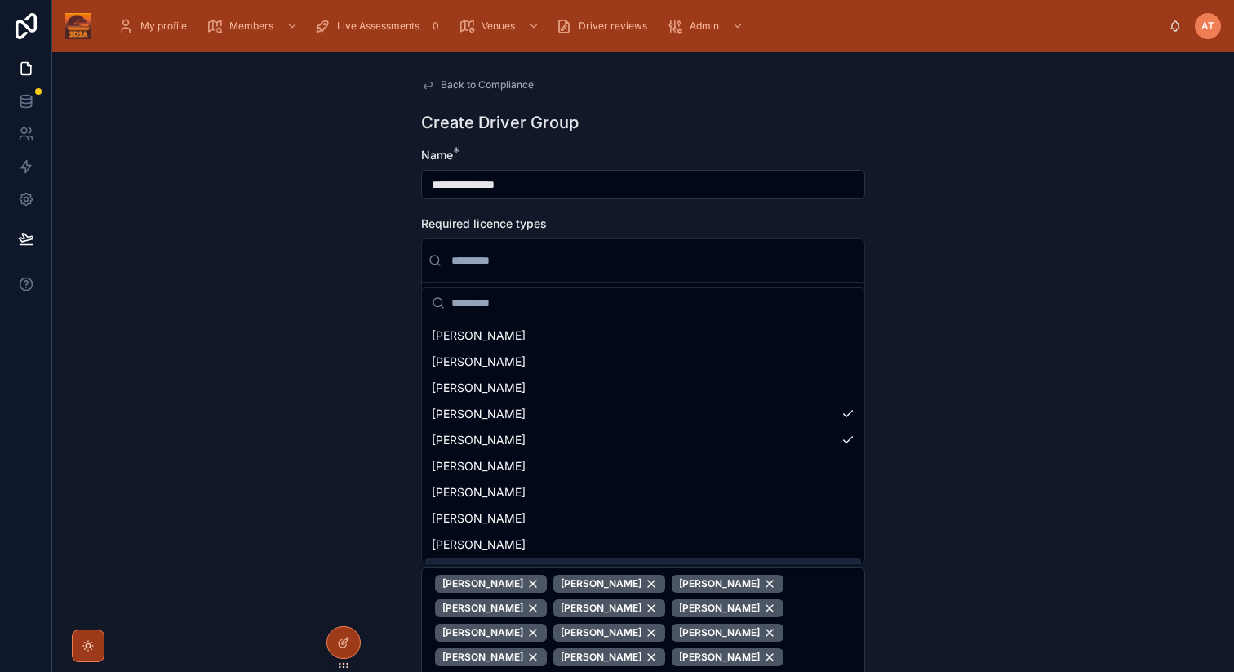
scroll to position [5745, 0]
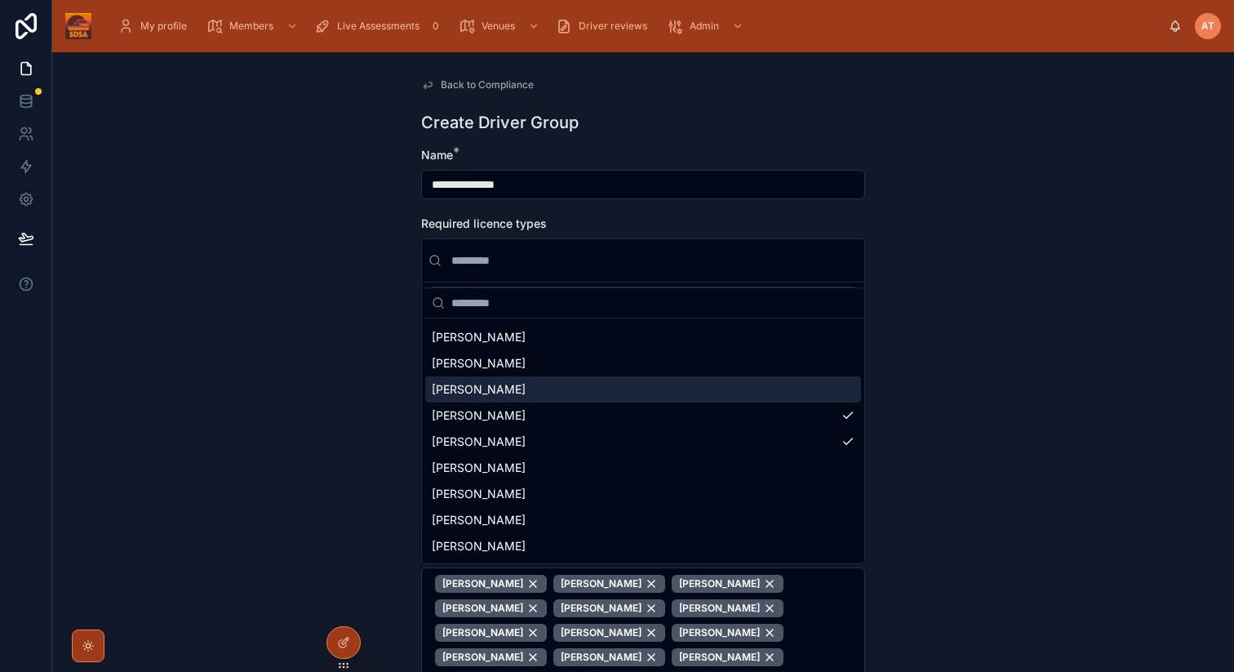
click at [481, 394] on span "[PERSON_NAME]" at bounding box center [479, 389] width 94 height 16
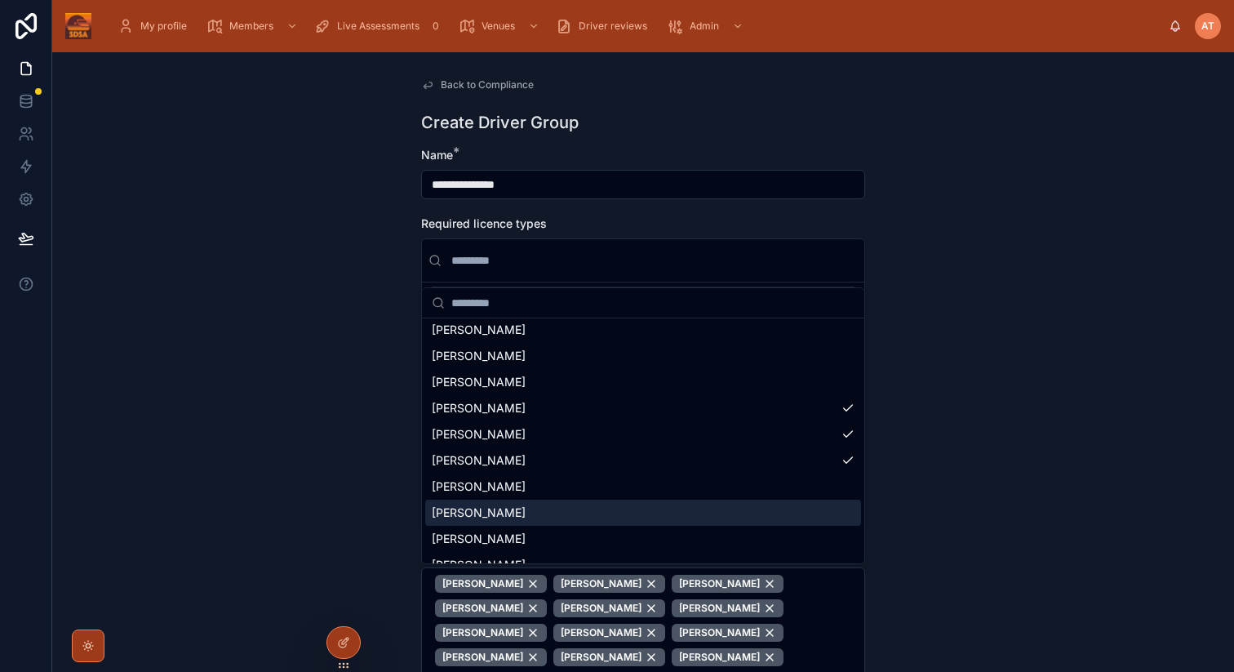
scroll to position [5722, 0]
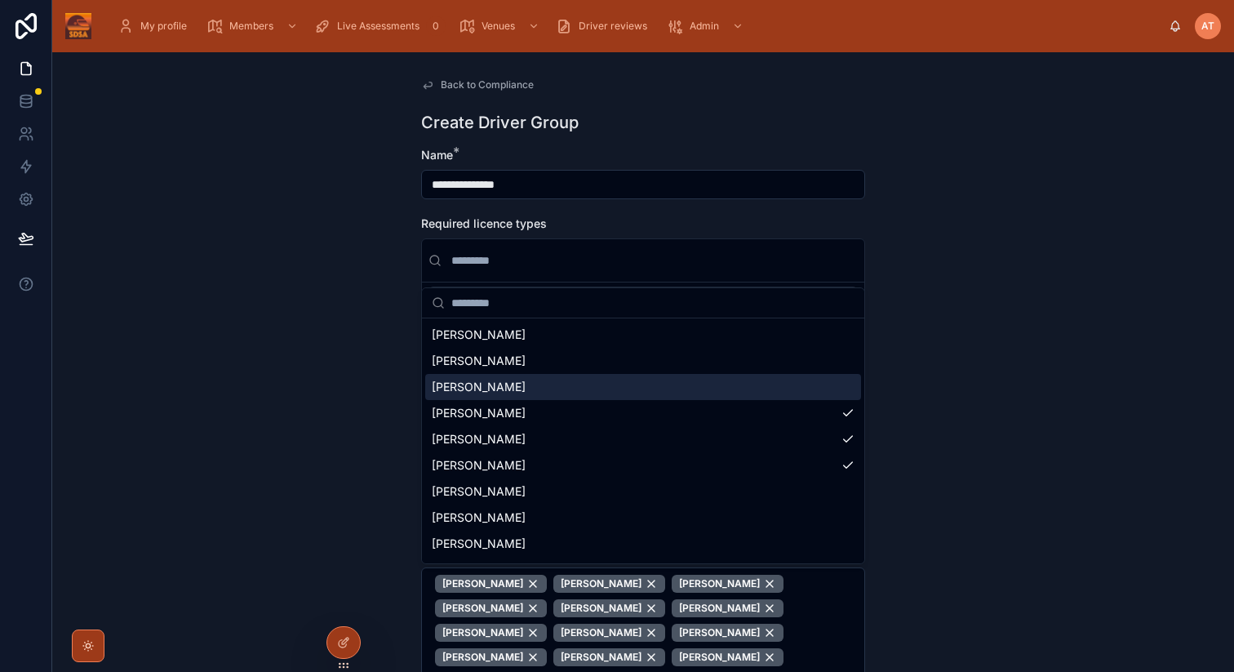
click at [487, 386] on span "[PERSON_NAME]" at bounding box center [479, 387] width 94 height 16
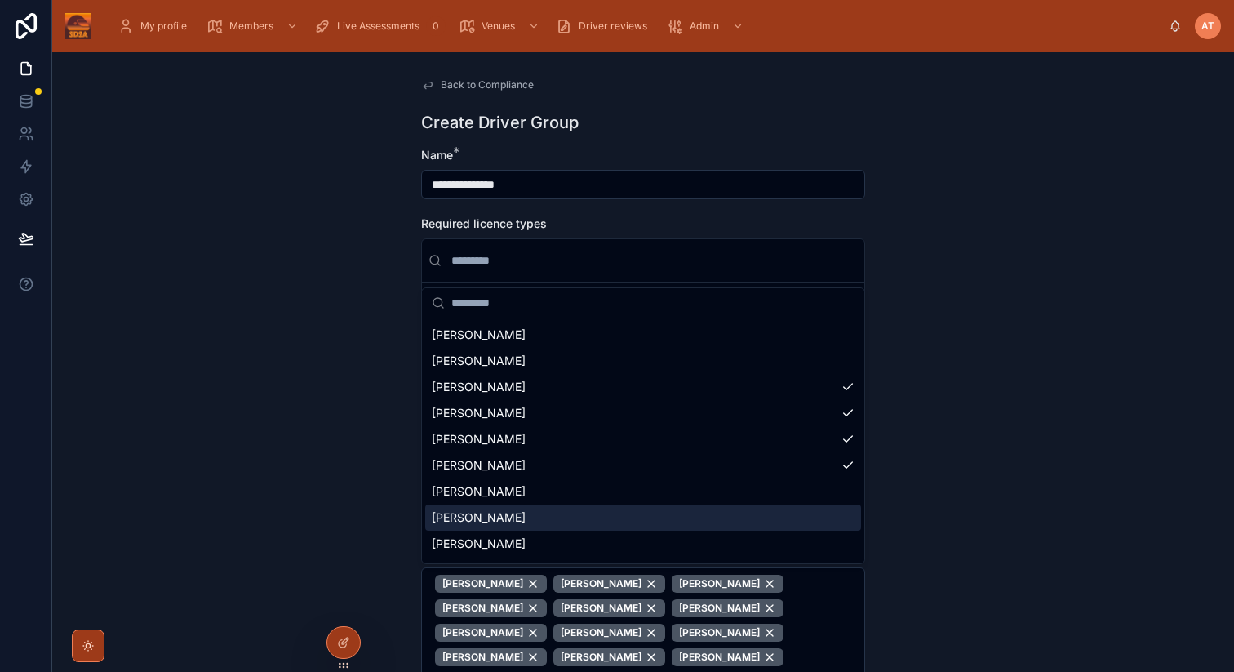
click at [510, 518] on span "[PERSON_NAME]" at bounding box center [479, 517] width 94 height 16
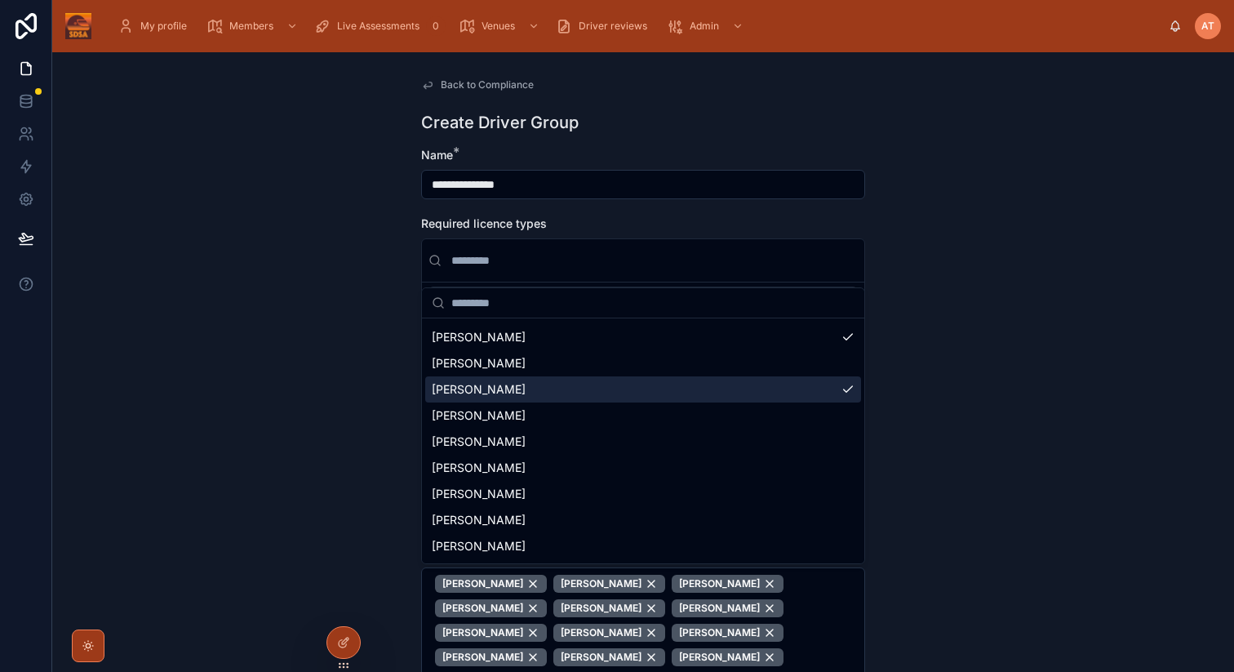
scroll to position [5881, 0]
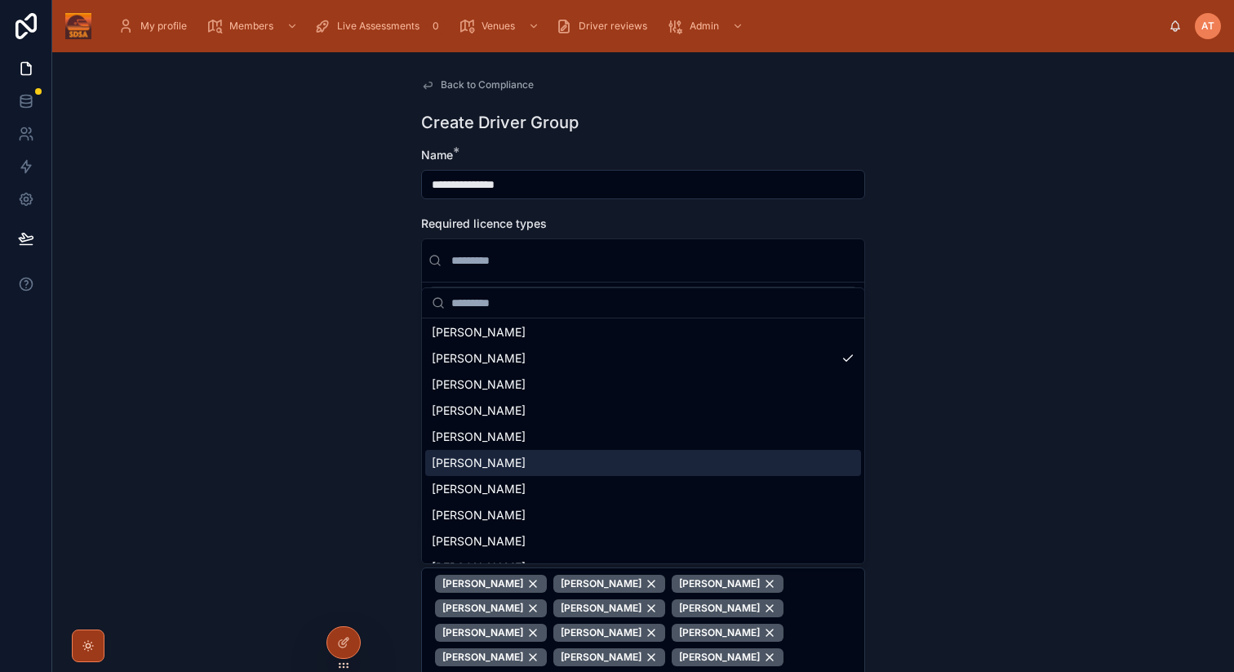
click at [496, 468] on span "[PERSON_NAME]" at bounding box center [479, 463] width 94 height 16
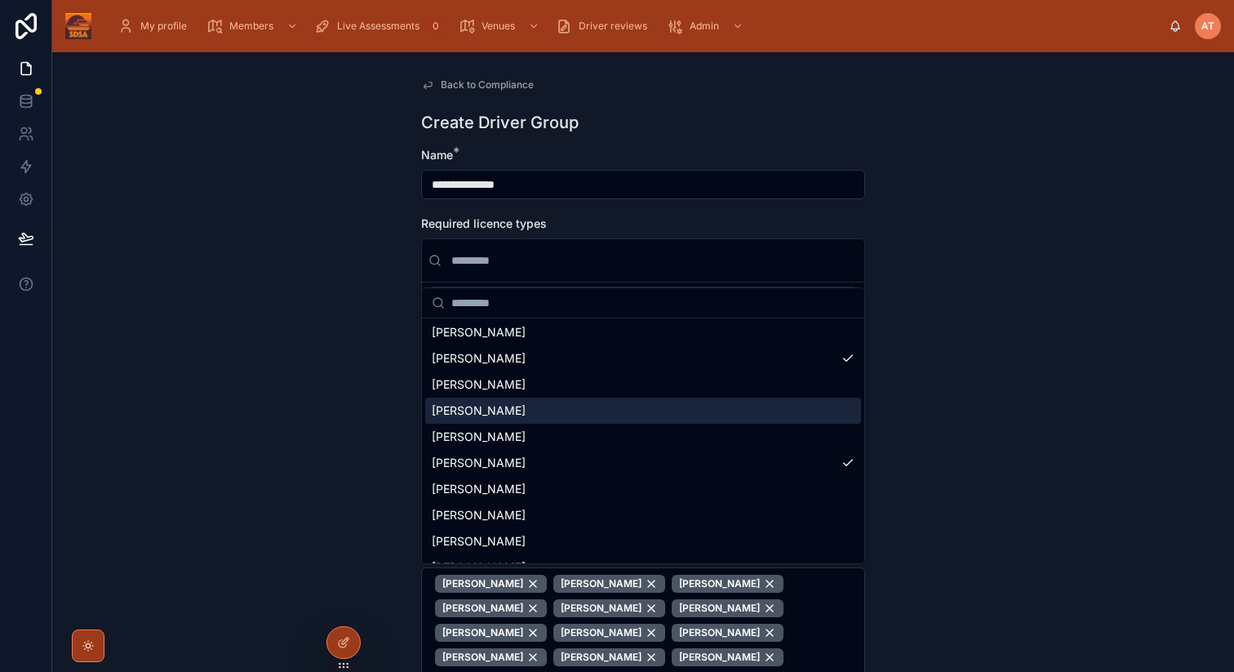
click at [496, 405] on span "[PERSON_NAME]" at bounding box center [479, 411] width 94 height 16
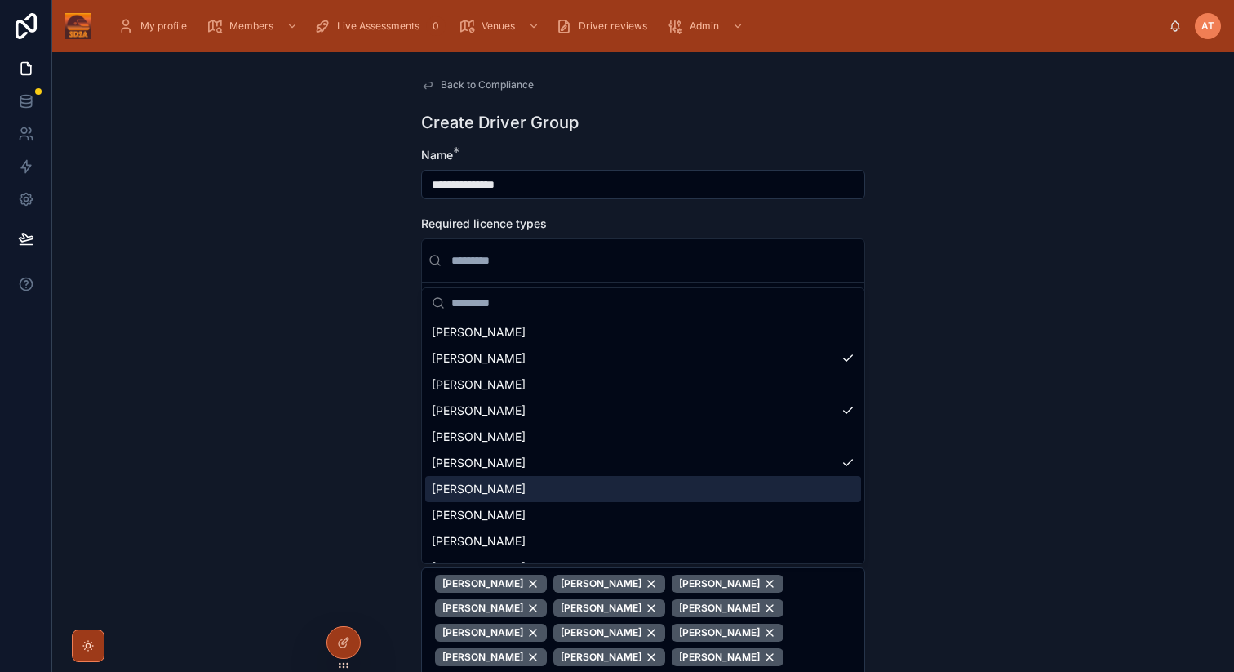
click at [492, 487] on span "[PERSON_NAME]" at bounding box center [479, 489] width 94 height 16
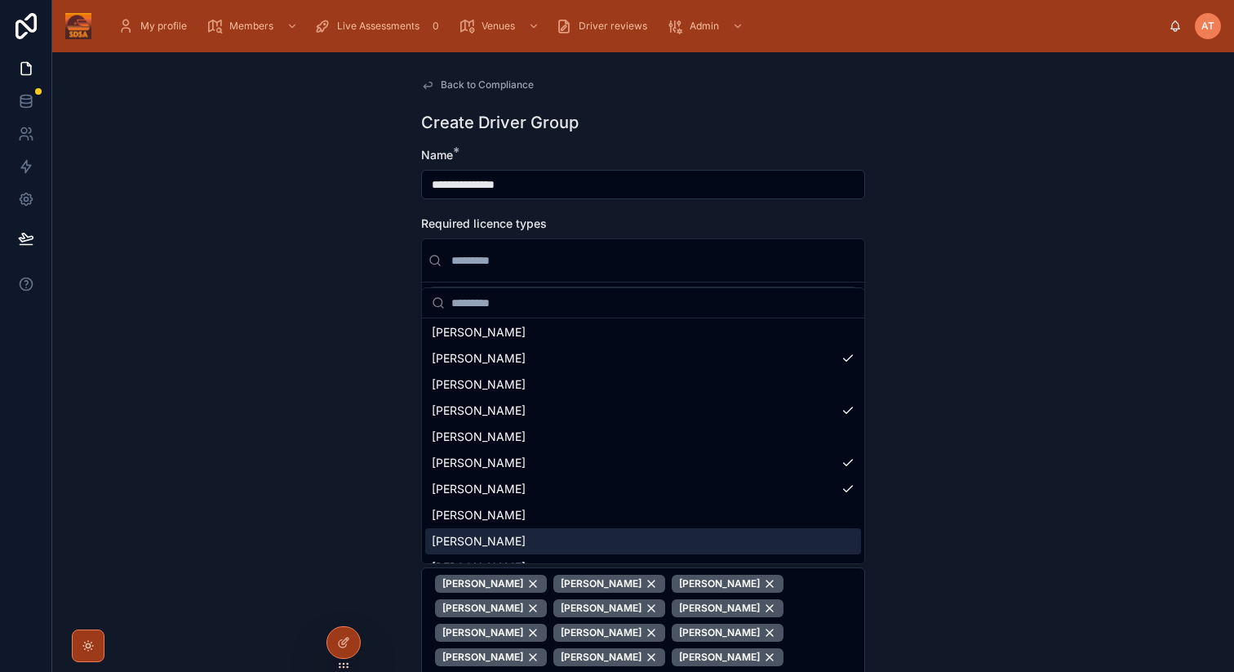
click at [492, 532] on div "[PERSON_NAME]" at bounding box center [643, 541] width 436 height 26
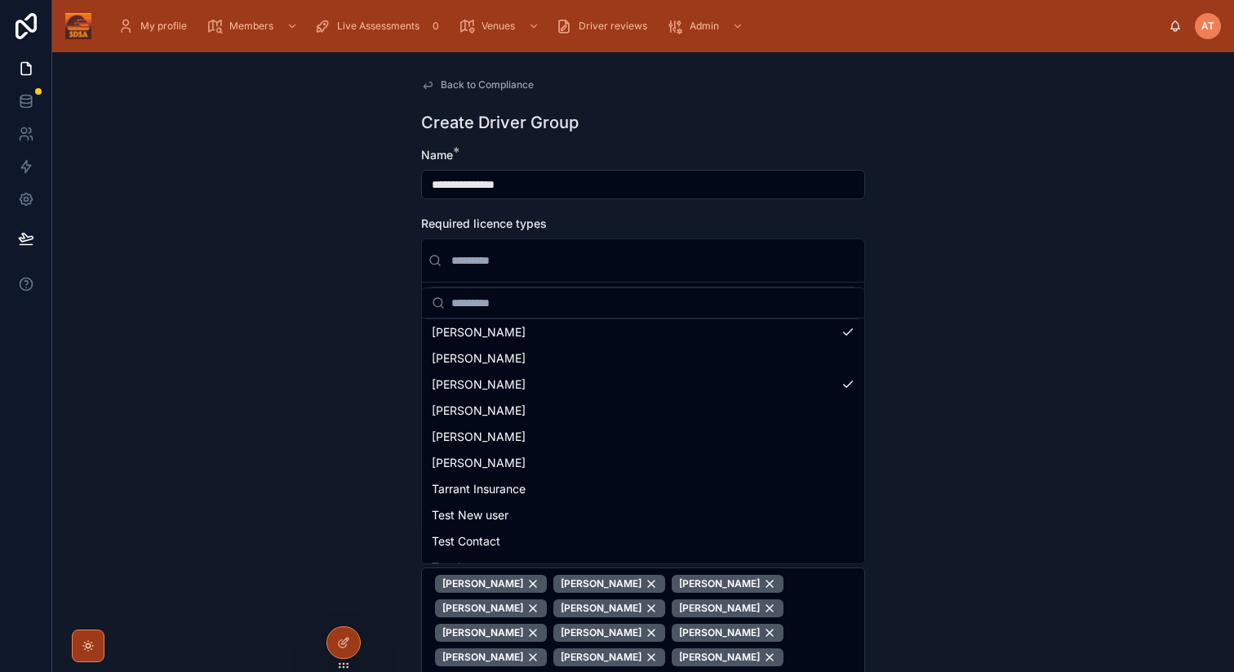
scroll to position [6056, 0]
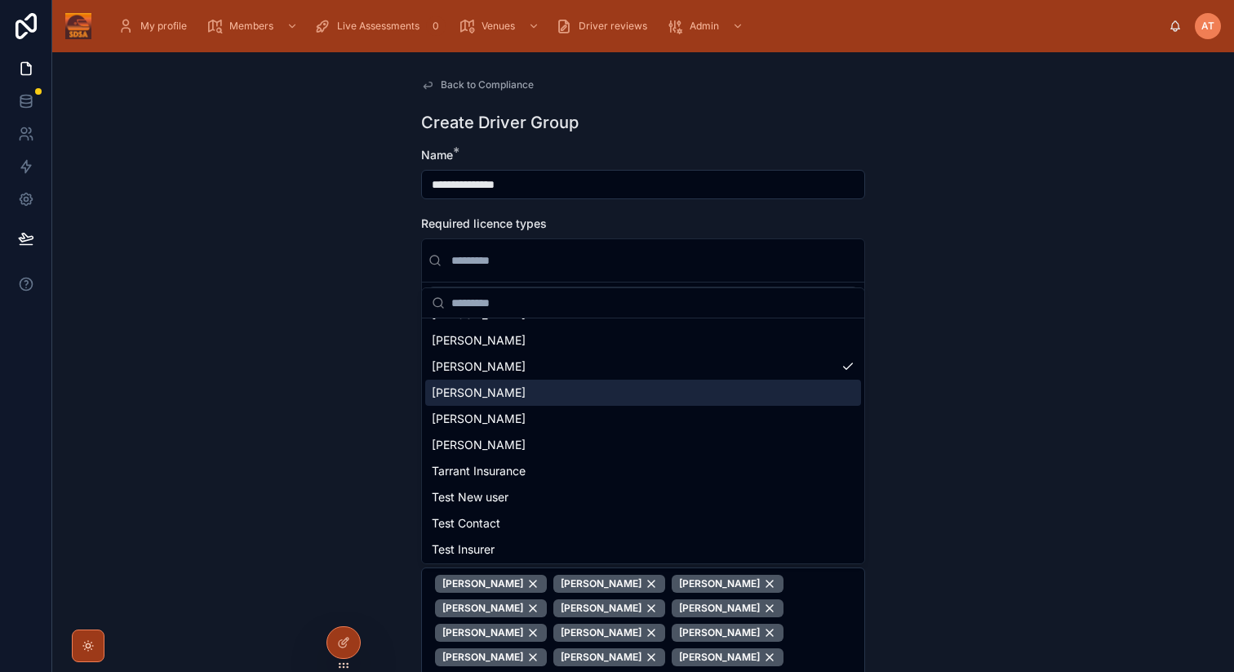
click at [509, 398] on span "[PERSON_NAME]" at bounding box center [479, 393] width 94 height 16
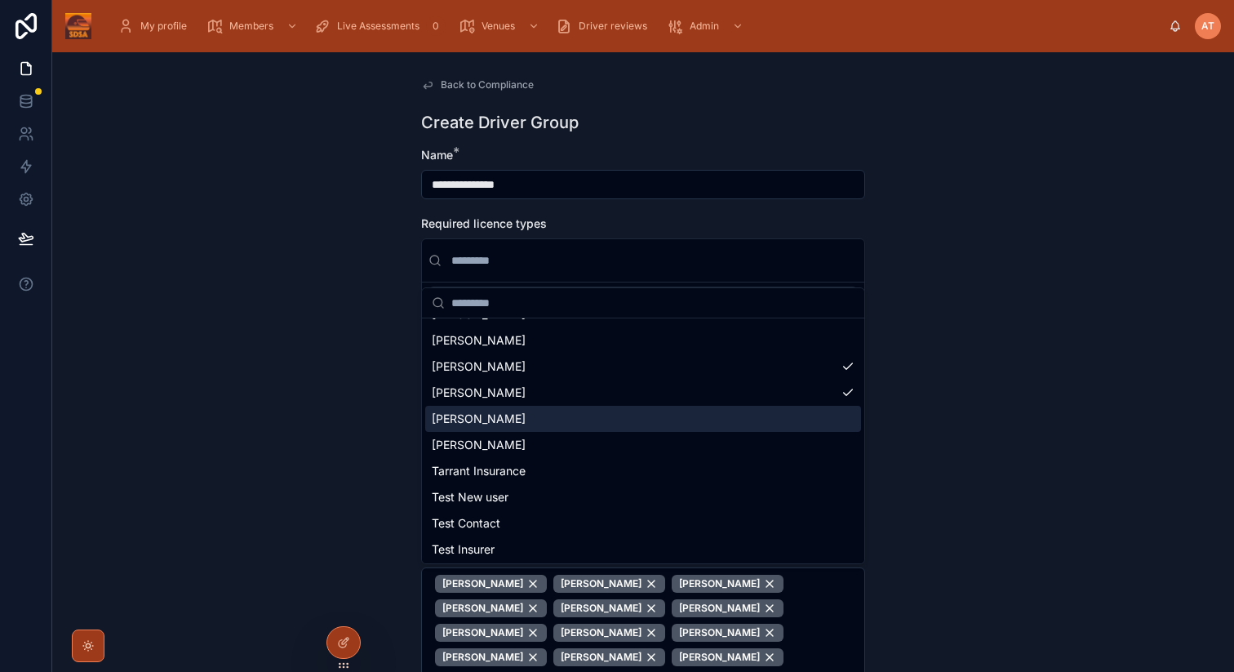
click at [503, 423] on span "[PERSON_NAME]" at bounding box center [479, 419] width 94 height 16
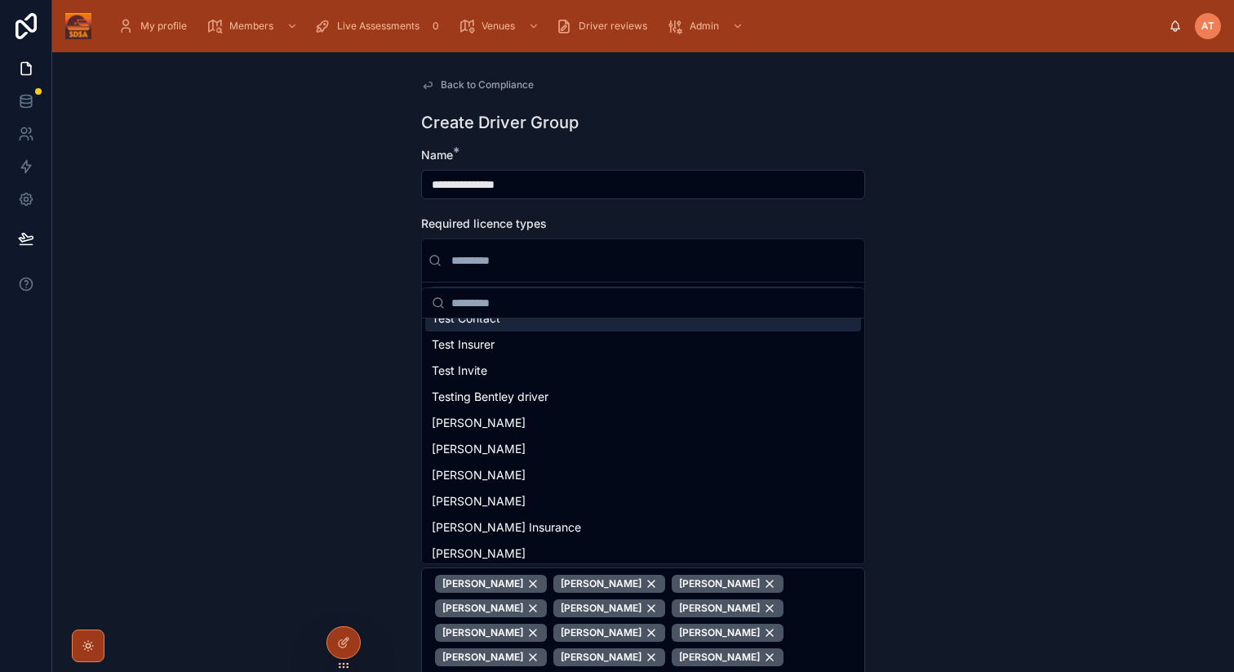
scroll to position [6268, 0]
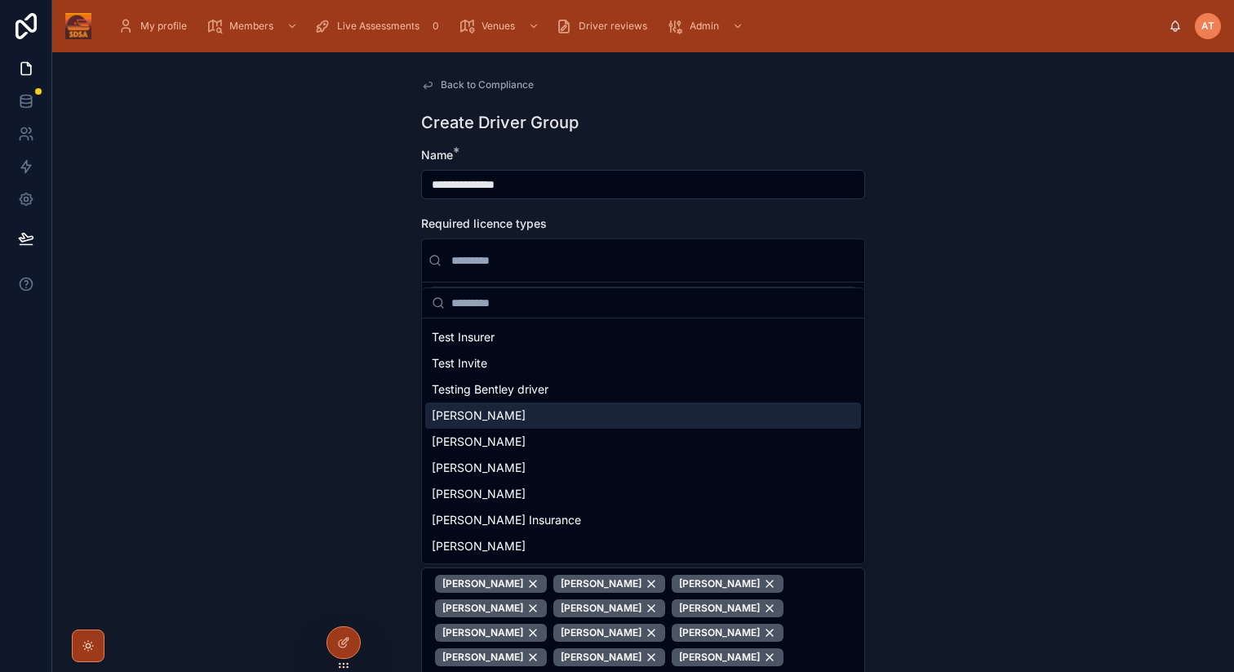
click at [511, 419] on span "[PERSON_NAME]" at bounding box center [479, 415] width 94 height 16
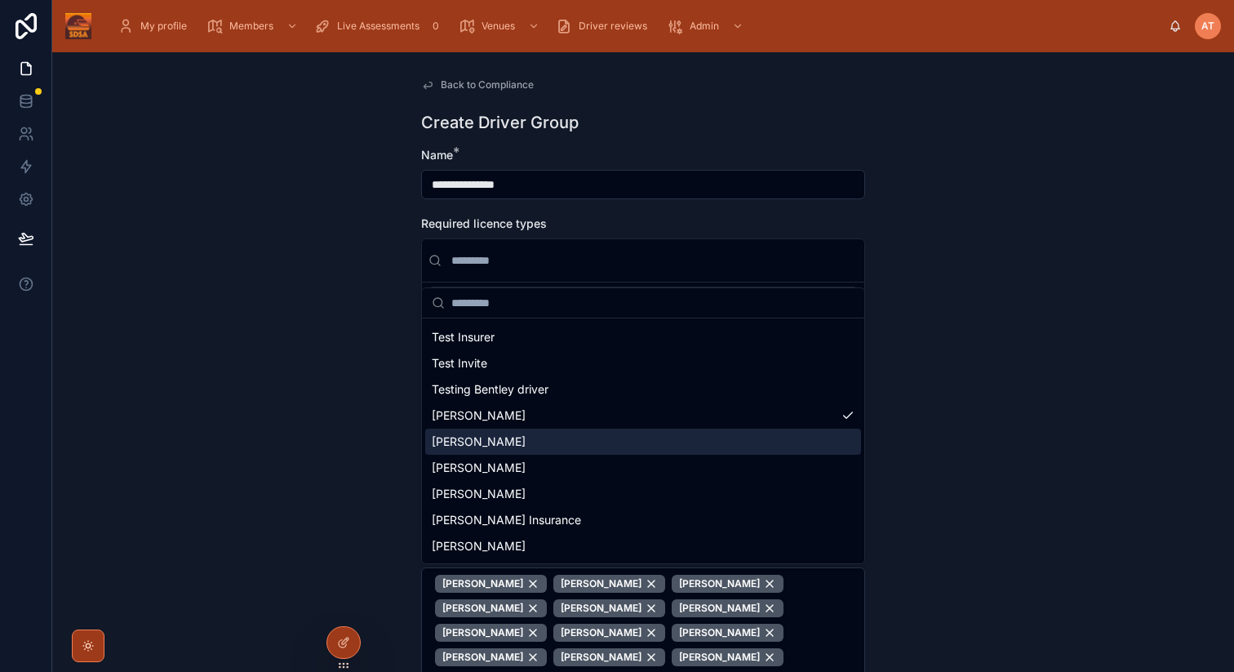
click at [507, 435] on div "[PERSON_NAME]" at bounding box center [643, 442] width 436 height 26
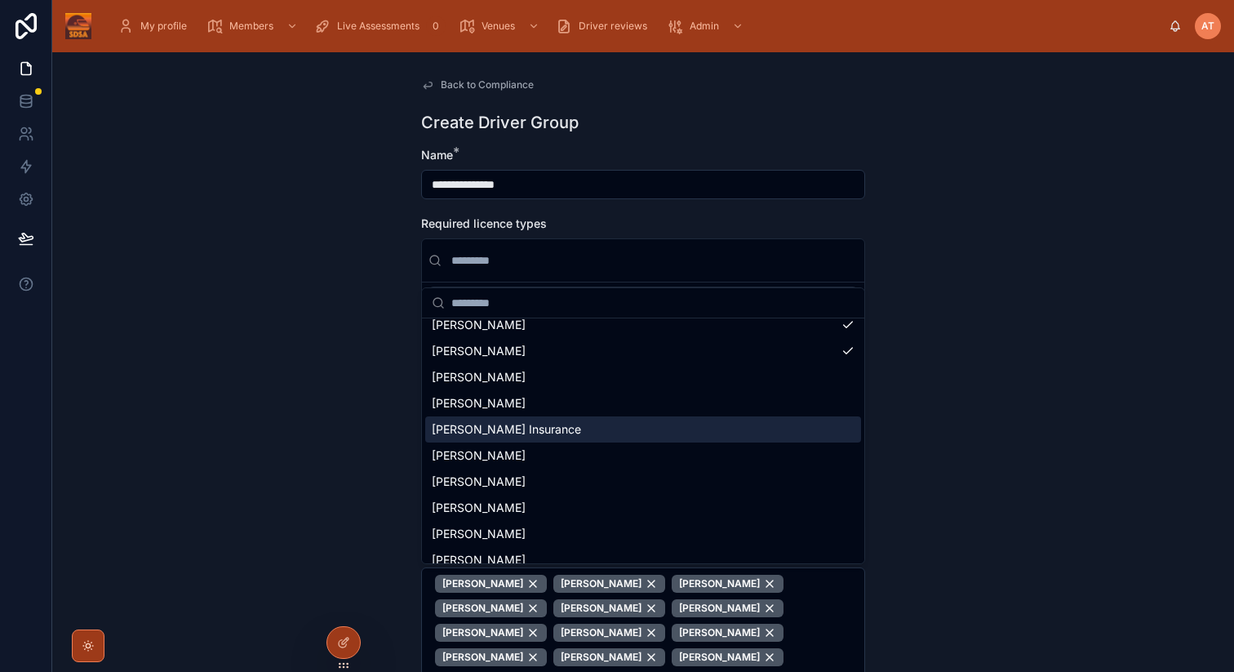
scroll to position [6372, 0]
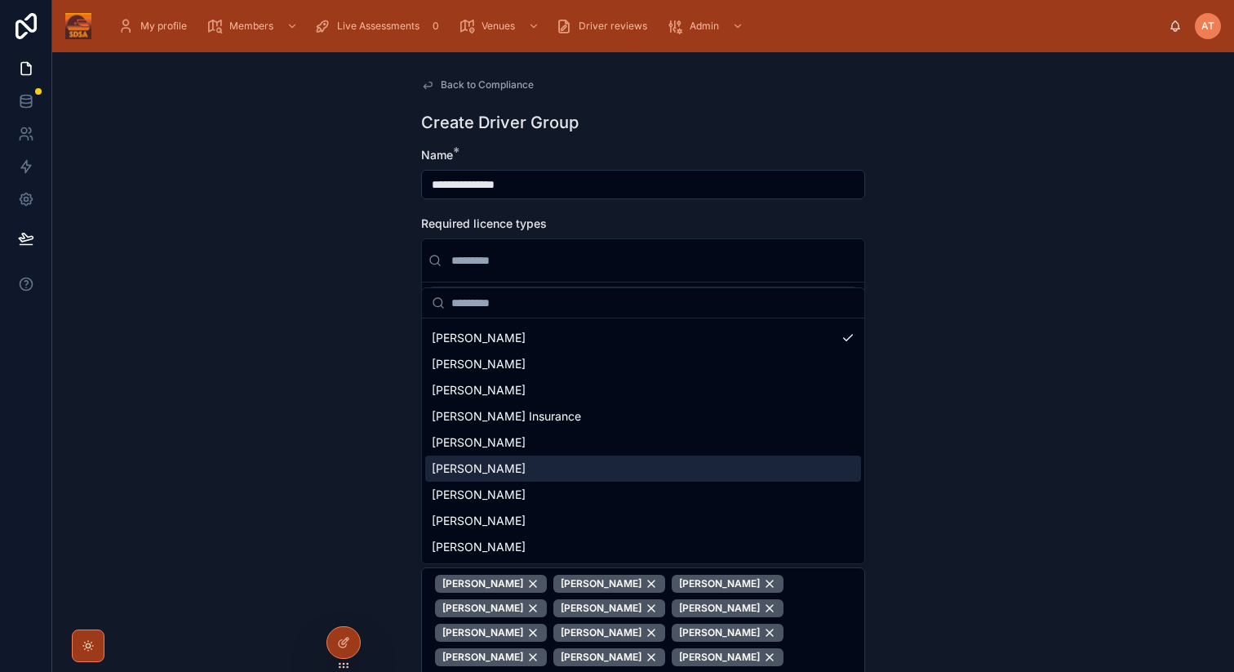
click at [500, 473] on span "[PERSON_NAME]" at bounding box center [479, 468] width 94 height 16
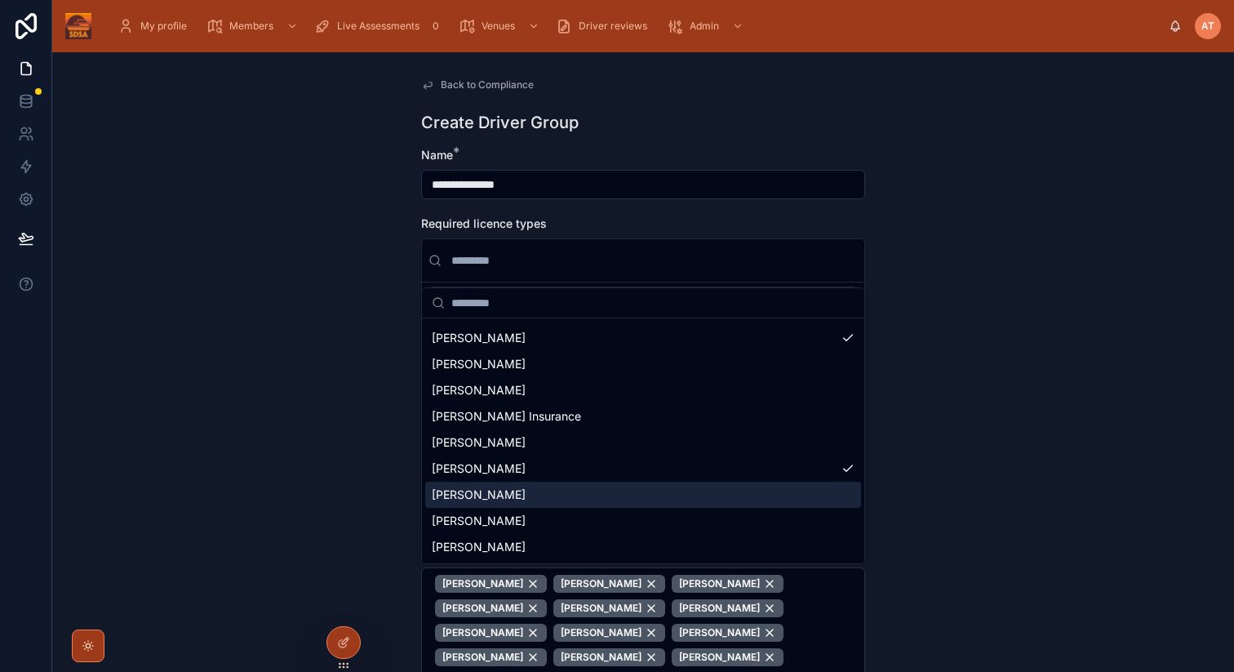
click at [487, 495] on span "[PERSON_NAME]" at bounding box center [479, 495] width 94 height 16
click at [1013, 480] on div "**********" at bounding box center [643, 362] width 1182 height 620
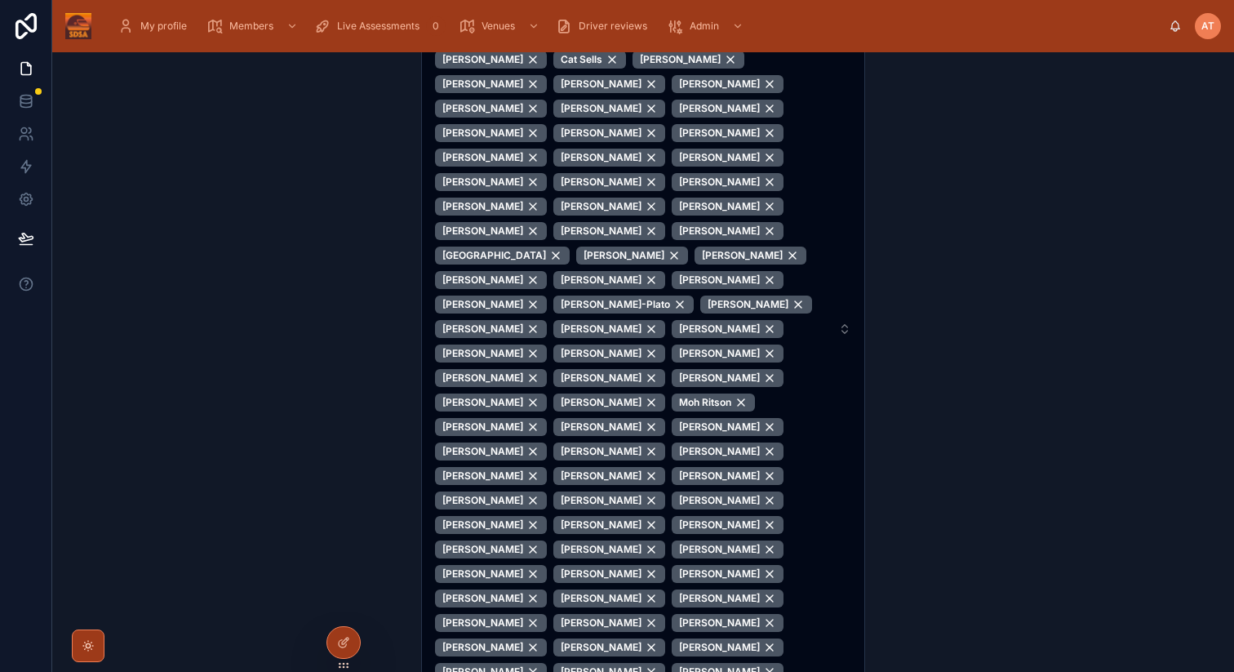
scroll to position [725, 0]
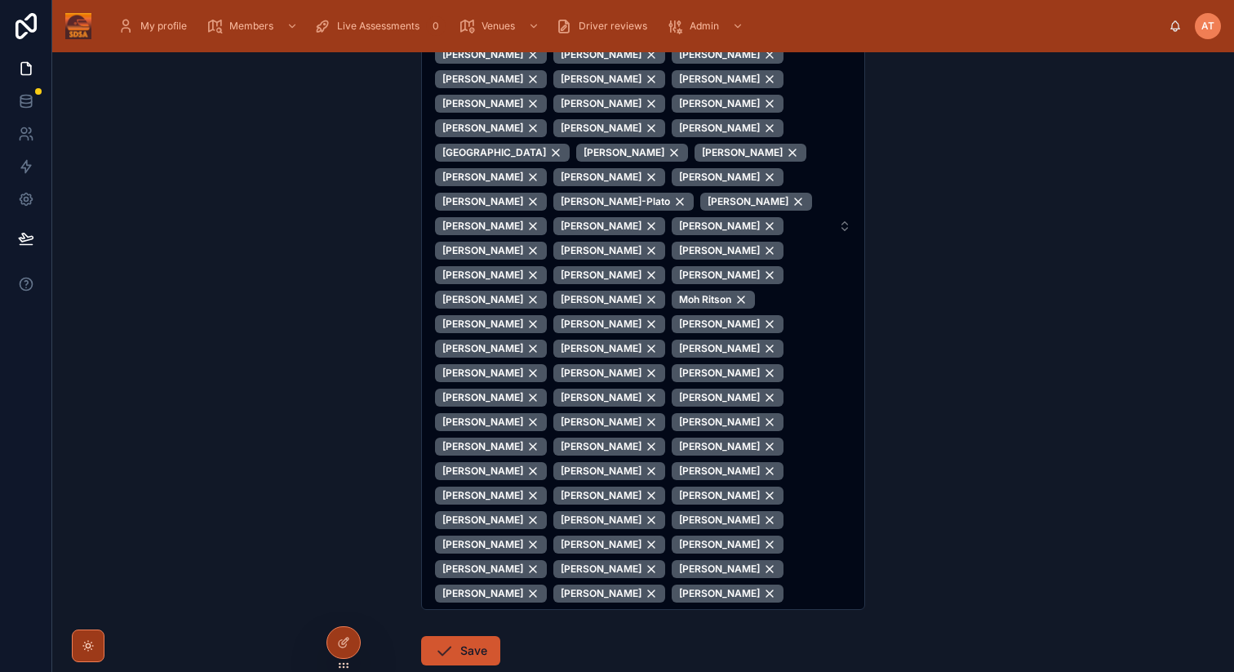
click at [470, 636] on button "Save" at bounding box center [460, 650] width 79 height 29
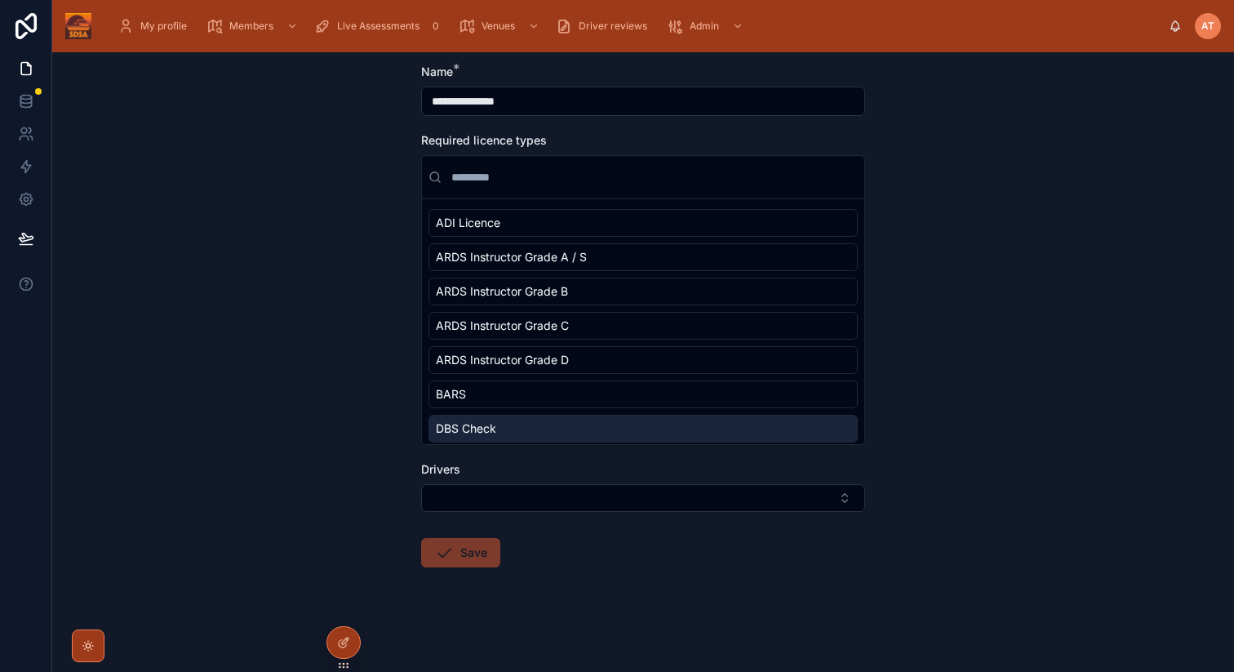
scroll to position [0, 0]
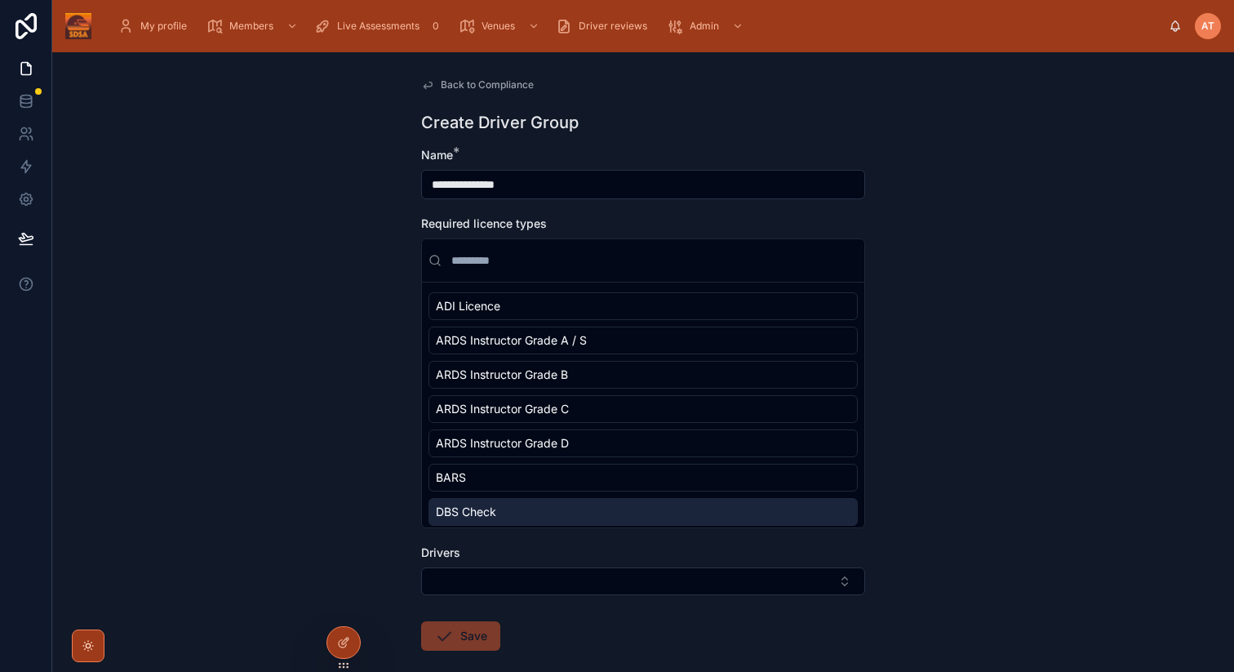
click at [467, 87] on span "Back to Compliance" at bounding box center [487, 84] width 93 height 13
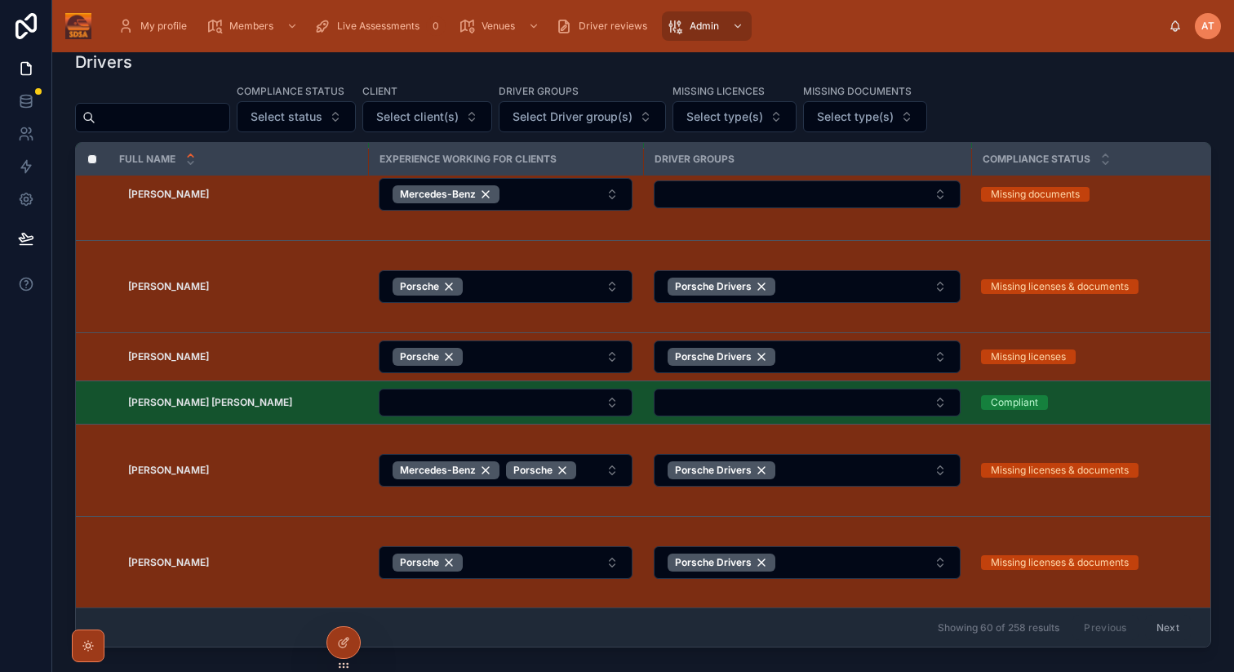
scroll to position [519, 0]
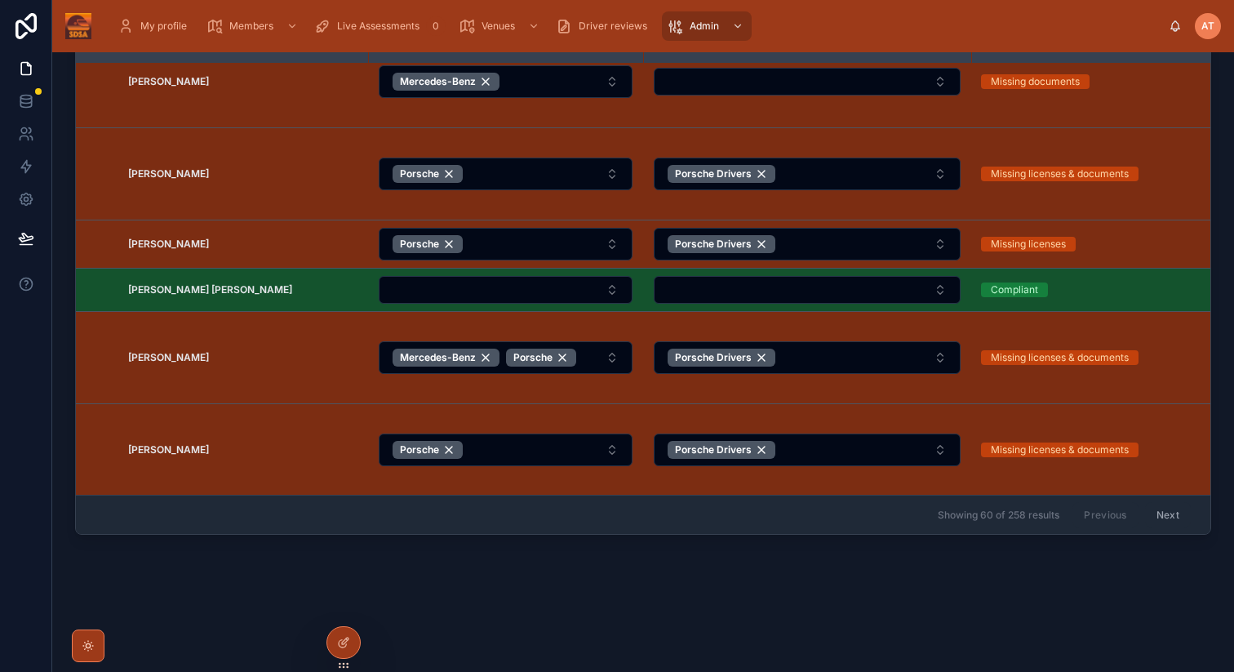
click at [1165, 511] on button "Next" at bounding box center [1169, 514] width 46 height 25
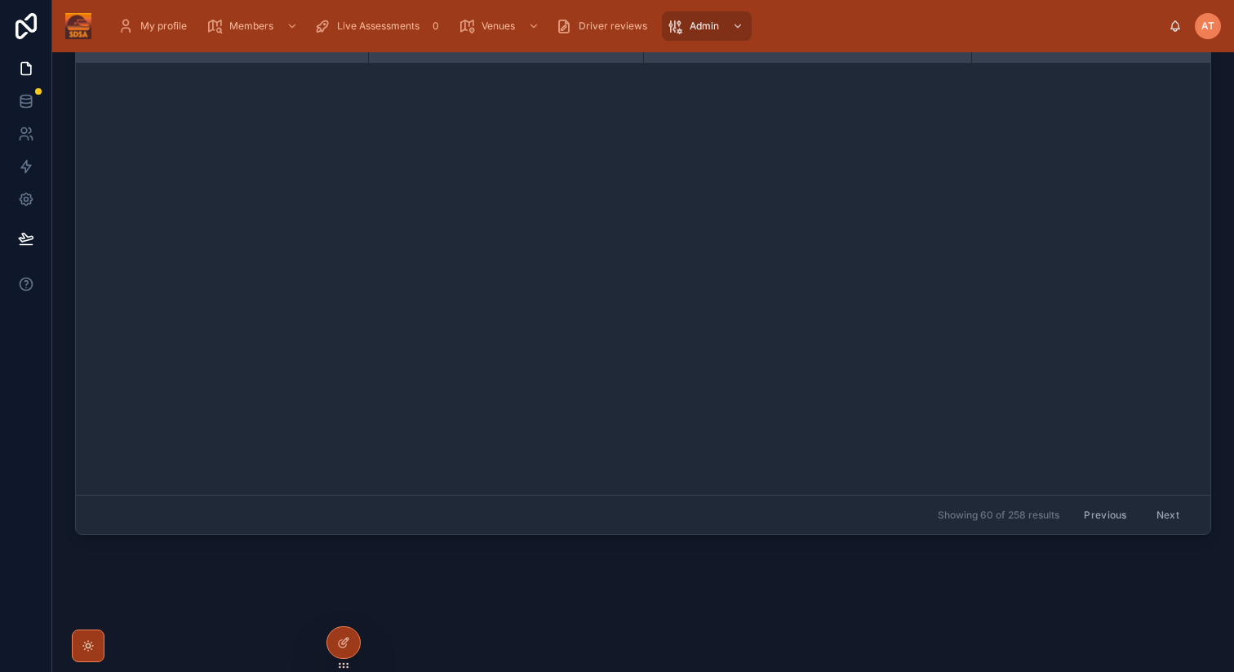
scroll to position [4045, 0]
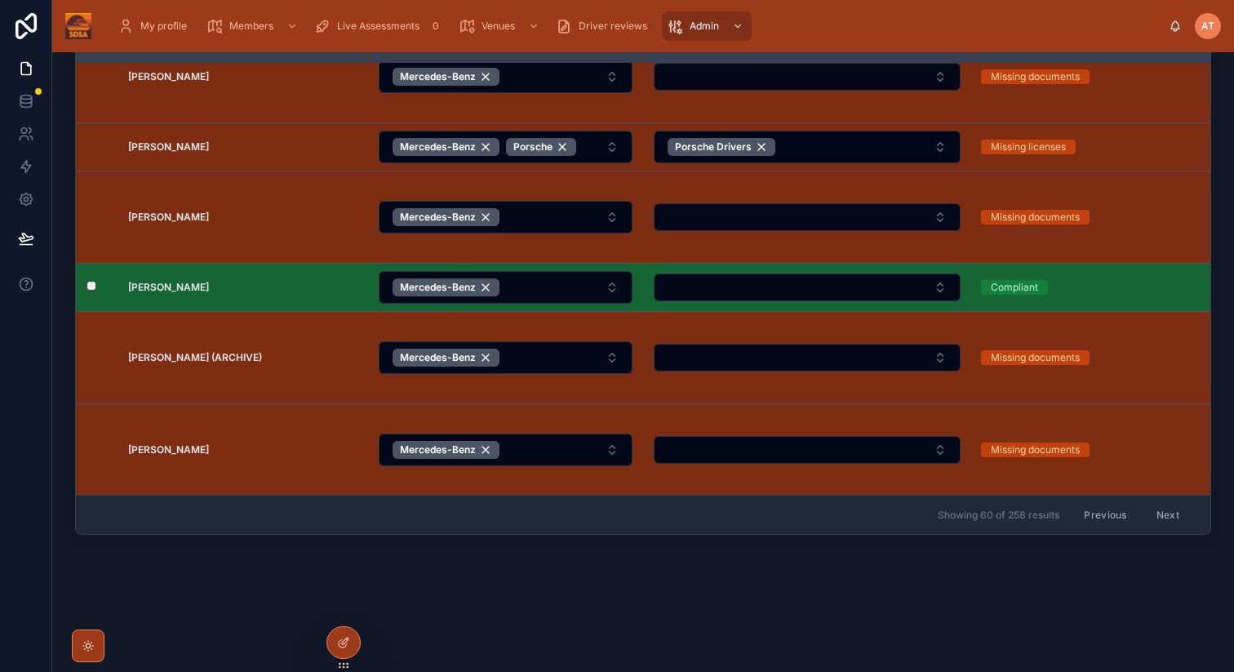
click at [164, 286] on strong "[PERSON_NAME]" at bounding box center [168, 287] width 81 height 12
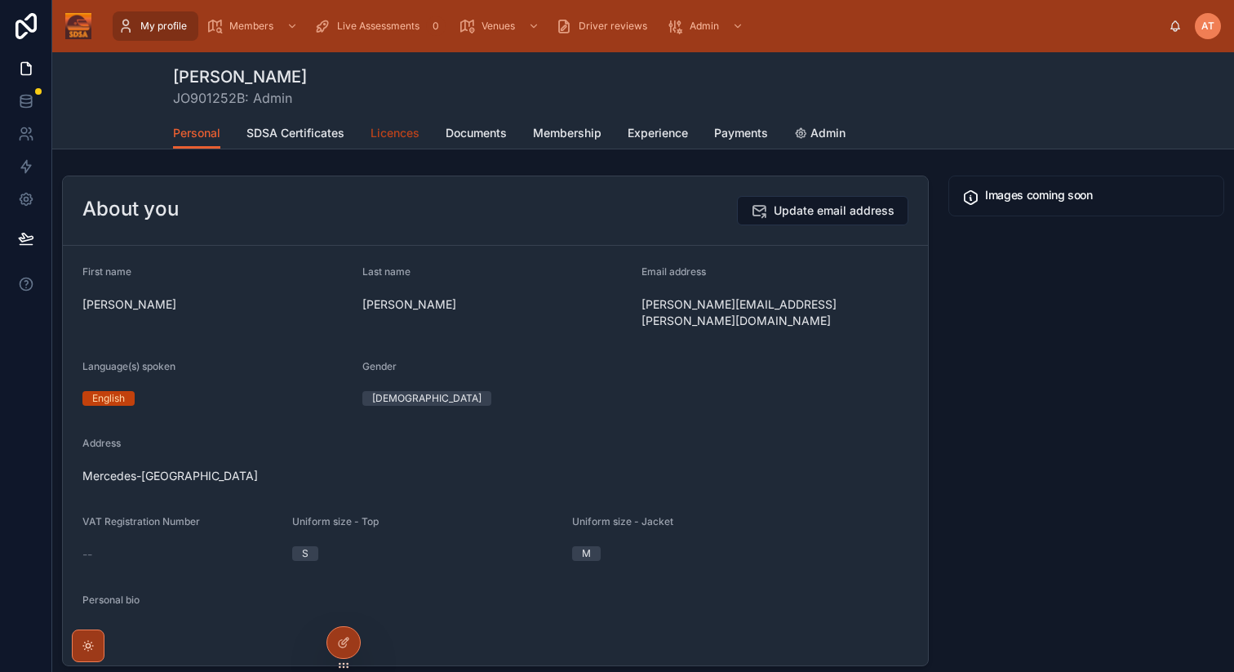
click at [385, 137] on span "Licences" at bounding box center [395, 133] width 49 height 16
